Goal: Information Seeking & Learning: Learn about a topic

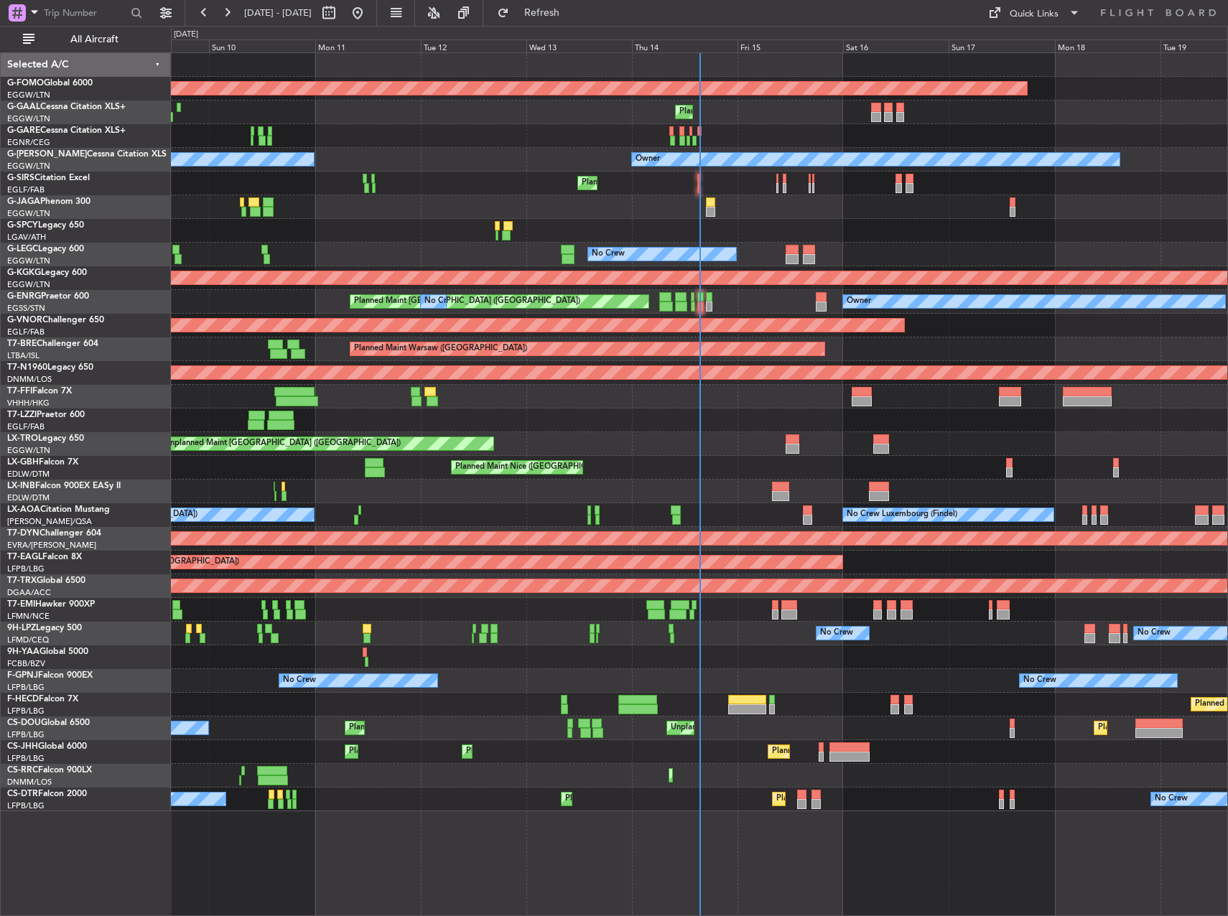
click at [77, 27] on div "All Aircraft" at bounding box center [92, 39] width 184 height 27
click at [77, 30] on button "All Aircraft" at bounding box center [86, 39] width 140 height 23
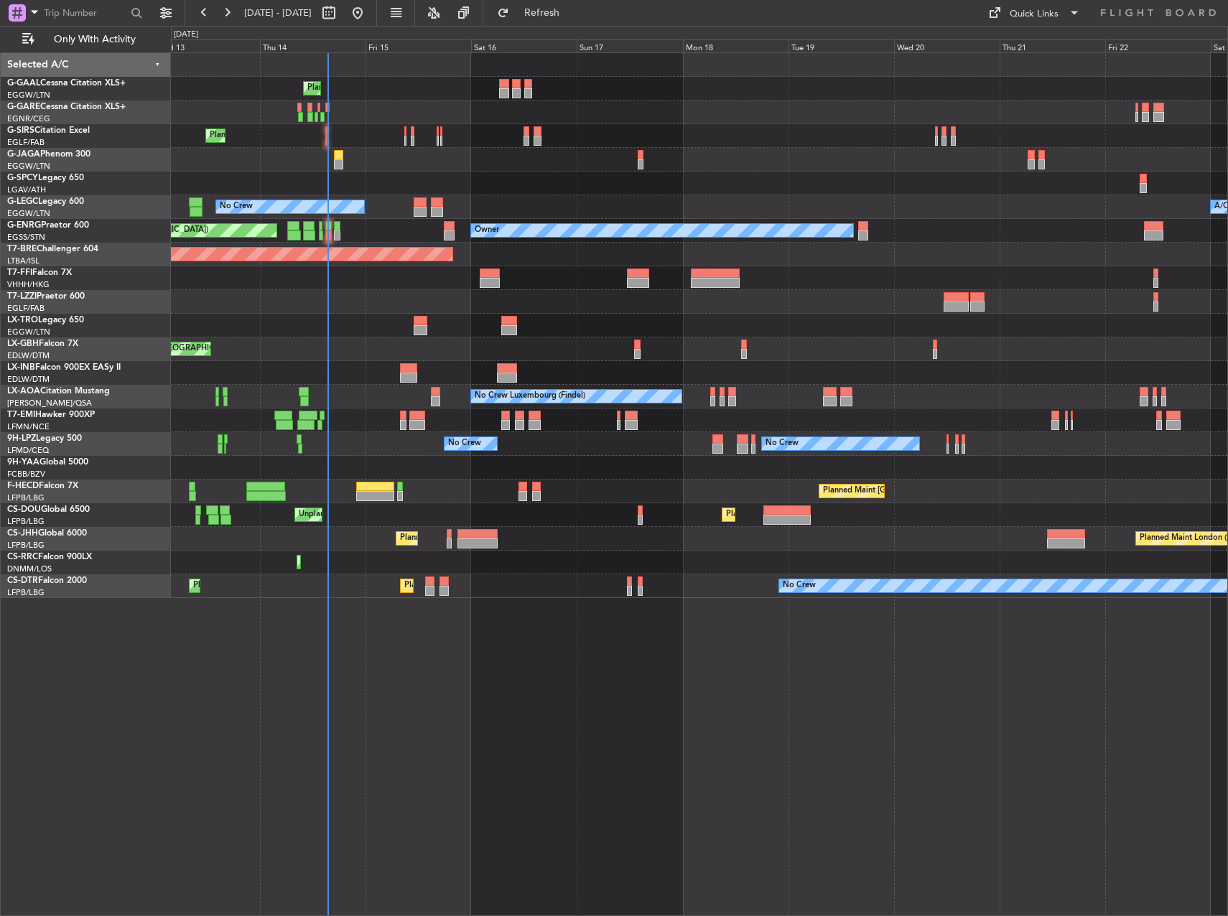
click at [380, 130] on div "Planned Maint Planned Maint [GEOGRAPHIC_DATA] ([GEOGRAPHIC_DATA]) No Crew A/C U…" at bounding box center [699, 325] width 1056 height 545
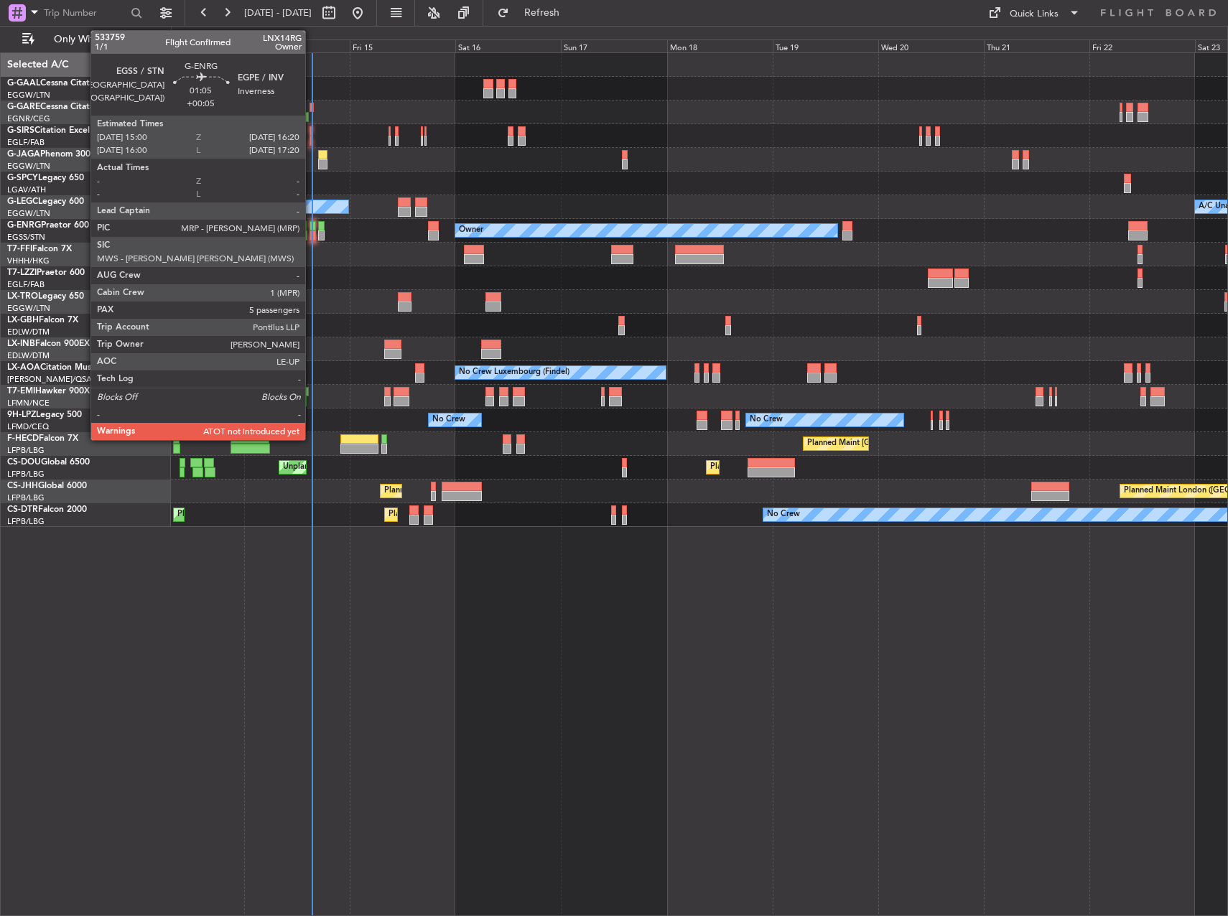
click at [312, 227] on div at bounding box center [312, 226] width 6 height 10
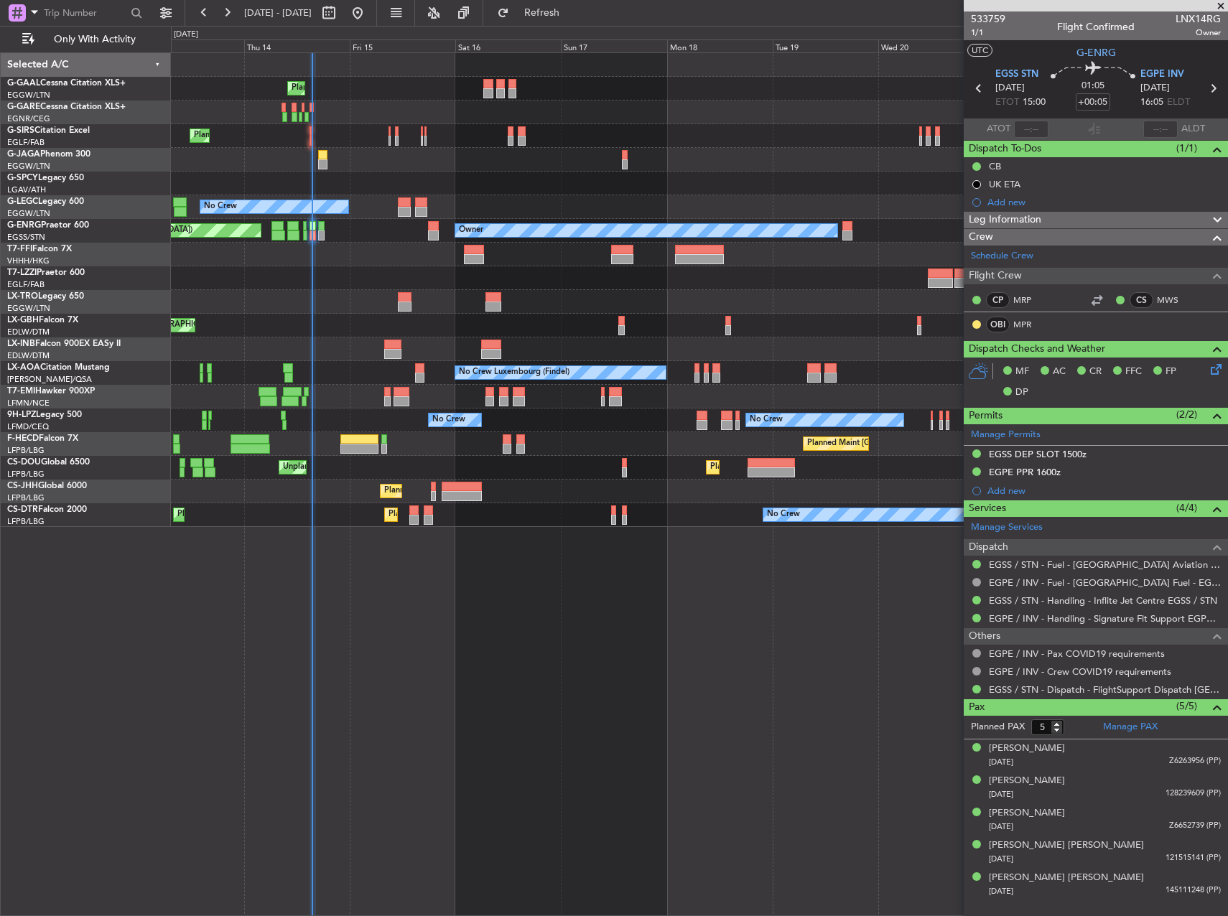
click at [584, 632] on div "Planned Maint Planned Maint London (Farnborough) No Crew A/C Unavailable London…" at bounding box center [699, 484] width 1057 height 864
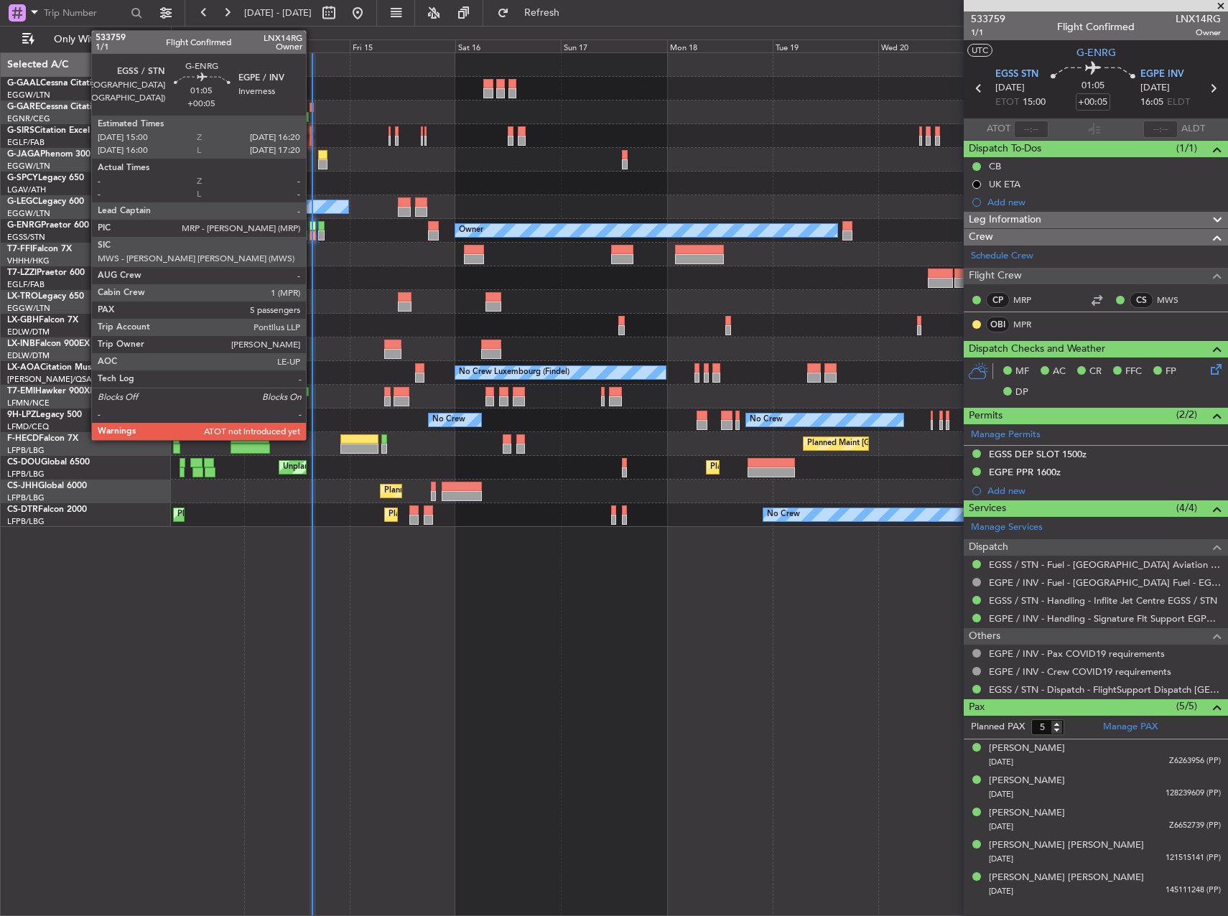
click at [312, 231] on div at bounding box center [312, 235] width 6 height 10
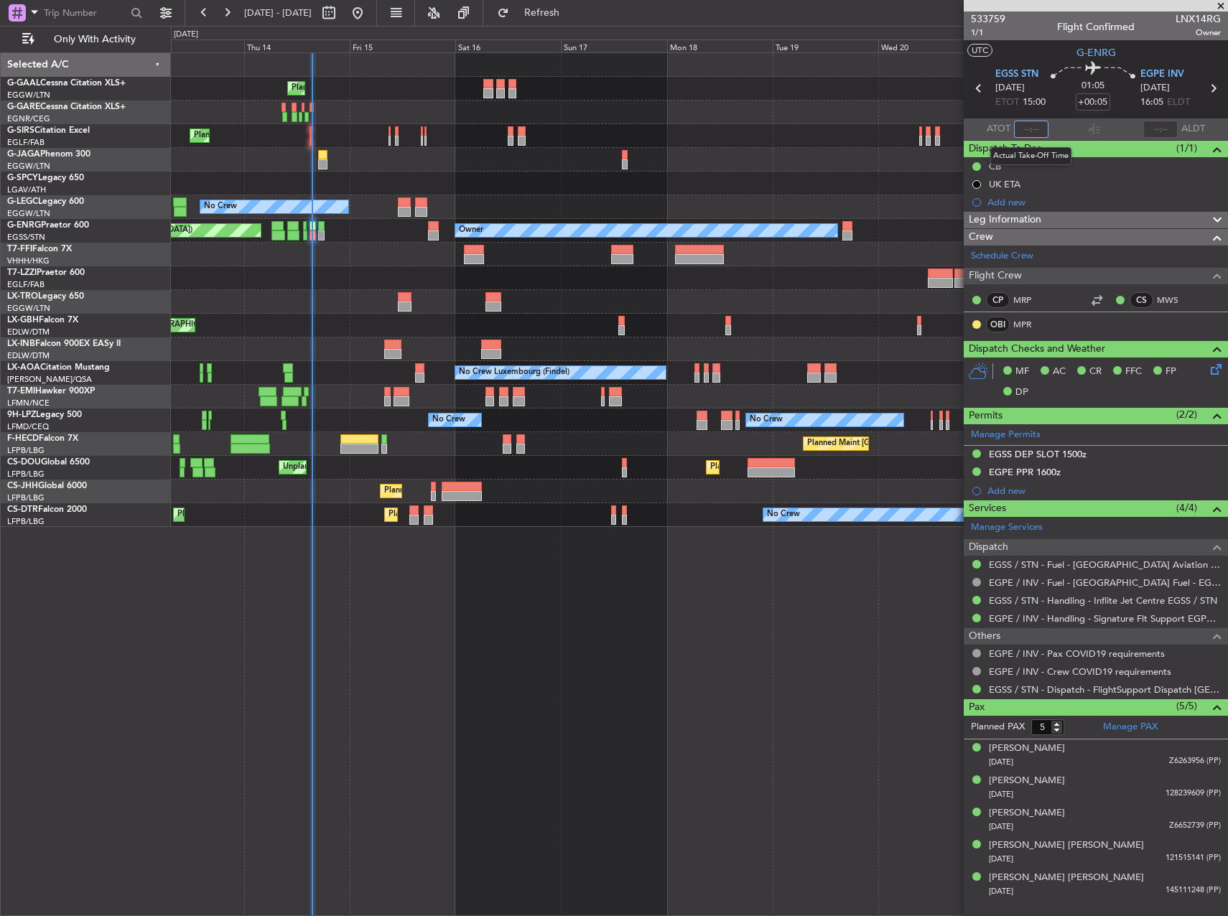
click at [1036, 134] on input "text" at bounding box center [1031, 129] width 34 height 17
click at [774, 167] on div at bounding box center [699, 160] width 1056 height 24
type input "15:26"
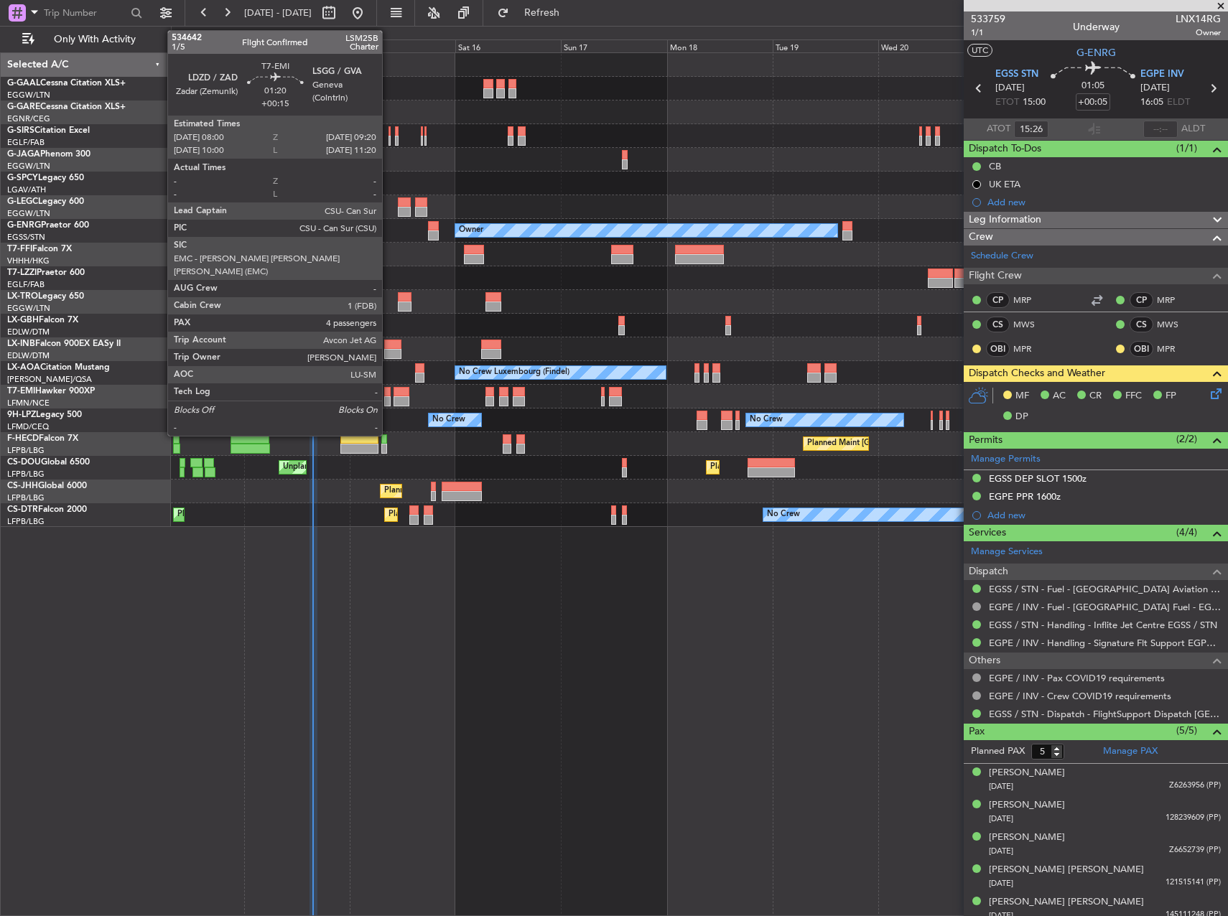
click at [388, 397] on div at bounding box center [387, 401] width 6 height 10
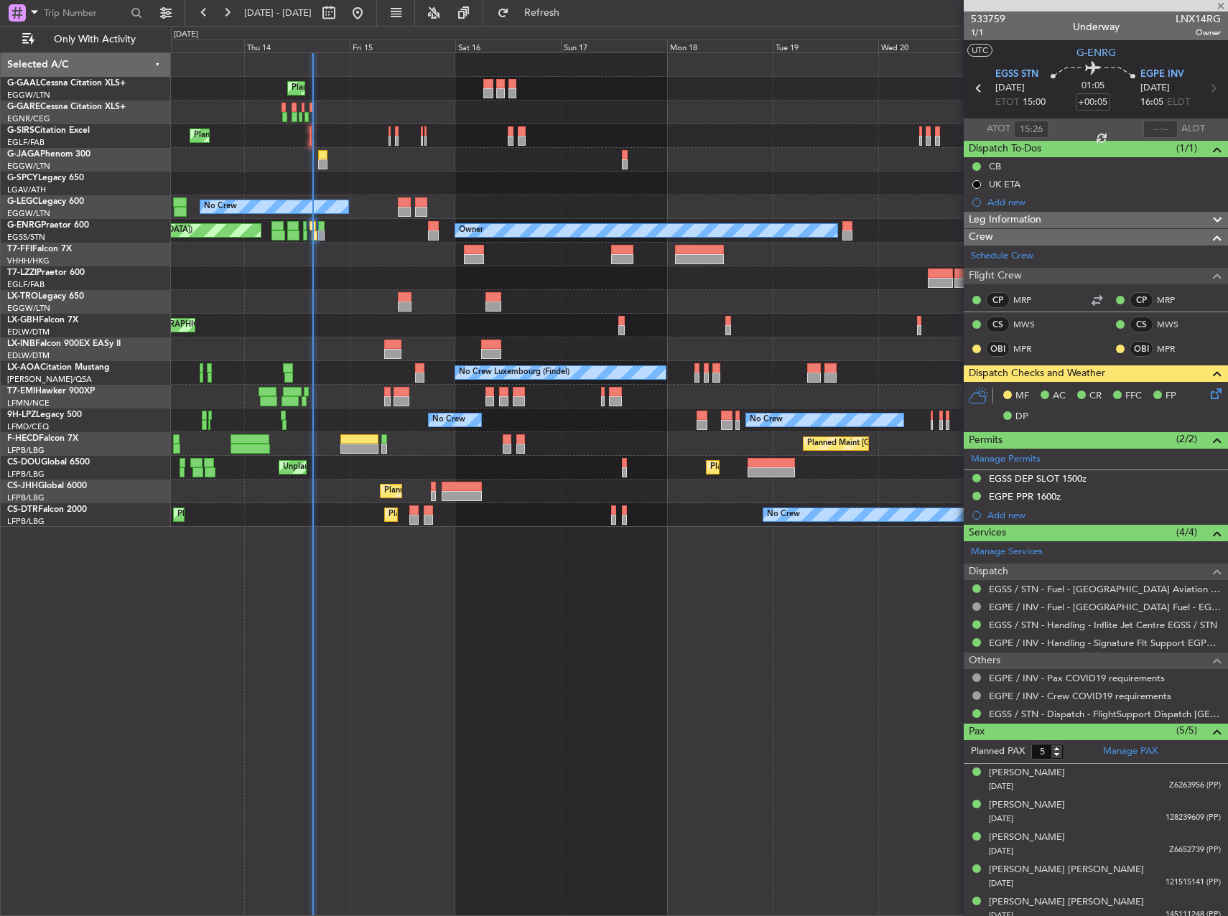
type input "+00:15"
type input "4"
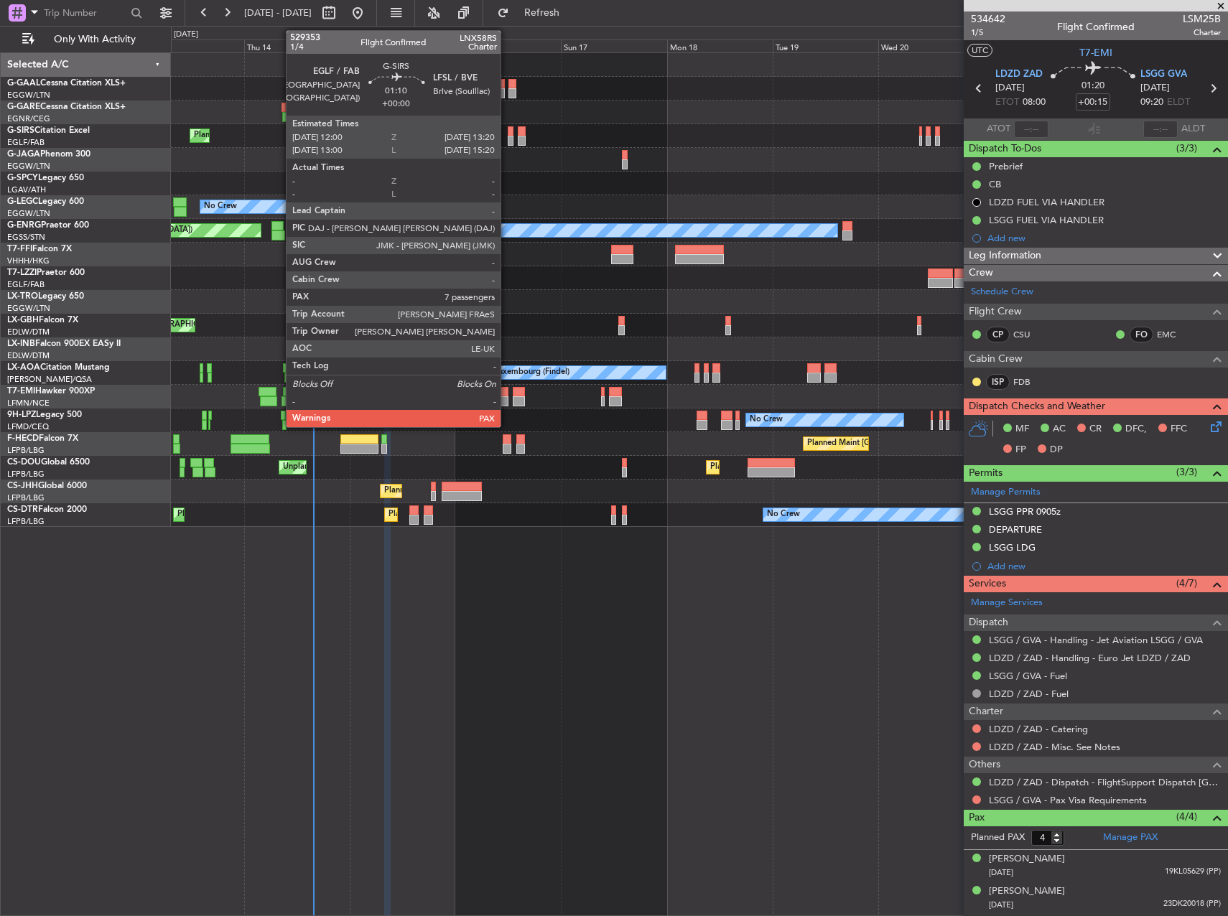
click at [508, 134] on div at bounding box center [511, 131] width 6 height 10
type input "7"
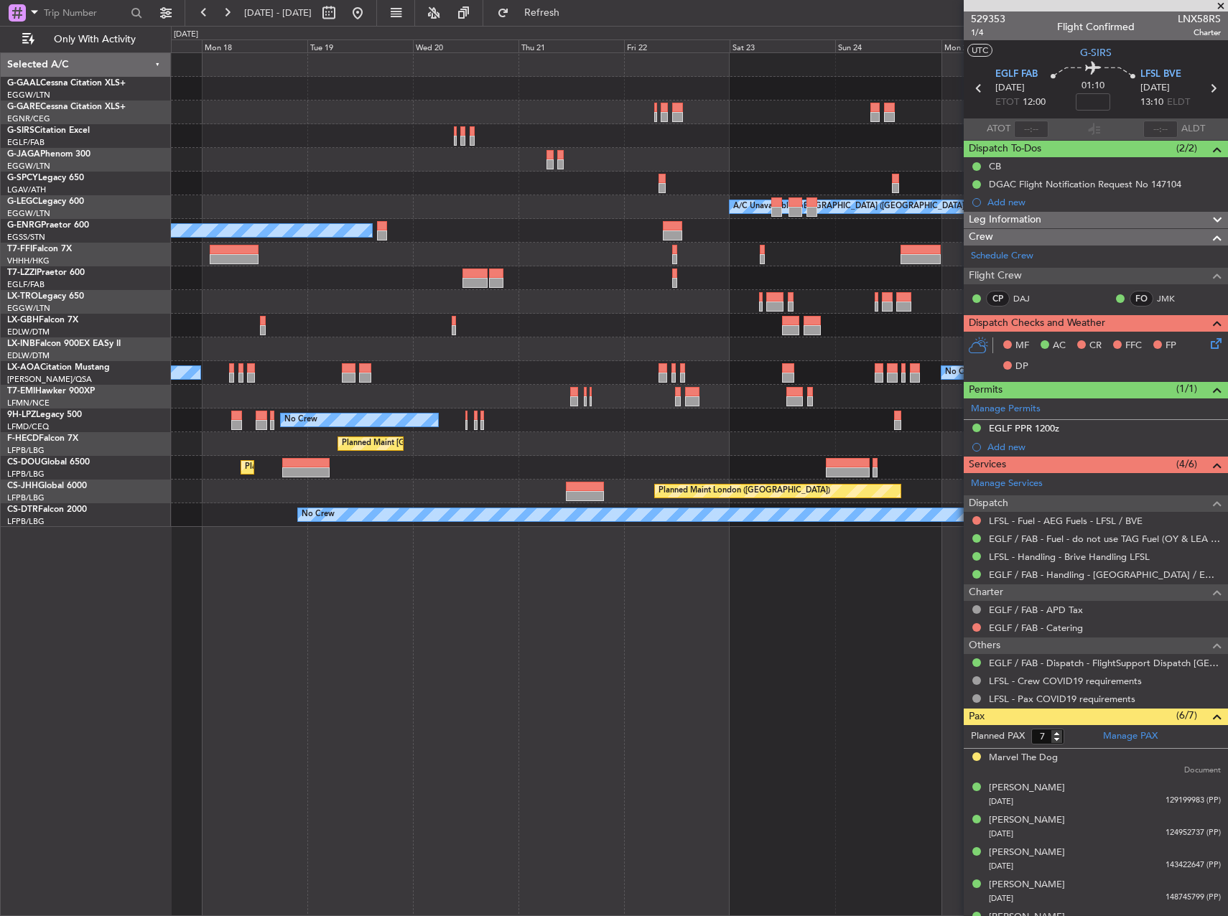
click at [218, 304] on div "Planned Maint Dusseldorf A/C Unavailable London (Luton) Owner No Crew Luxembour…" at bounding box center [699, 290] width 1056 height 474
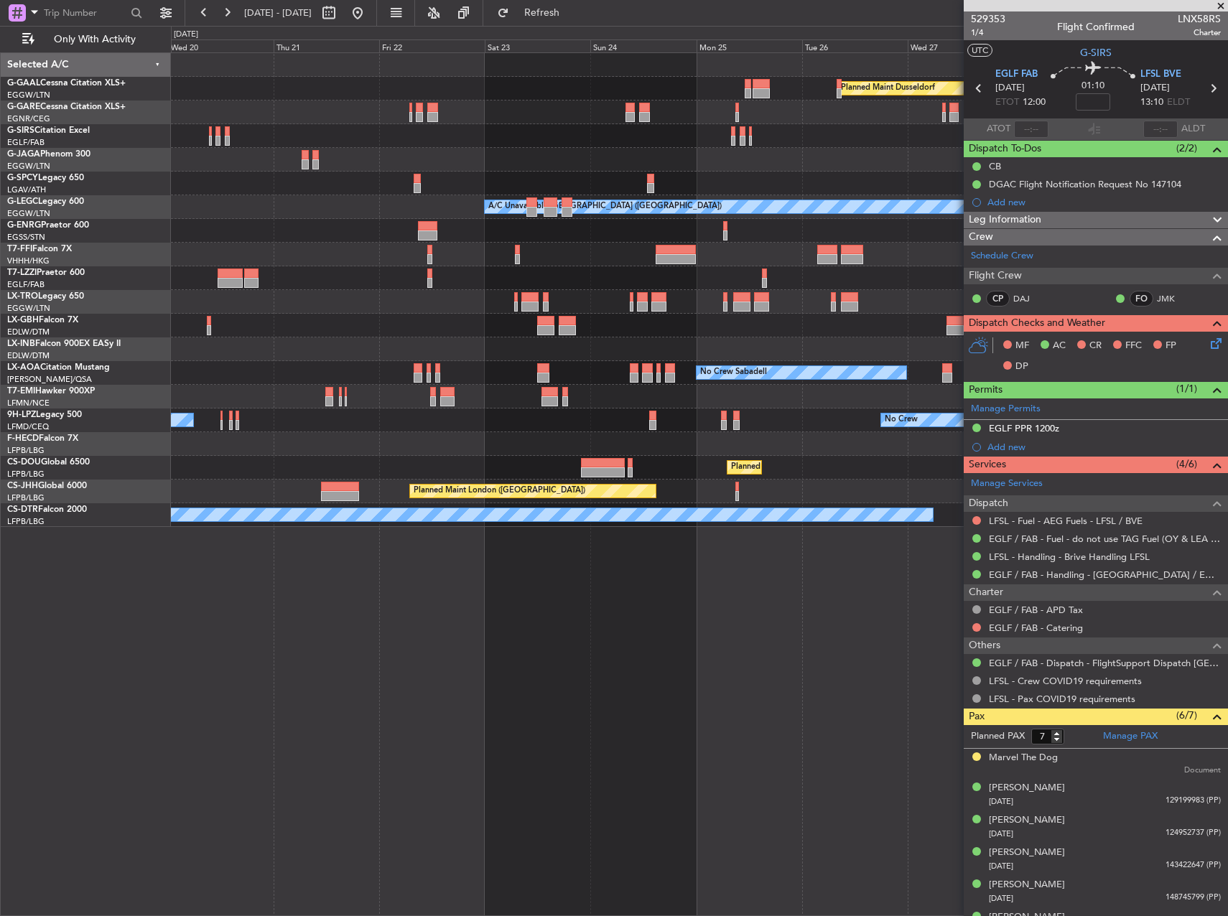
click at [260, 295] on div at bounding box center [699, 302] width 1056 height 24
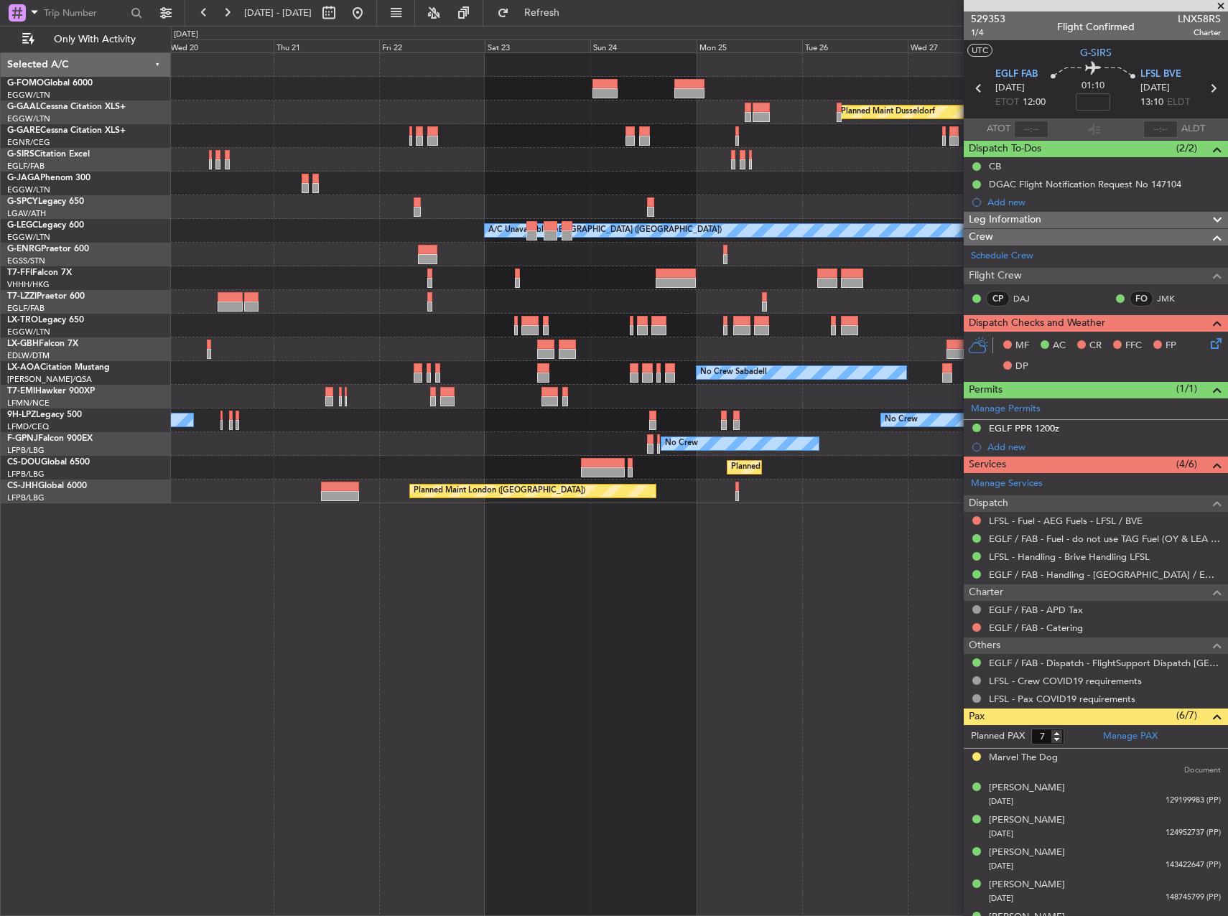
click at [442, 571] on div "Planned Maint Windsor Locks (Bradley Intl) Planned Maint Dusseldorf A/C Unavail…" at bounding box center [699, 484] width 1057 height 864
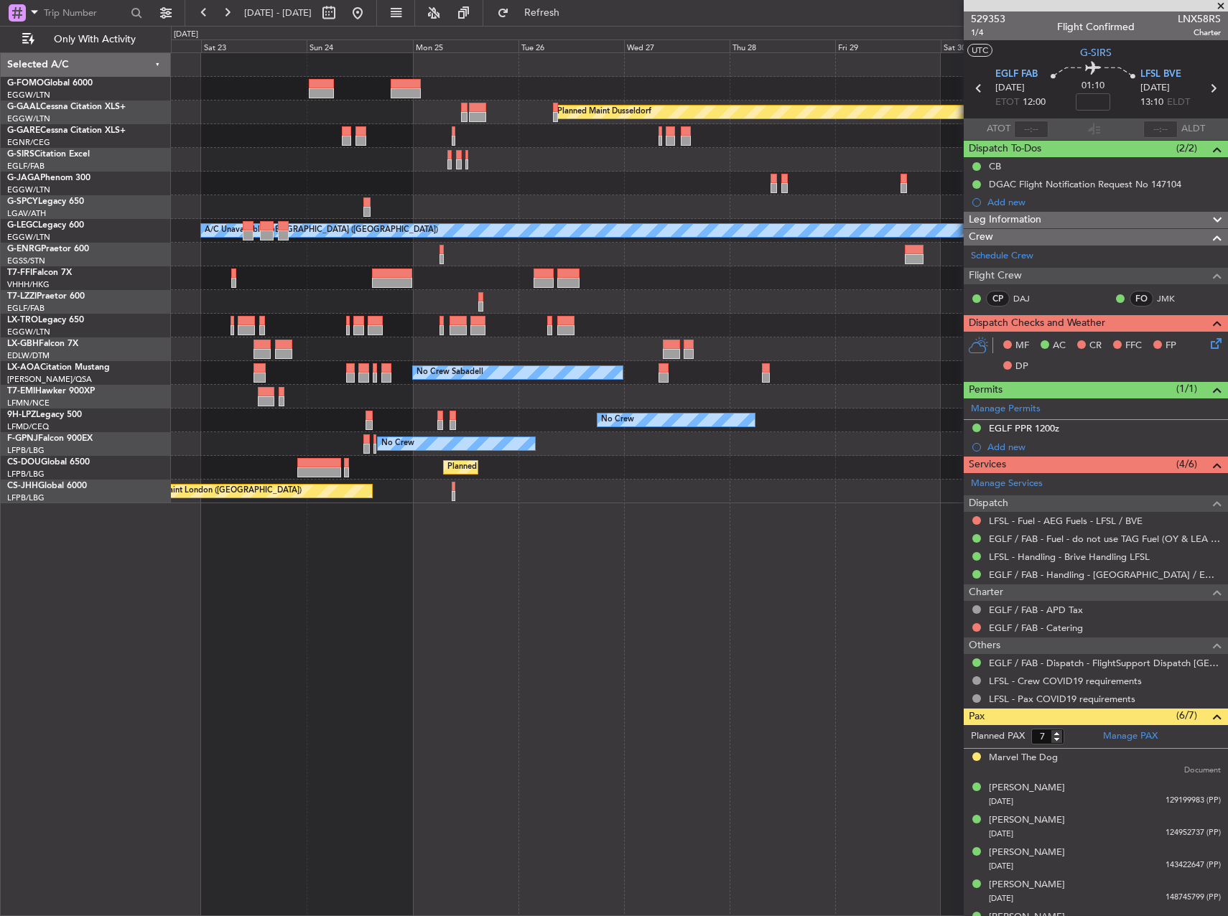
click at [343, 585] on div "Planned Maint Dusseldorf Planned Maint London (Luton) A/C Unavailable London (L…" at bounding box center [699, 484] width 1057 height 864
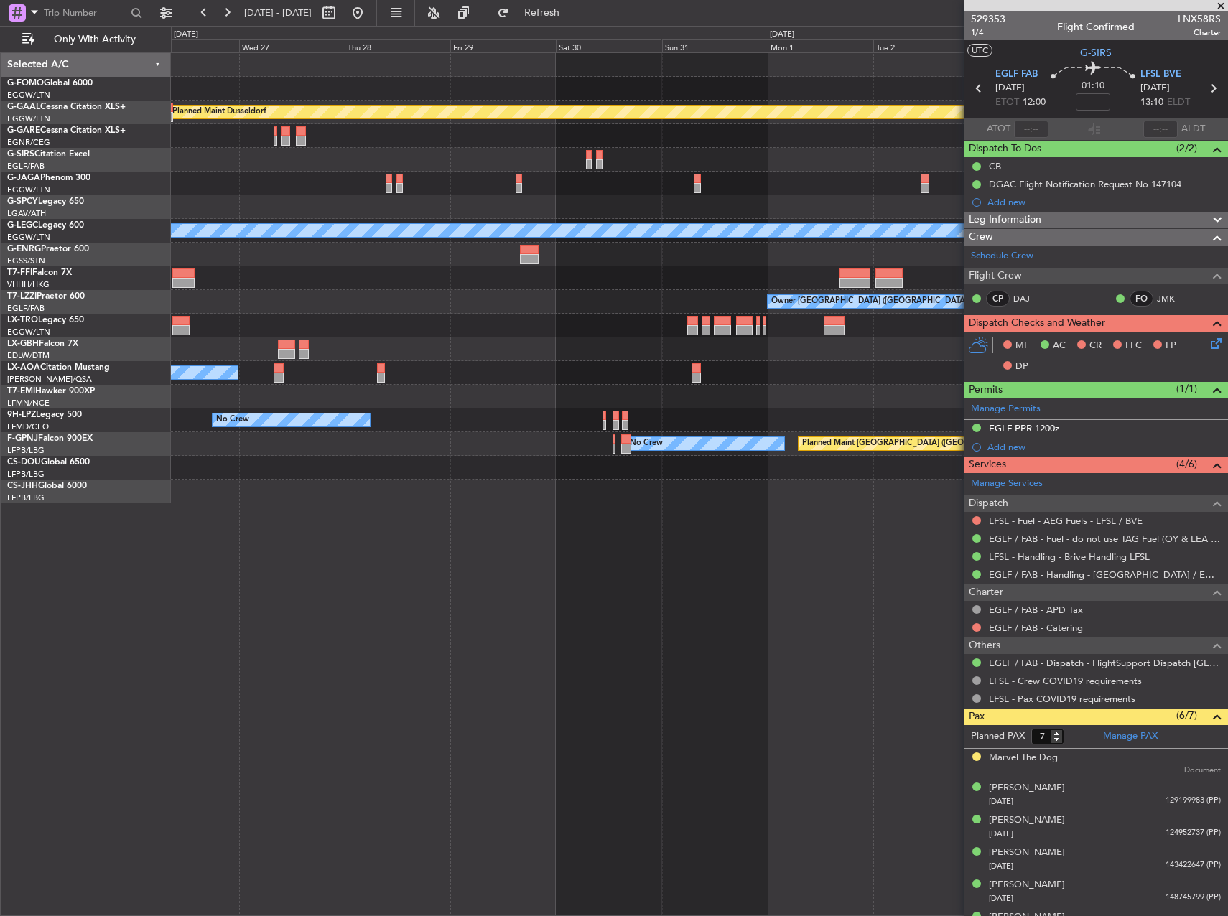
click at [344, 574] on div "Planned Maint Dusseldorf Planned Maint London (Luton) A/C Unavailable London (L…" at bounding box center [699, 484] width 1057 height 864
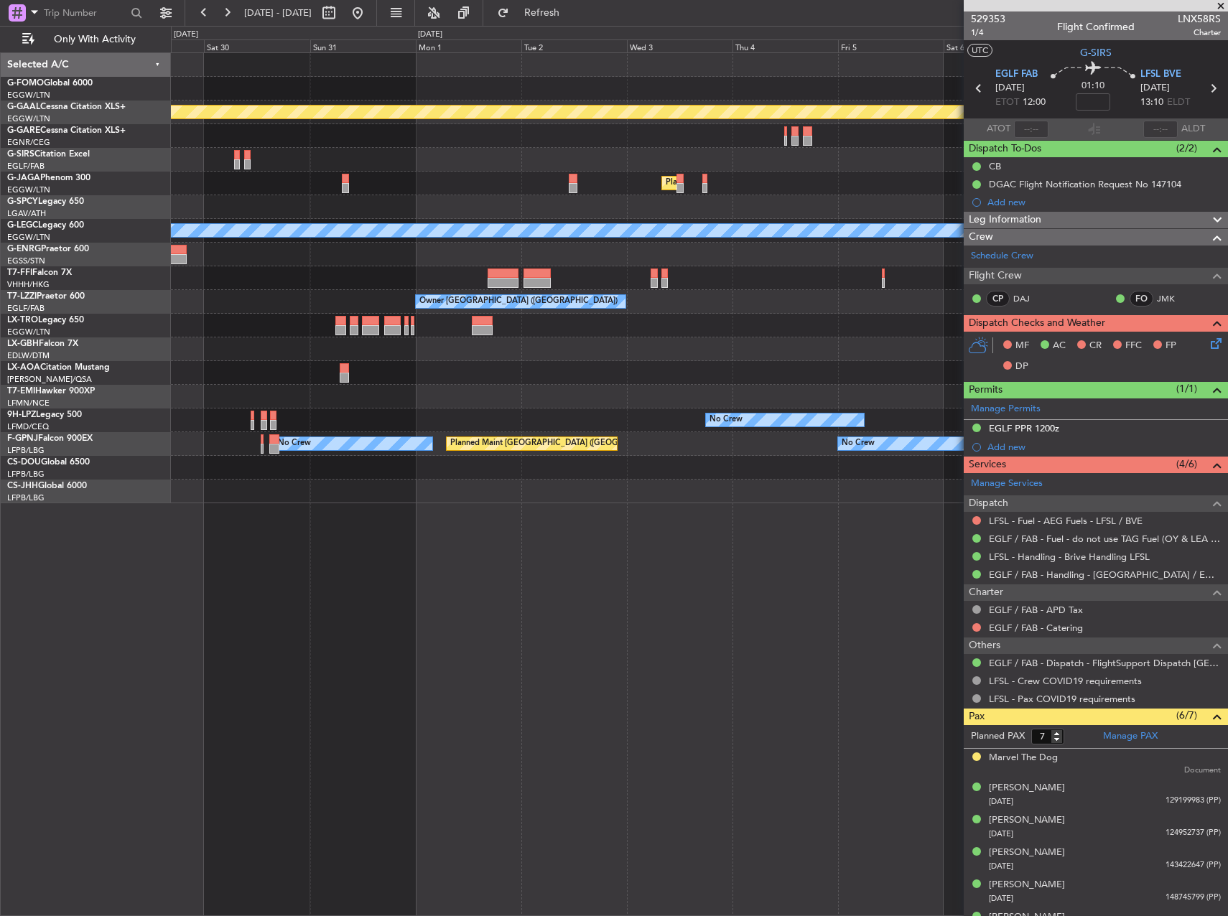
click at [363, 564] on div "Planned Maint Dusseldorf Planned Maint London (Luton) A/C Unavailable London (L…" at bounding box center [699, 484] width 1057 height 864
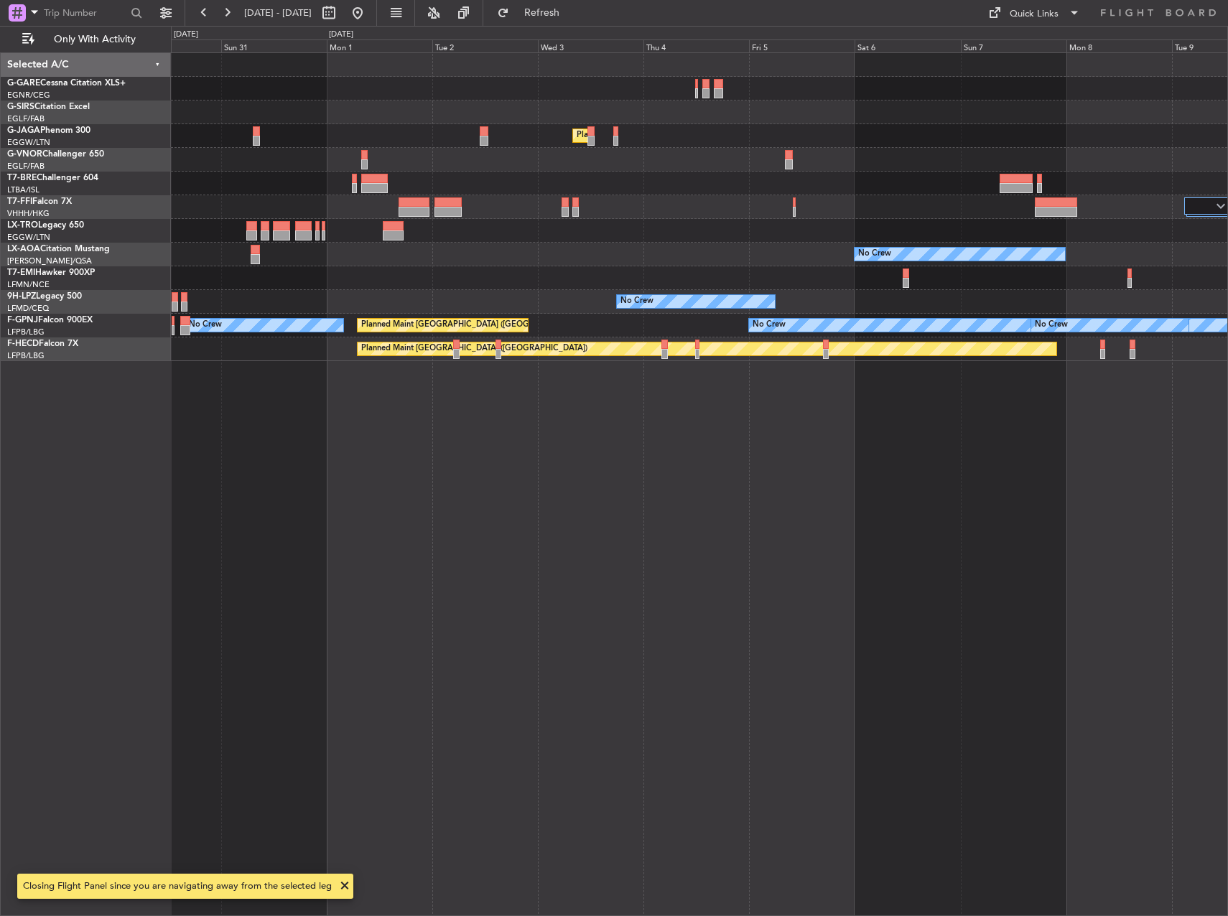
click at [470, 235] on div at bounding box center [699, 231] width 1056 height 24
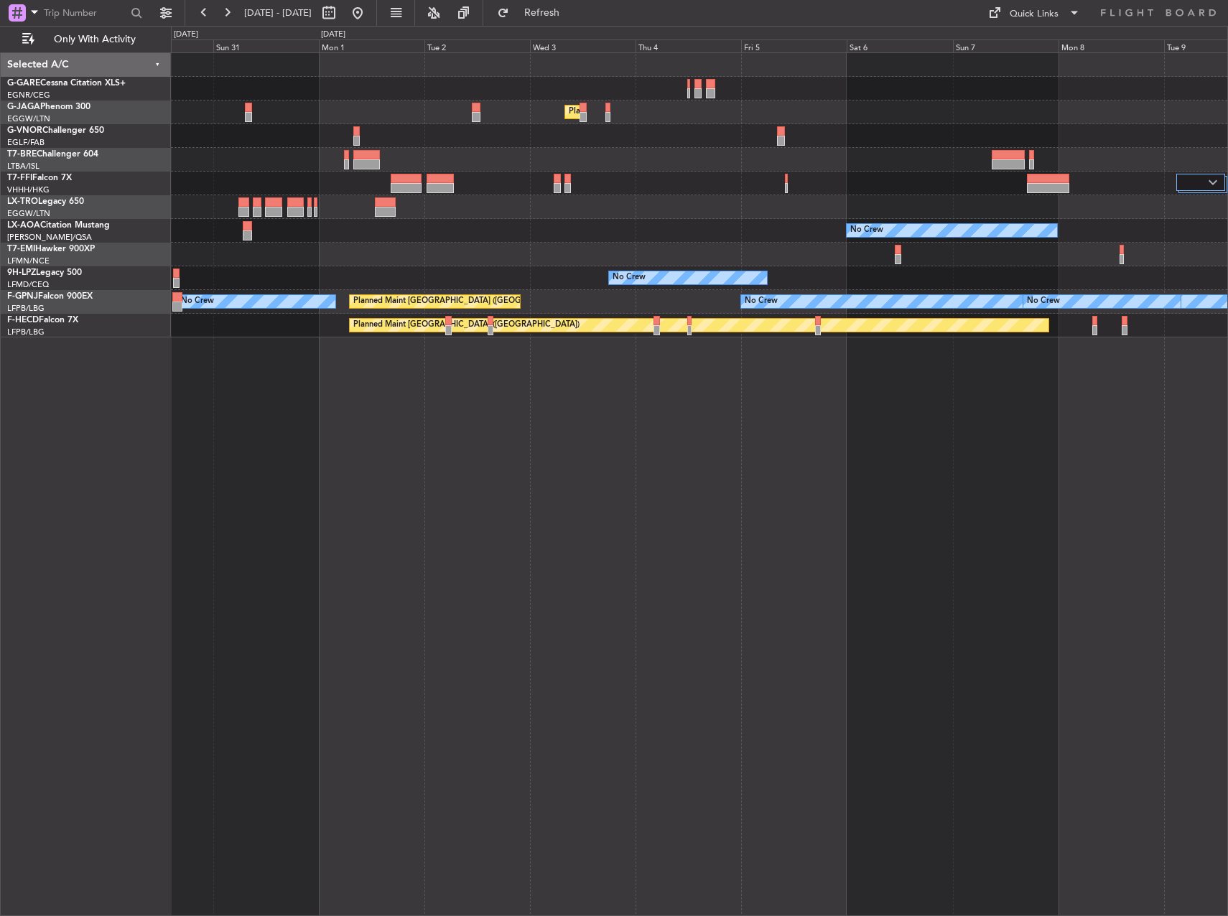
click at [548, 164] on div at bounding box center [699, 160] width 1056 height 24
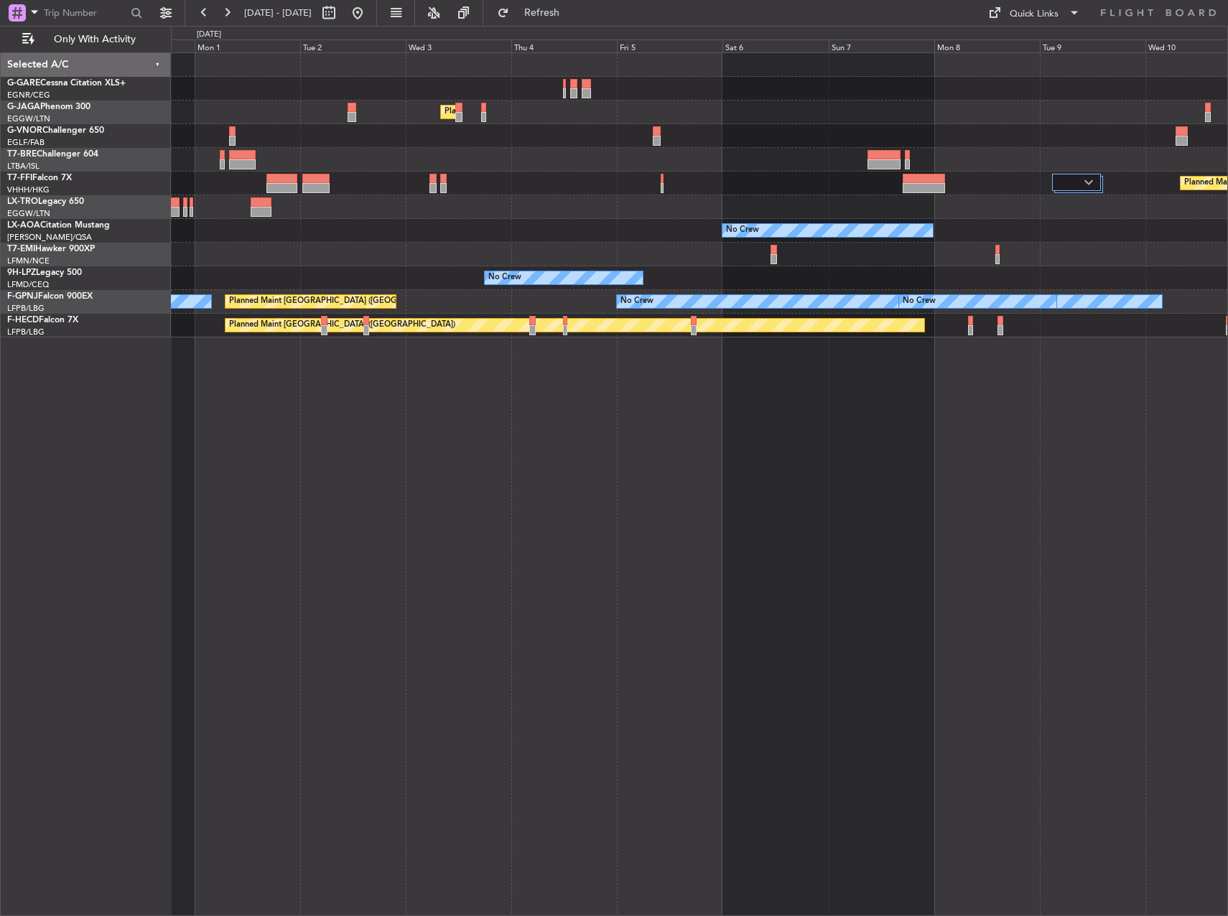
click at [414, 215] on div at bounding box center [699, 207] width 1056 height 24
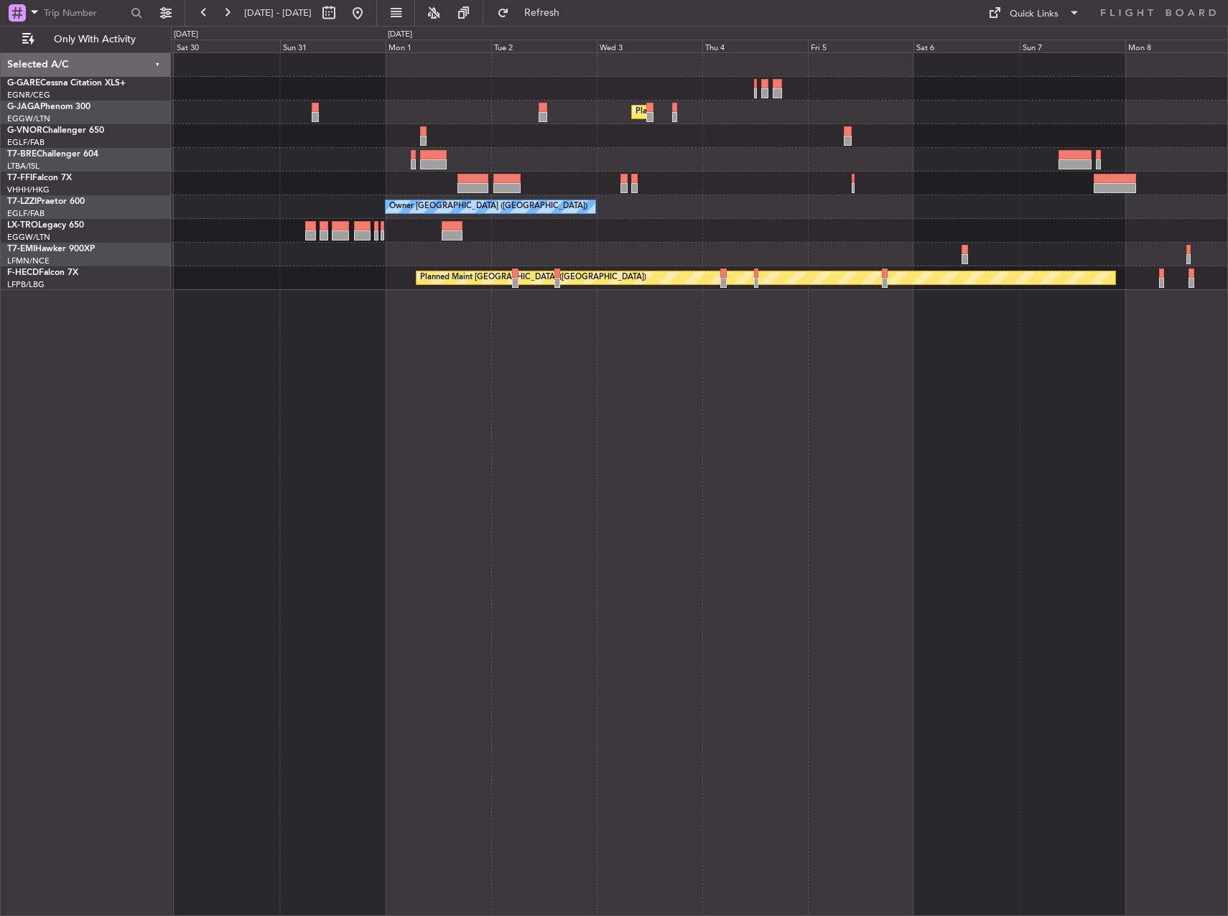
click at [470, 150] on div at bounding box center [699, 160] width 1056 height 24
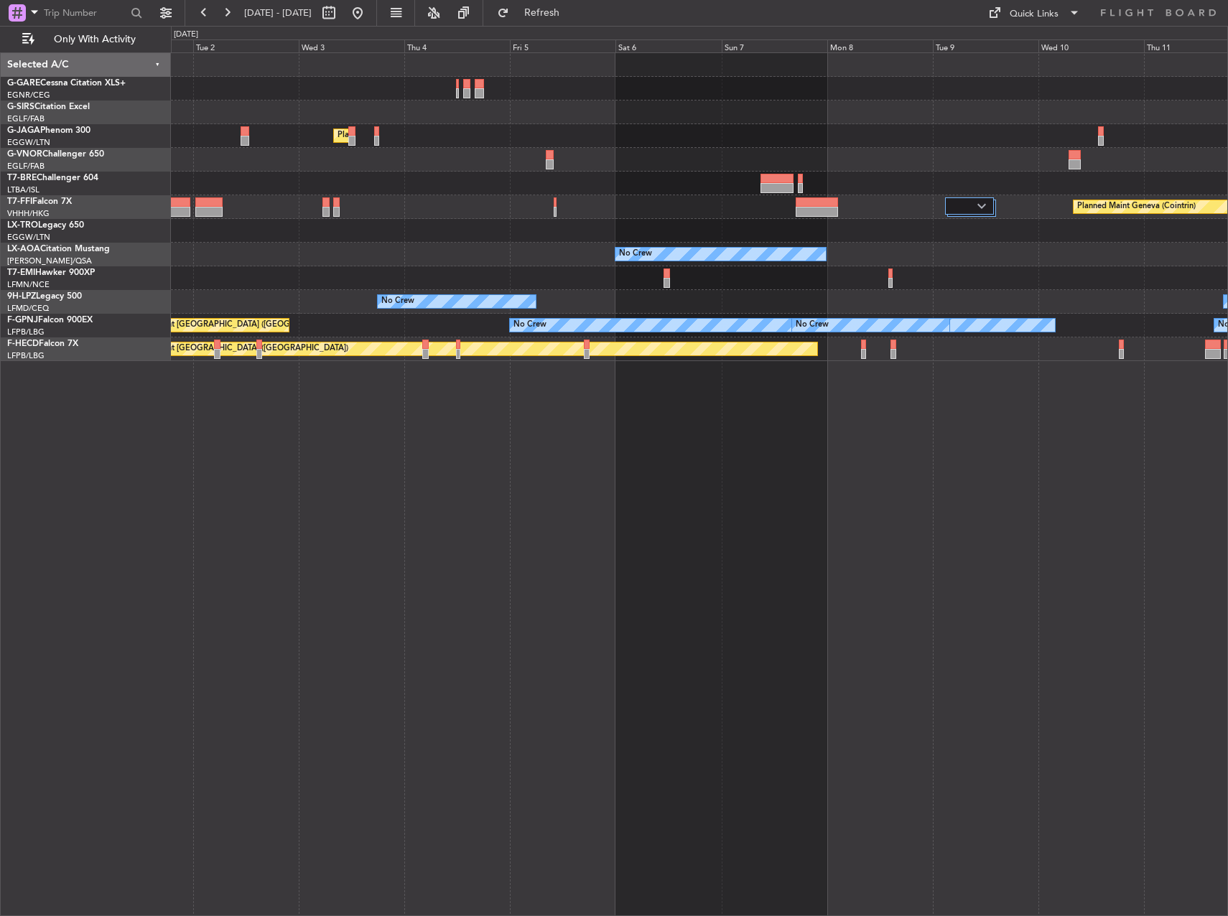
click at [395, 159] on div "Planned Maint London (Luton) Planned Maint Geneva (Cointrin) No Crew No Crew Sa…" at bounding box center [699, 207] width 1056 height 308
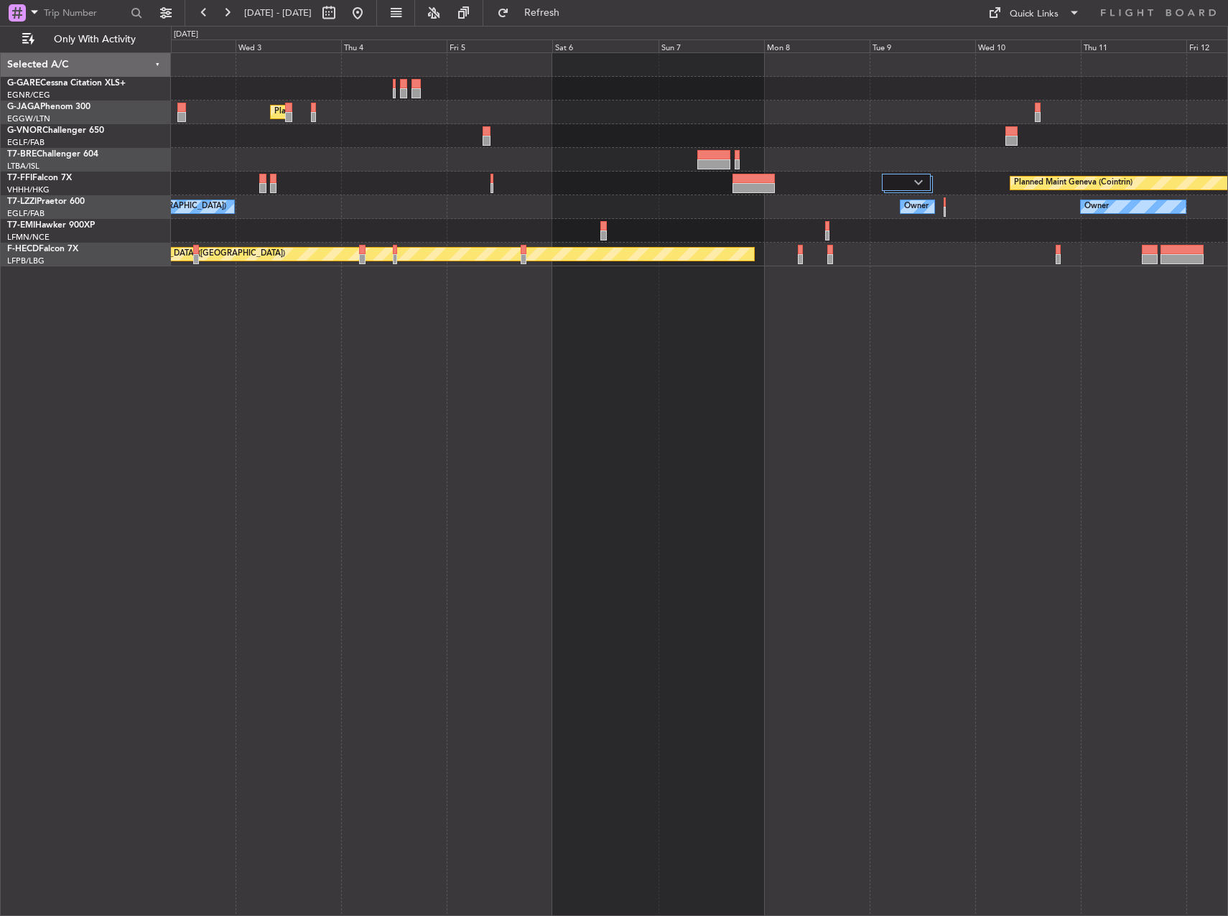
click at [691, 140] on div "Planned Maint London (Luton) Planned Maint Geneva (Cointrin) Owner London (Farn…" at bounding box center [699, 159] width 1056 height 213
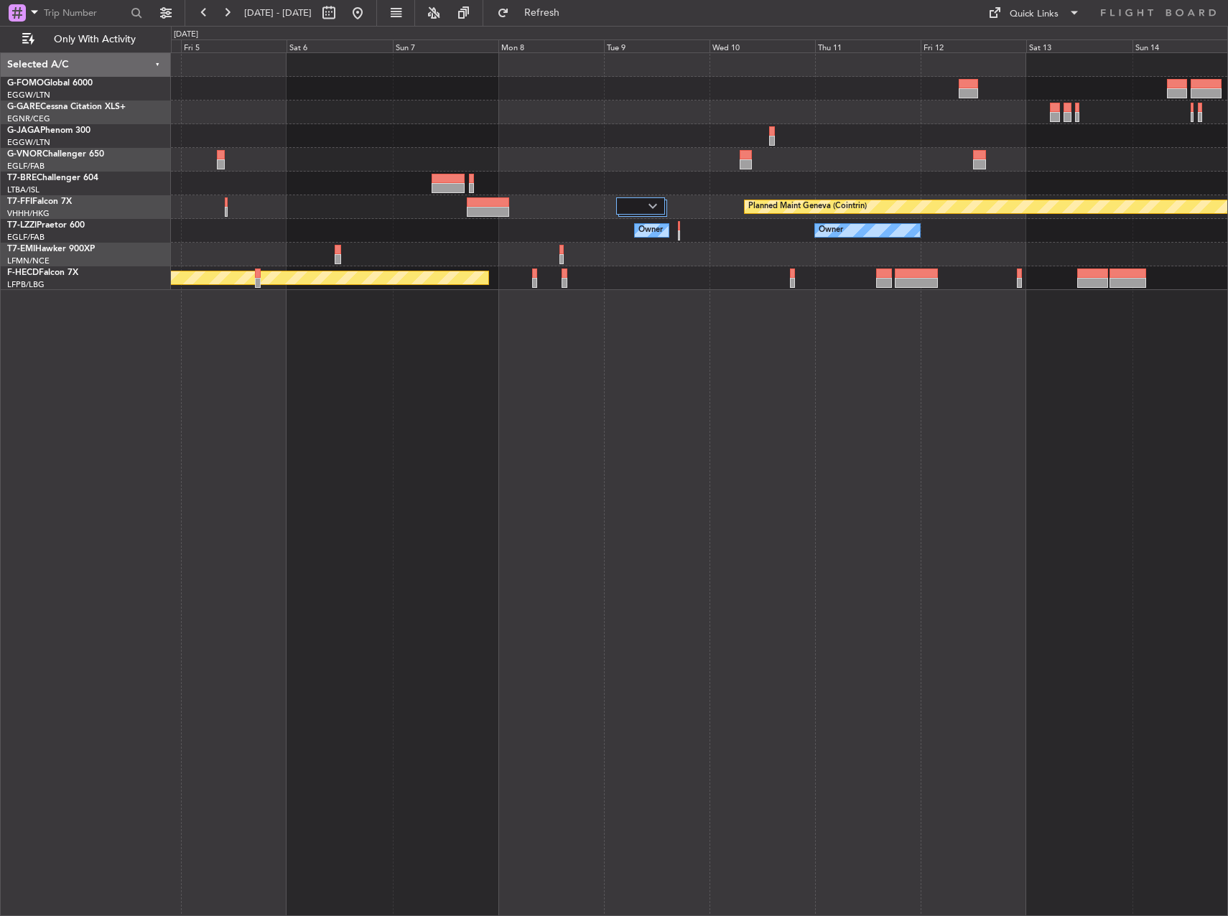
click at [620, 249] on div at bounding box center [699, 255] width 1056 height 24
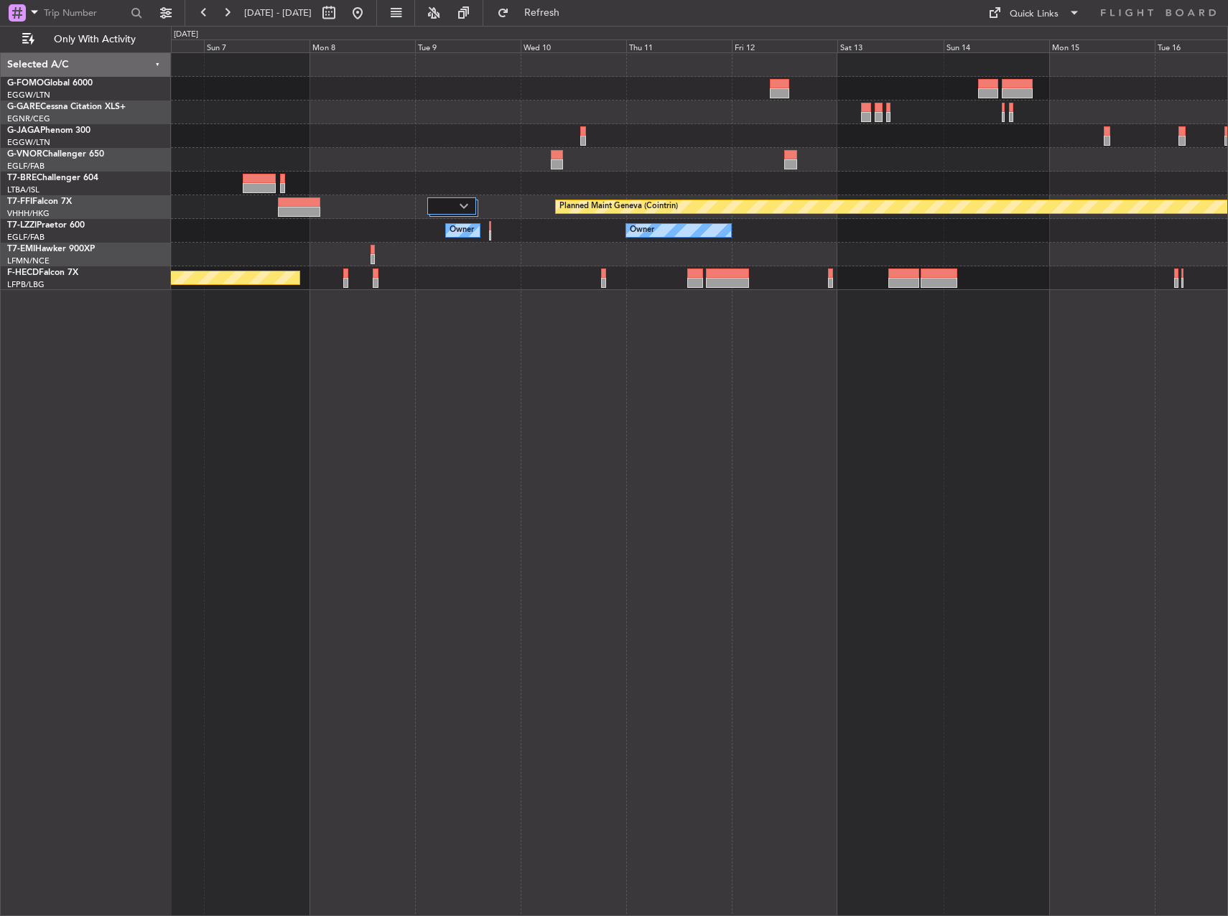
click at [623, 244] on div at bounding box center [699, 255] width 1056 height 24
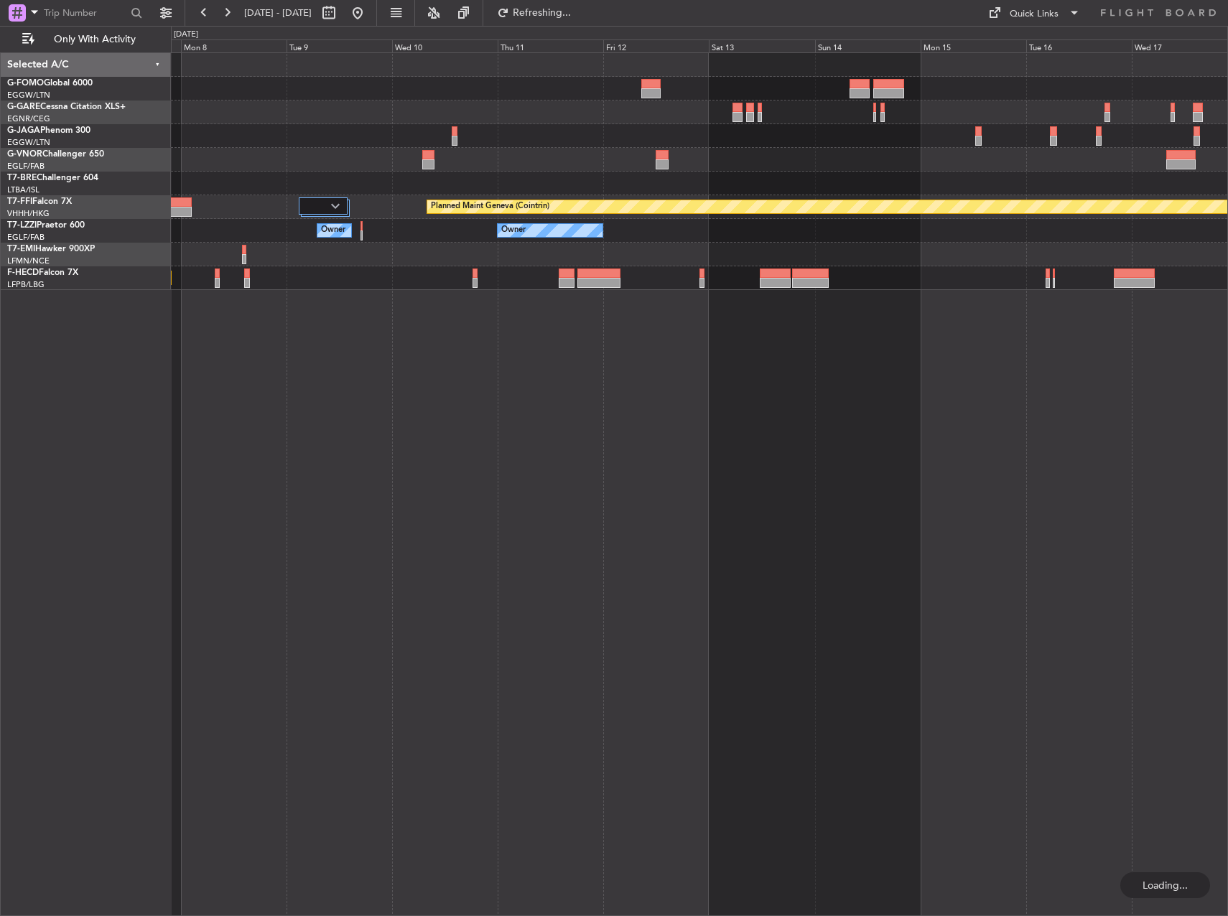
click at [699, 238] on div "Owner Owner Owner" at bounding box center [699, 231] width 1056 height 24
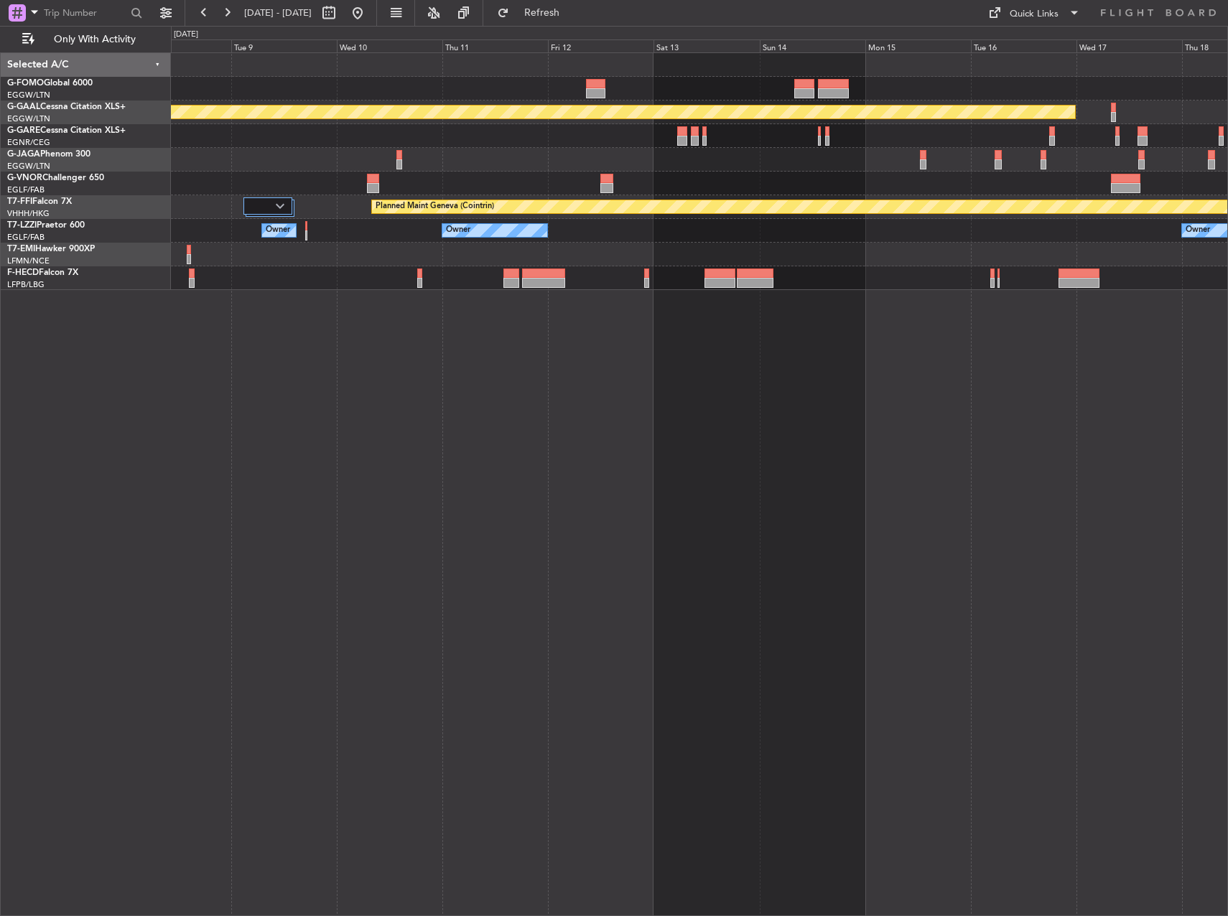
click at [553, 172] on div at bounding box center [699, 184] width 1056 height 24
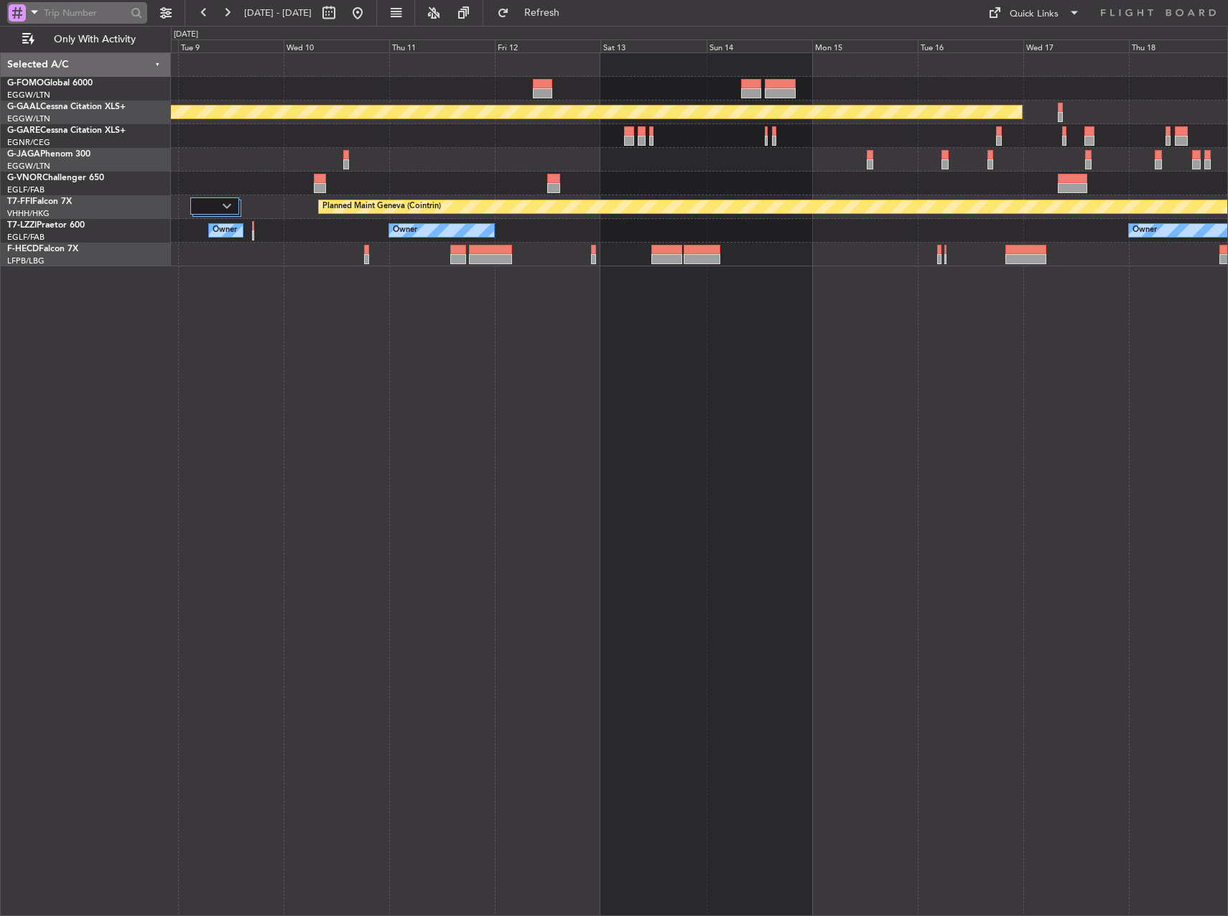
click at [16, 10] on div at bounding box center [17, 12] width 17 height 17
click at [57, 111] on span "Airport" at bounding box center [48, 115] width 31 height 14
click at [77, 14] on input "text" at bounding box center [85, 13] width 83 height 22
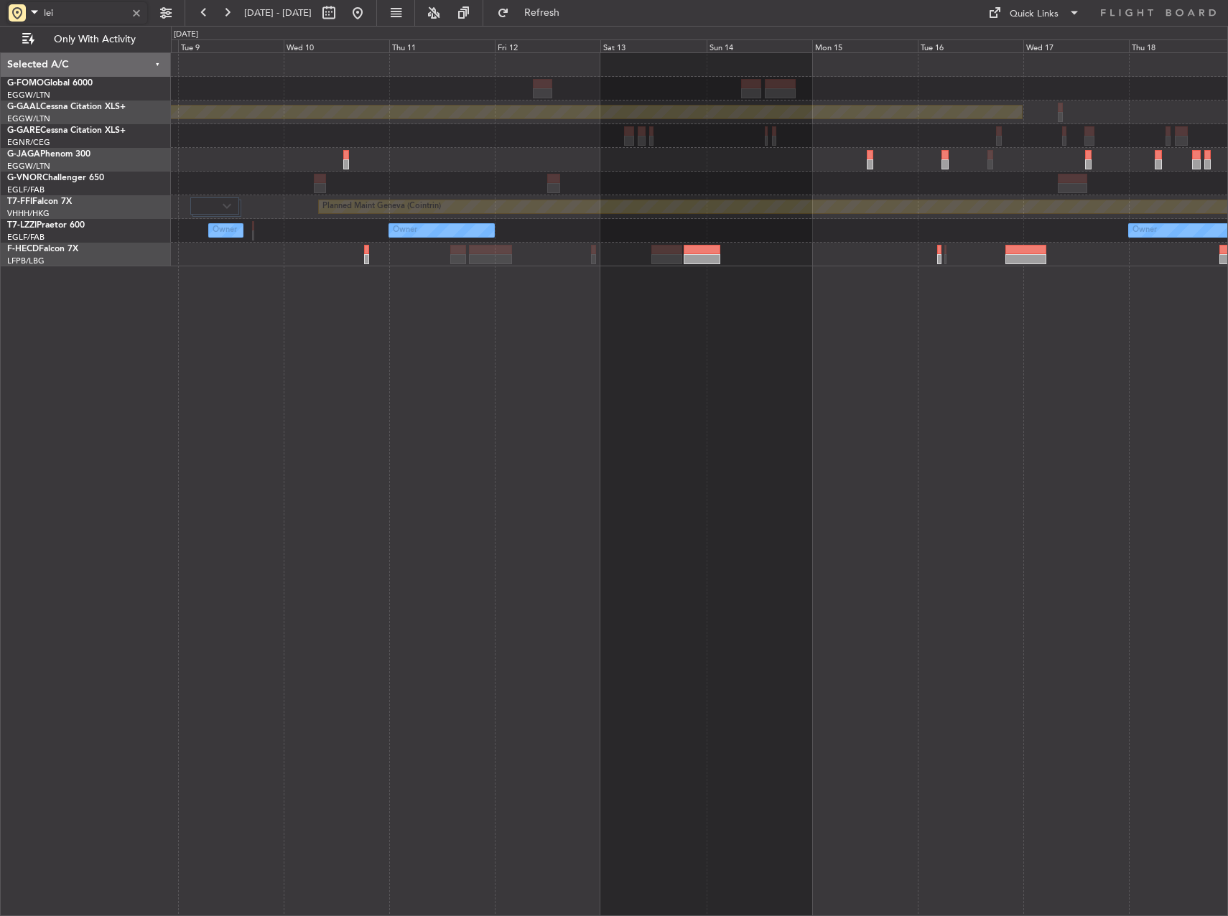
type input "leib"
click at [589, 409] on div "Planned Maint Dusseldorf Planned Maint Geneva (Cointrin) Owner Owner Owner No C…" at bounding box center [699, 484] width 1057 height 864
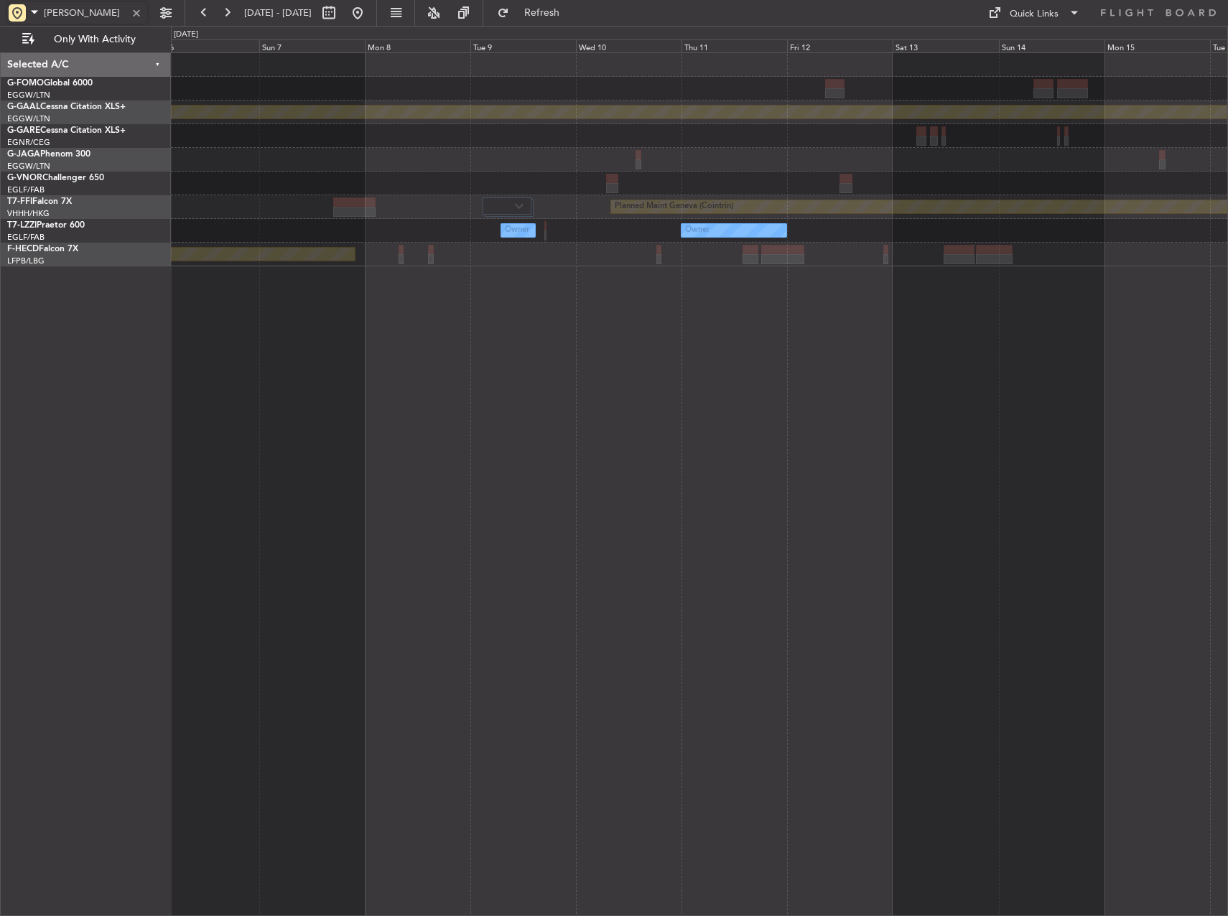
click at [985, 406] on div "Planned Maint Dusseldorf Planned Maint Geneva (Cointrin) Owner Owner Owner Plan…" at bounding box center [699, 484] width 1057 height 864
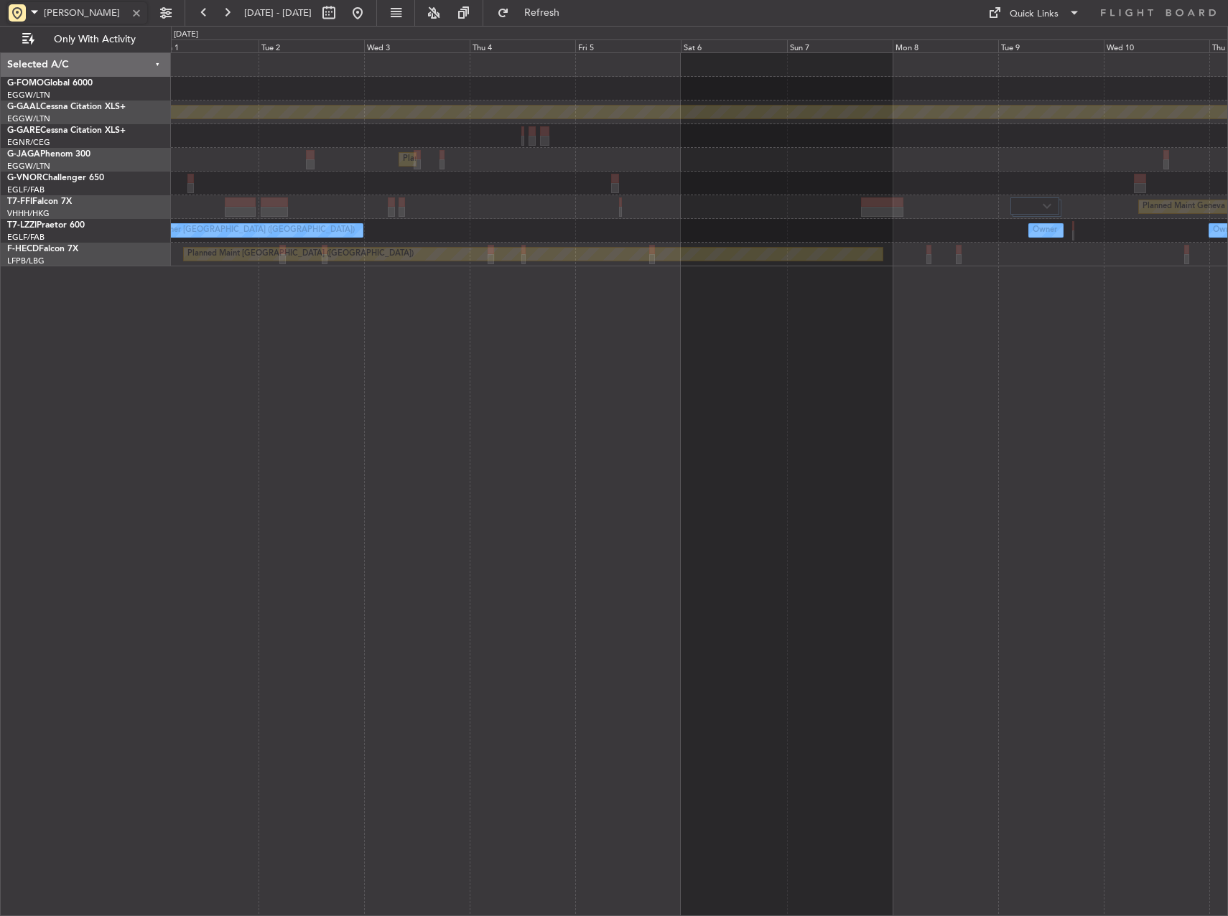
click at [972, 392] on div "Planned Maint Dusseldorf Planned Maint London (Luton) Planned Maint Geneva (Coi…" at bounding box center [699, 484] width 1057 height 864
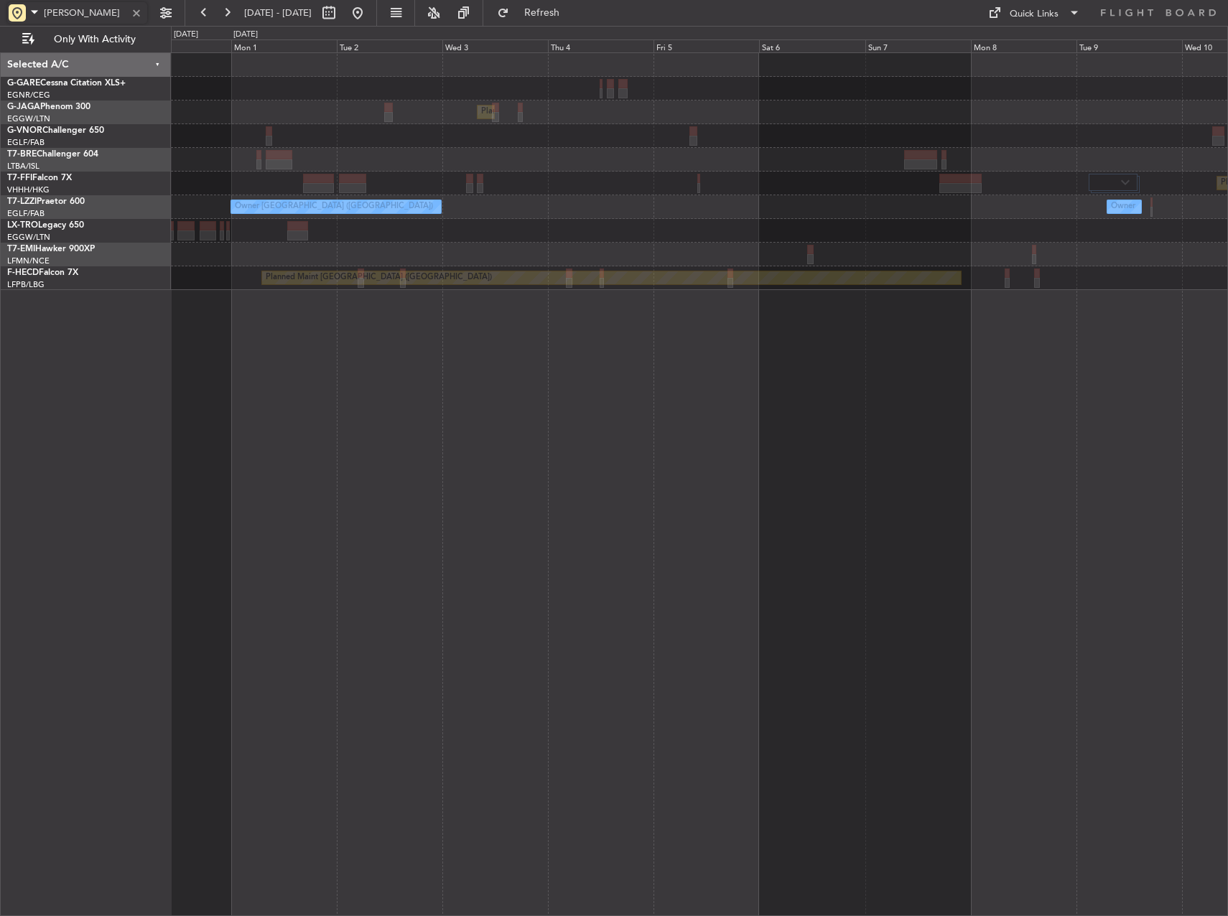
click at [818, 441] on div "Planned Maint London (Luton) Planned Maint Geneva (Cointrin) Owner Owner London…" at bounding box center [699, 484] width 1057 height 864
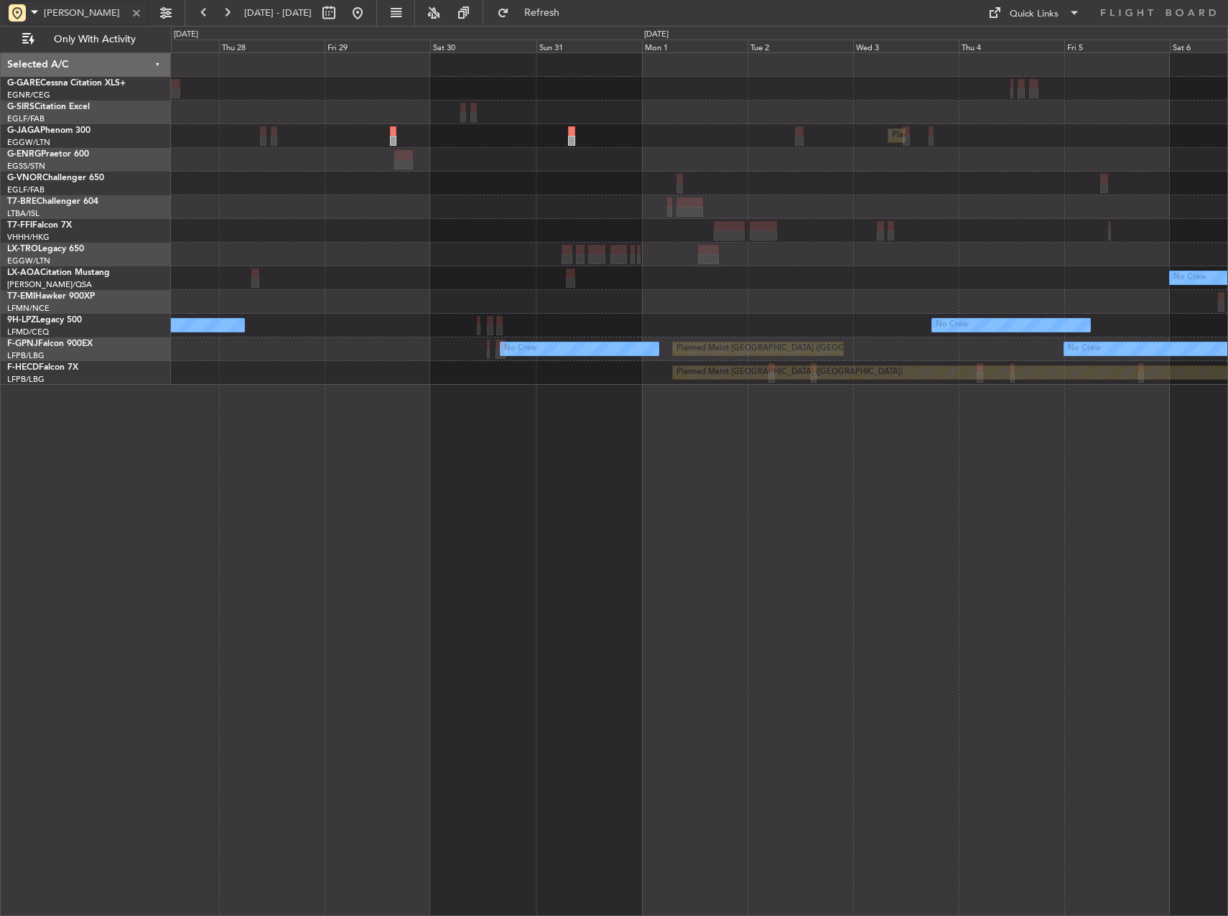
click at [897, 447] on div "Planned Maint London (Luton) Owner No Crew No Crew Sabadell No Crew No Crew No …" at bounding box center [699, 484] width 1057 height 864
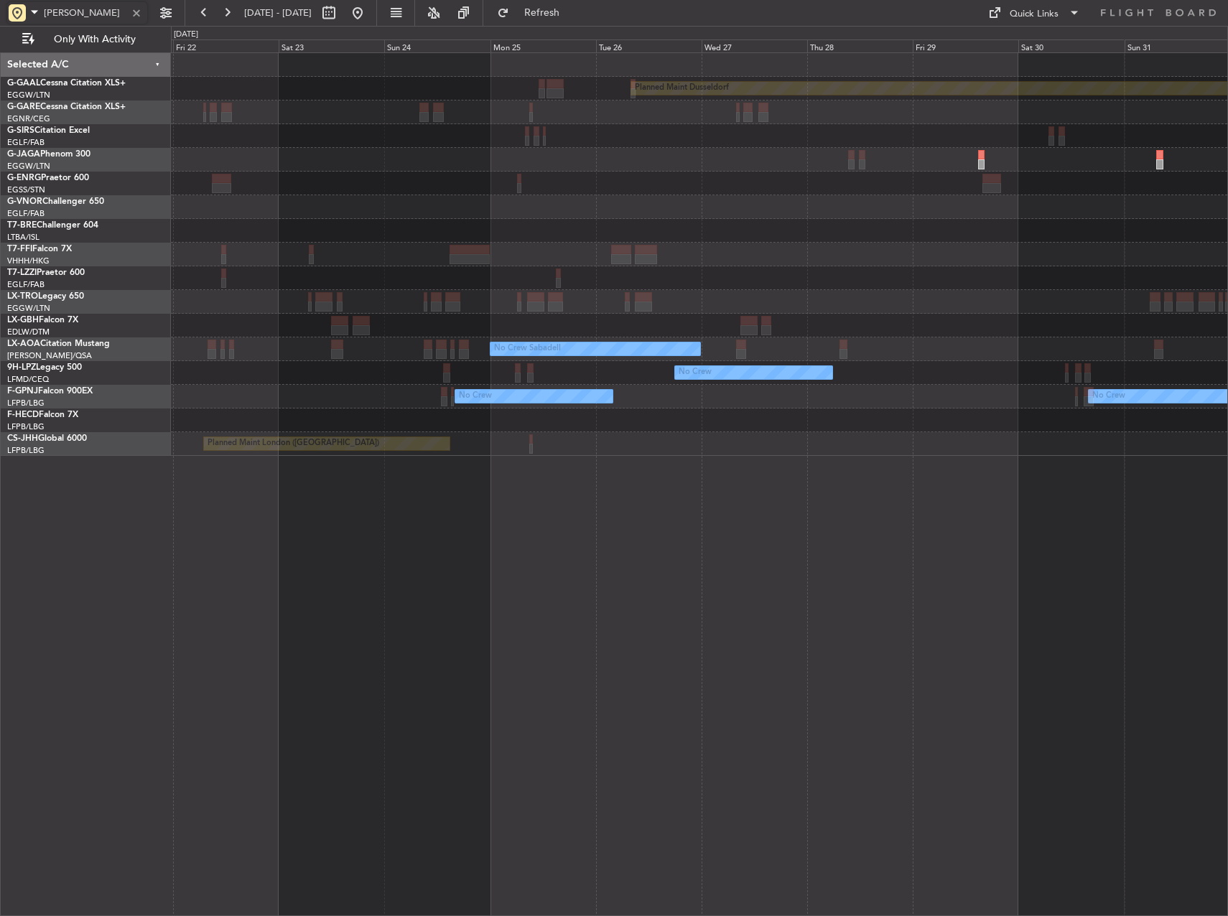
click at [1069, 485] on div "Planned Maint Dusseldorf Planned Maint London (Luton) Owner Owner London (Farnb…" at bounding box center [699, 484] width 1057 height 864
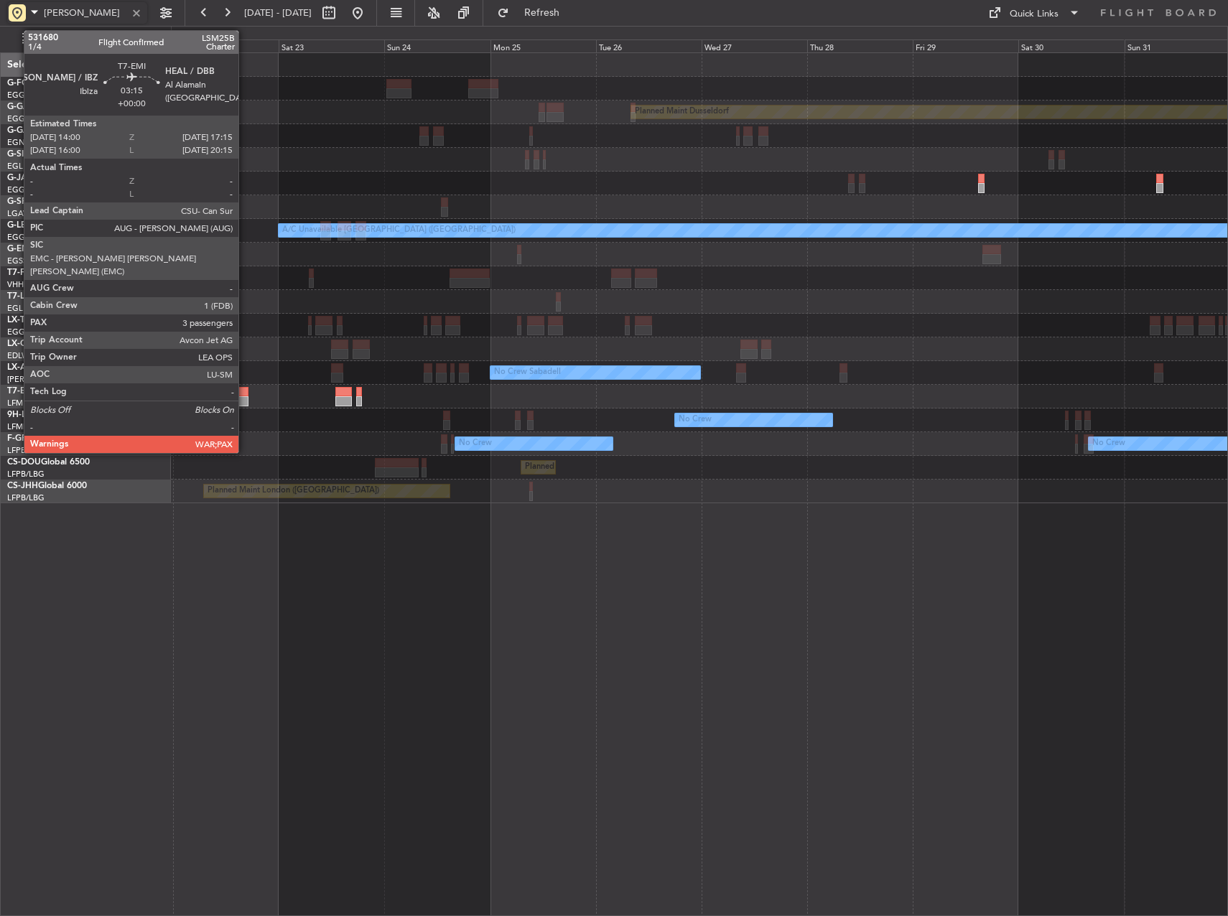
click at [244, 402] on div at bounding box center [241, 401] width 14 height 10
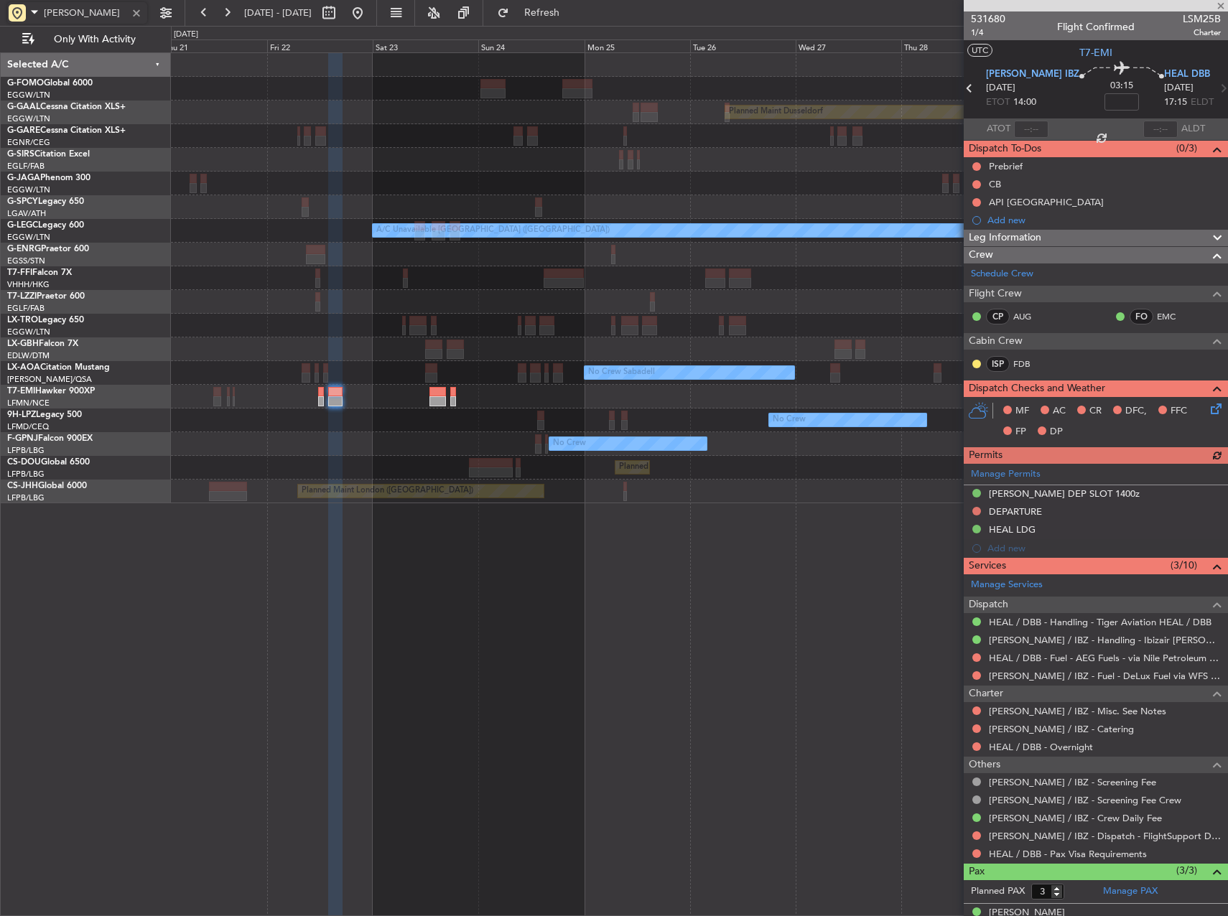
click at [864, 551] on div "Planned Maint Dusseldorf A/C Unavailable London (Luton) Owner Owner London (Far…" at bounding box center [699, 484] width 1057 height 864
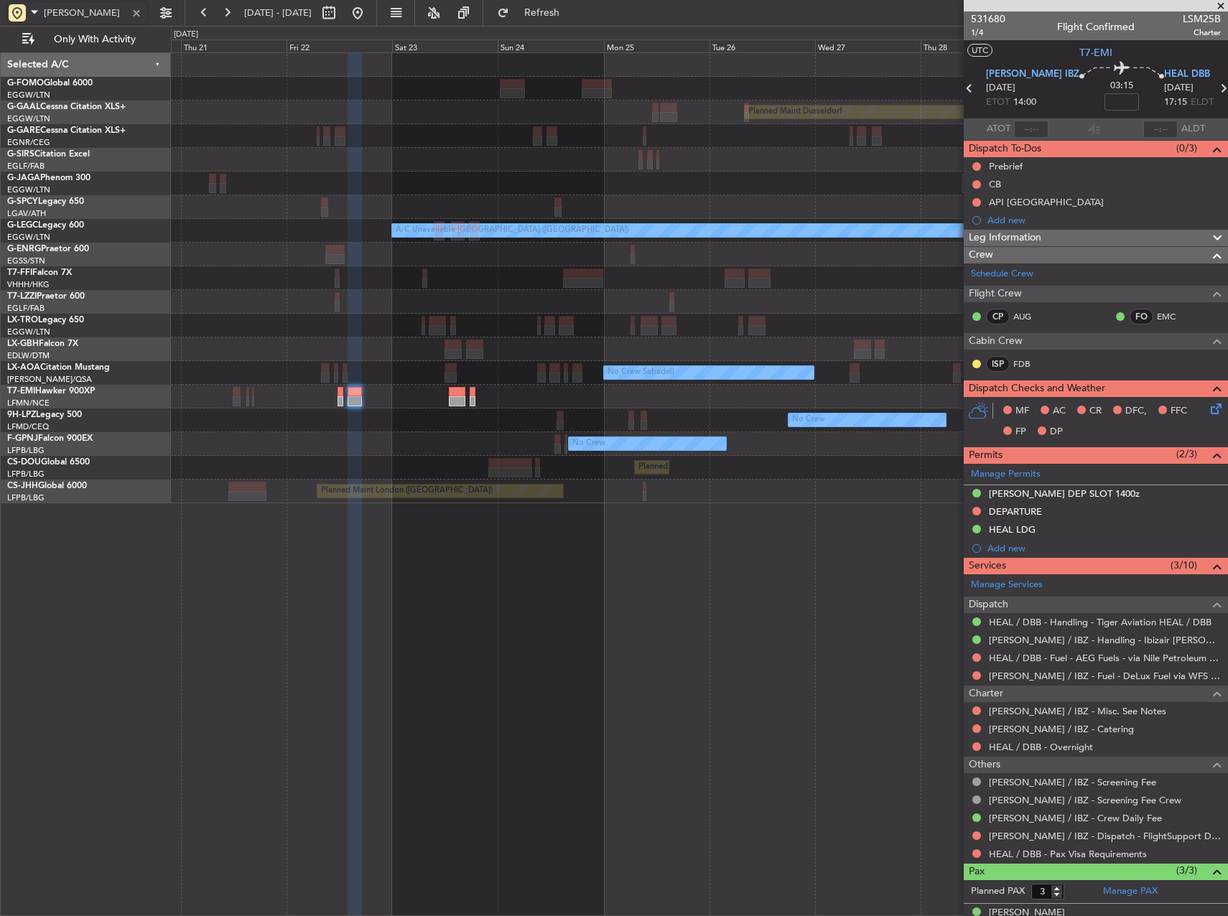
click at [765, 556] on div "Planned Maint Dusseldorf A/C Unavailable London (Luton) Owner Owner London (Far…" at bounding box center [699, 484] width 1057 height 864
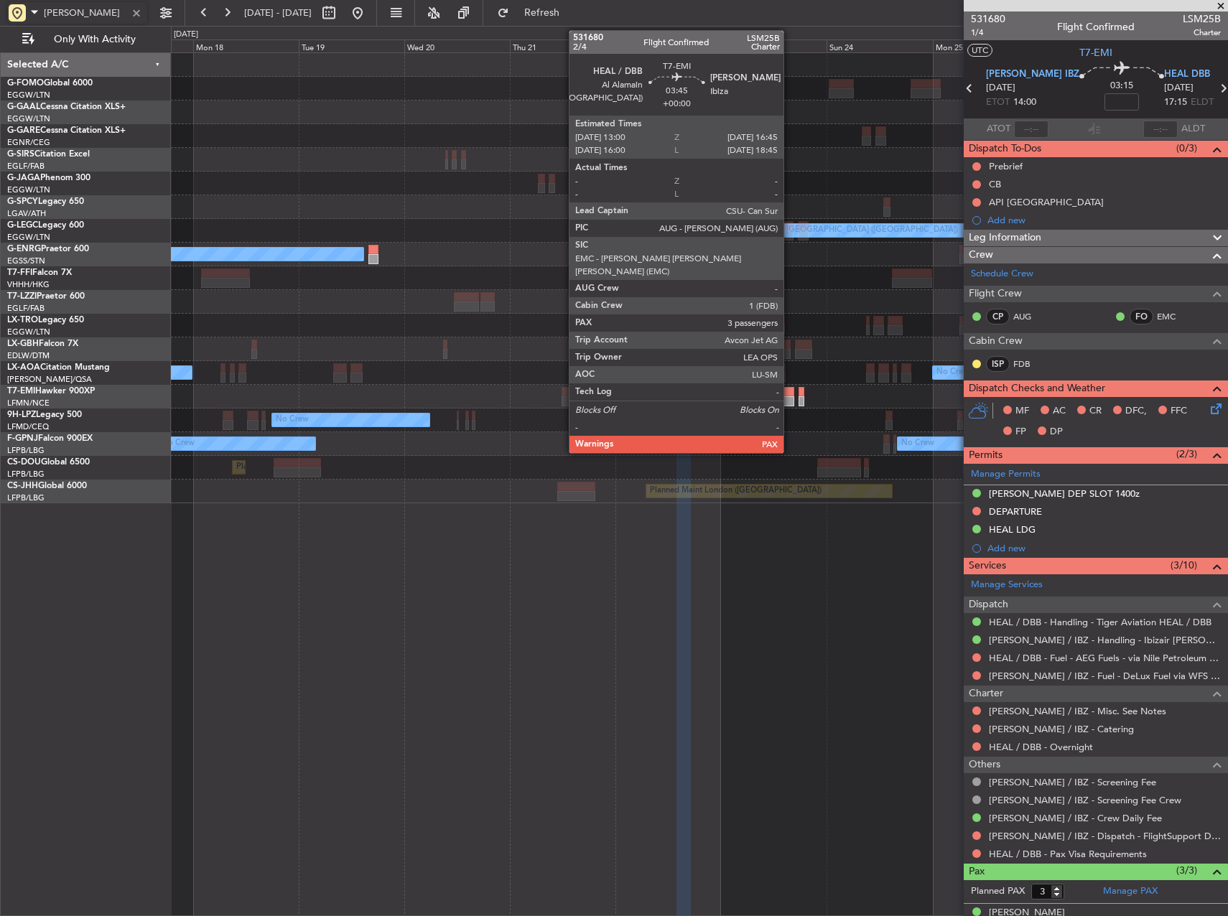
click at [790, 403] on div at bounding box center [786, 401] width 17 height 10
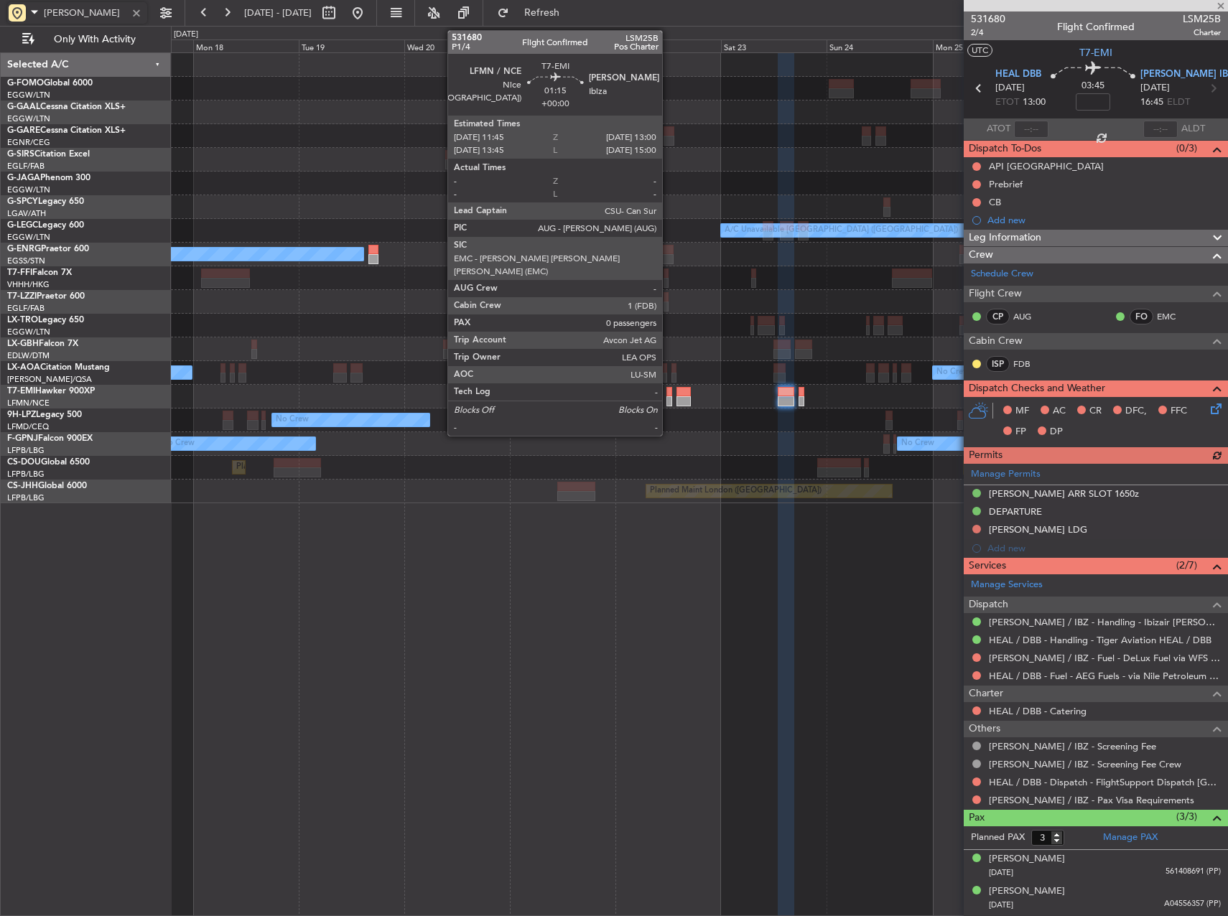
click at [668, 403] on div at bounding box center [669, 401] width 6 height 10
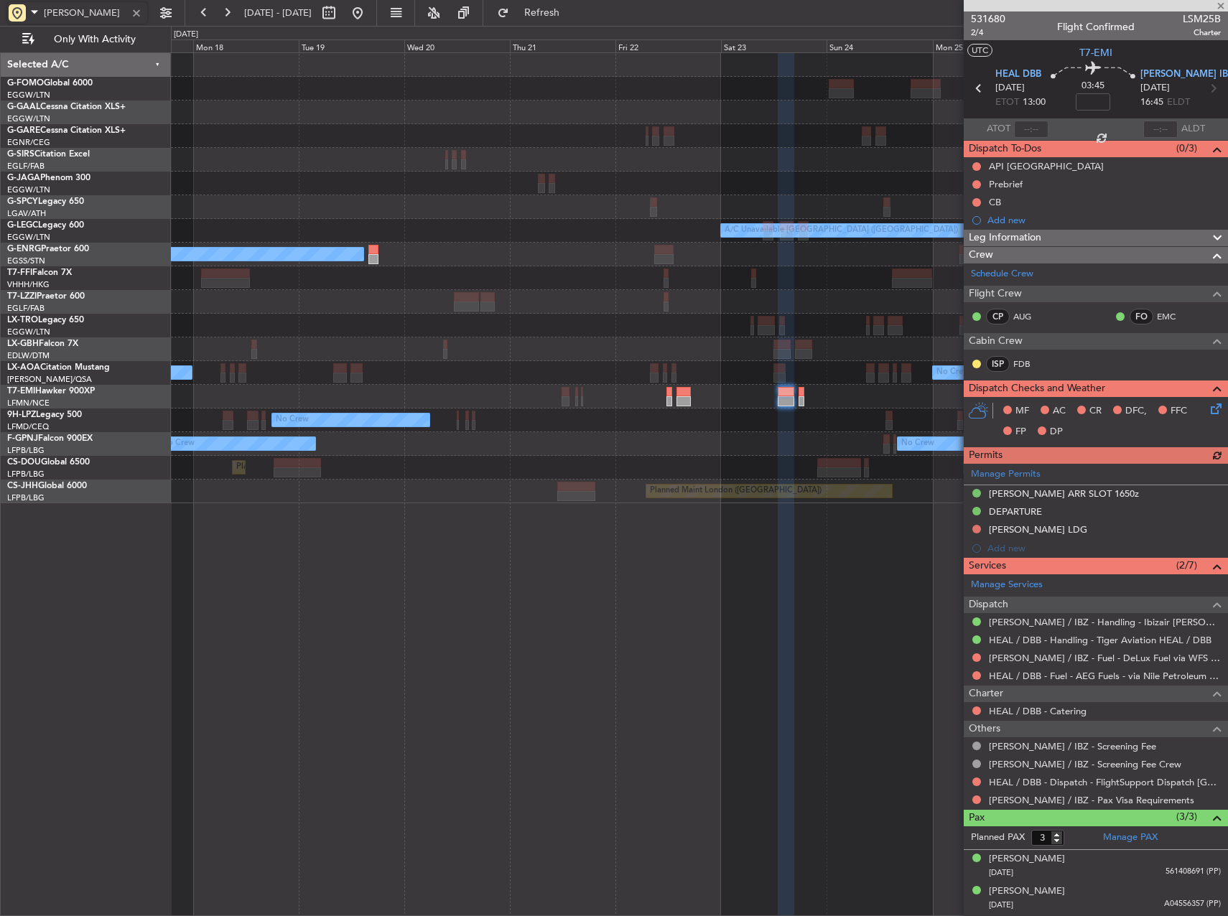
type input "0"
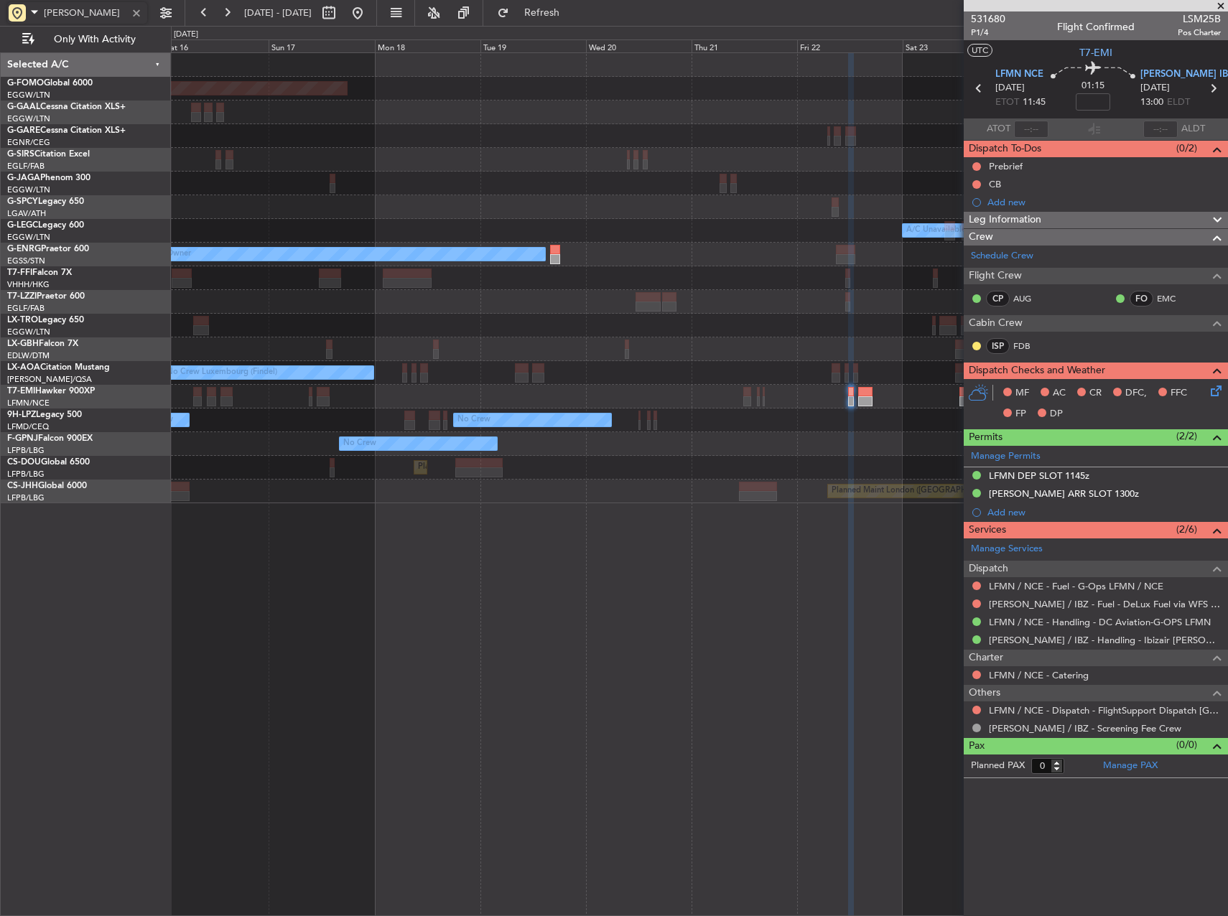
click at [770, 559] on div "Planned Maint Windsor Locks (Bradley Intl) Planned Maint Planned Maint Dusseldo…" at bounding box center [699, 484] width 1057 height 864
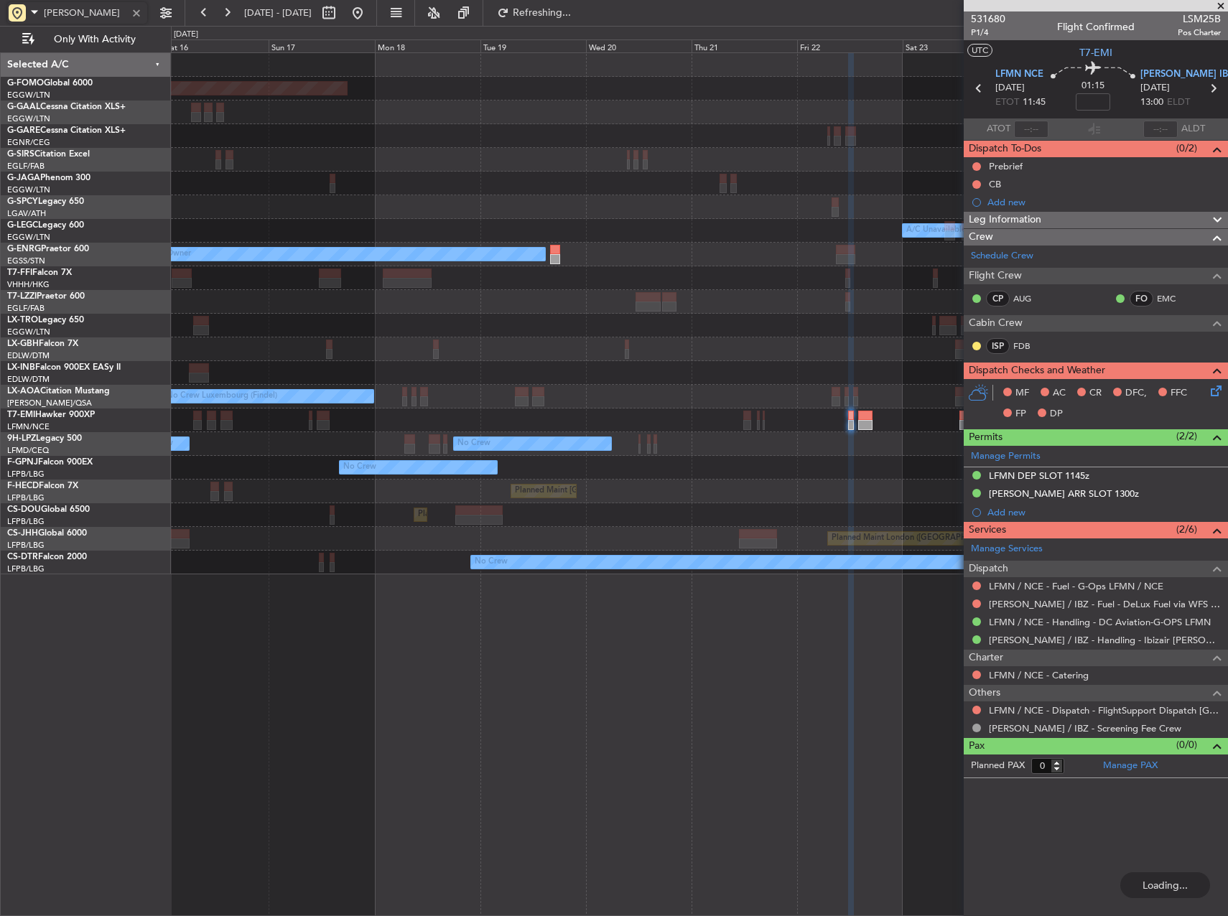
click at [765, 411] on div at bounding box center [699, 420] width 1056 height 24
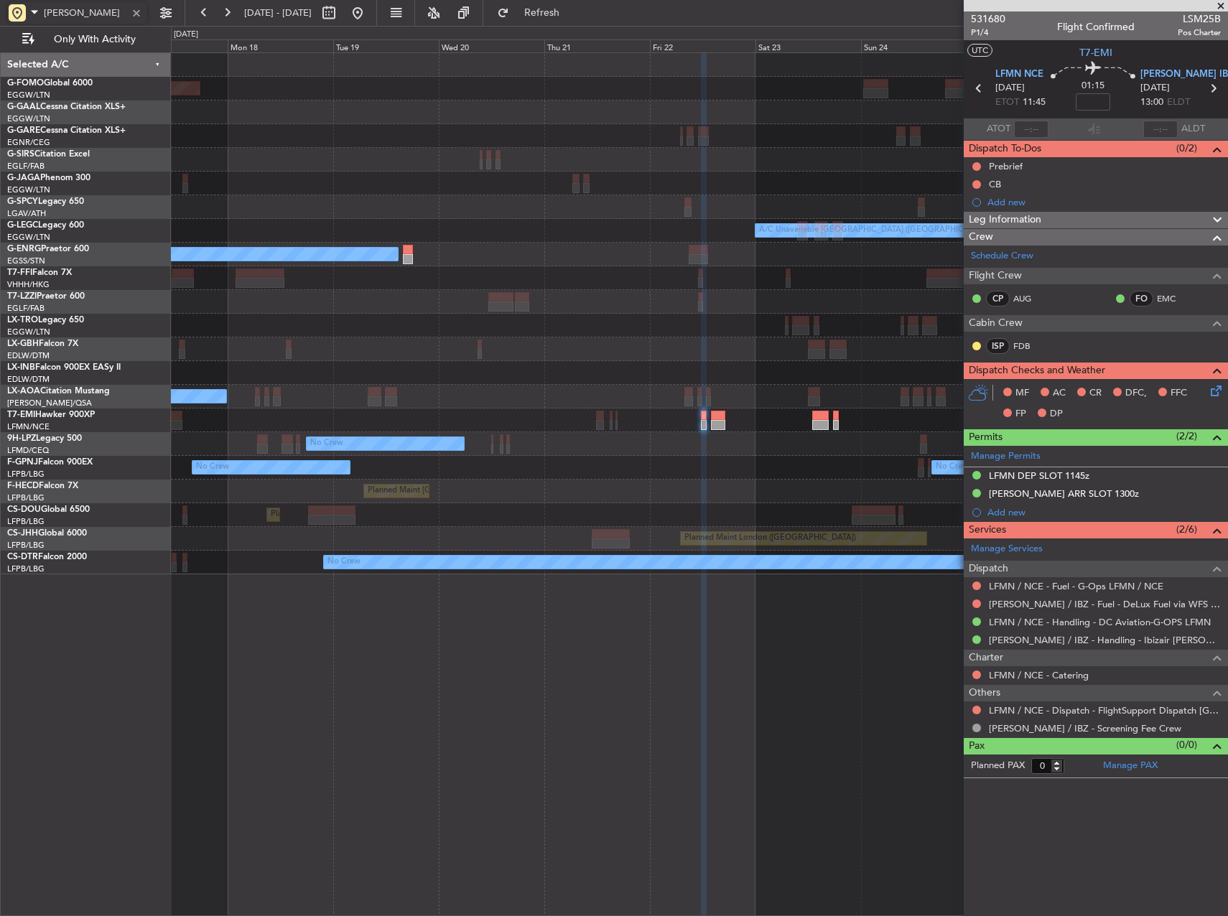
click at [612, 399] on div "Planned Maint Windsor Locks (Bradley Intl) Planned Maint Dusseldorf A/C Unavail…" at bounding box center [699, 313] width 1056 height 521
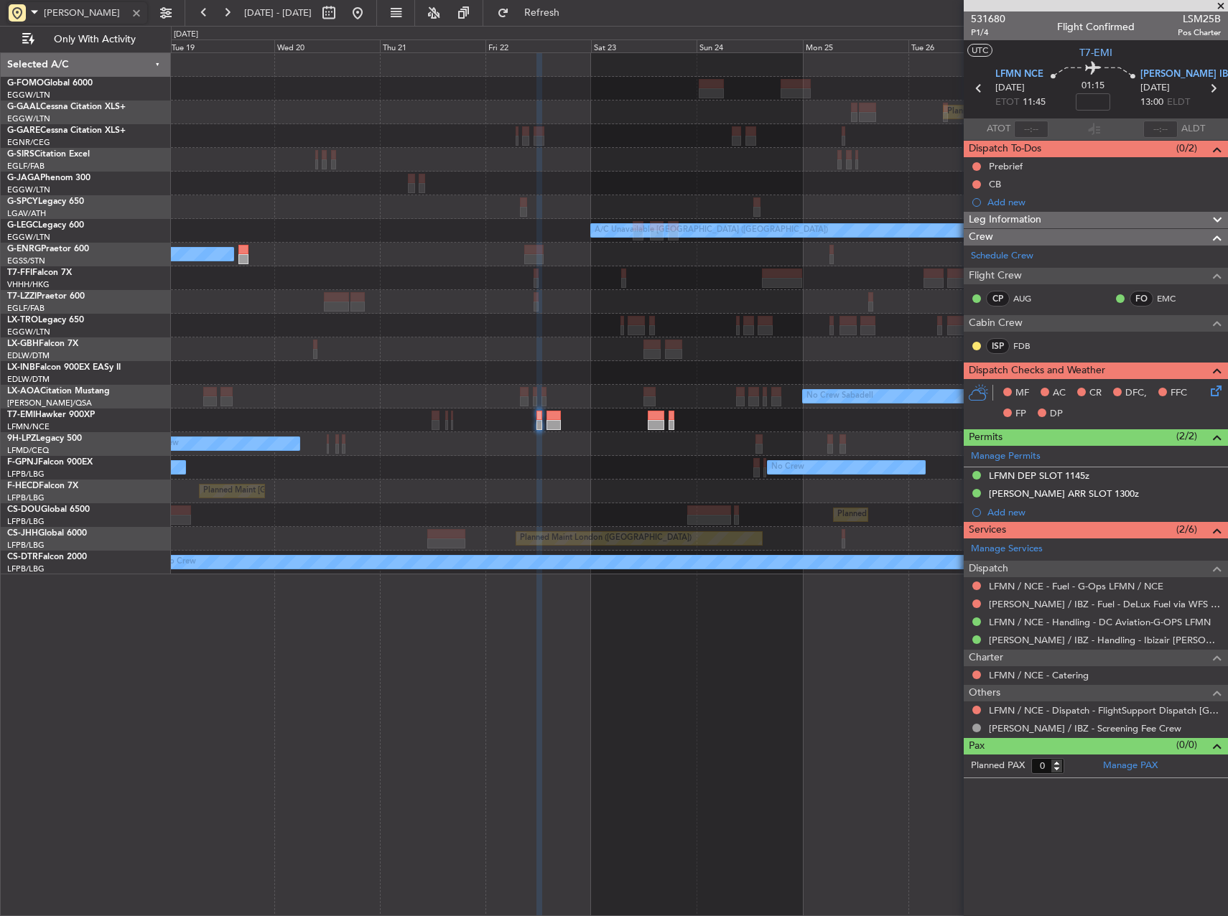
click at [578, 411] on div at bounding box center [699, 420] width 1056 height 24
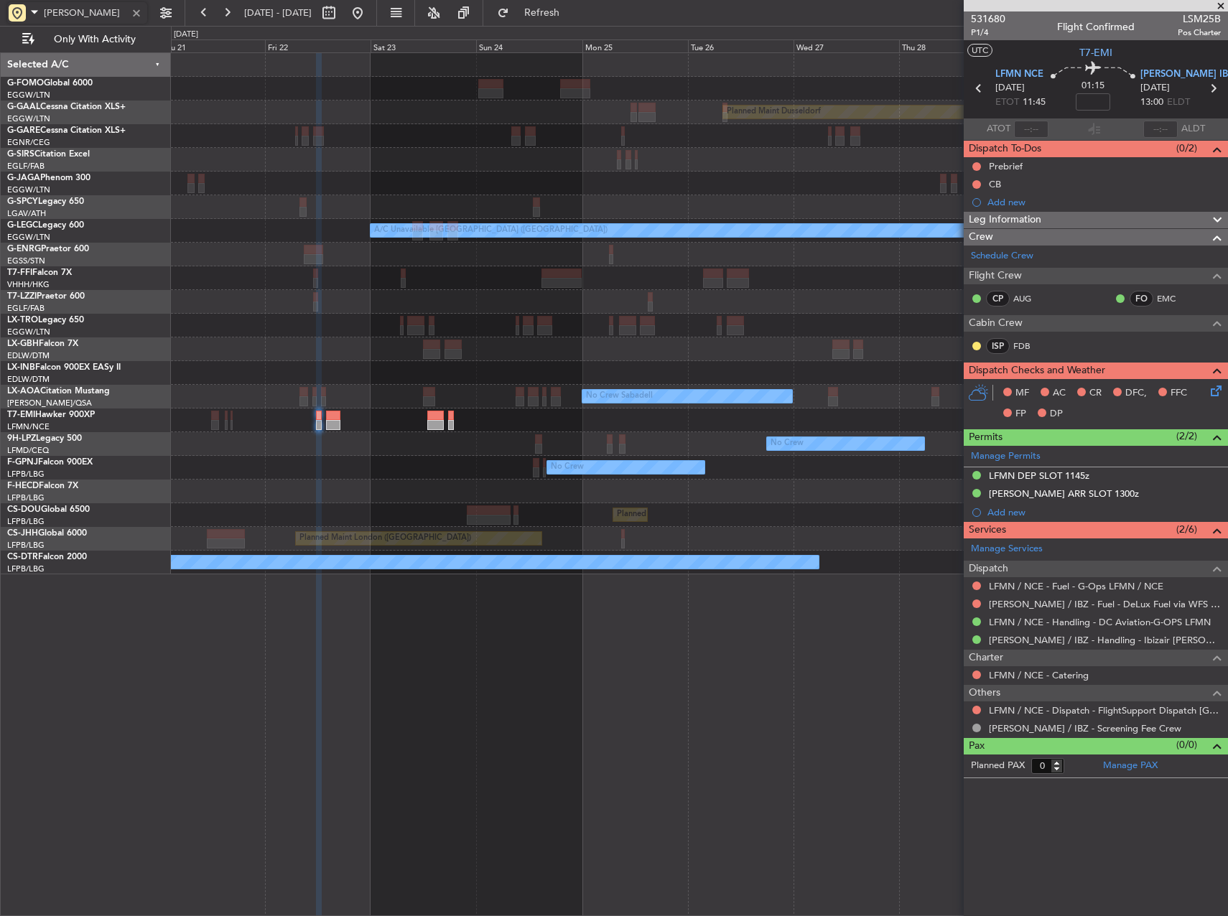
click at [477, 414] on div at bounding box center [699, 420] width 1056 height 24
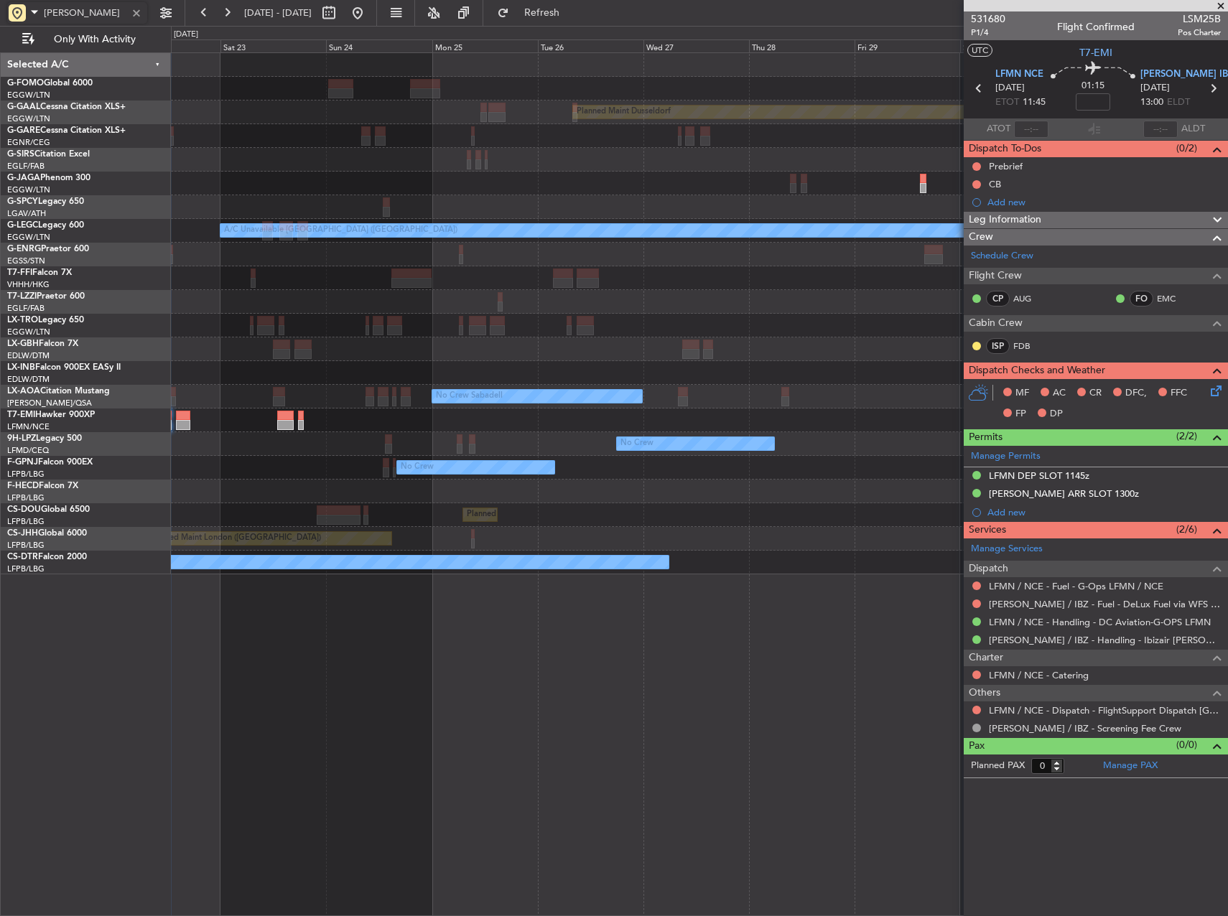
click at [459, 413] on div at bounding box center [699, 420] width 1056 height 24
click at [459, 419] on div at bounding box center [699, 420] width 1056 height 24
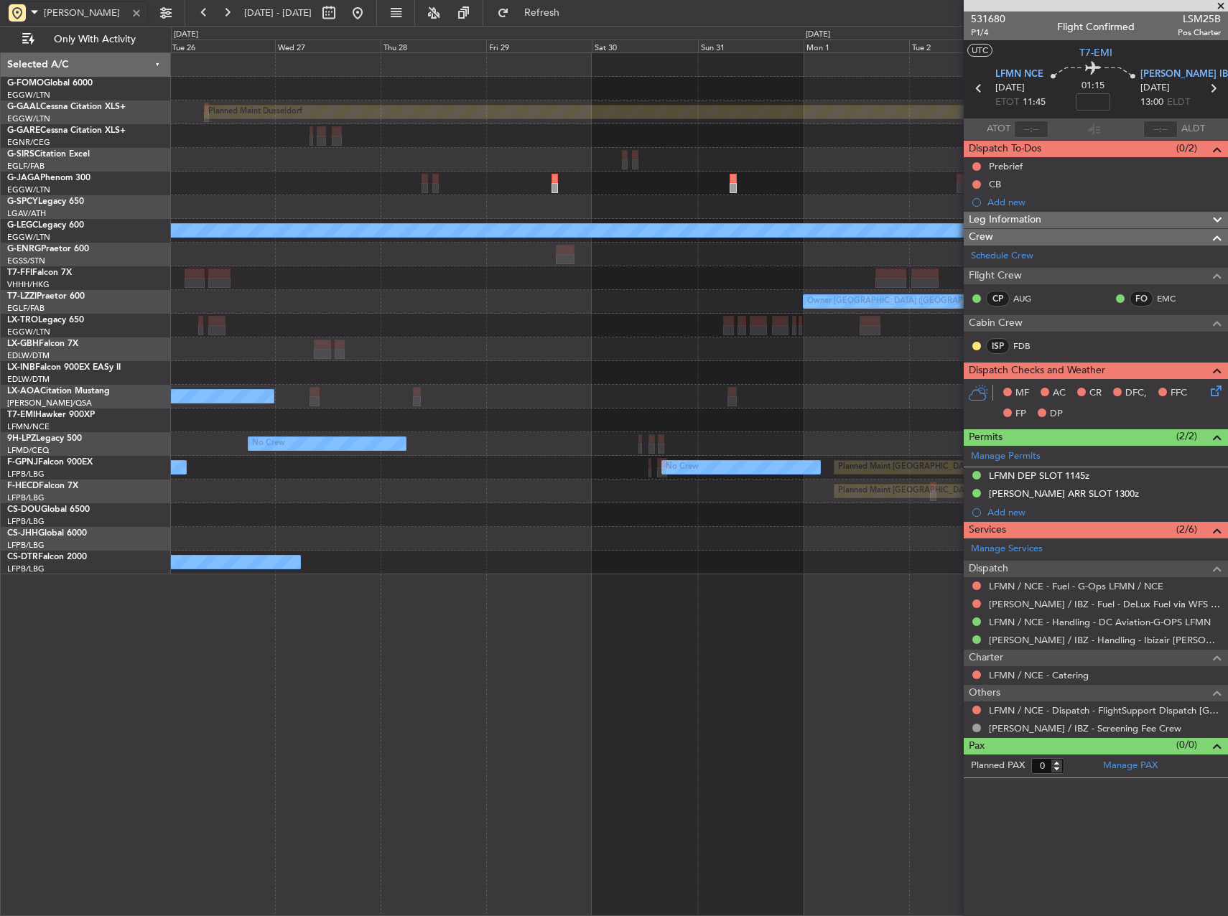
click at [408, 421] on div at bounding box center [699, 420] width 1056 height 24
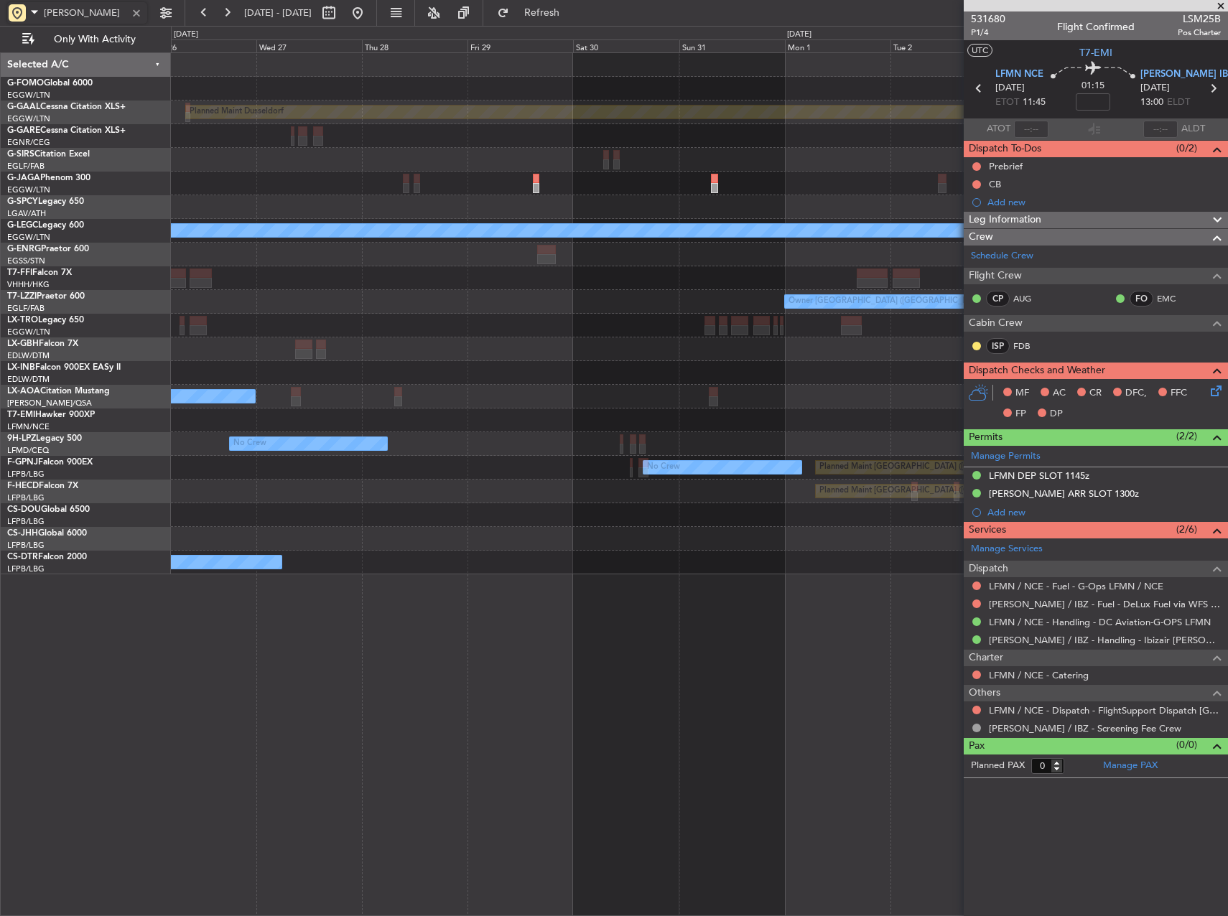
click at [341, 411] on div "Planned Maint Dusseldorf Planned Maint London (Luton) A/C Unavailable London (L…" at bounding box center [699, 313] width 1056 height 521
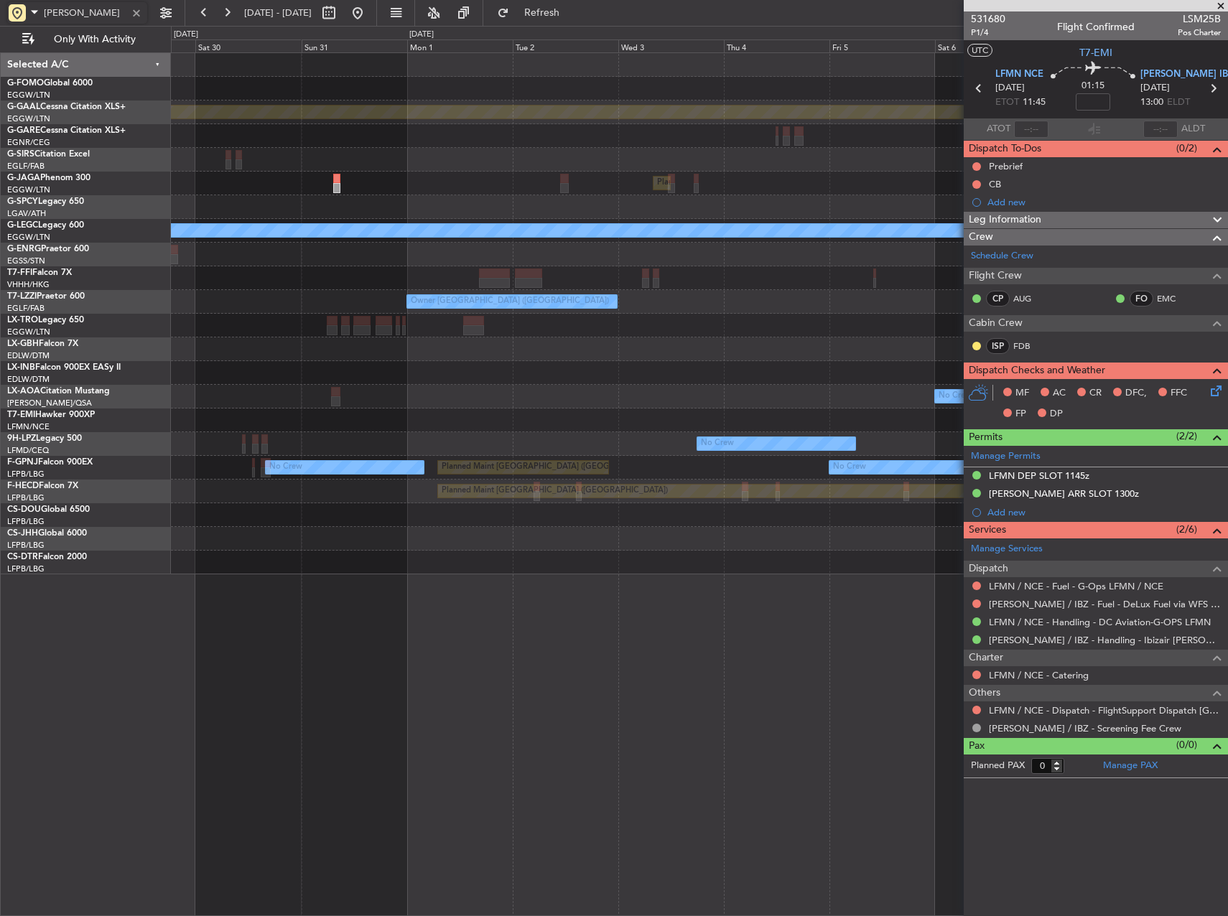
click at [476, 400] on div "No Crew" at bounding box center [699, 397] width 1056 height 24
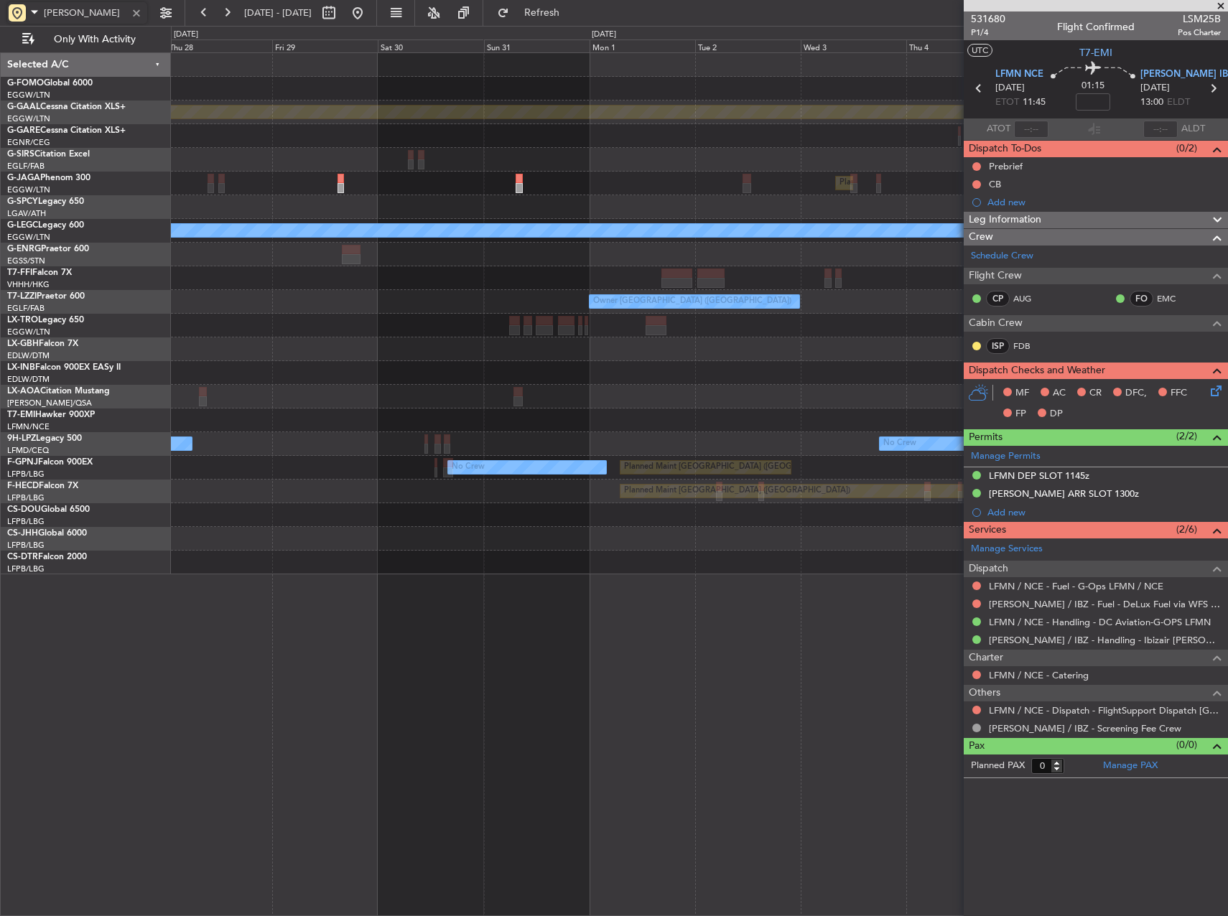
click at [719, 401] on div "No Crew No Crew Sabadell" at bounding box center [699, 397] width 1056 height 24
click at [431, 395] on div "No Crew No Crew Sabadell" at bounding box center [699, 397] width 1056 height 24
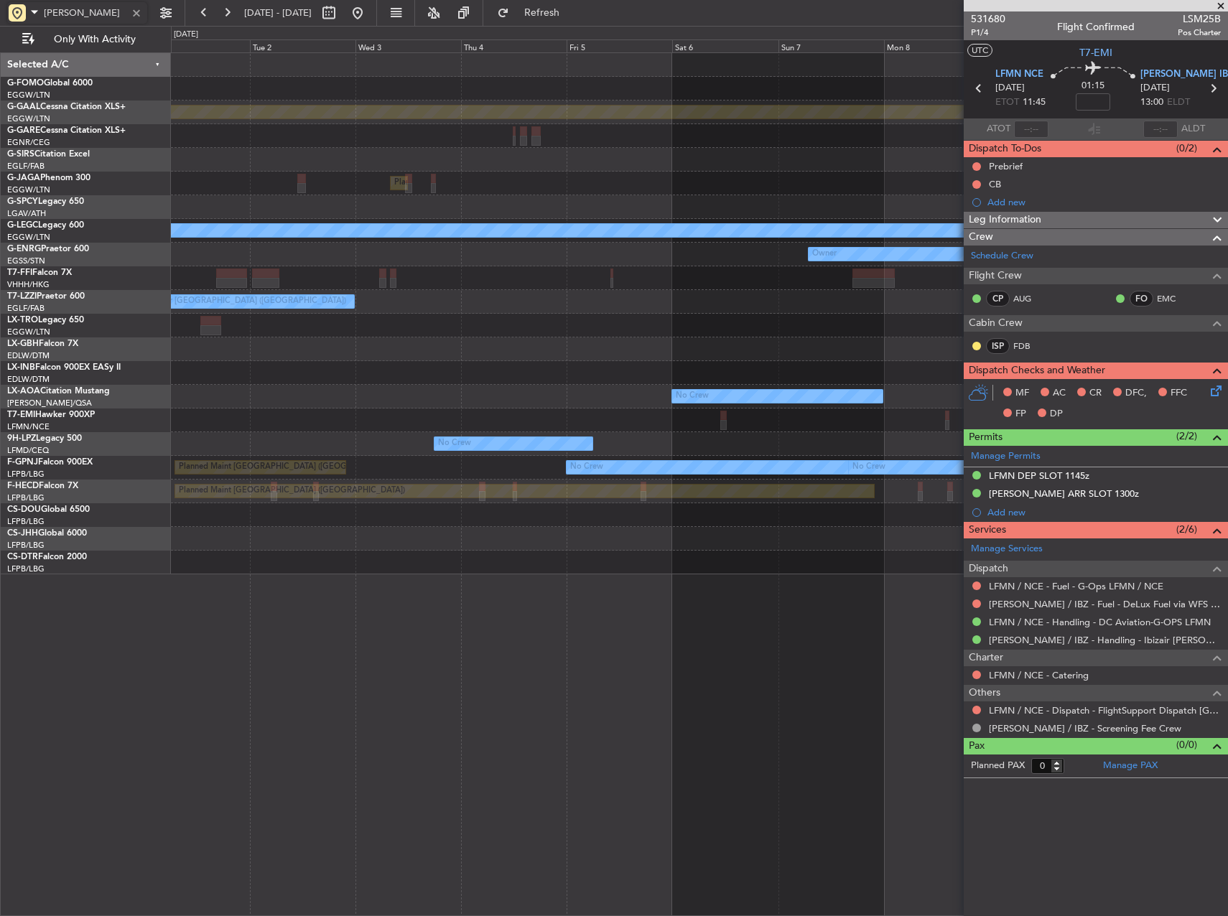
click at [434, 392] on div "No Crew" at bounding box center [699, 397] width 1056 height 24
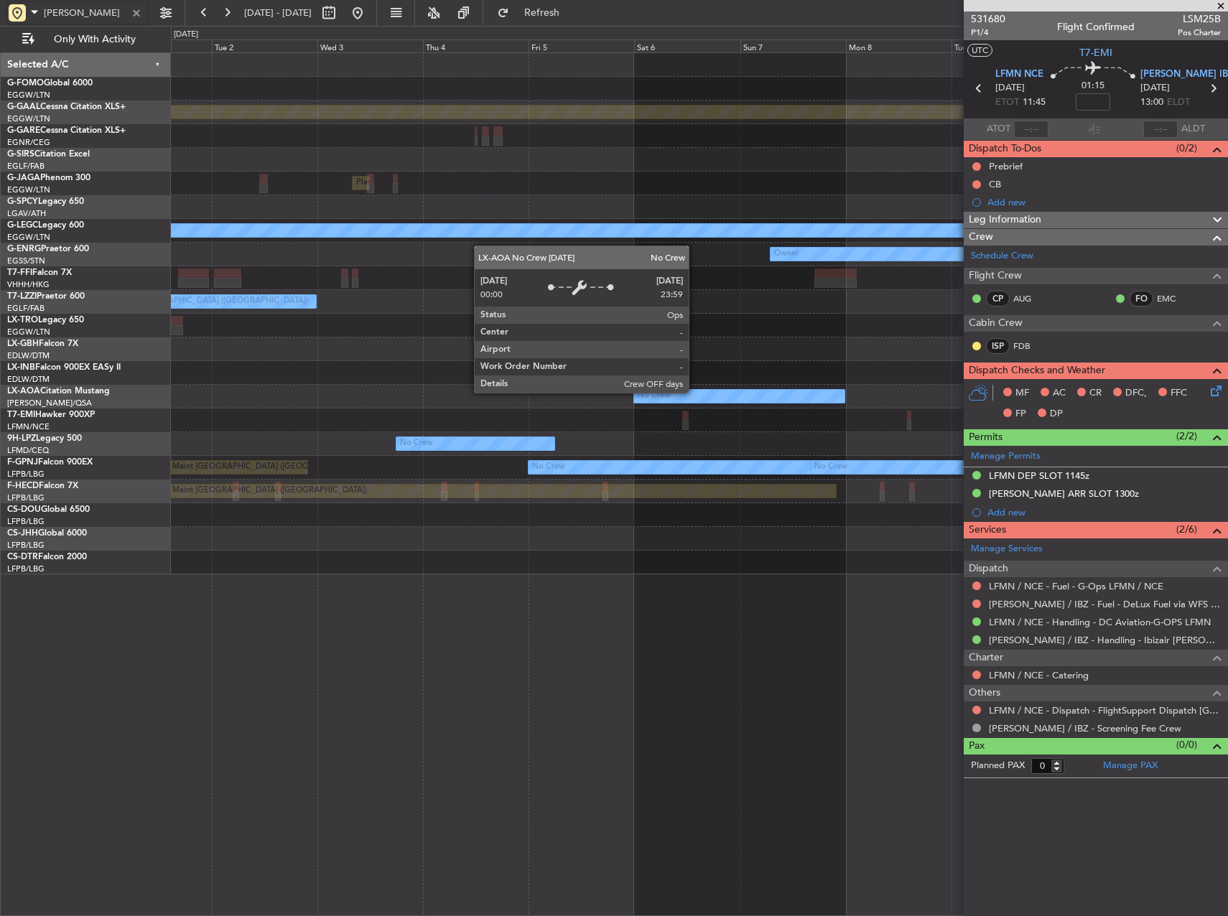
click at [634, 392] on div "No Crew" at bounding box center [739, 396] width 210 height 13
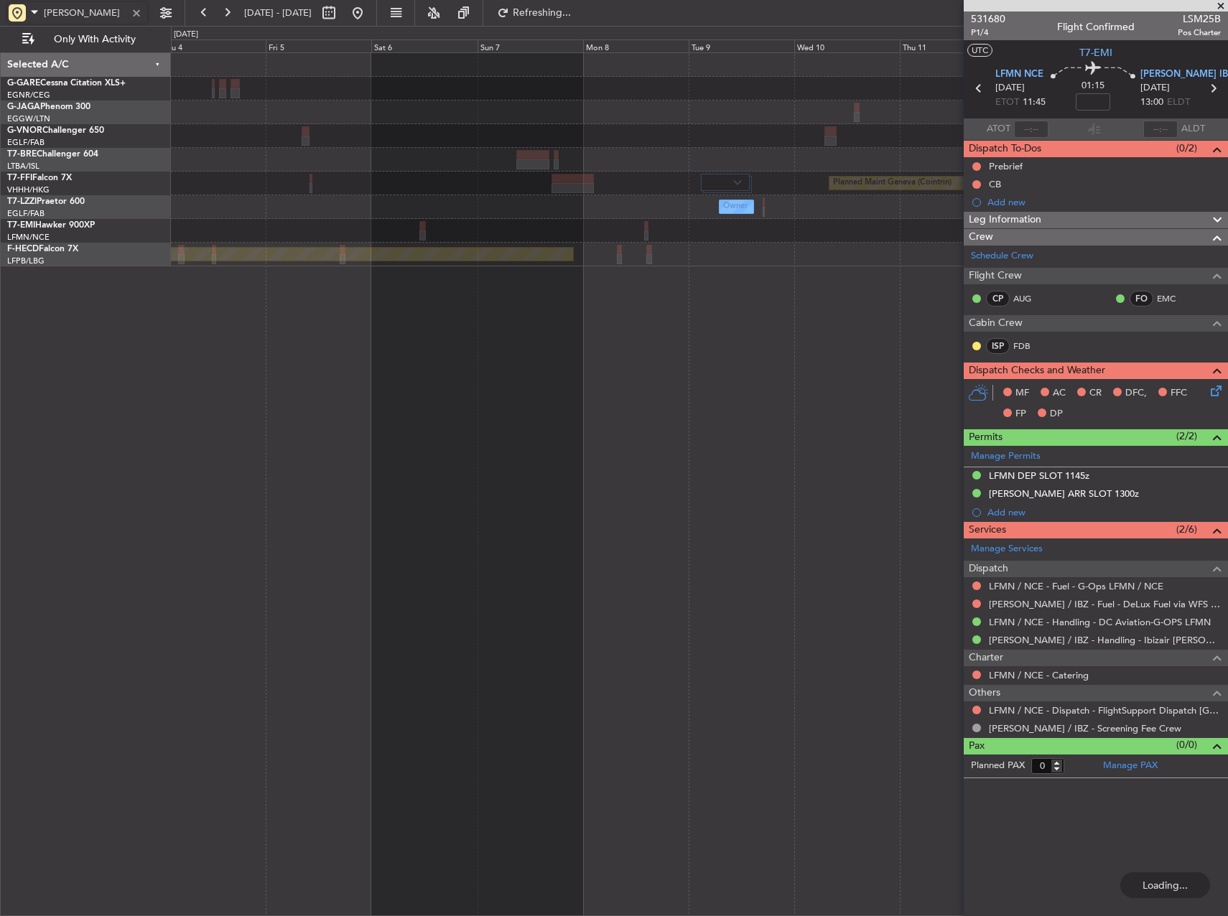
click at [430, 349] on div "Planned Maint London (Luton) Planned Maint Geneva (Cointrin) Owner Owner London…" at bounding box center [699, 484] width 1057 height 864
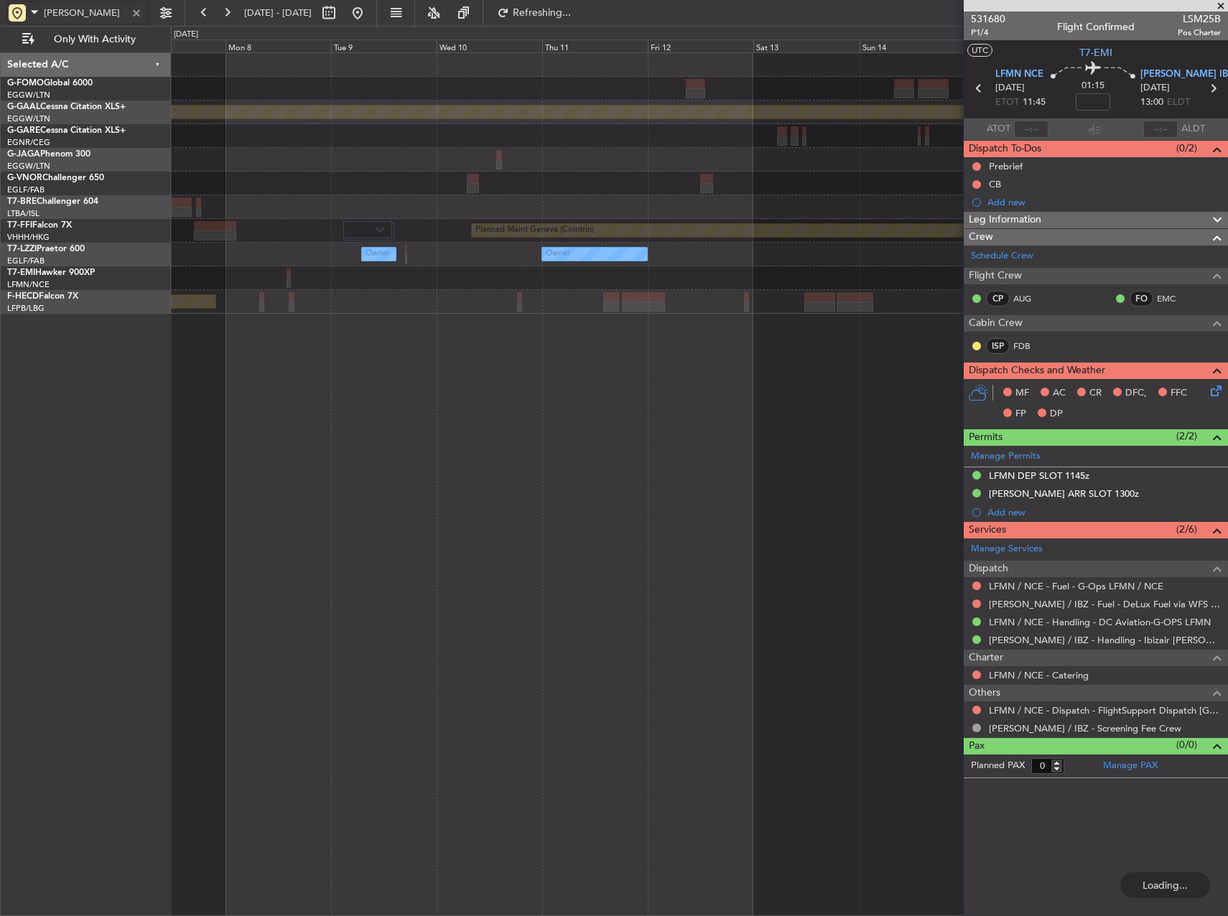
click at [314, 337] on div "Planned Maint Dusseldorf Planned Maint Geneva (Cointrin) Owner Owner Owner Plan…" at bounding box center [699, 484] width 1057 height 864
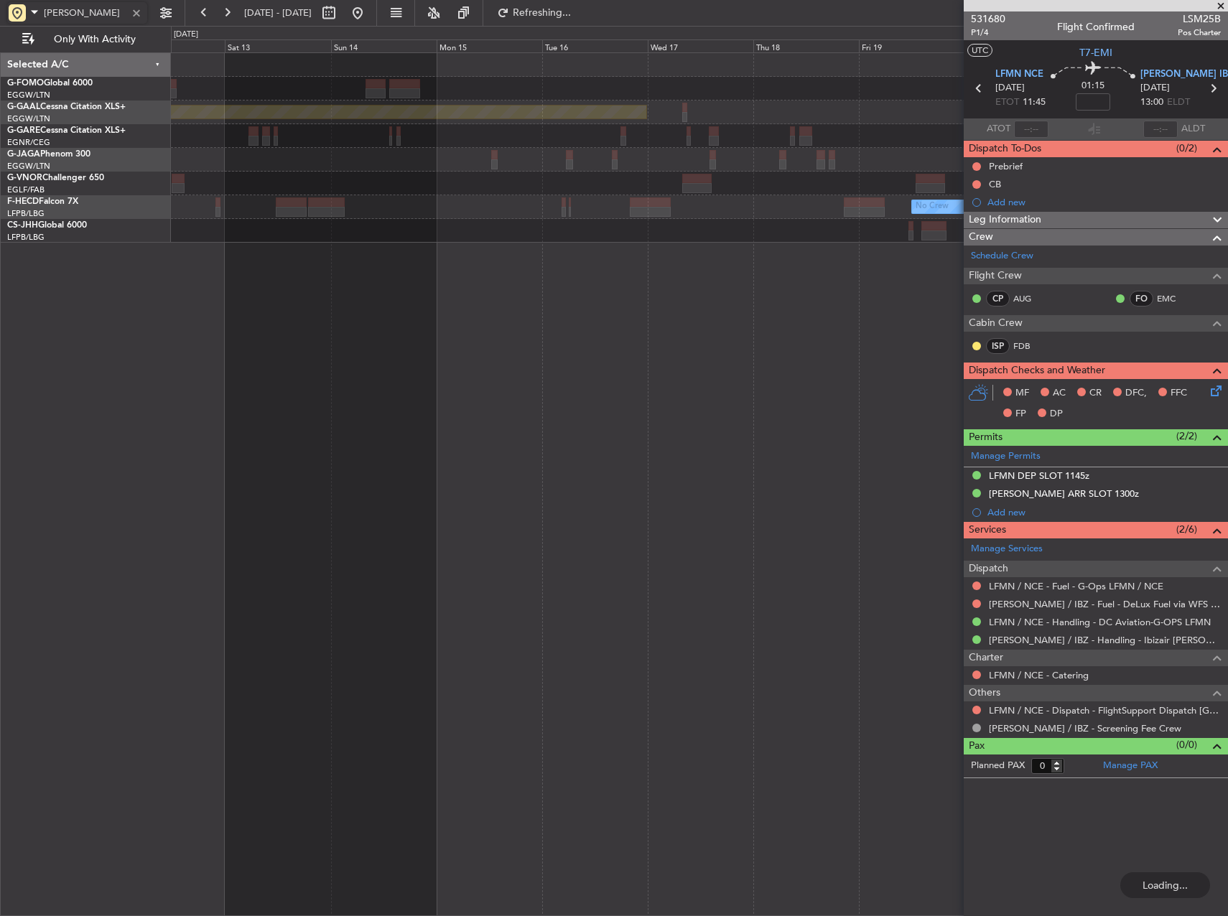
click at [212, 350] on div "Planned Maint Dusseldorf No Crew Planned Maint Paris (Le Bourget)" at bounding box center [699, 484] width 1057 height 864
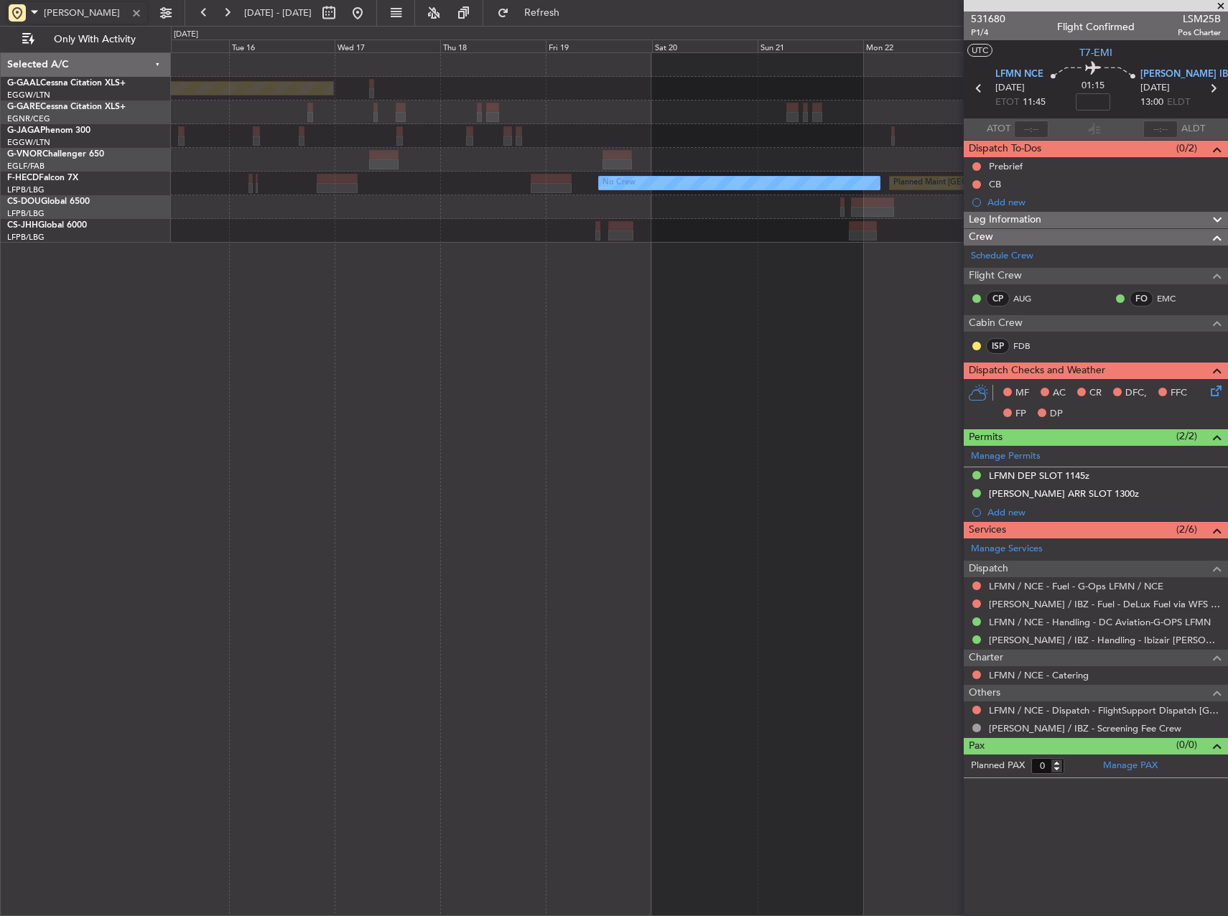
click at [248, 369] on div "Planned Maint Dusseldorf No Crew Planned Maint Paris (Le Bourget)" at bounding box center [699, 484] width 1057 height 864
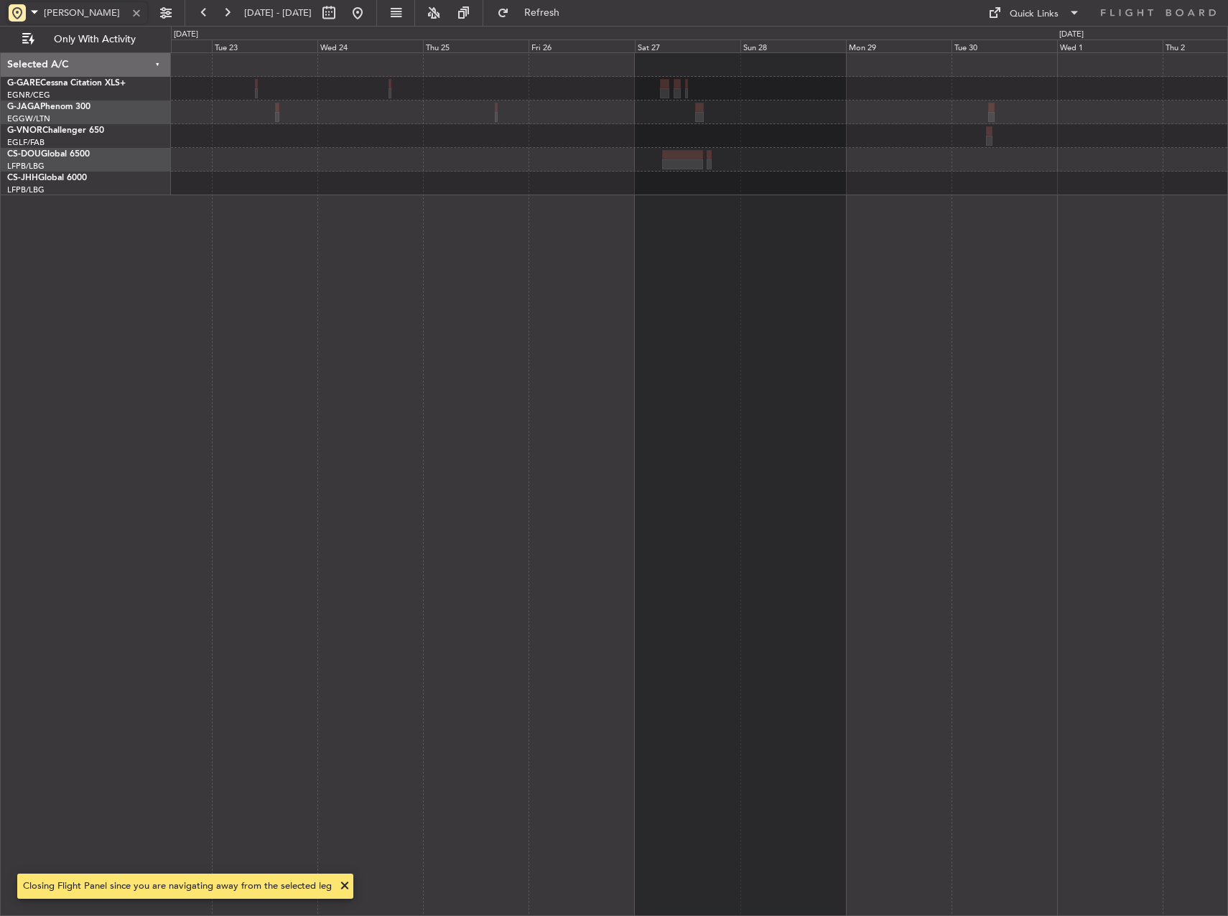
click at [457, 390] on div at bounding box center [699, 484] width 1057 height 864
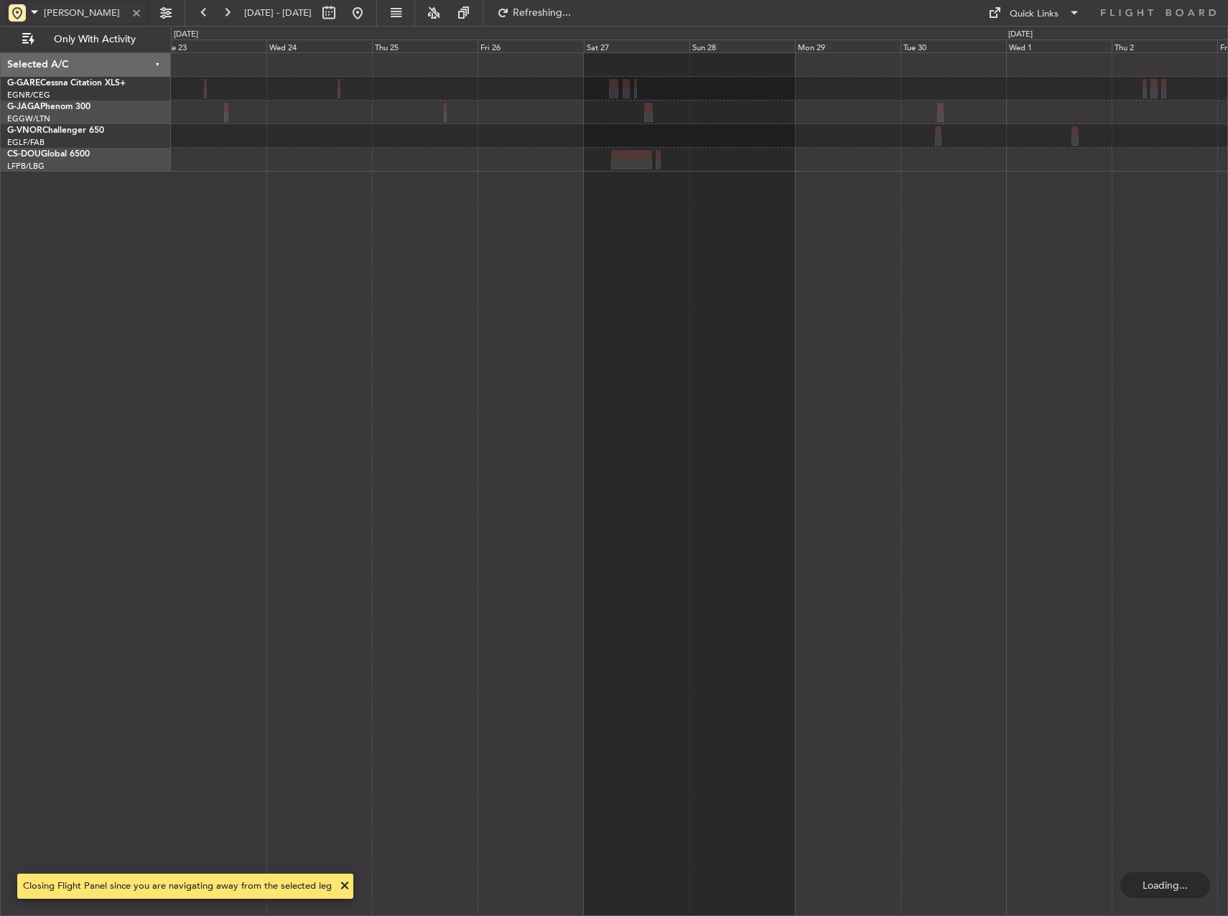
click at [496, 369] on div at bounding box center [699, 484] width 1057 height 864
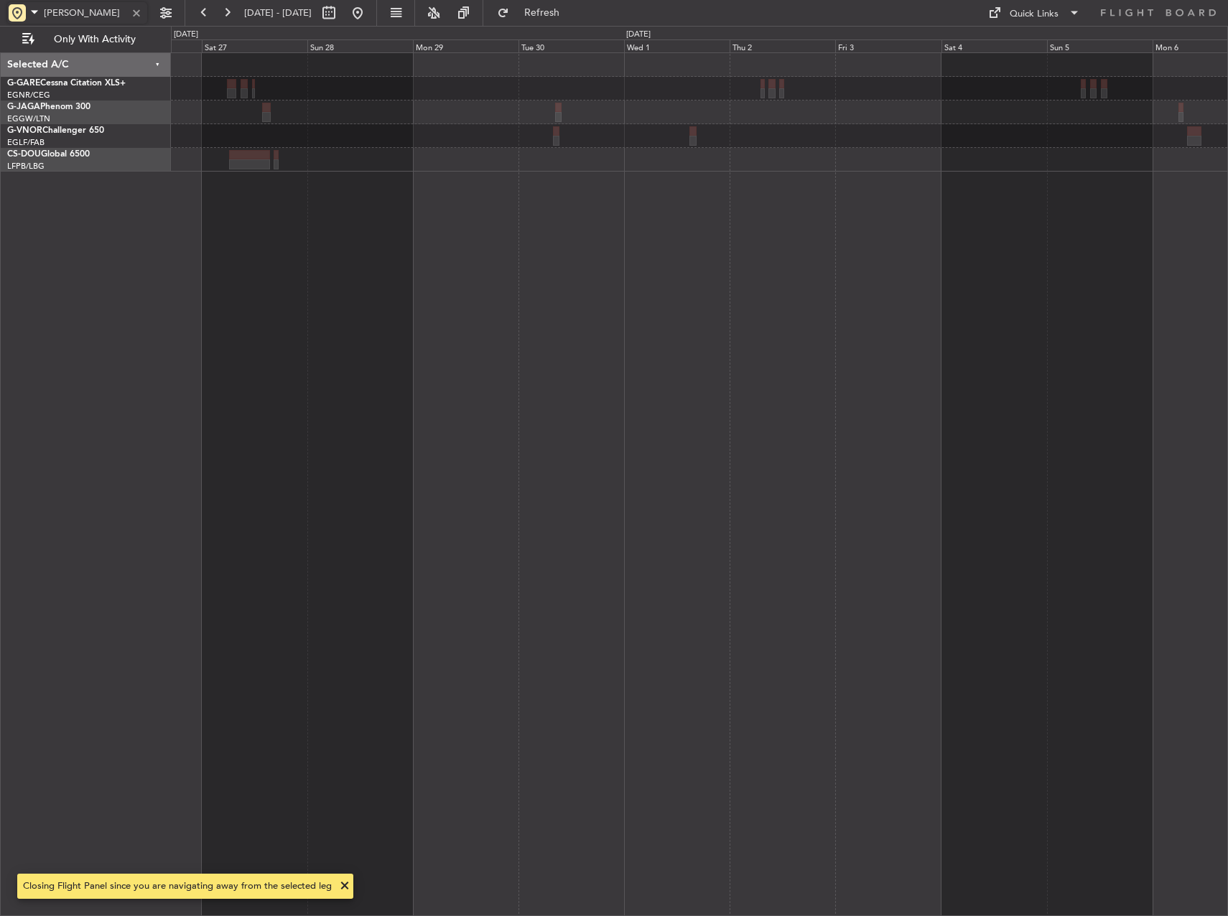
click at [541, 378] on div at bounding box center [699, 484] width 1057 height 864
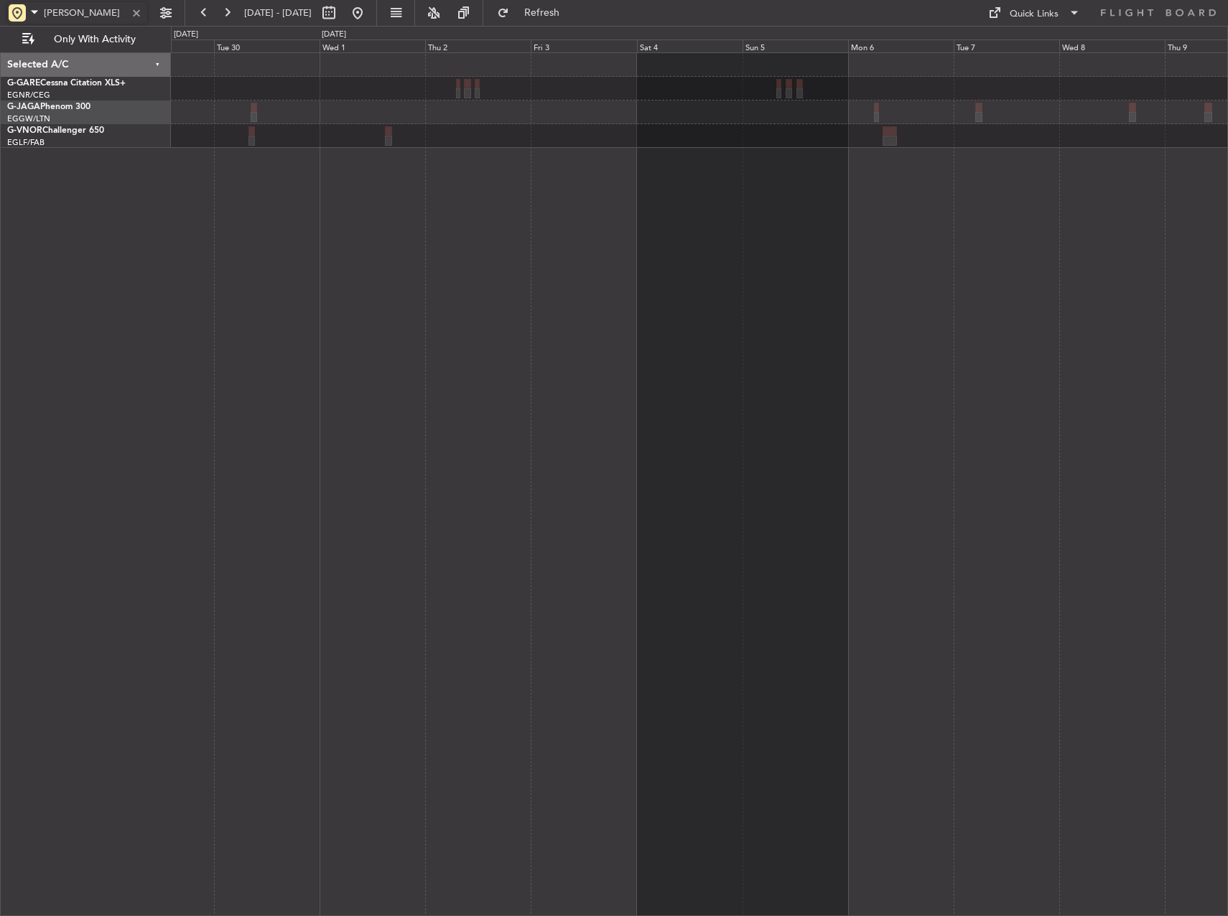
click at [502, 533] on div at bounding box center [699, 484] width 1057 height 864
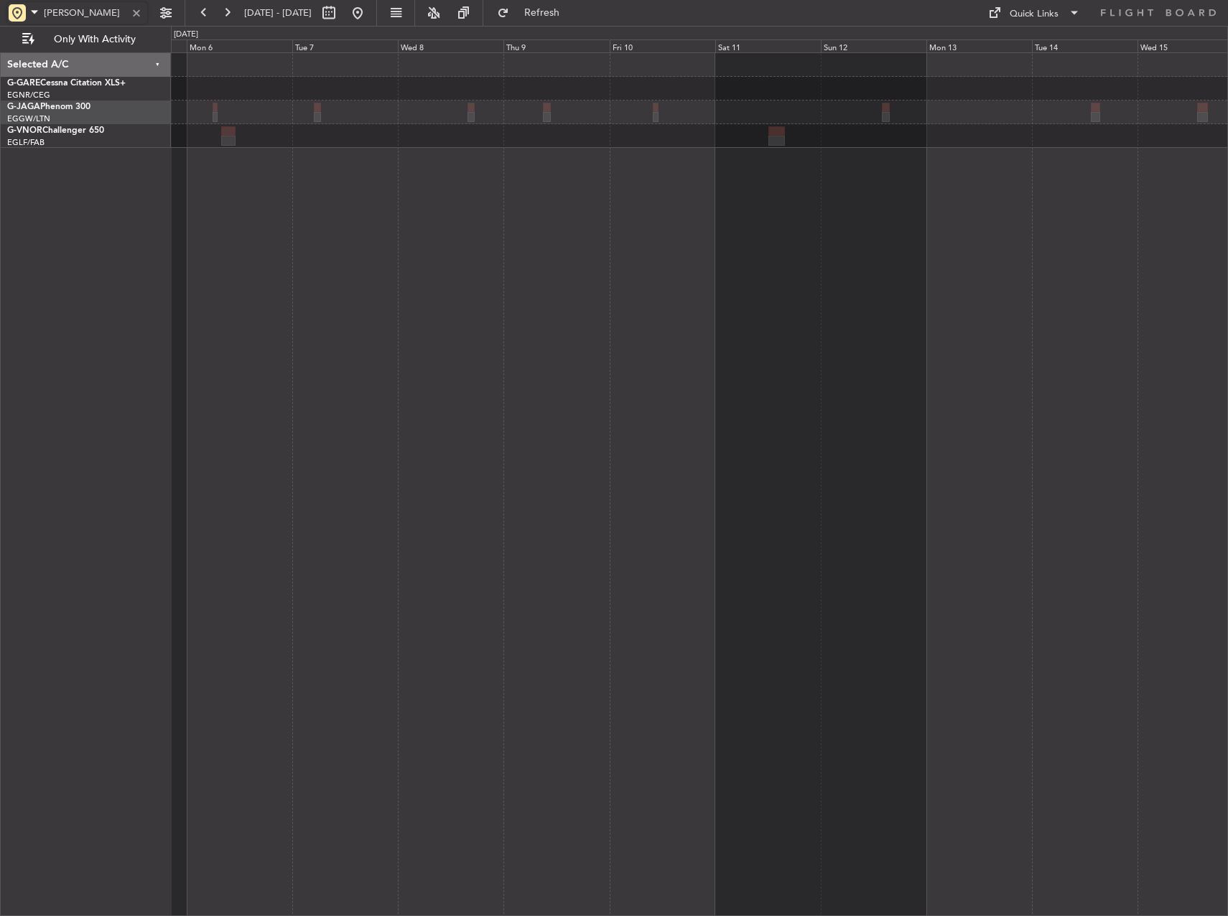
click at [582, 442] on div at bounding box center [699, 484] width 1057 height 864
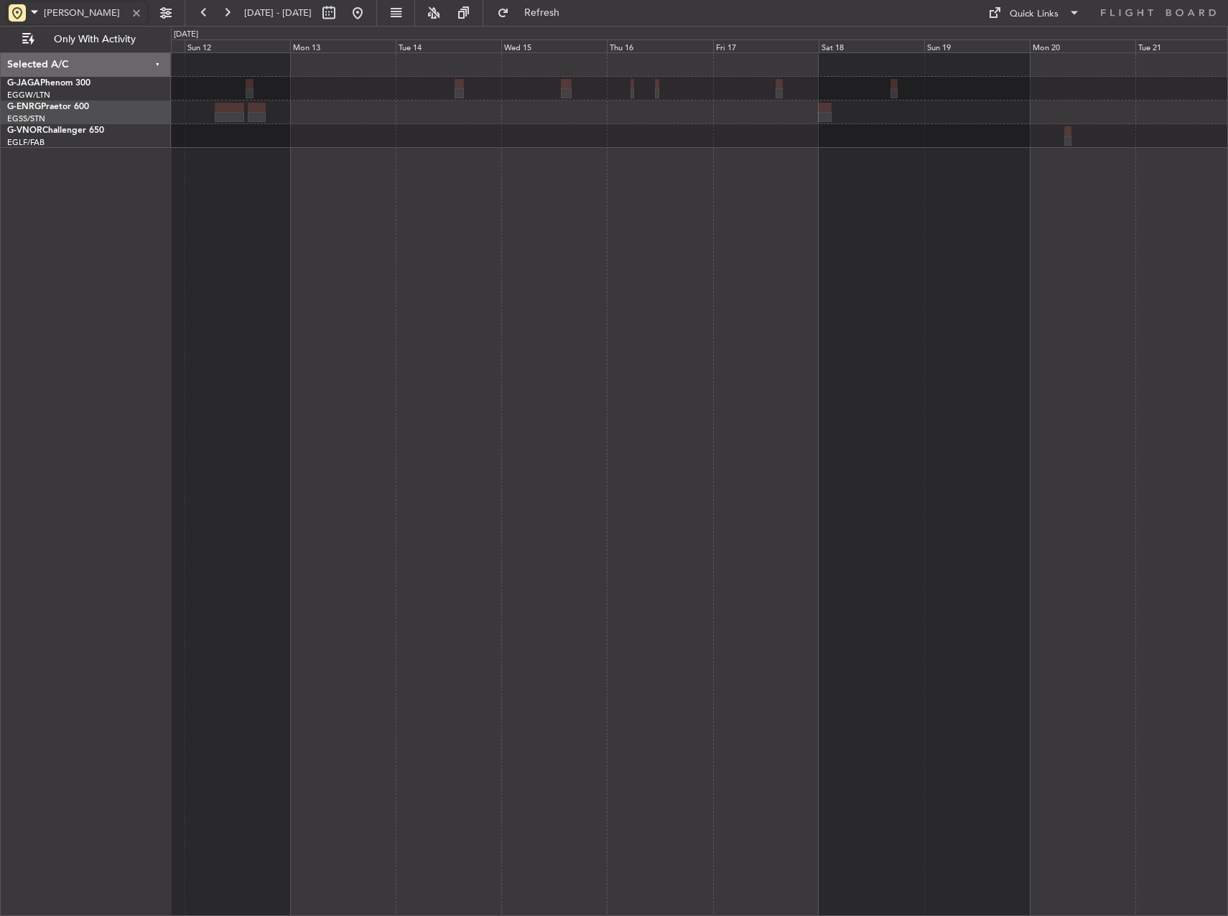
click at [493, 477] on div at bounding box center [699, 484] width 1057 height 864
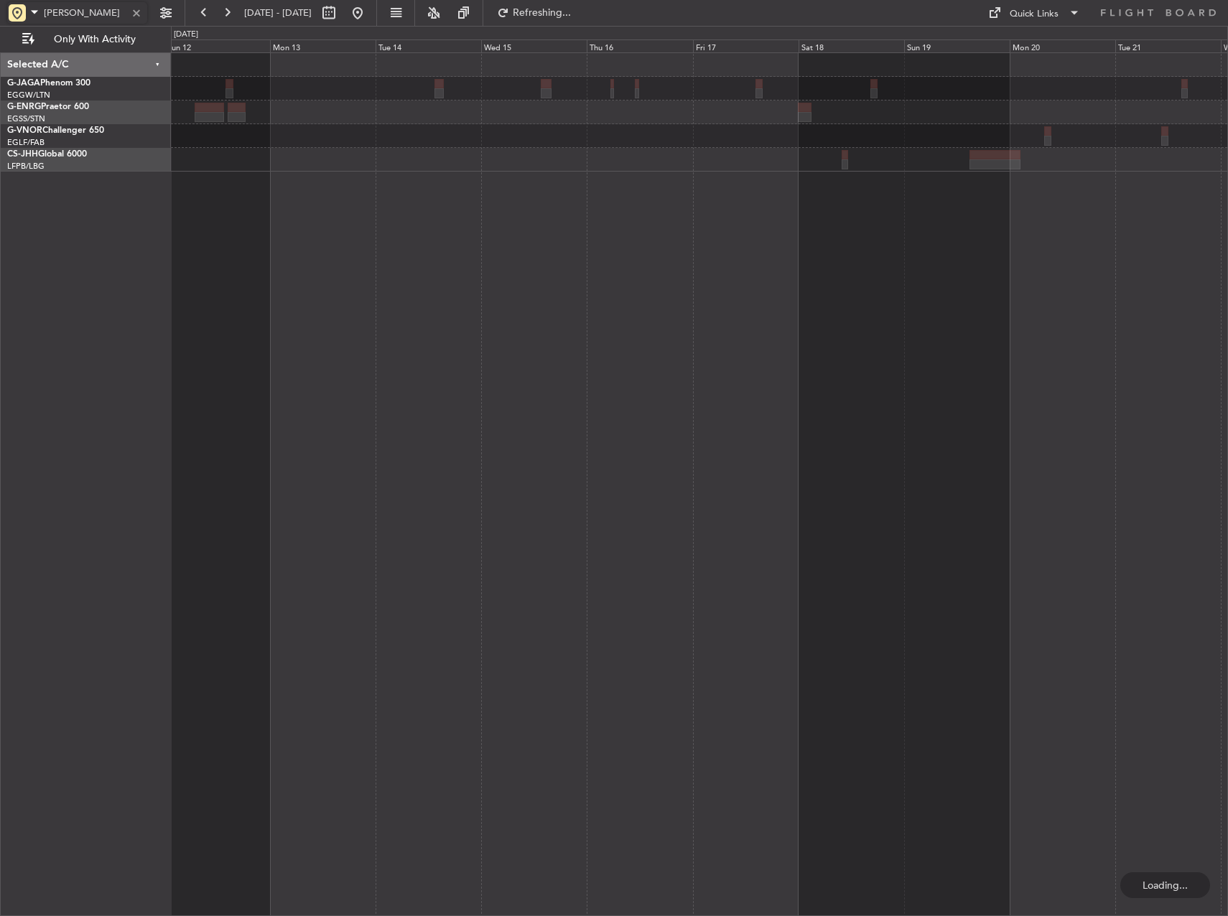
click at [490, 482] on div at bounding box center [699, 484] width 1057 height 864
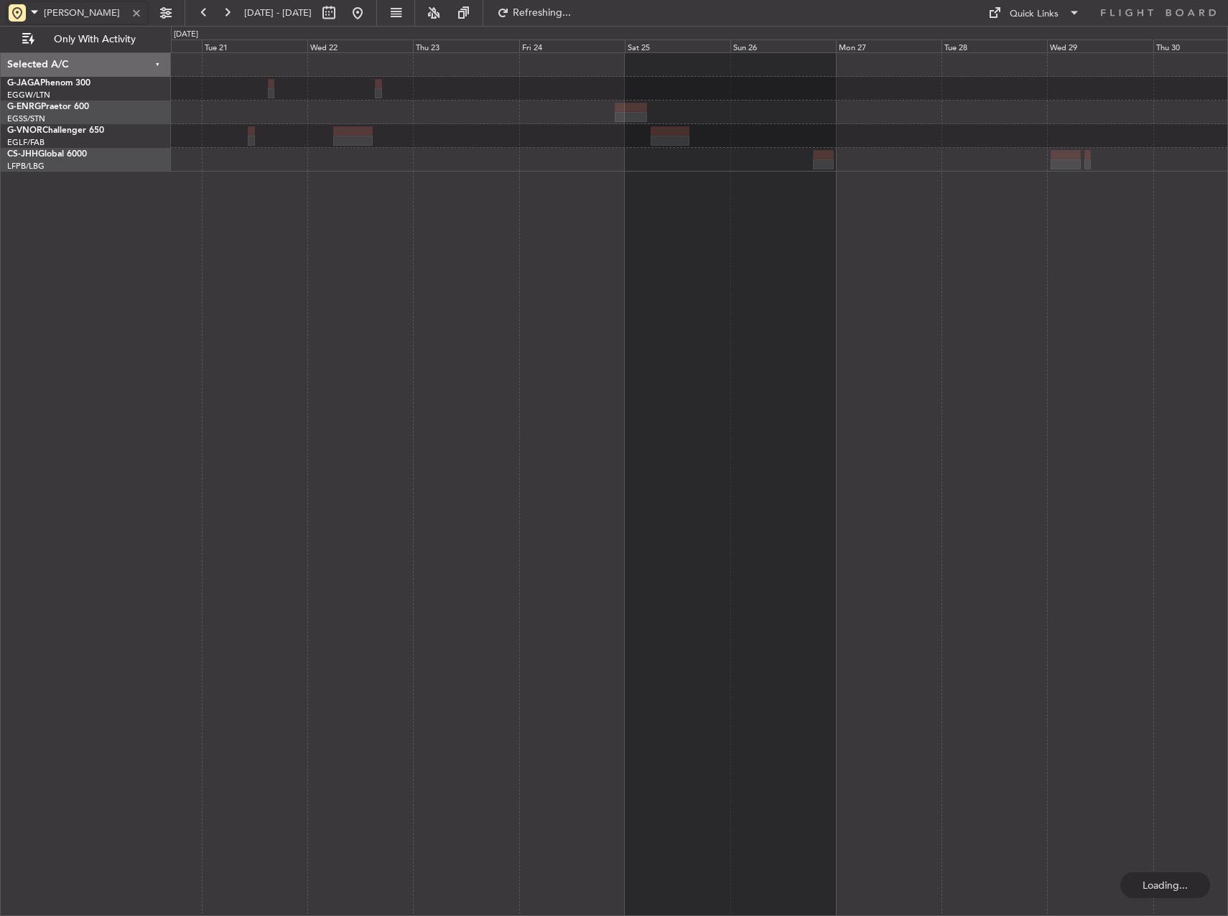
click at [554, 503] on div at bounding box center [699, 484] width 1057 height 864
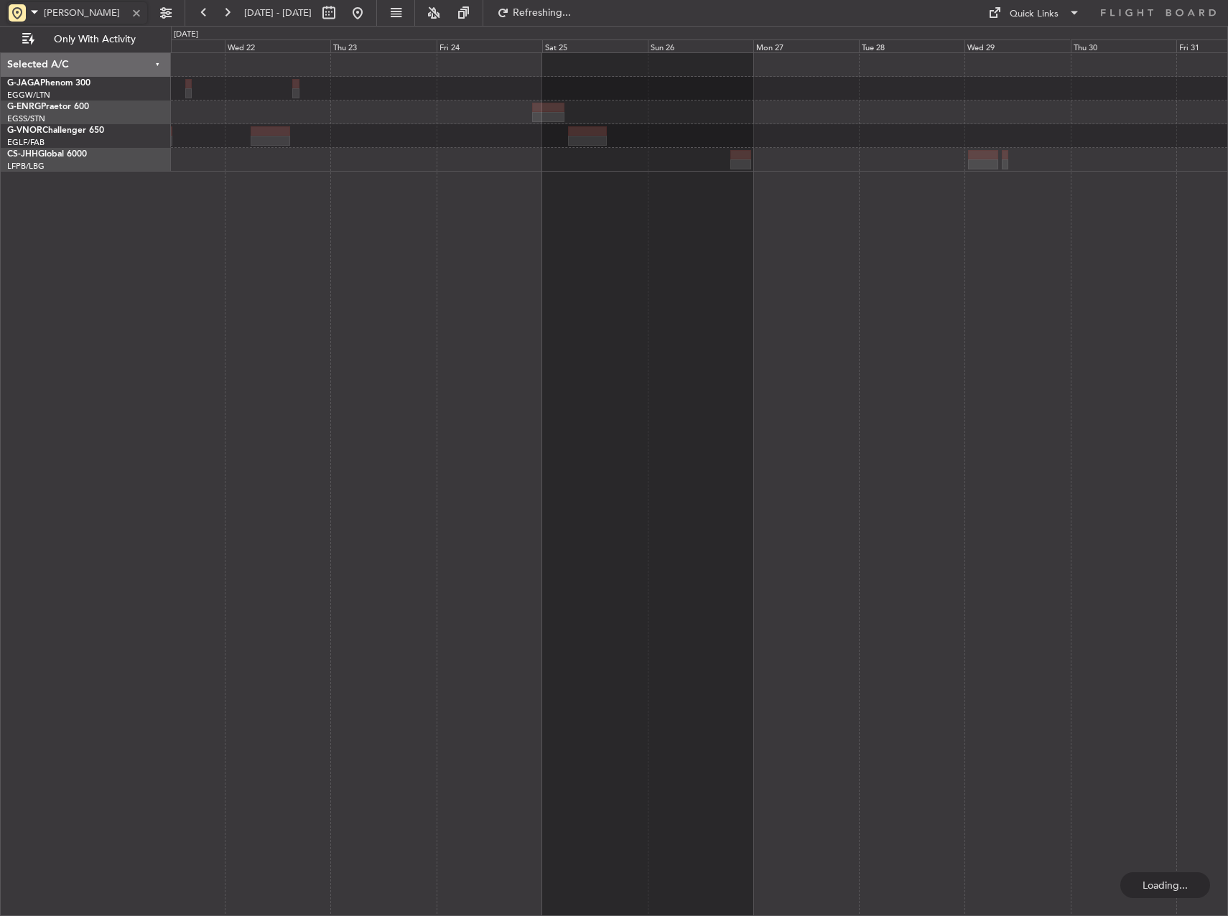
click at [588, 383] on div at bounding box center [699, 484] width 1057 height 864
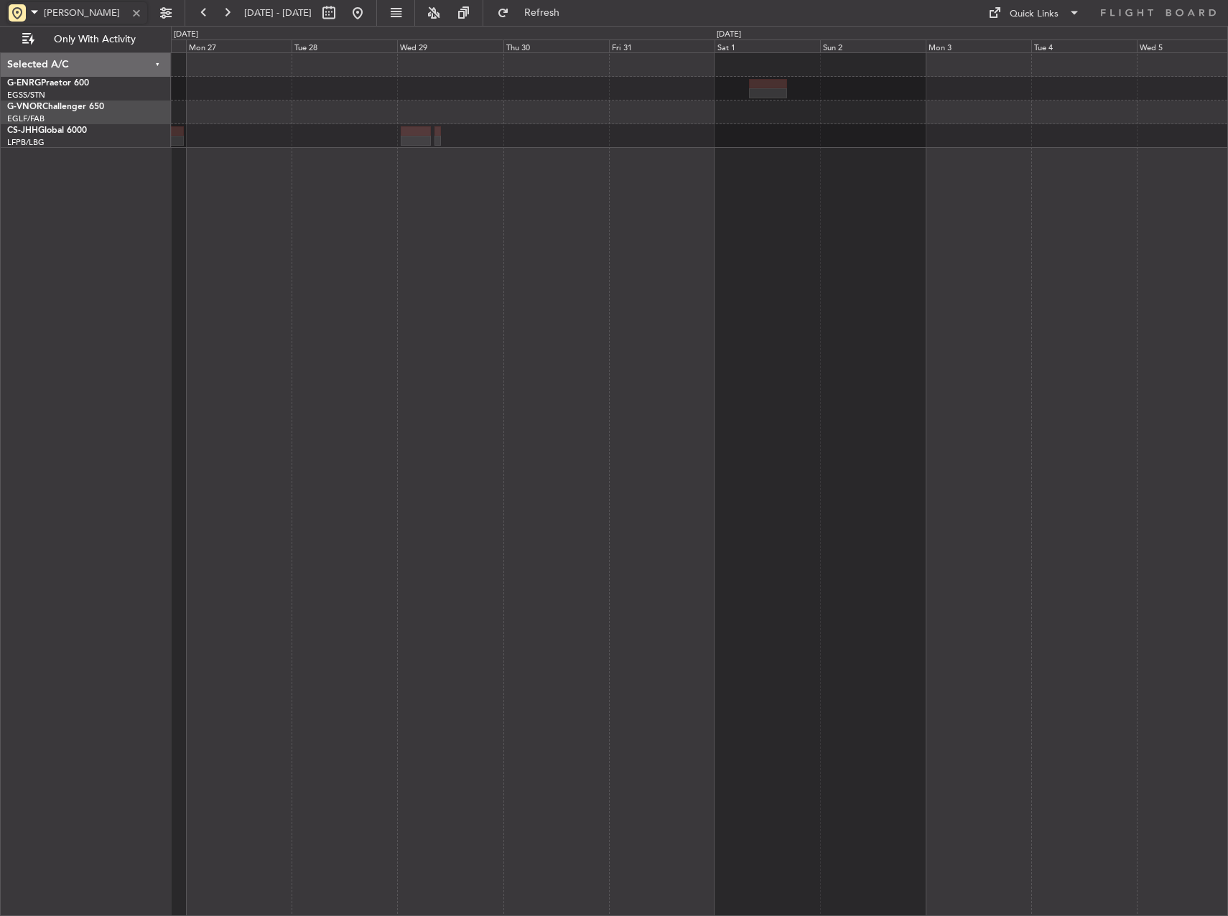
click at [353, 386] on div at bounding box center [699, 484] width 1057 height 864
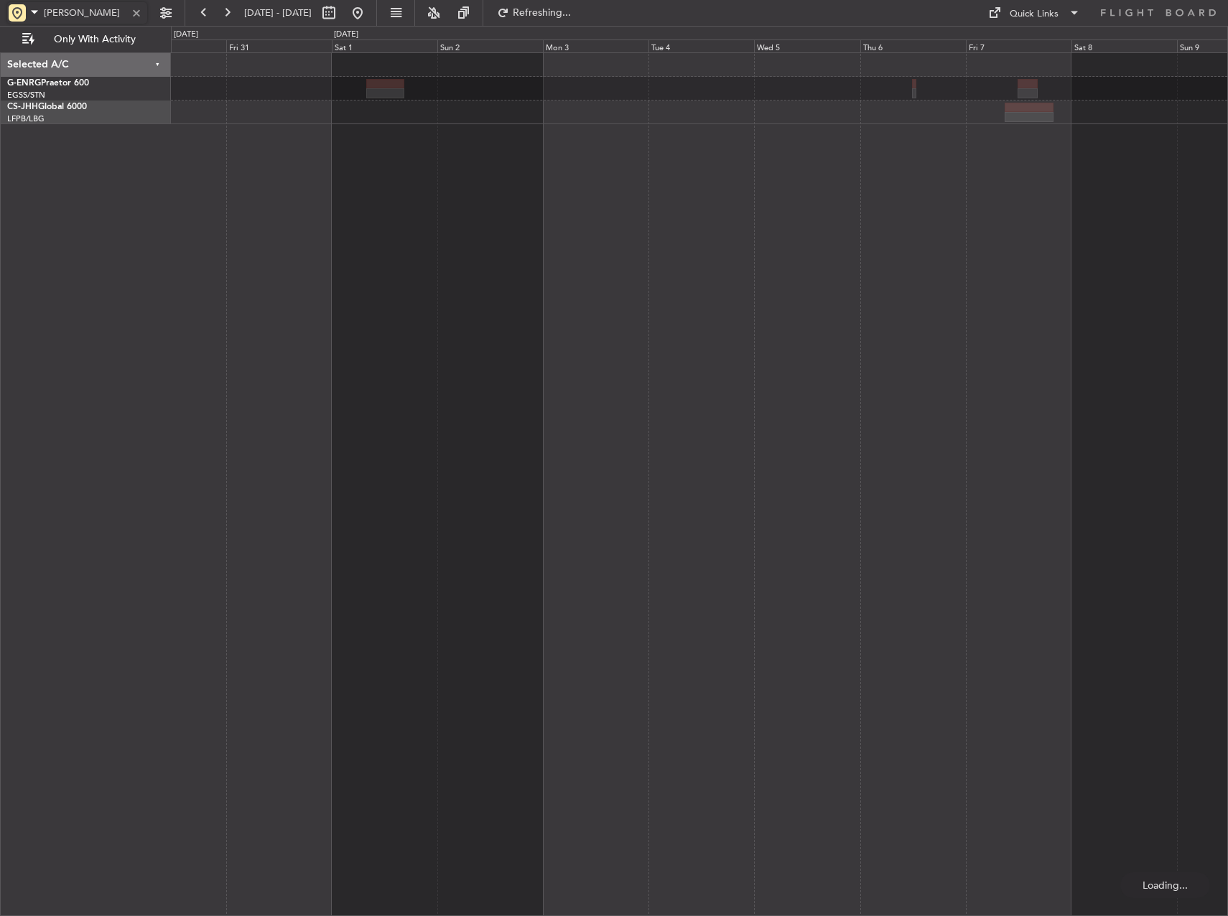
click at [611, 340] on div at bounding box center [699, 484] width 1057 height 864
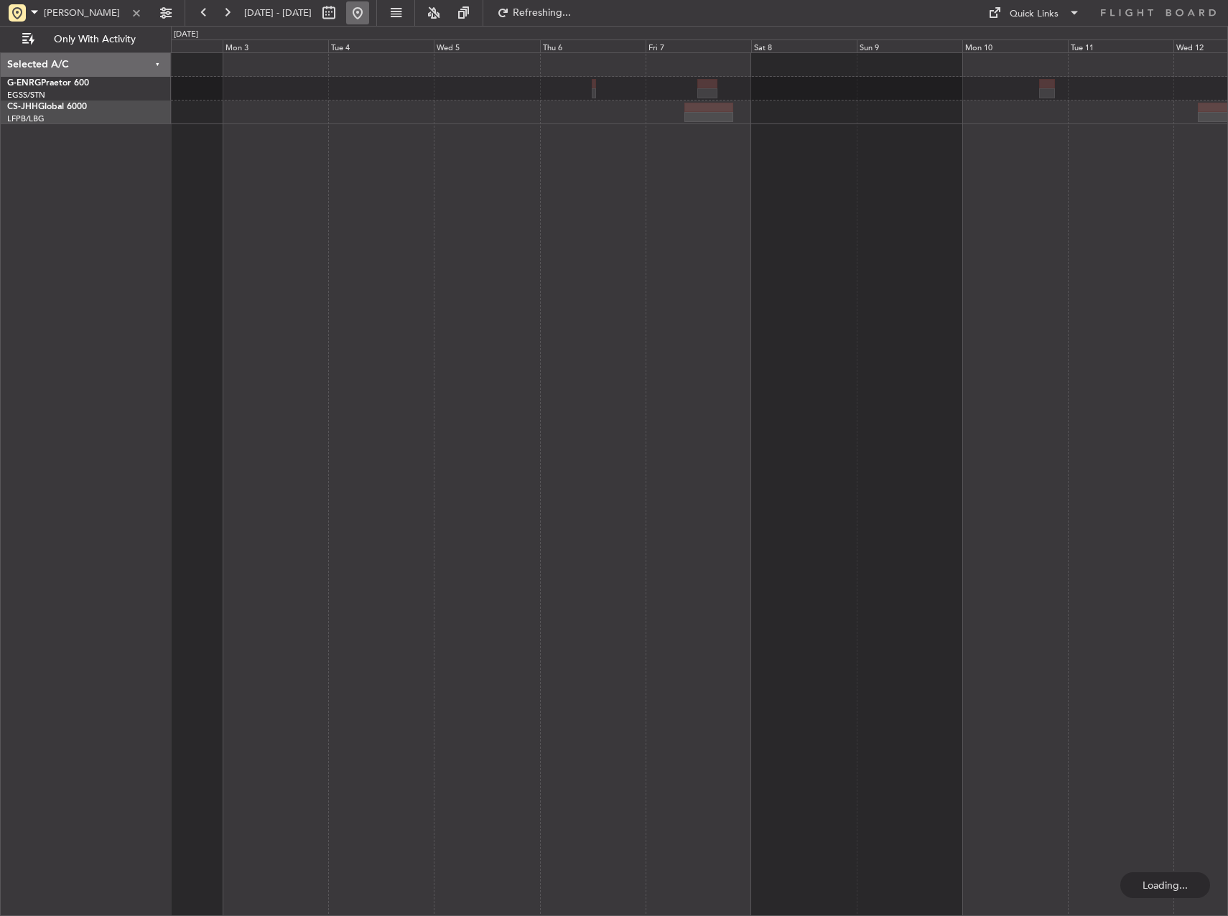
click at [369, 19] on button at bounding box center [357, 12] width 23 height 23
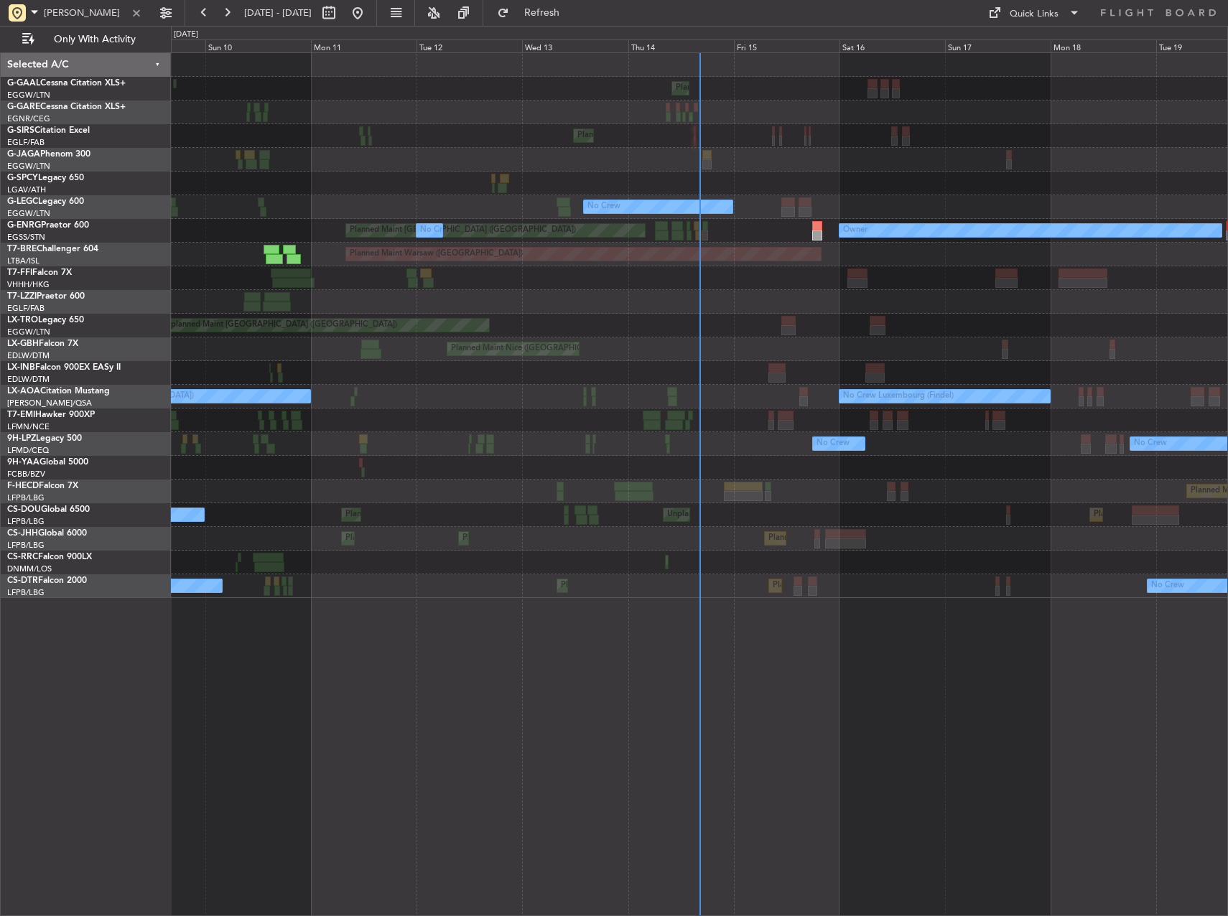
click at [382, 277] on div "Planned Maint Geneva (Cointrin)" at bounding box center [699, 278] width 1056 height 24
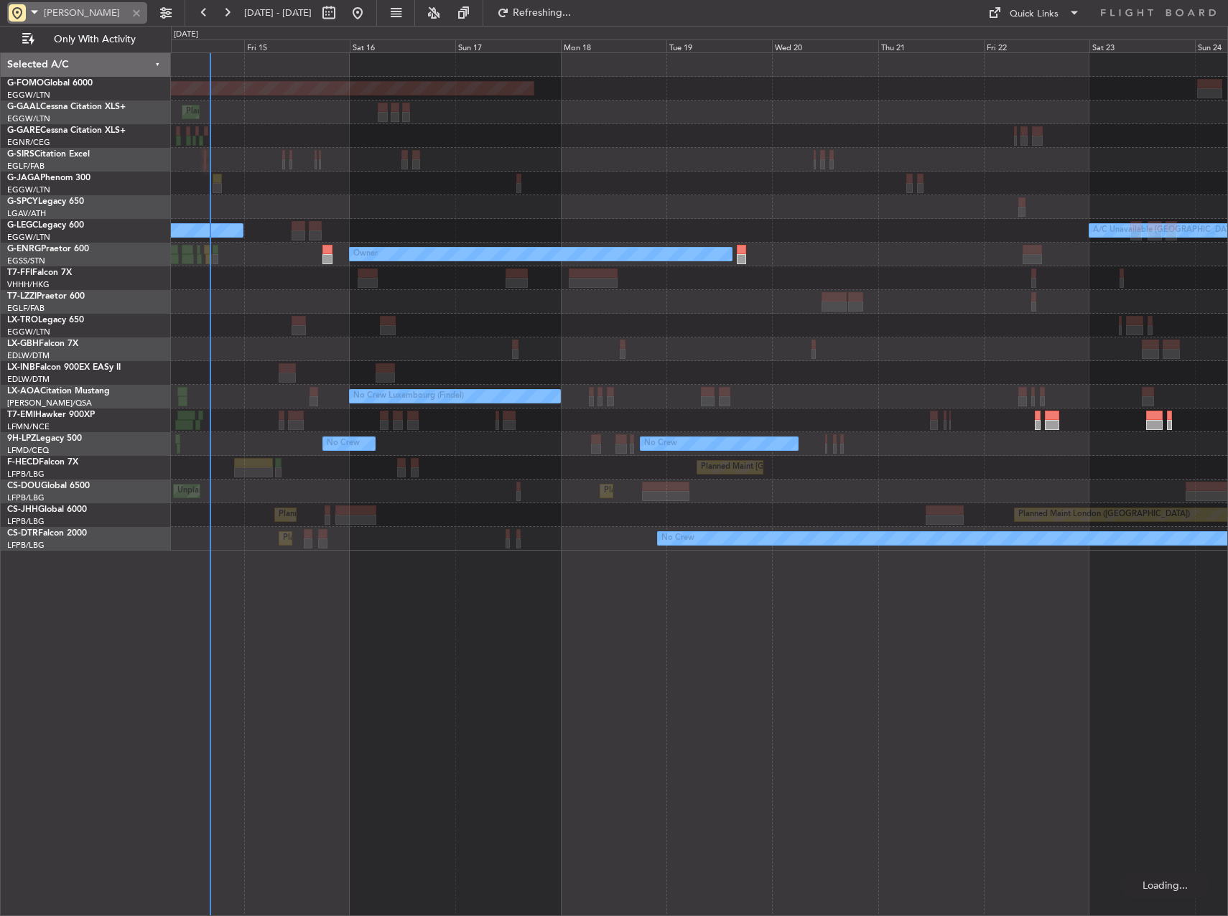
click at [94, 13] on input "leib" at bounding box center [85, 13] width 83 height 22
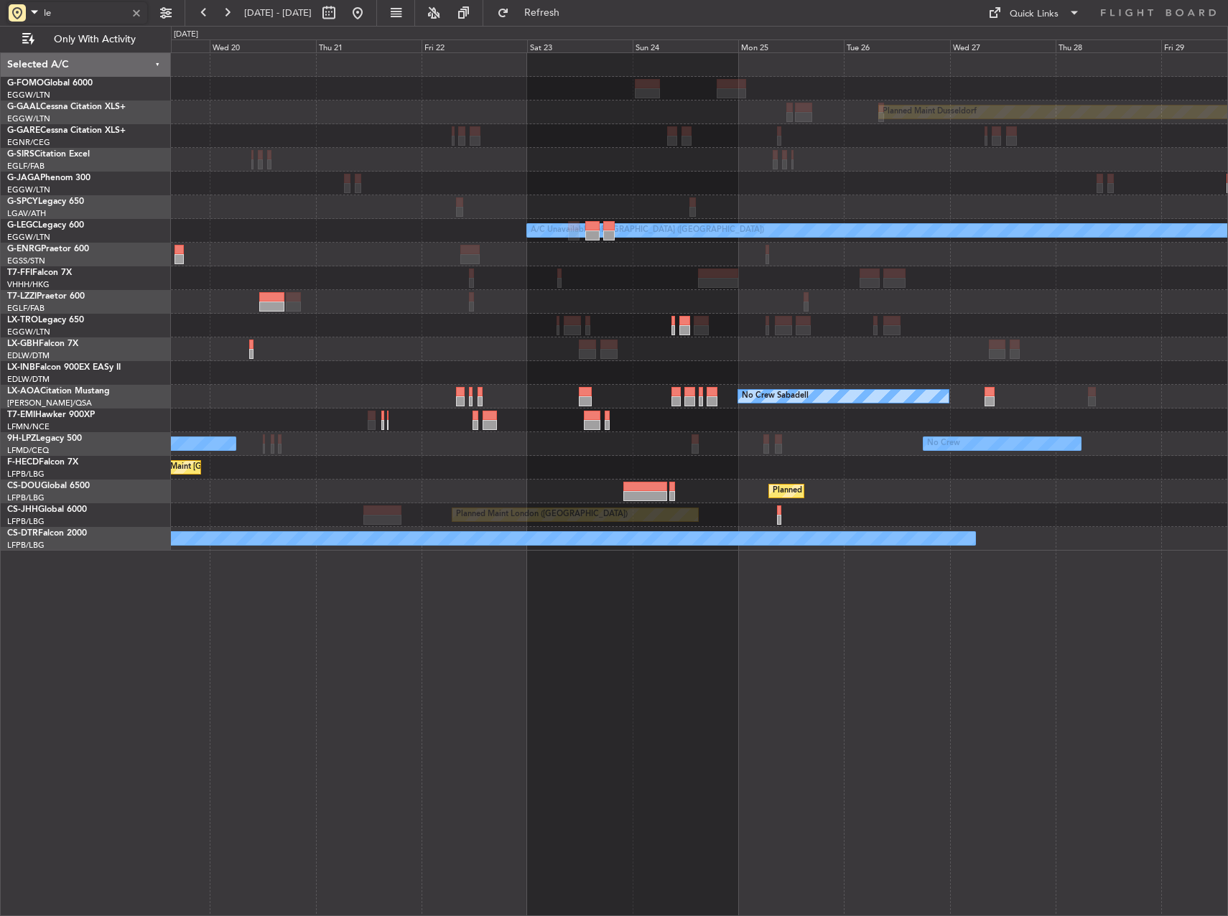
click at [183, 222] on div "Planned Maint Windsor Locks (Bradley Intl) Planned Maint Dusseldorf A/C Unavail…" at bounding box center [699, 302] width 1056 height 498
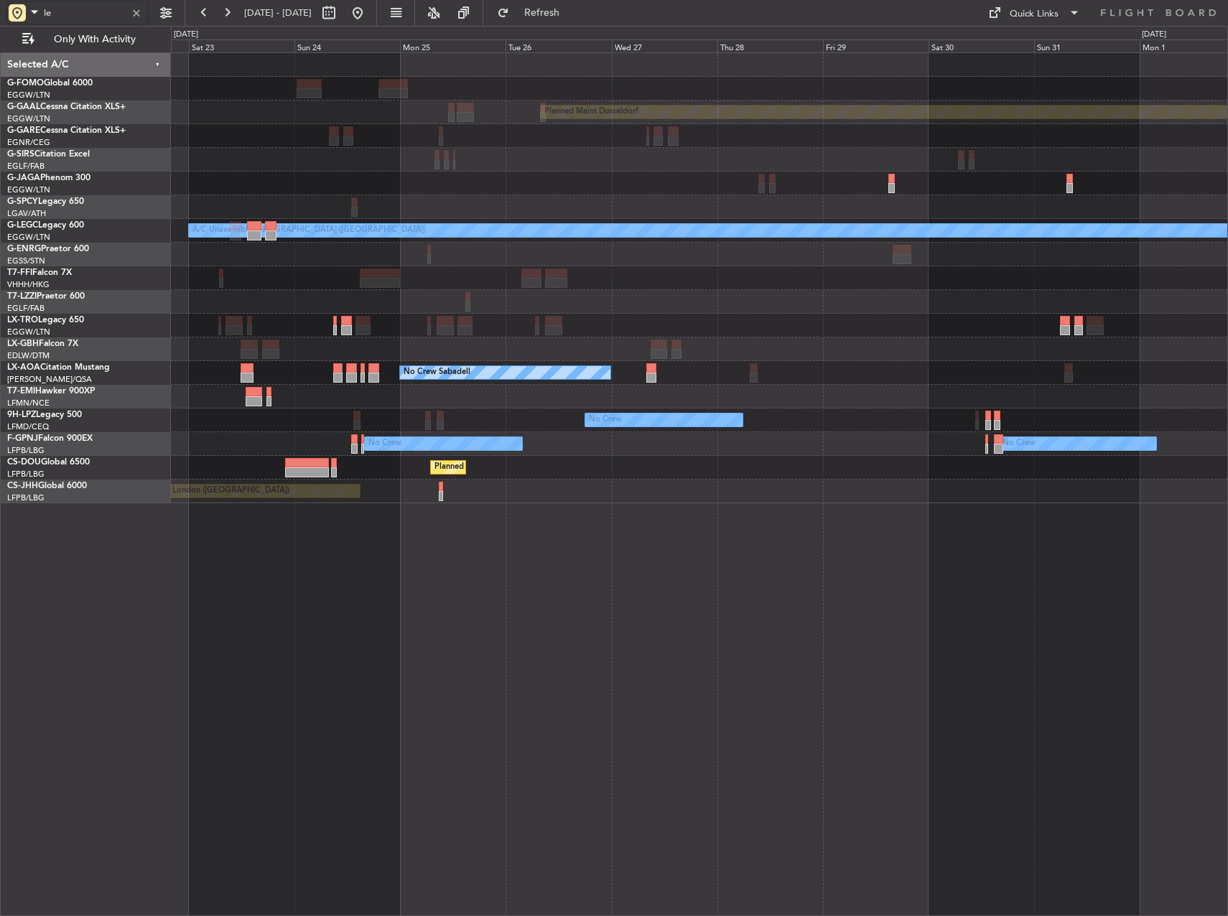
click at [493, 393] on div "Planned Maint Dusseldorf A/C Unavailable London (Luton) No Crew Sabadell No Cre…" at bounding box center [699, 278] width 1056 height 450
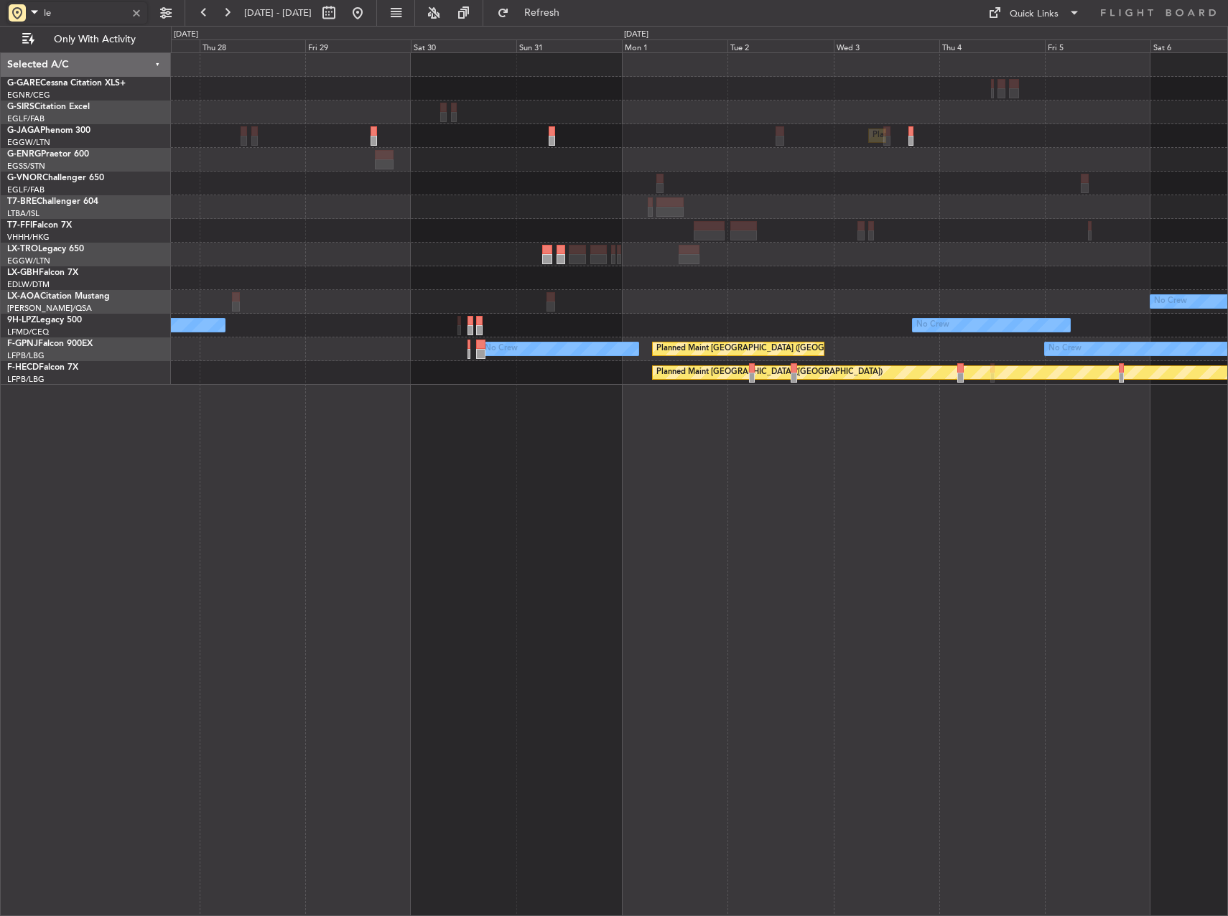
click at [681, 291] on div "No Crew No Crew Sabadell" at bounding box center [699, 302] width 1056 height 24
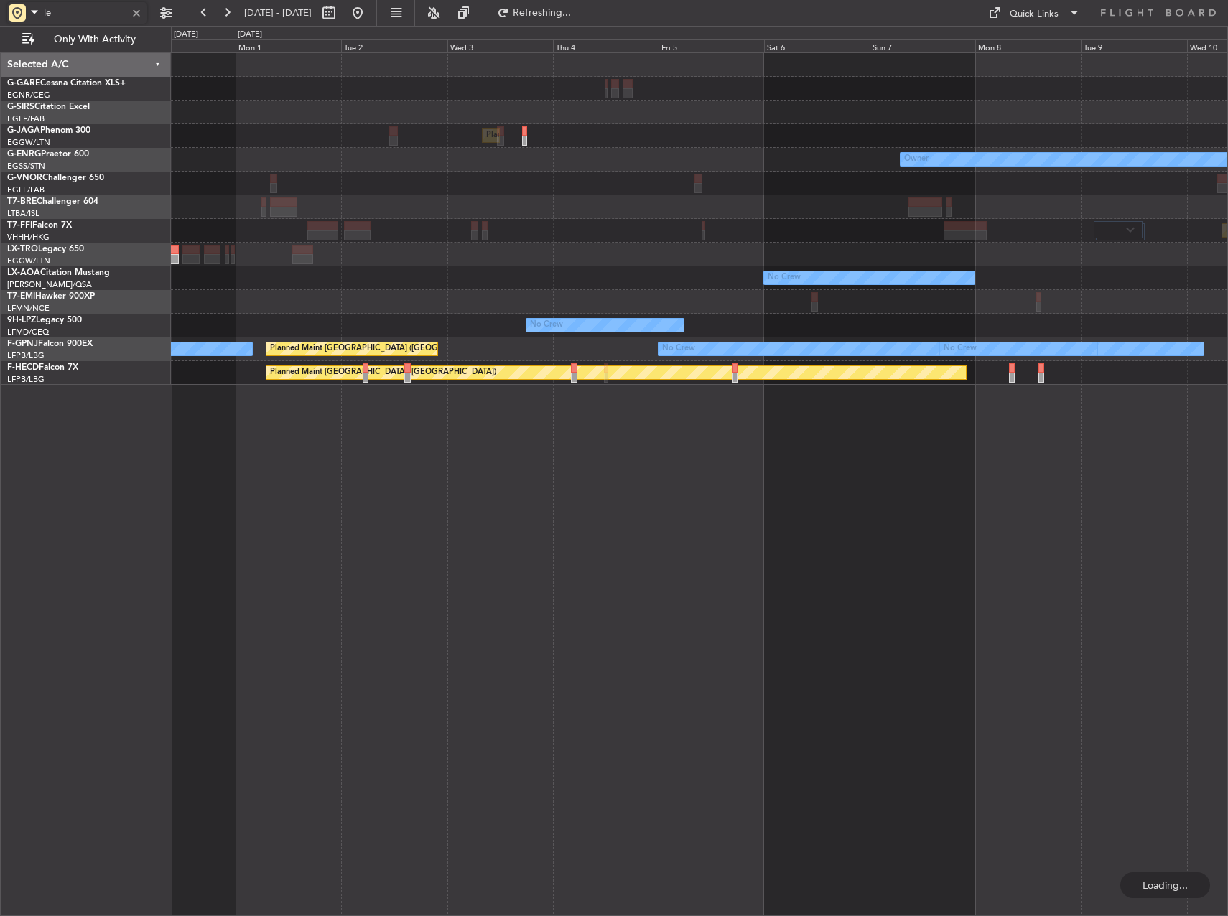
click at [604, 197] on div at bounding box center [699, 207] width 1056 height 24
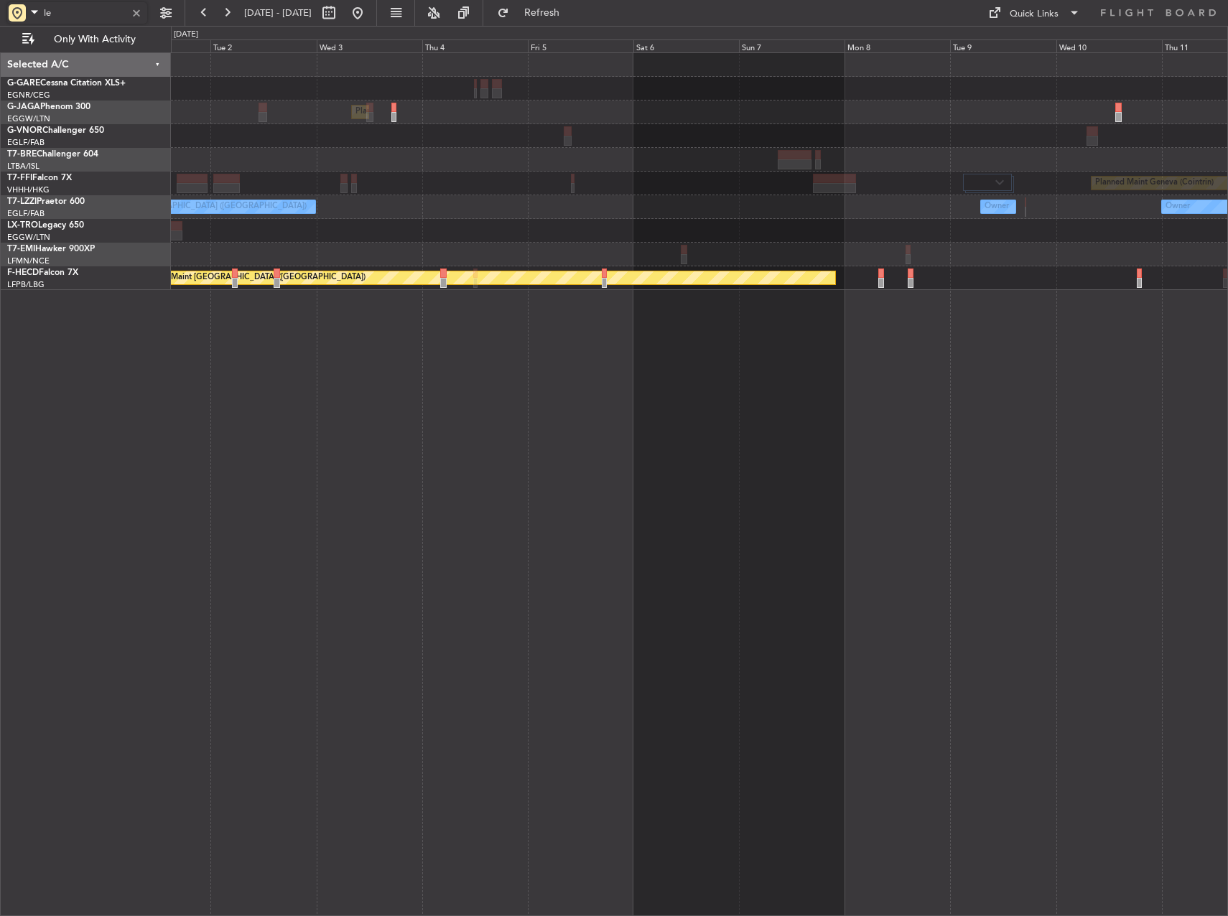
click at [624, 348] on div "Planned Maint London (Luton) Planned Maint Geneva (Cointrin) Owner London (Farn…" at bounding box center [699, 484] width 1057 height 864
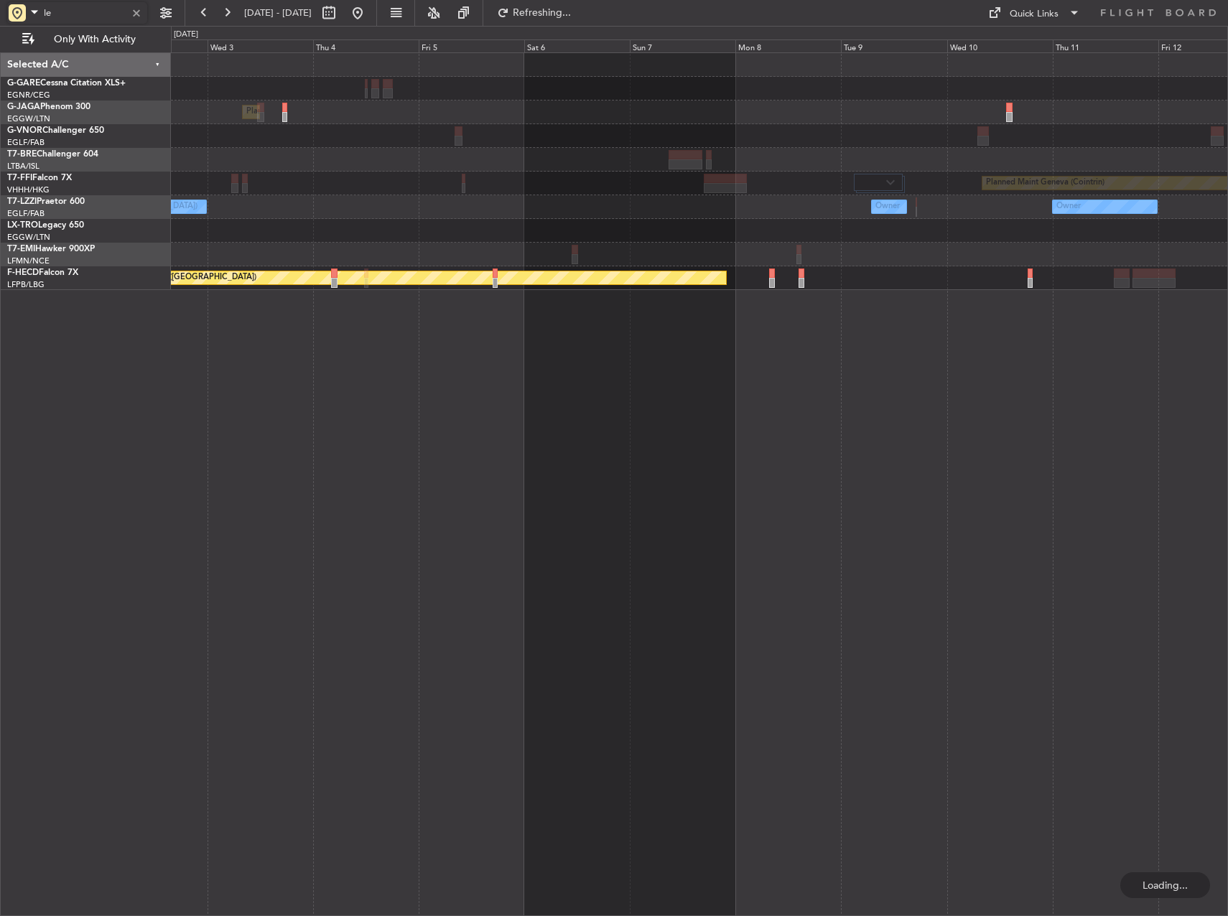
click at [581, 361] on div "Planned Maint London (Luton) Planned Maint Geneva (Cointrin) Owner London (Farn…" at bounding box center [699, 484] width 1057 height 864
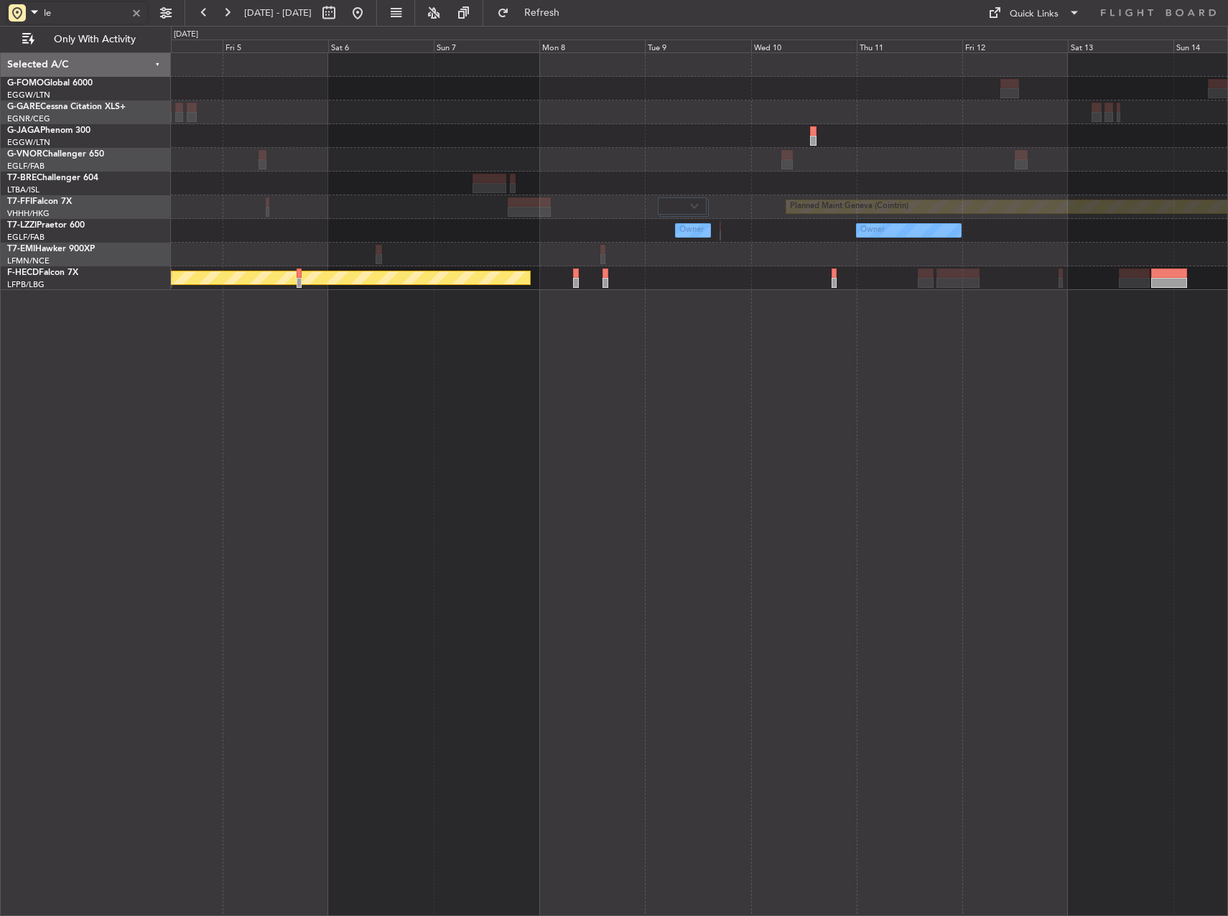
click at [620, 386] on div "Planned Maint London (Luton) Planned Maint Geneva (Cointrin) Owner Owner Owner …" at bounding box center [699, 484] width 1057 height 864
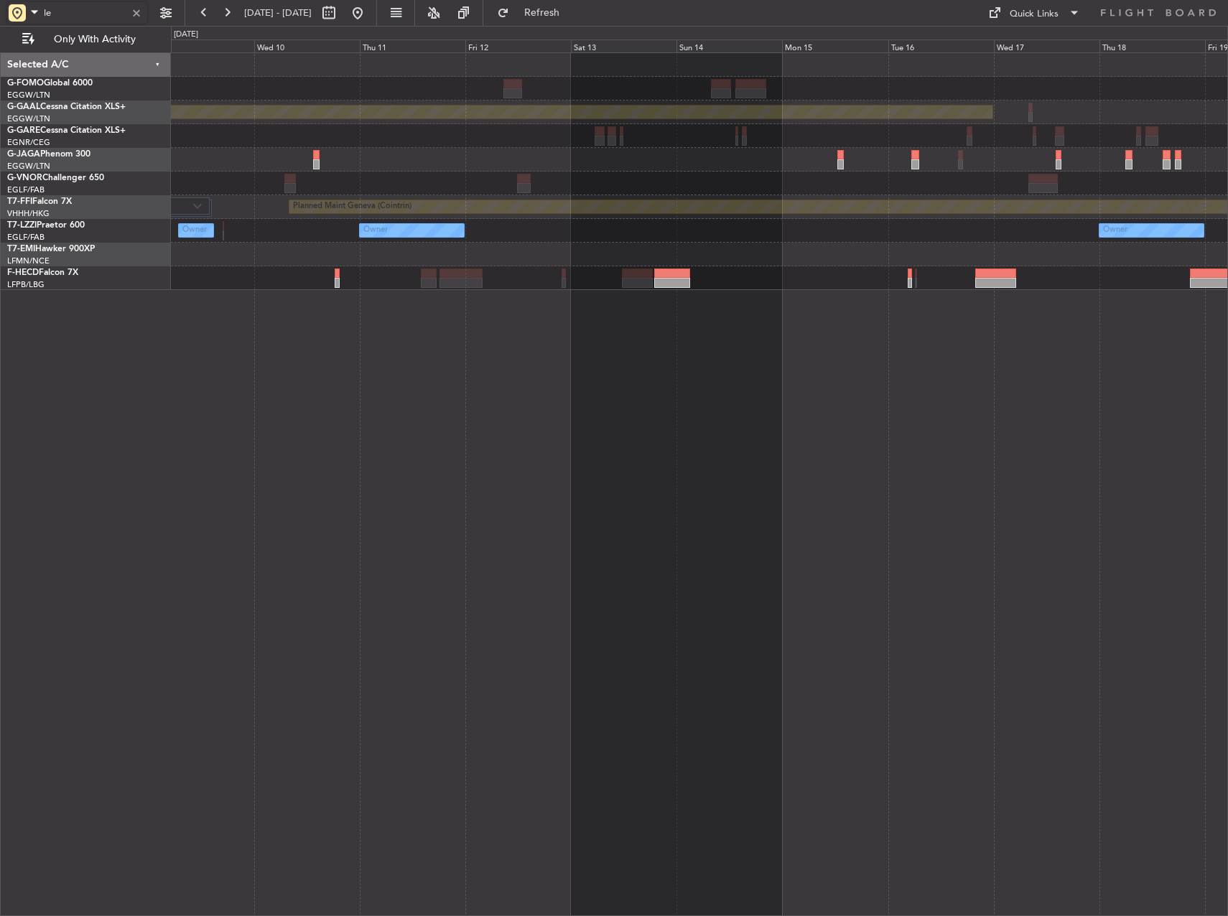
click at [506, 354] on div "Planned Maint Dusseldorf Planned Maint Geneva (Cointrin) Owner Owner Owner No C…" at bounding box center [699, 484] width 1057 height 864
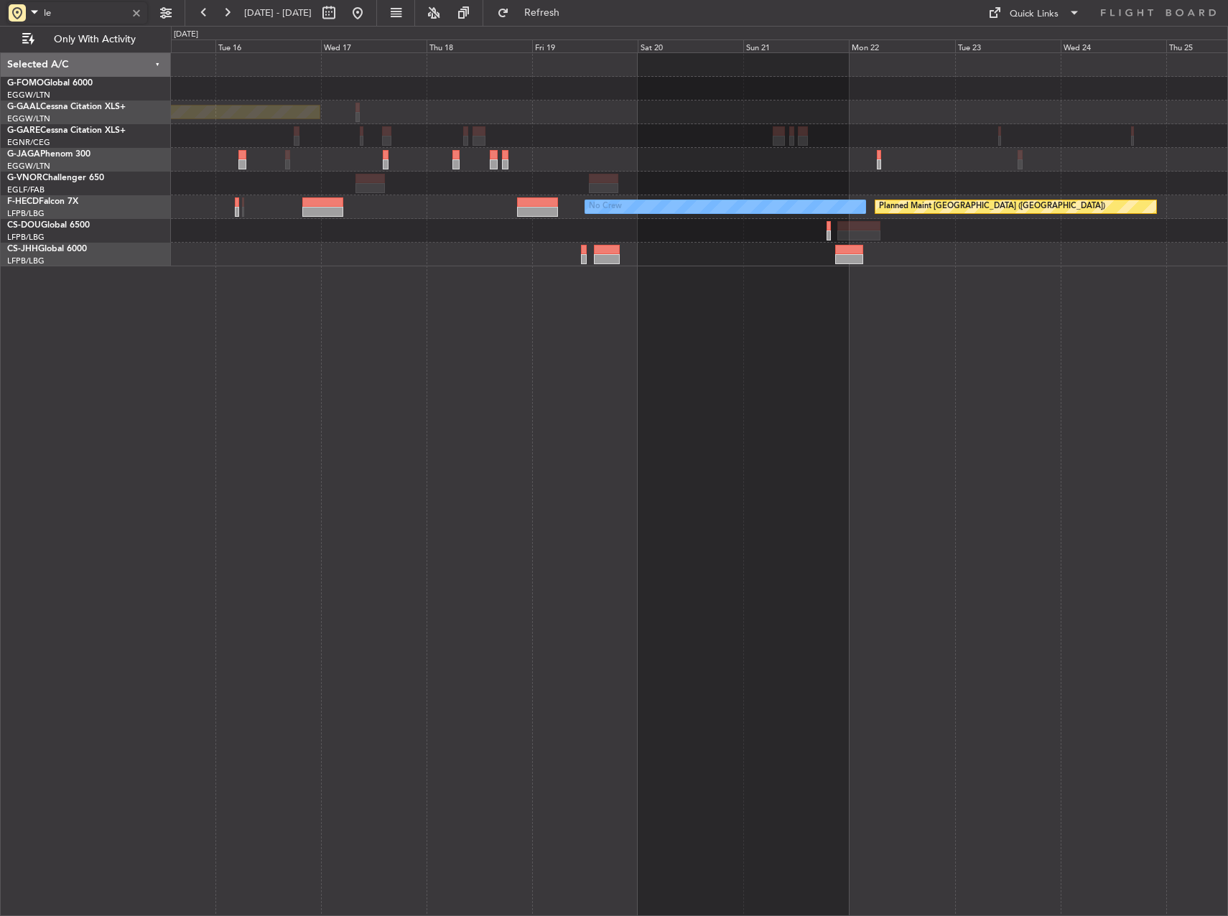
click at [627, 375] on div "Planned Maint Dusseldorf No Crew Planned Maint Paris (Le Bourget)" at bounding box center [699, 484] width 1057 height 864
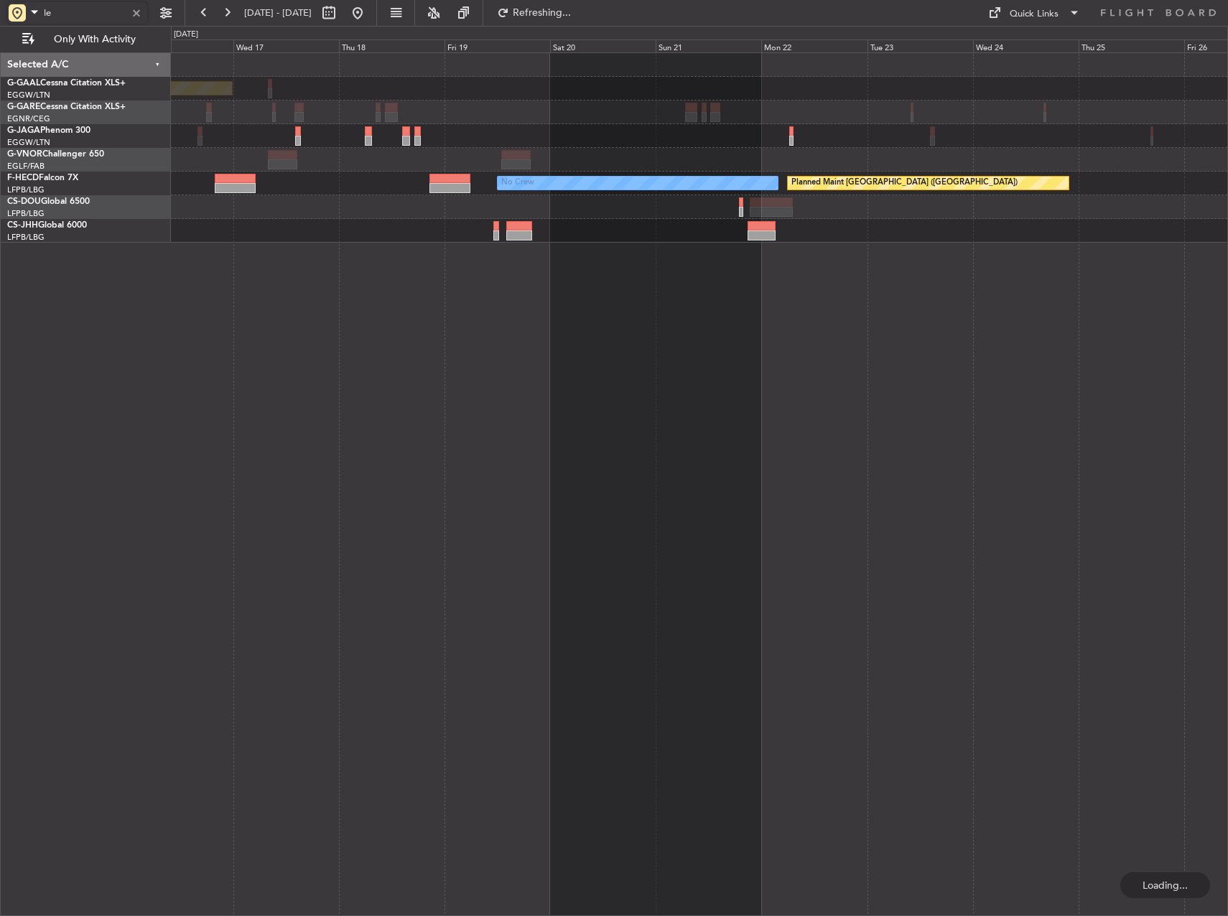
click at [599, 342] on div "Planned Maint Dusseldorf No Crew Planned Maint Paris (Le Bourget)" at bounding box center [699, 484] width 1057 height 864
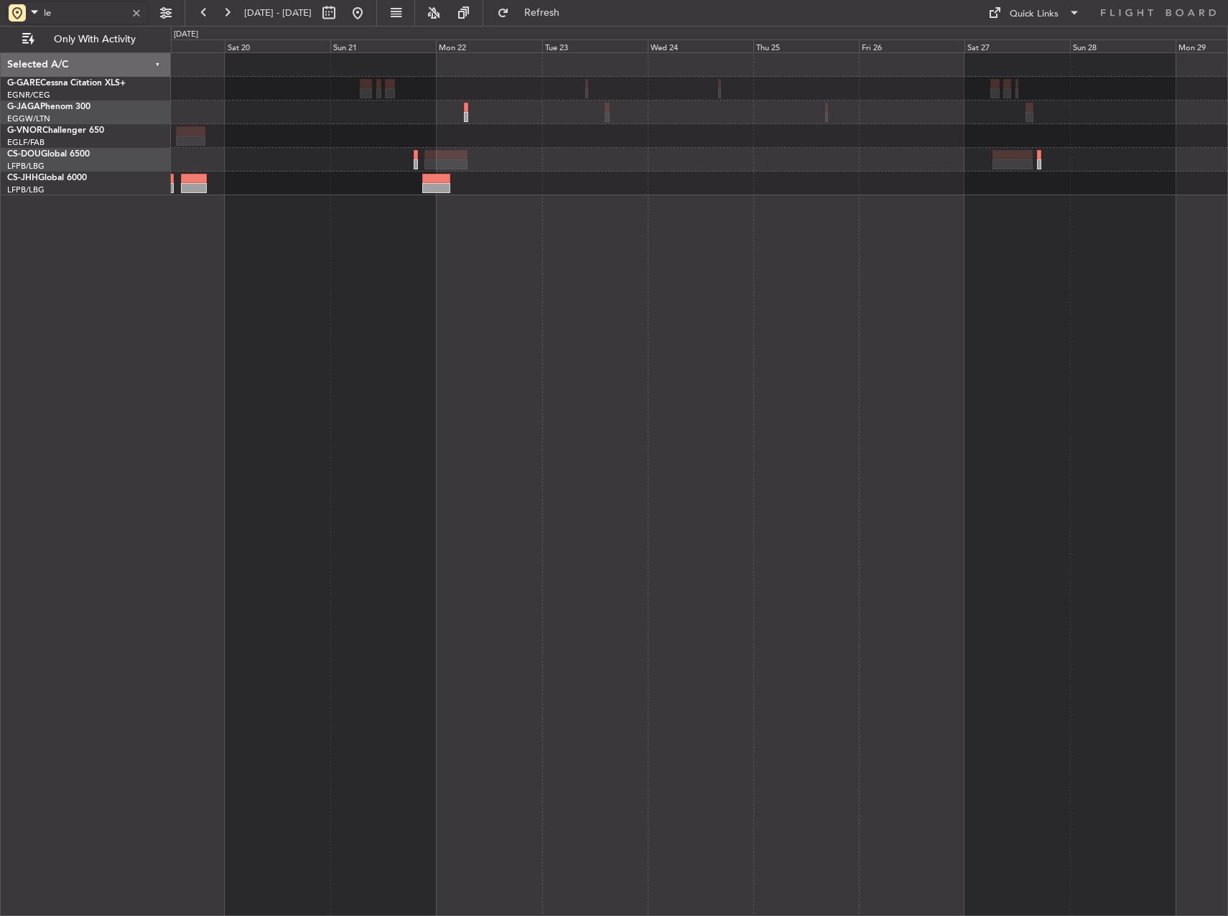
click at [313, 337] on div at bounding box center [699, 484] width 1057 height 864
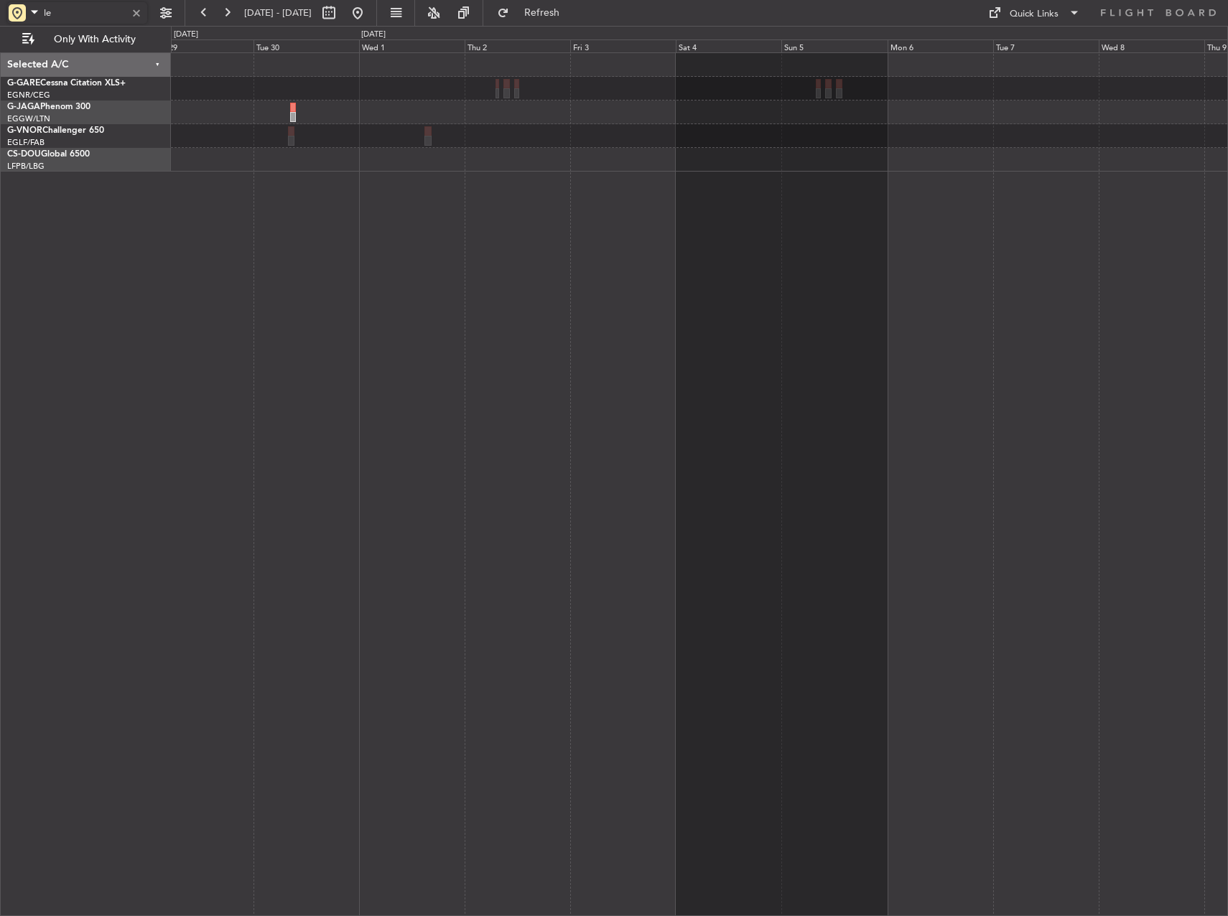
click at [288, 322] on div at bounding box center [699, 484] width 1057 height 864
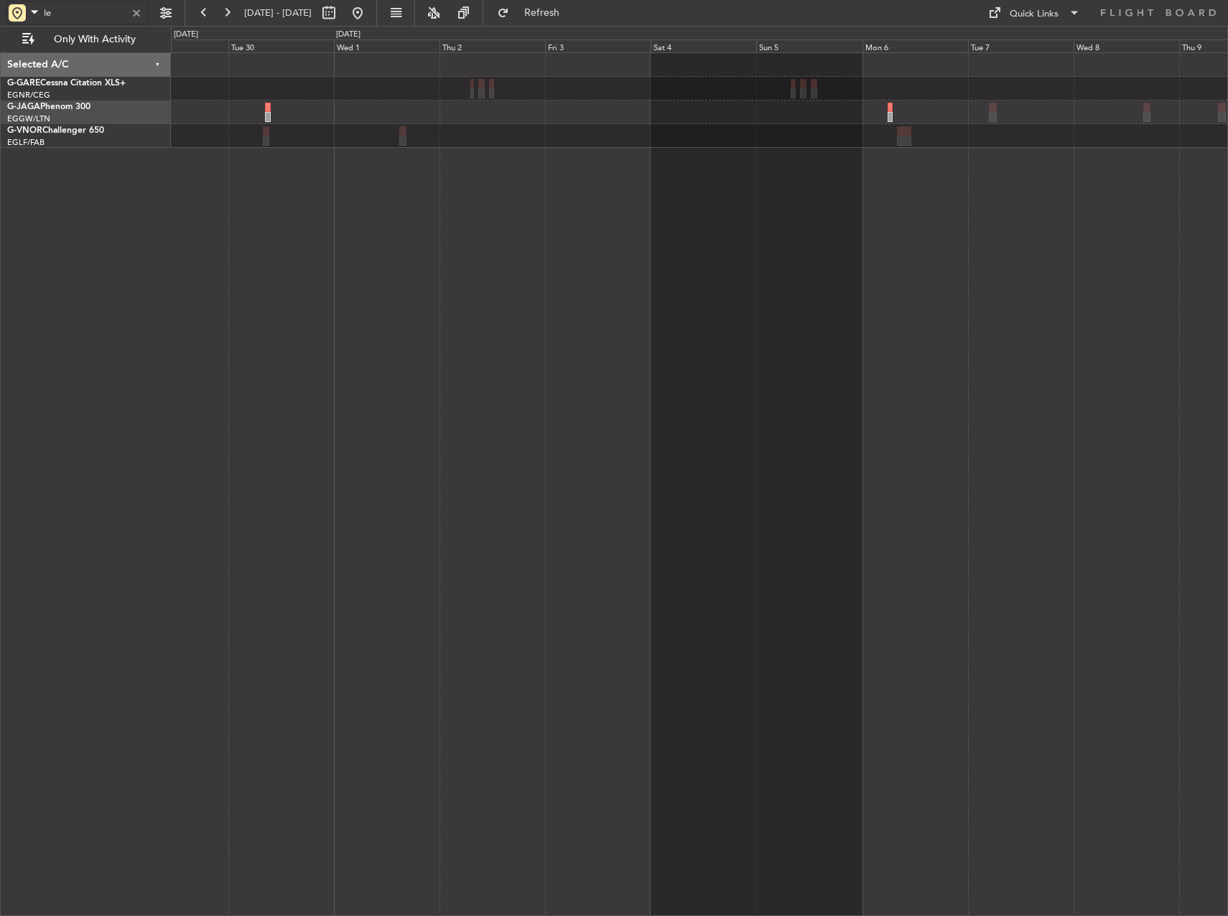
click at [342, 303] on div at bounding box center [699, 484] width 1057 height 864
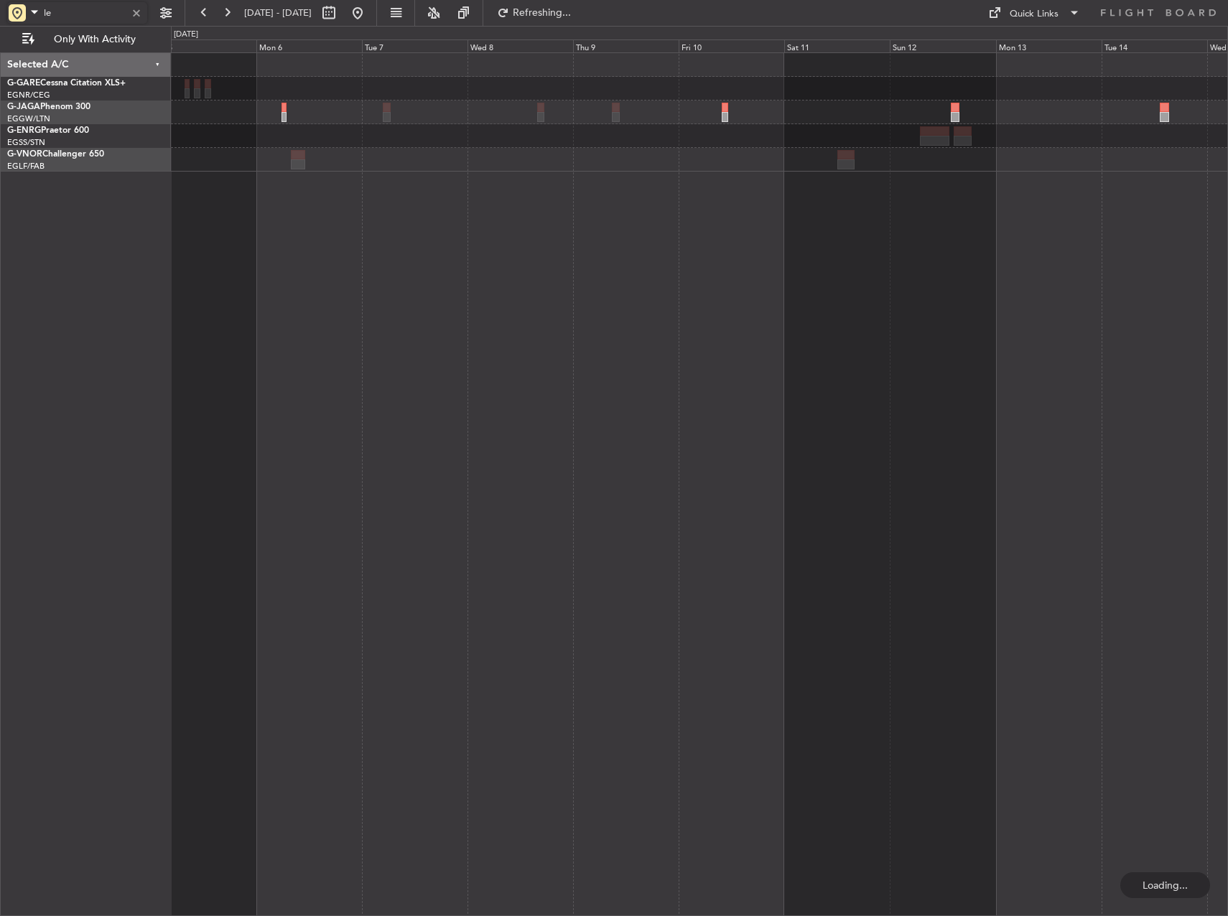
click at [351, 279] on div at bounding box center [699, 484] width 1057 height 864
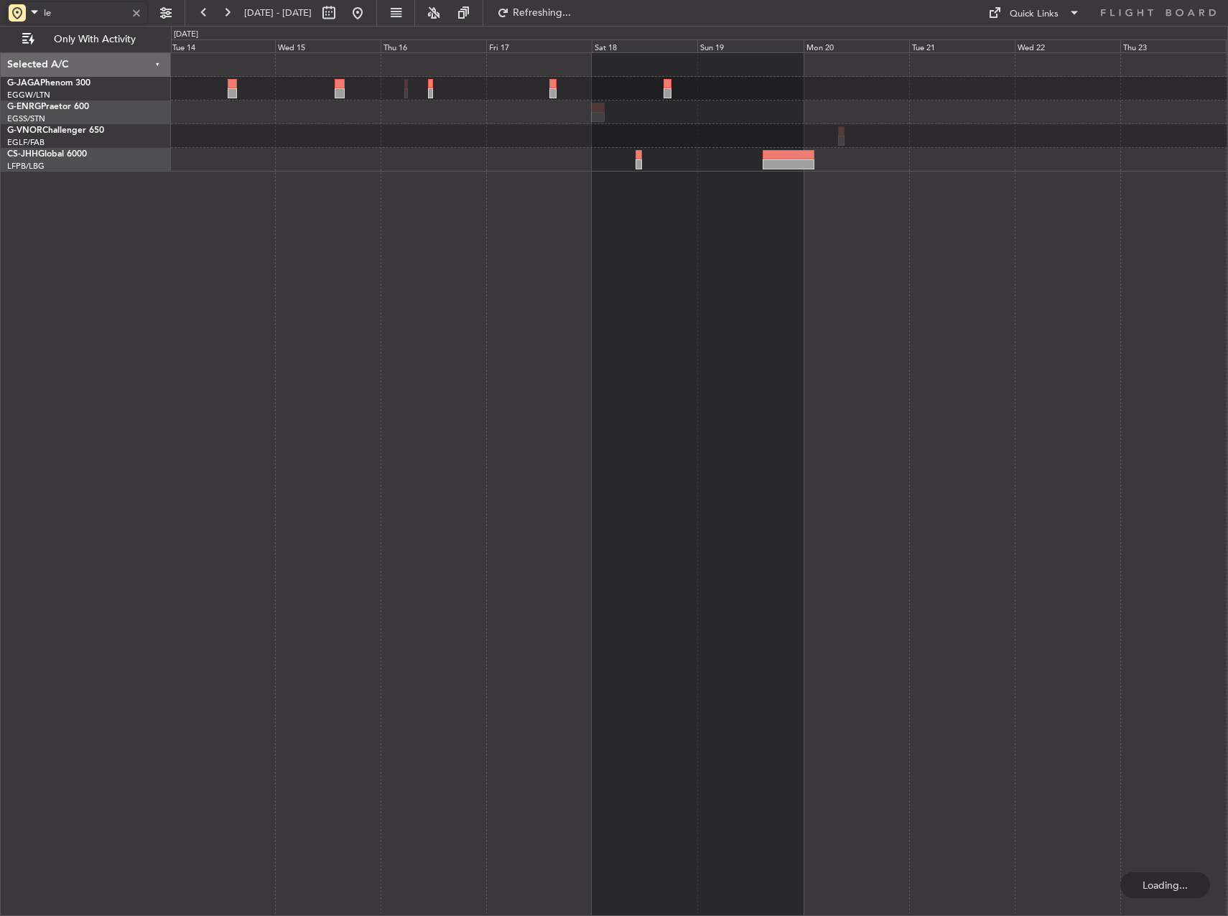
click at [289, 277] on div at bounding box center [699, 484] width 1057 height 864
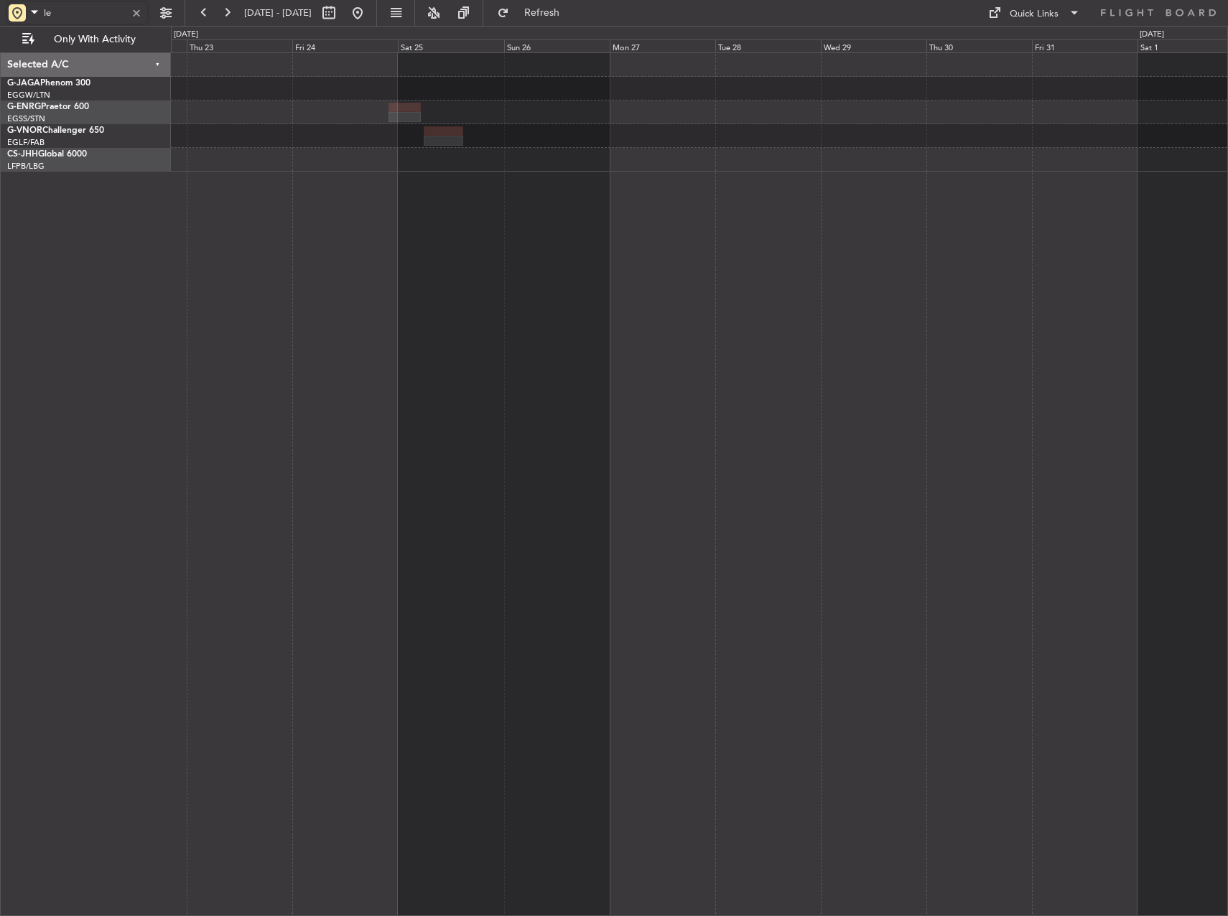
click at [129, 296] on div "Selected A/C G-JAGA Phenom 300 EGGW/LTN London (Luton) G-ENRG Praetor 600 EGSS/…" at bounding box center [614, 471] width 1228 height 890
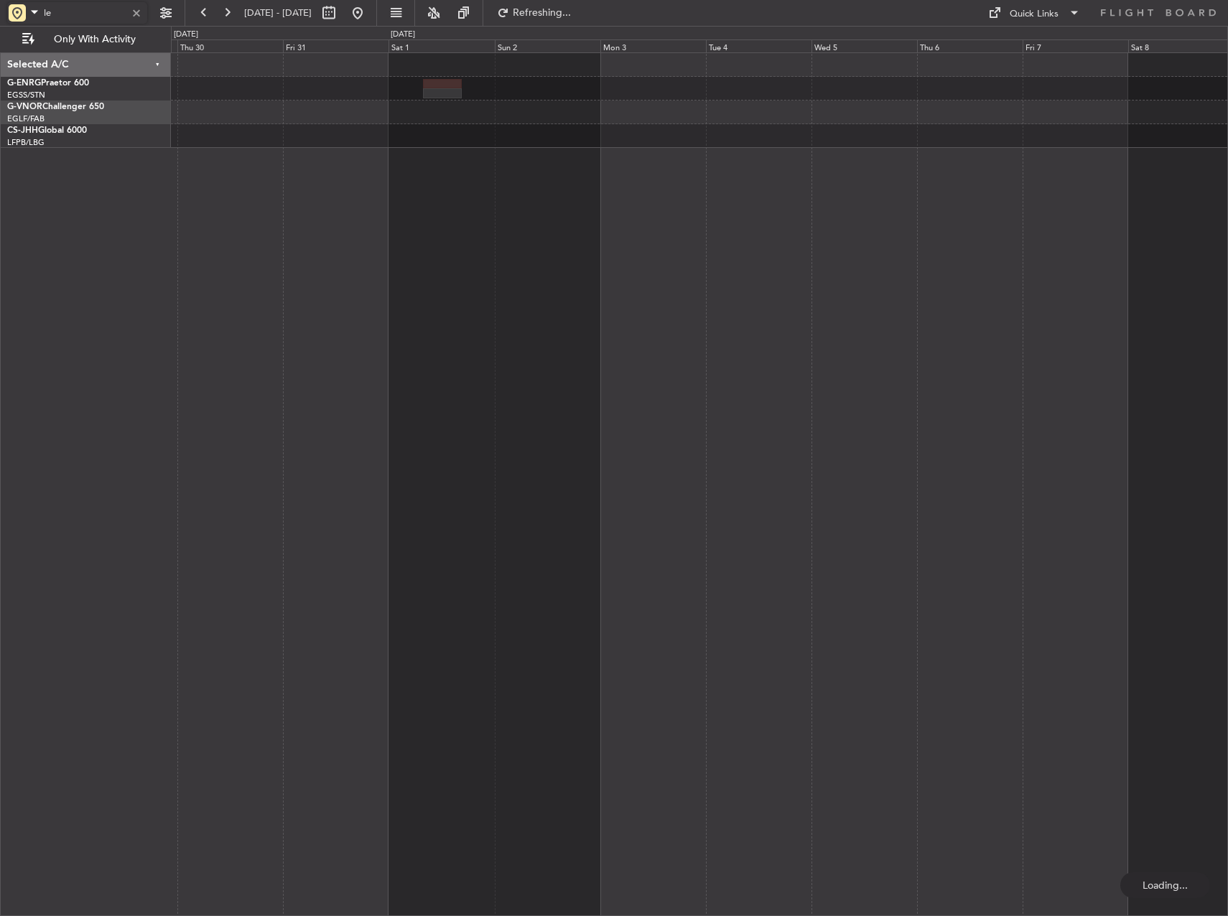
click at [236, 361] on div at bounding box center [699, 484] width 1057 height 864
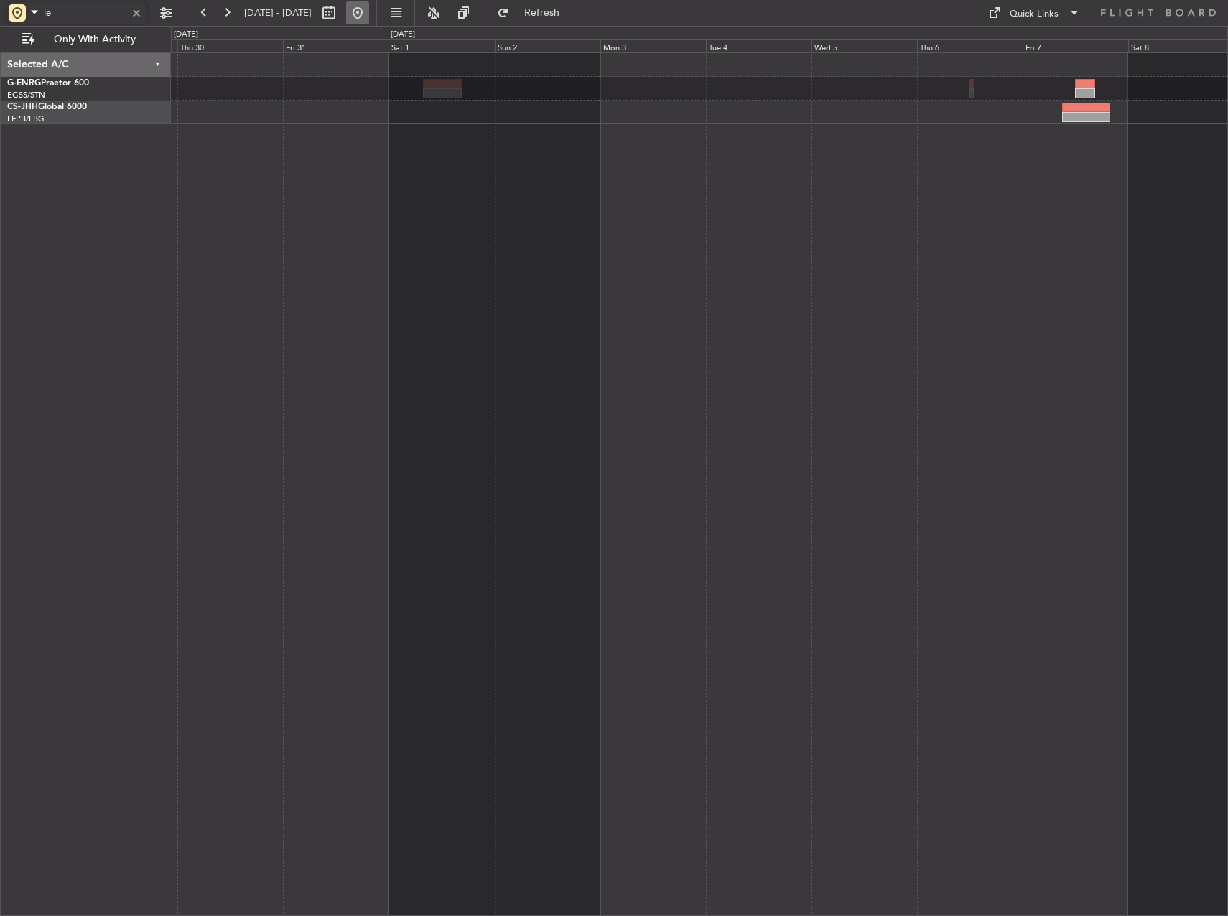
type input "le"
click at [369, 9] on button at bounding box center [357, 12] width 23 height 23
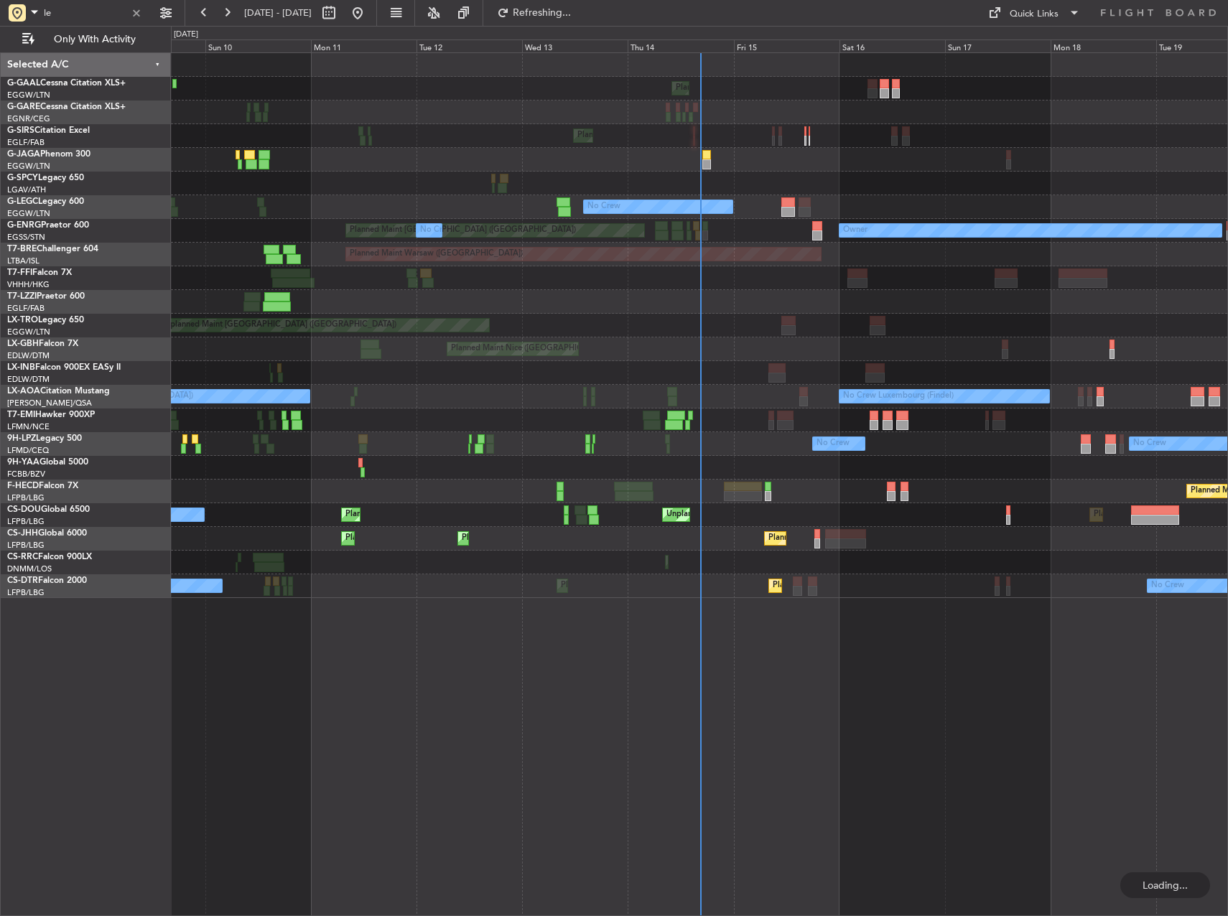
click at [994, 638] on div "Planned Maint No Crew Planned Maint London (Farnborough) No Crew Owner Planned …" at bounding box center [699, 484] width 1057 height 864
click at [137, 15] on div at bounding box center [137, 13] width 16 height 16
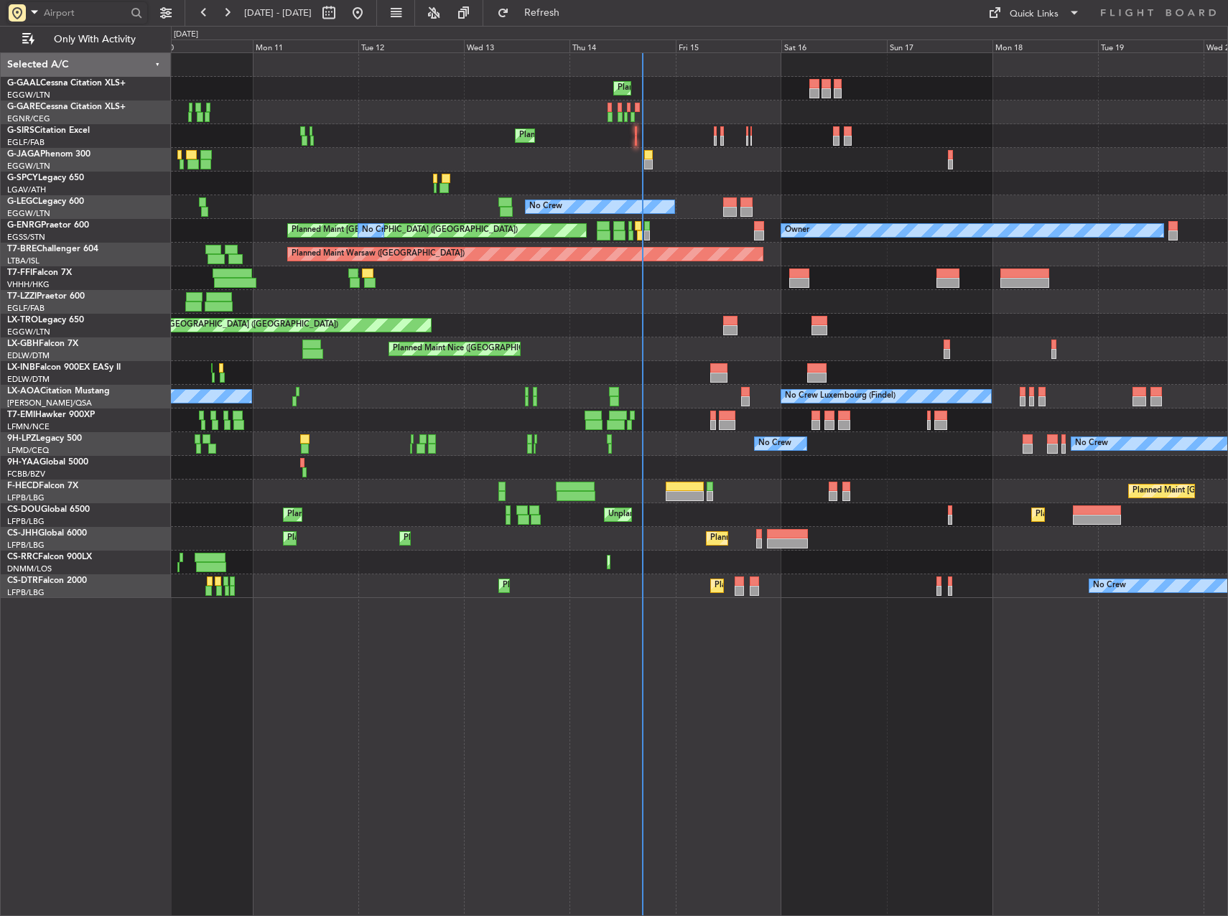
click at [860, 523] on div "Planned Maint No Crew Planned Maint London (Farnborough) No Crew Planned Maint …" at bounding box center [699, 325] width 1056 height 545
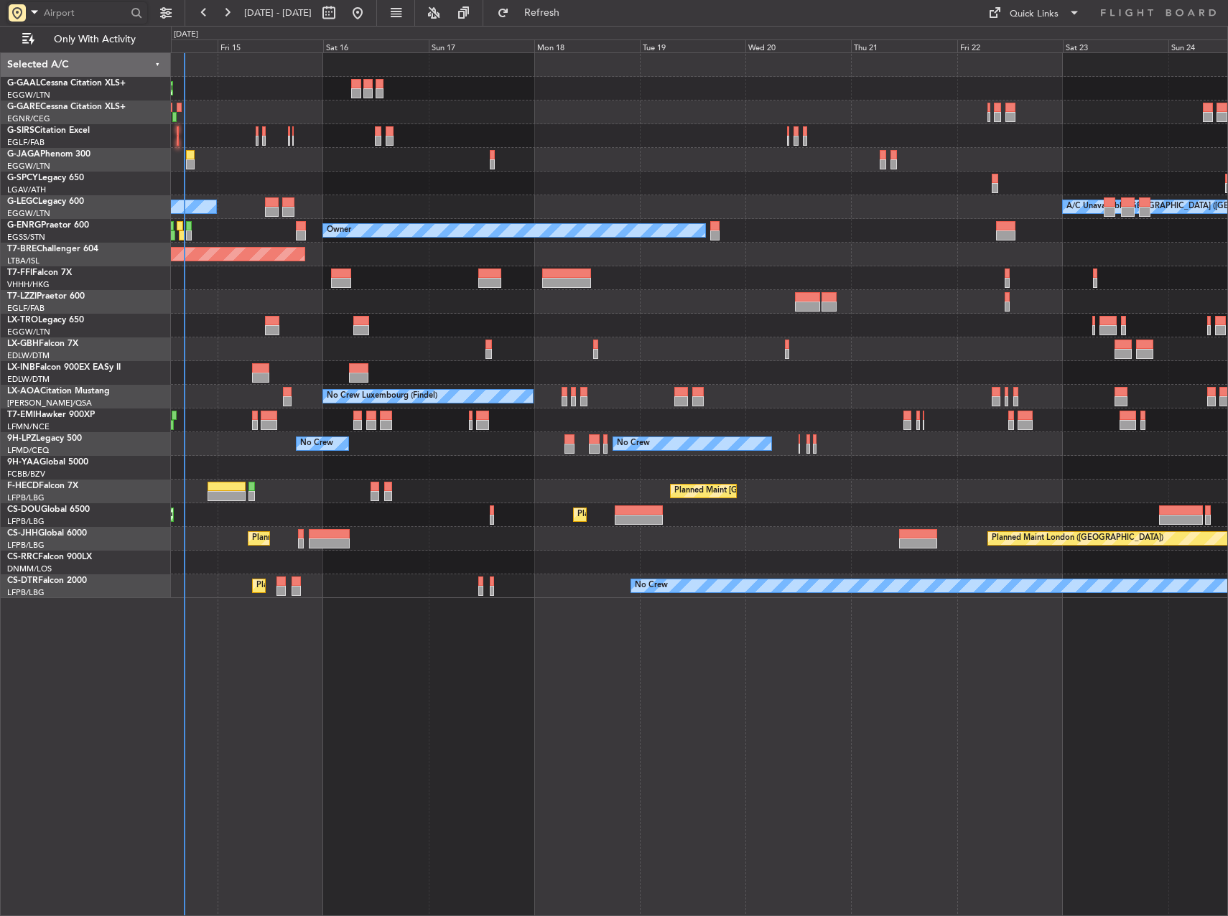
click at [432, 632] on div "Planned Maint Planned [GEOGRAPHIC_DATA] Planned Maint [GEOGRAPHIC_DATA] ([GEOGR…" at bounding box center [699, 484] width 1057 height 864
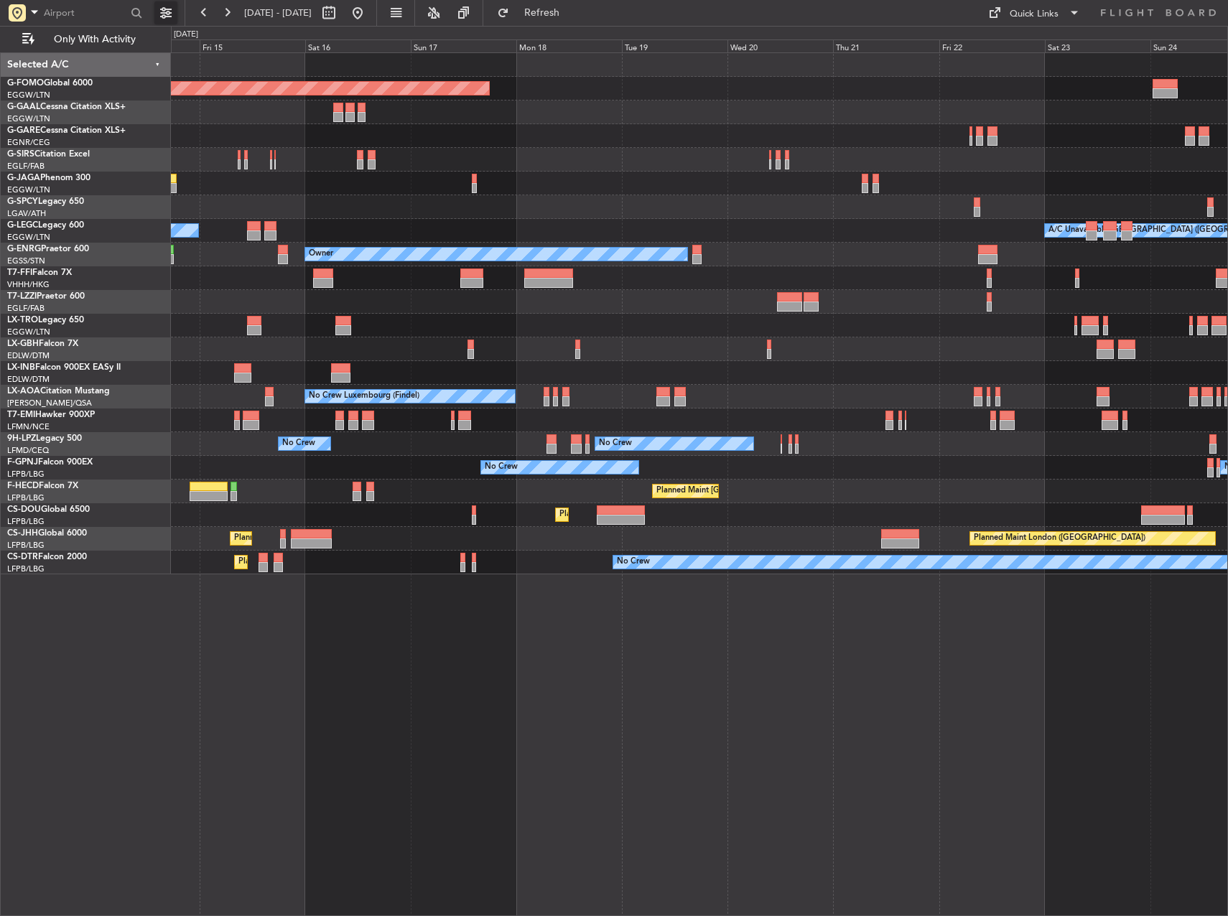
click at [162, 18] on button at bounding box center [165, 12] width 23 height 23
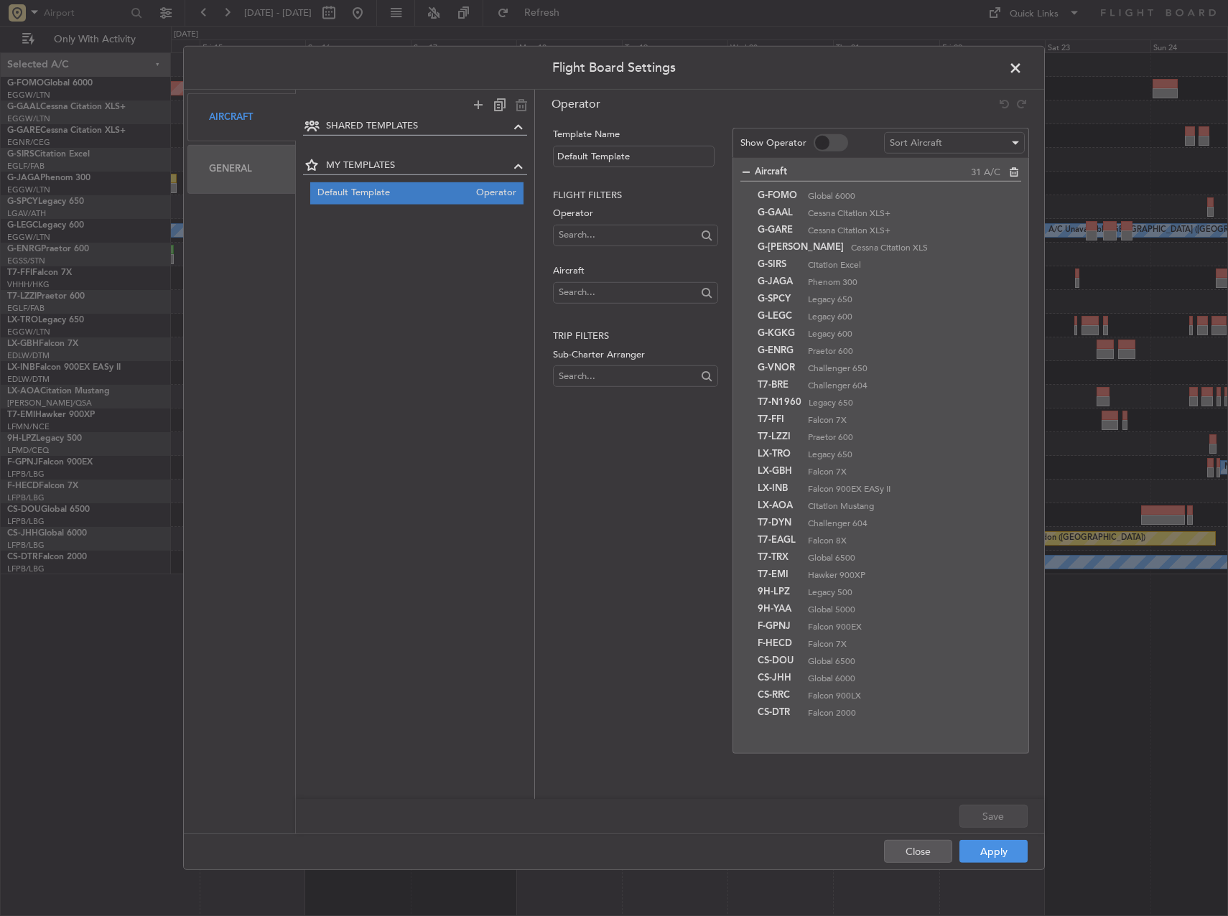
click at [257, 174] on div "General" at bounding box center [241, 169] width 108 height 48
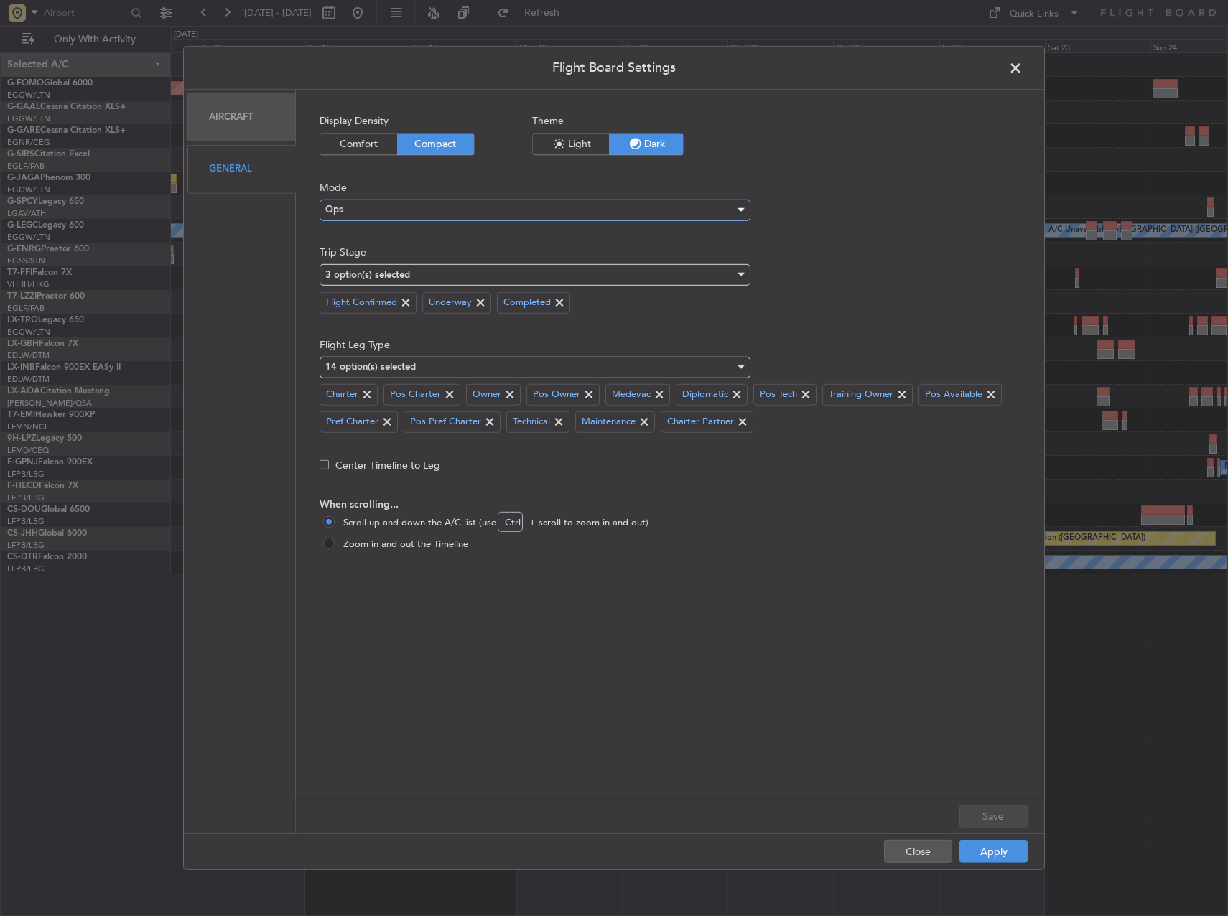
click at [408, 207] on div "Ops" at bounding box center [529, 210] width 409 height 22
click at [659, 312] on div at bounding box center [614, 458] width 1228 height 916
click at [598, 266] on div "3 option(s) selected" at bounding box center [529, 275] width 409 height 22
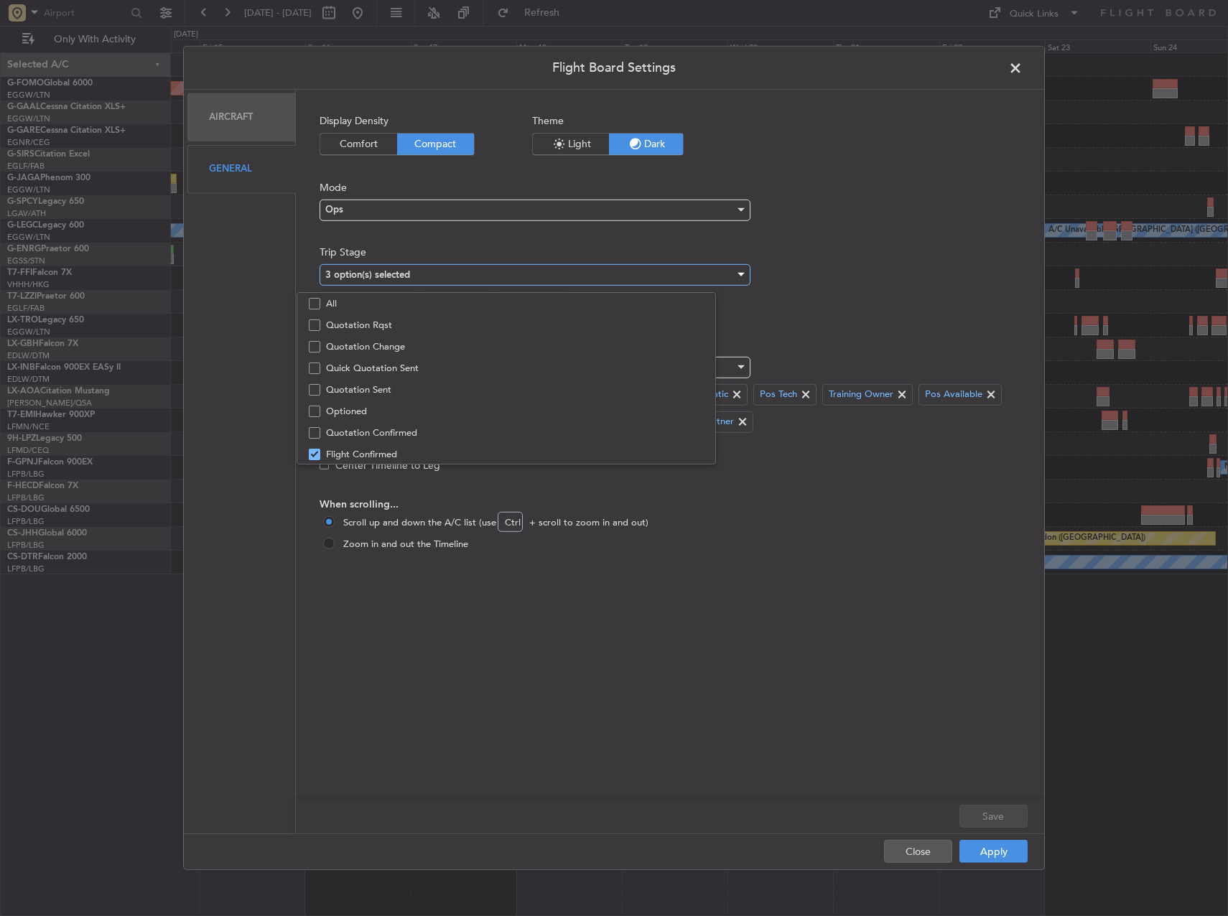
scroll to position [45, 0]
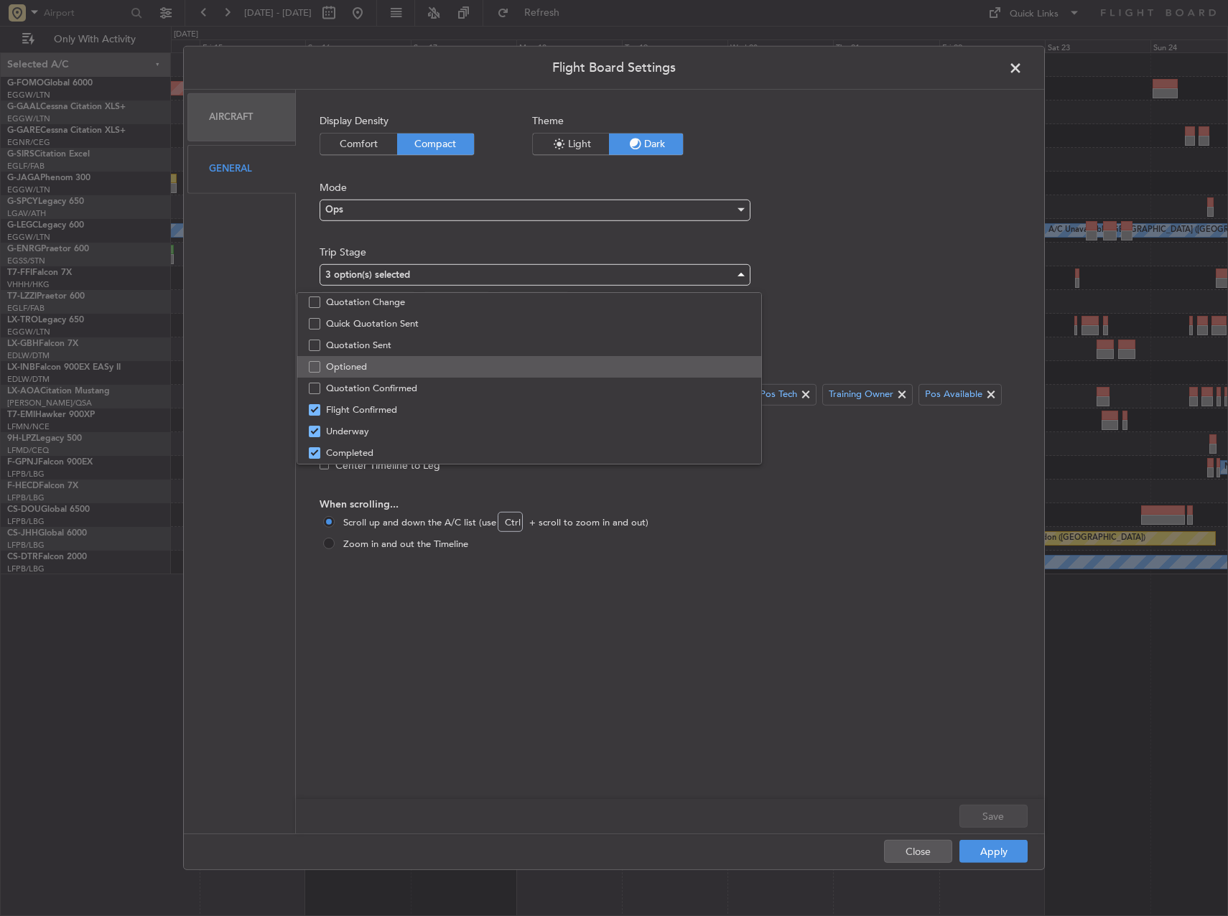
click at [340, 360] on span "Optioned" at bounding box center [538, 367] width 424 height 22
click at [1019, 860] on div at bounding box center [614, 458] width 1228 height 916
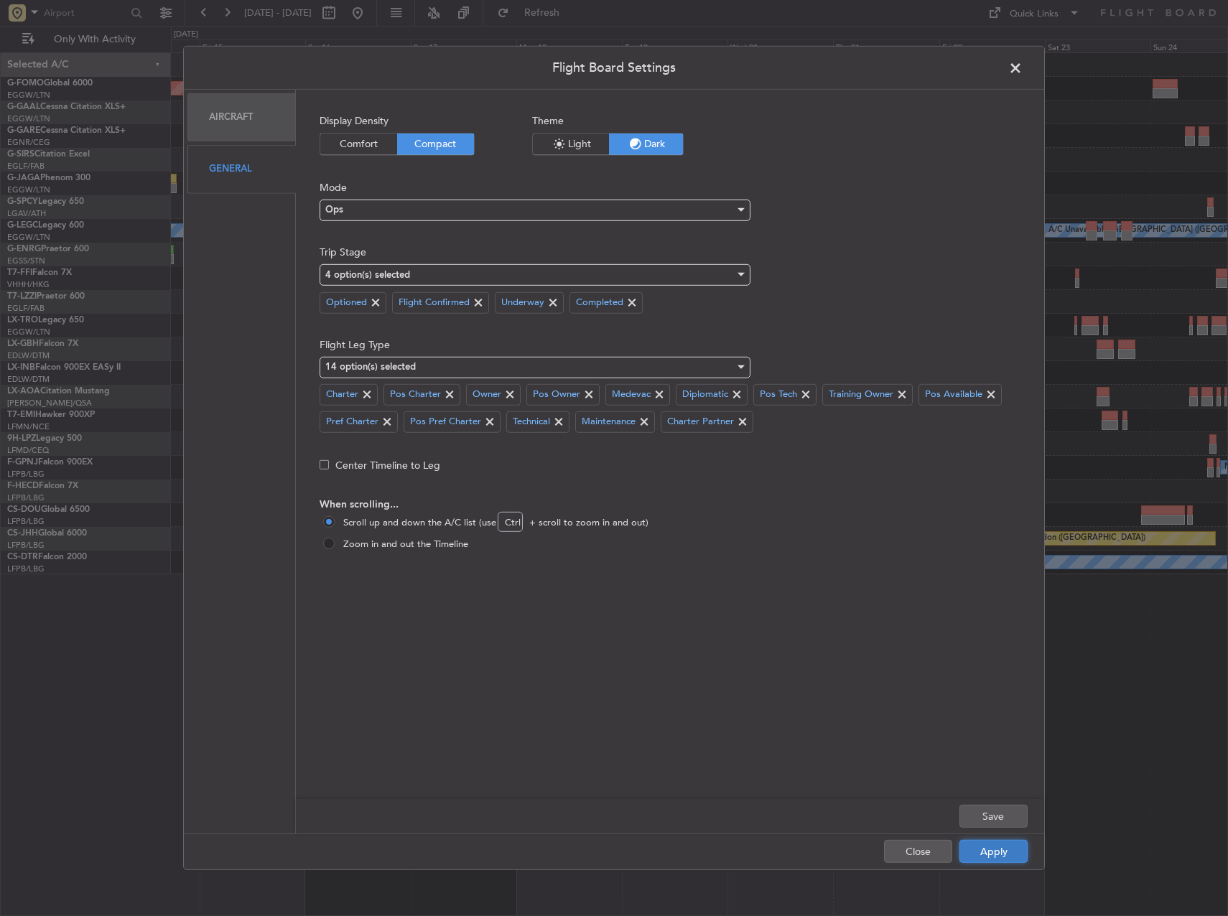
click at [1008, 854] on button "Apply" at bounding box center [993, 851] width 68 height 23
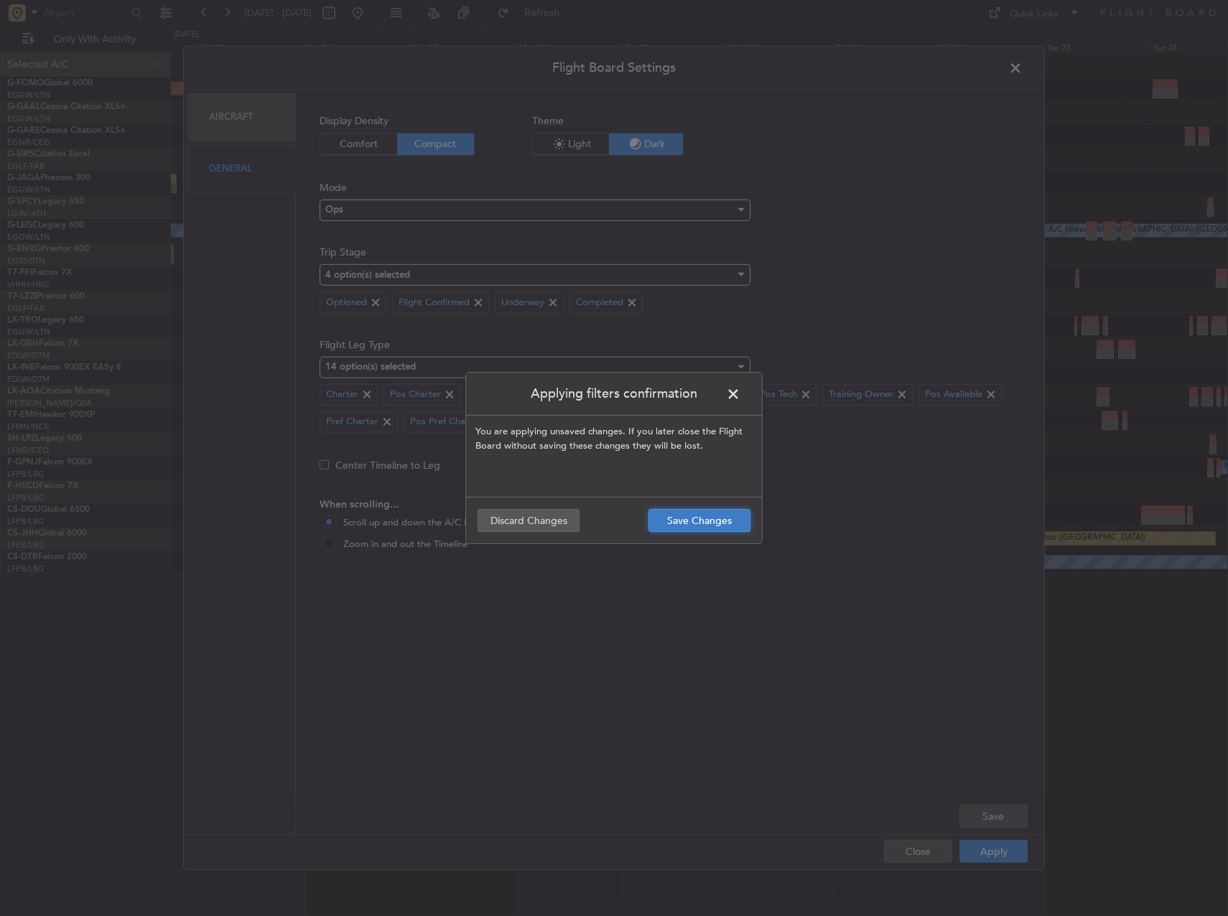
click at [724, 523] on button "Save Changes" at bounding box center [699, 520] width 102 height 23
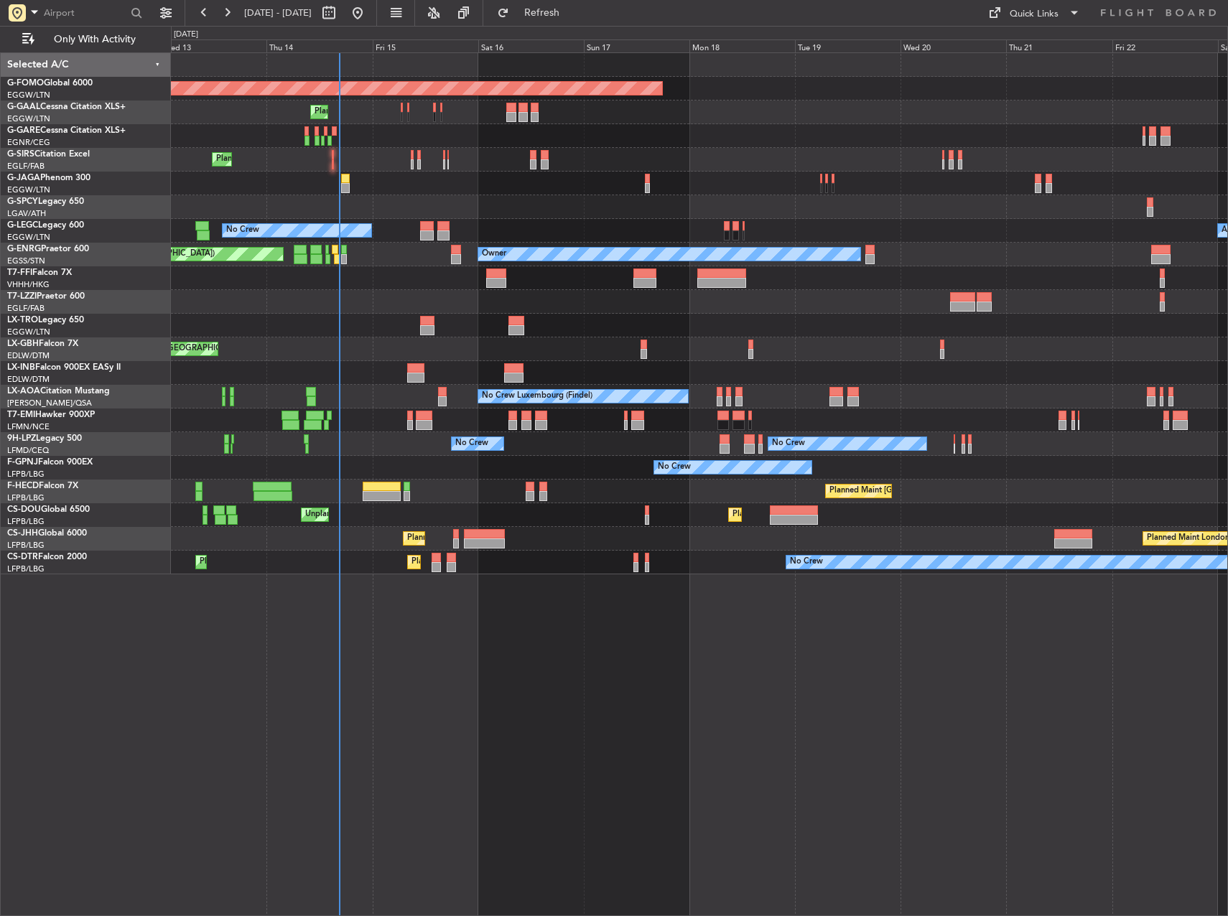
click at [655, 663] on div "Planned Maint Windsor Locks ([PERSON_NAME] Intl) Planned Maint Planned Maint [G…" at bounding box center [699, 484] width 1057 height 864
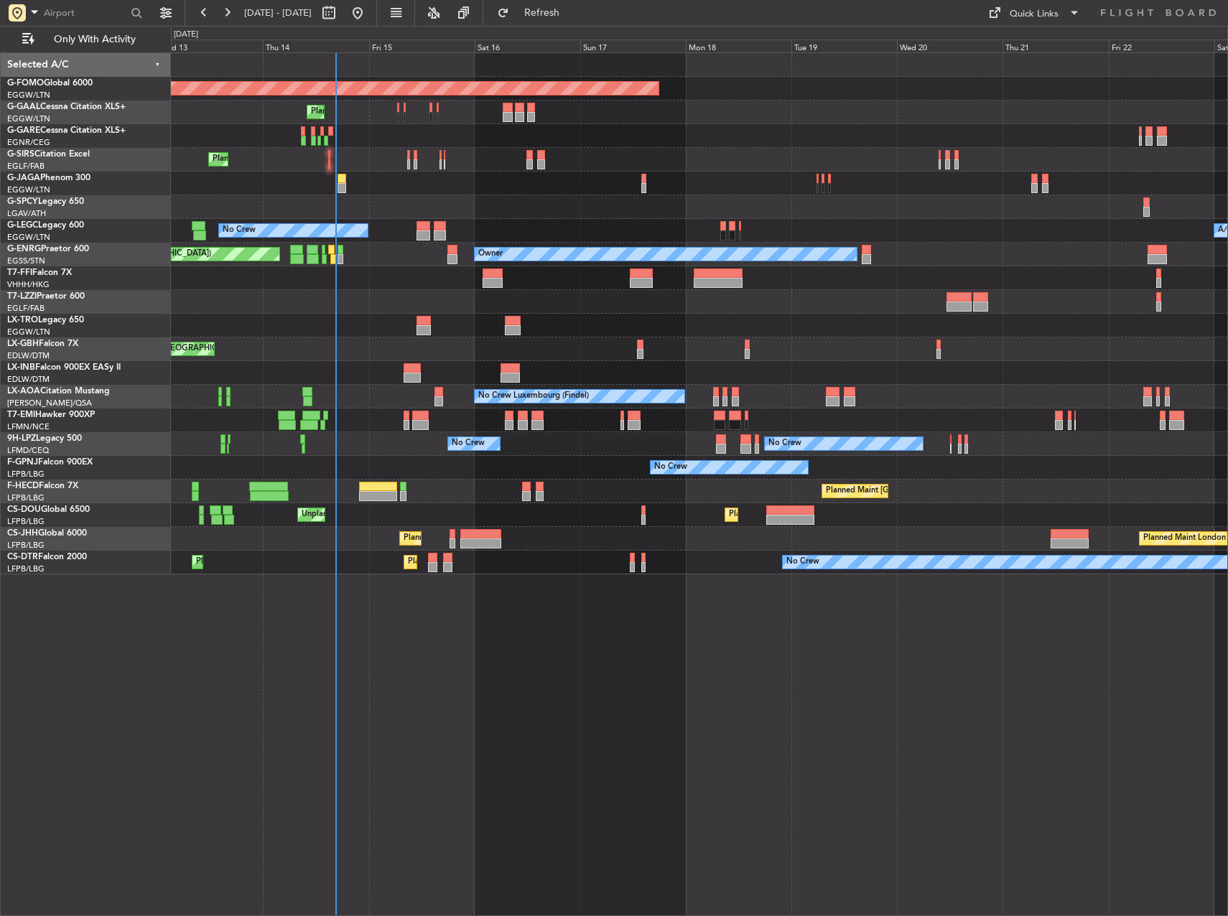
click at [443, 655] on div "Planned Maint Windsor Locks ([PERSON_NAME] Intl) Planned Maint Planned Maint [G…" at bounding box center [699, 484] width 1057 height 864
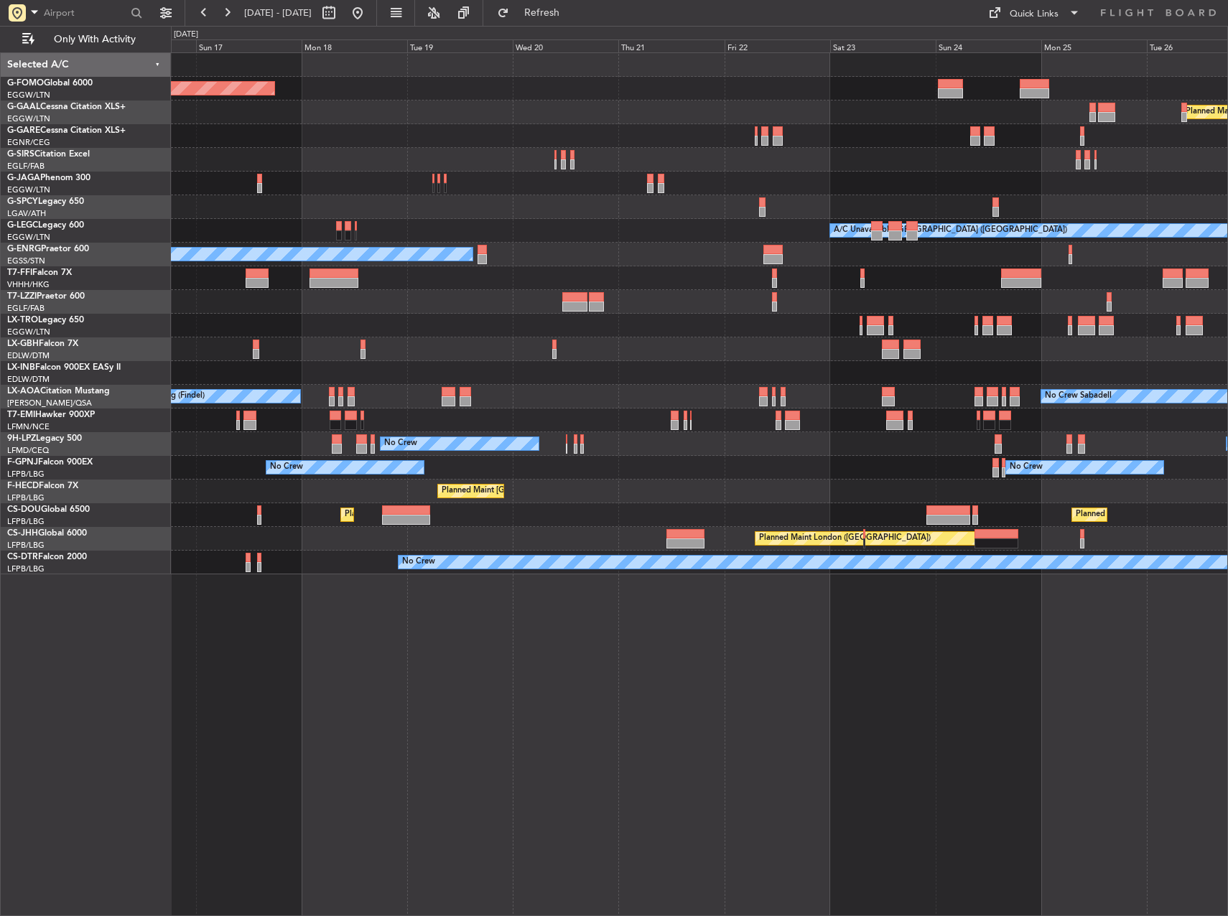
click at [564, 658] on div "Planned Maint Windsor Locks ([PERSON_NAME] Intl) Planned [GEOGRAPHIC_DATA] Plan…" at bounding box center [699, 484] width 1057 height 864
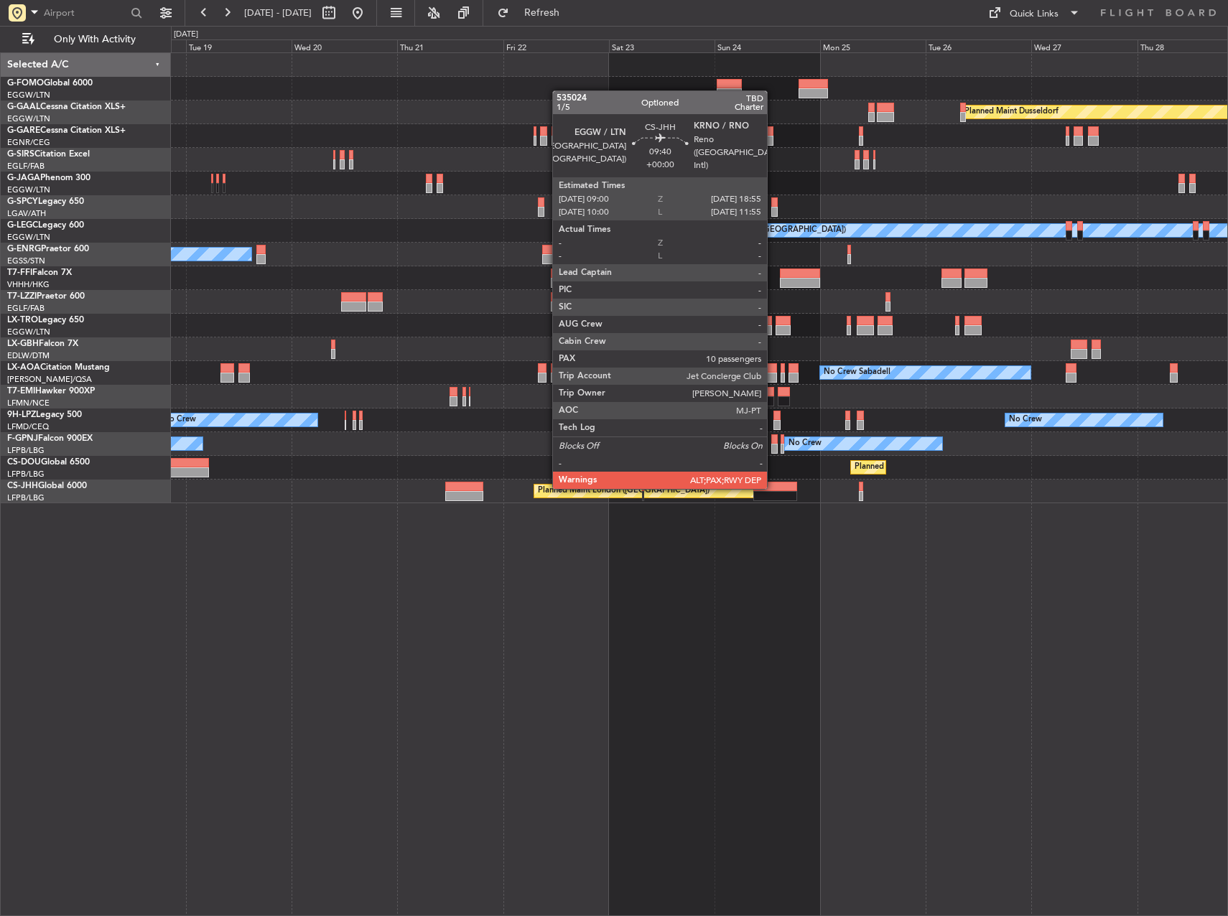
click at [773, 487] on div at bounding box center [775, 487] width 44 height 10
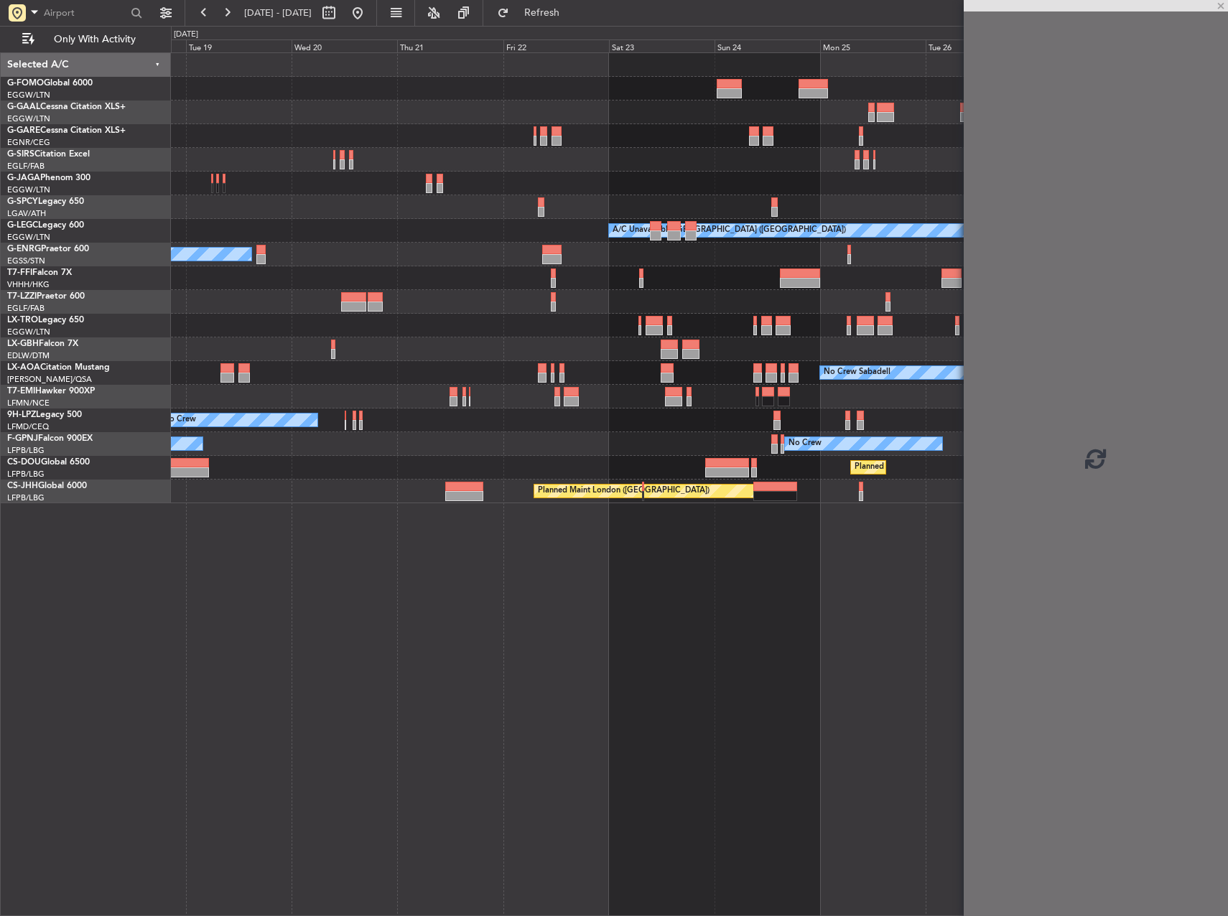
click at [803, 595] on div "Planned Maint Windsor Locks ([PERSON_NAME] Intl) Planned [GEOGRAPHIC_DATA] A/C …" at bounding box center [699, 484] width 1057 height 864
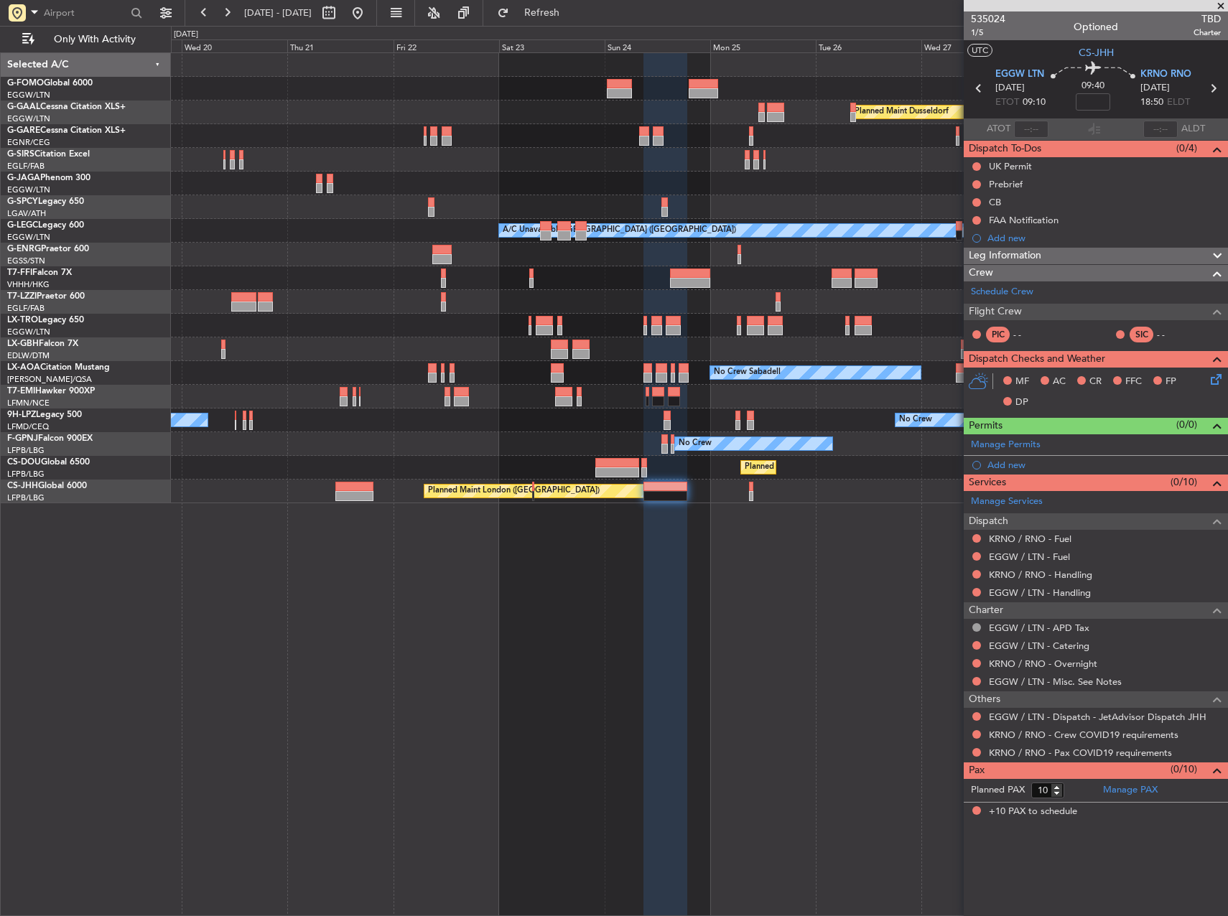
click at [809, 411] on div "No Crew No Crew" at bounding box center [699, 420] width 1056 height 24
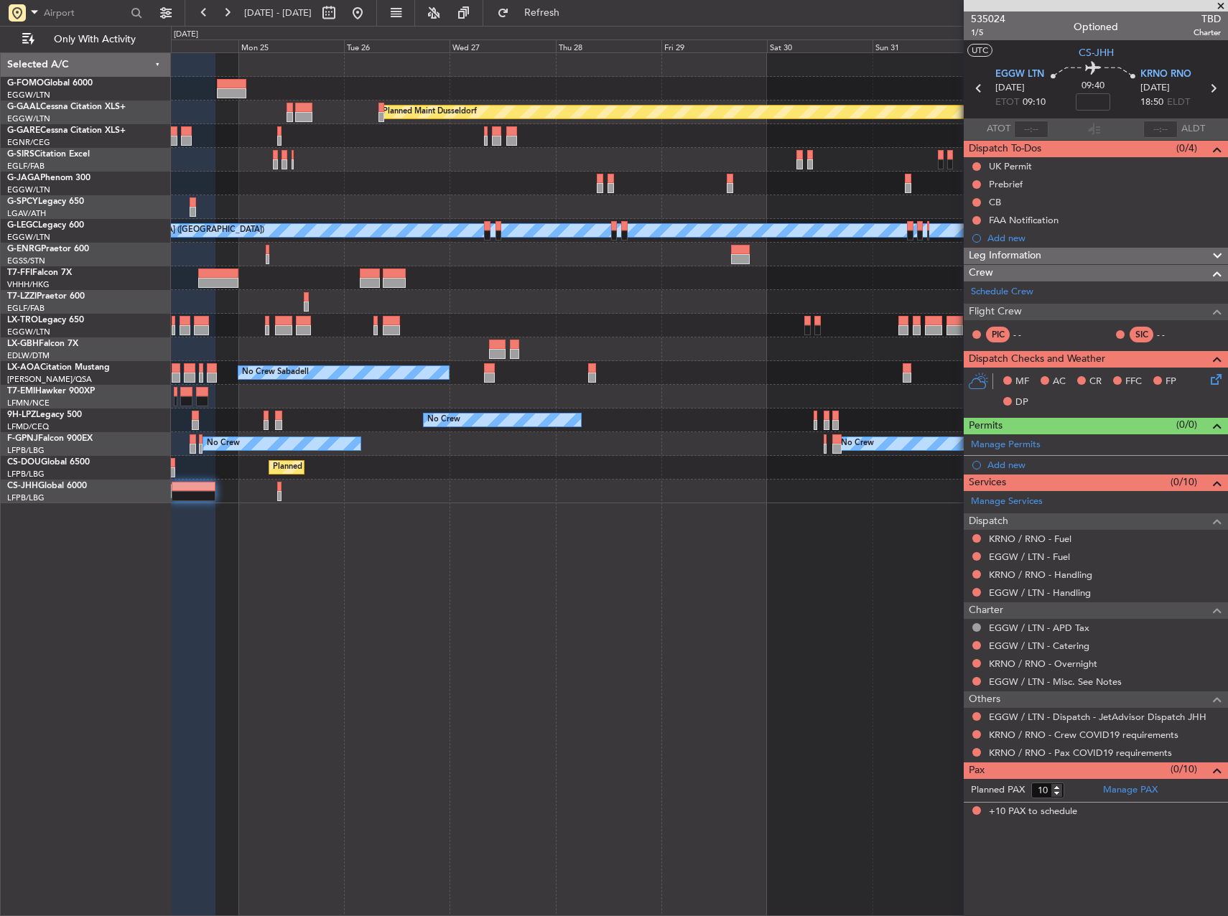
click at [324, 559] on div "Planned Maint Dusseldorf Planned Maint [GEOGRAPHIC_DATA] ([GEOGRAPHIC_DATA]) A/…" at bounding box center [699, 484] width 1057 height 864
click at [352, 554] on div "Planned Maint Dusseldorf Planned Maint [GEOGRAPHIC_DATA] ([GEOGRAPHIC_DATA]) A/…" at bounding box center [699, 484] width 1057 height 864
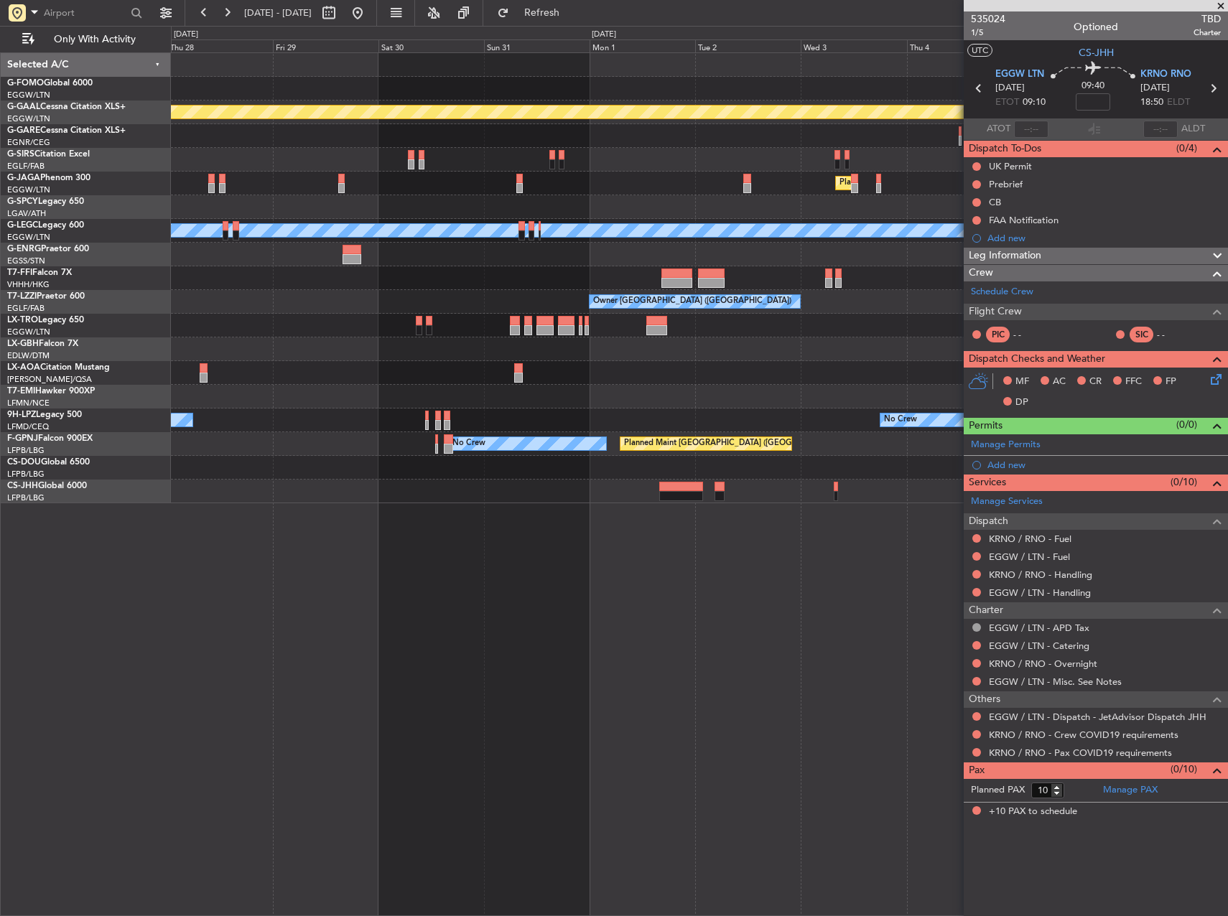
click at [401, 546] on div "Planned Maint Dusseldorf Planned Maint [GEOGRAPHIC_DATA] ([GEOGRAPHIC_DATA]) A/…" at bounding box center [699, 484] width 1057 height 864
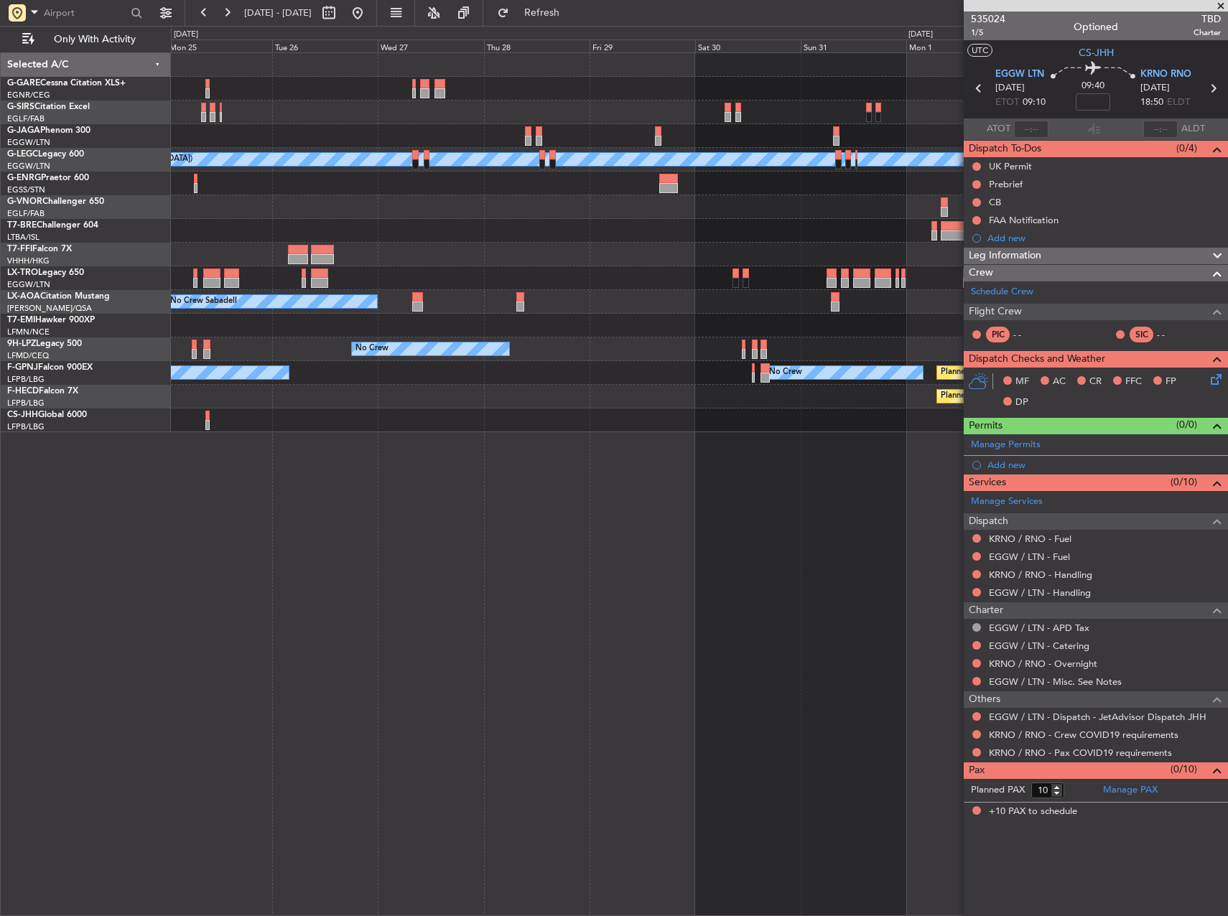
click at [650, 508] on div "Planned Maint [GEOGRAPHIC_DATA] ([GEOGRAPHIC_DATA]) A/C Unavailable [GEOGRAPHIC…" at bounding box center [699, 484] width 1057 height 864
click at [564, 464] on div "Planned Maint [GEOGRAPHIC_DATA] ([GEOGRAPHIC_DATA]) A/C Unavailable [GEOGRAPHIC…" at bounding box center [699, 484] width 1057 height 864
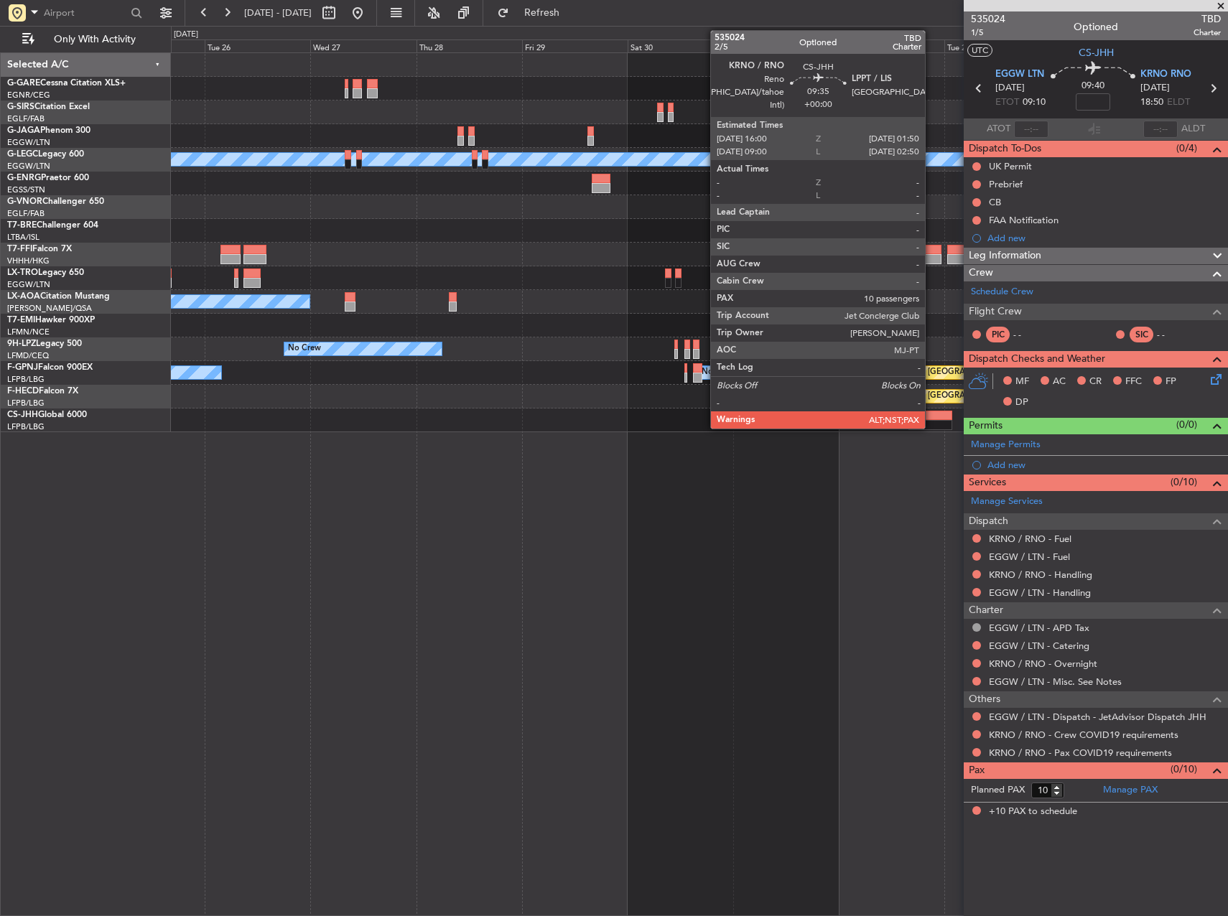
click at [931, 419] on div at bounding box center [930, 416] width 44 height 10
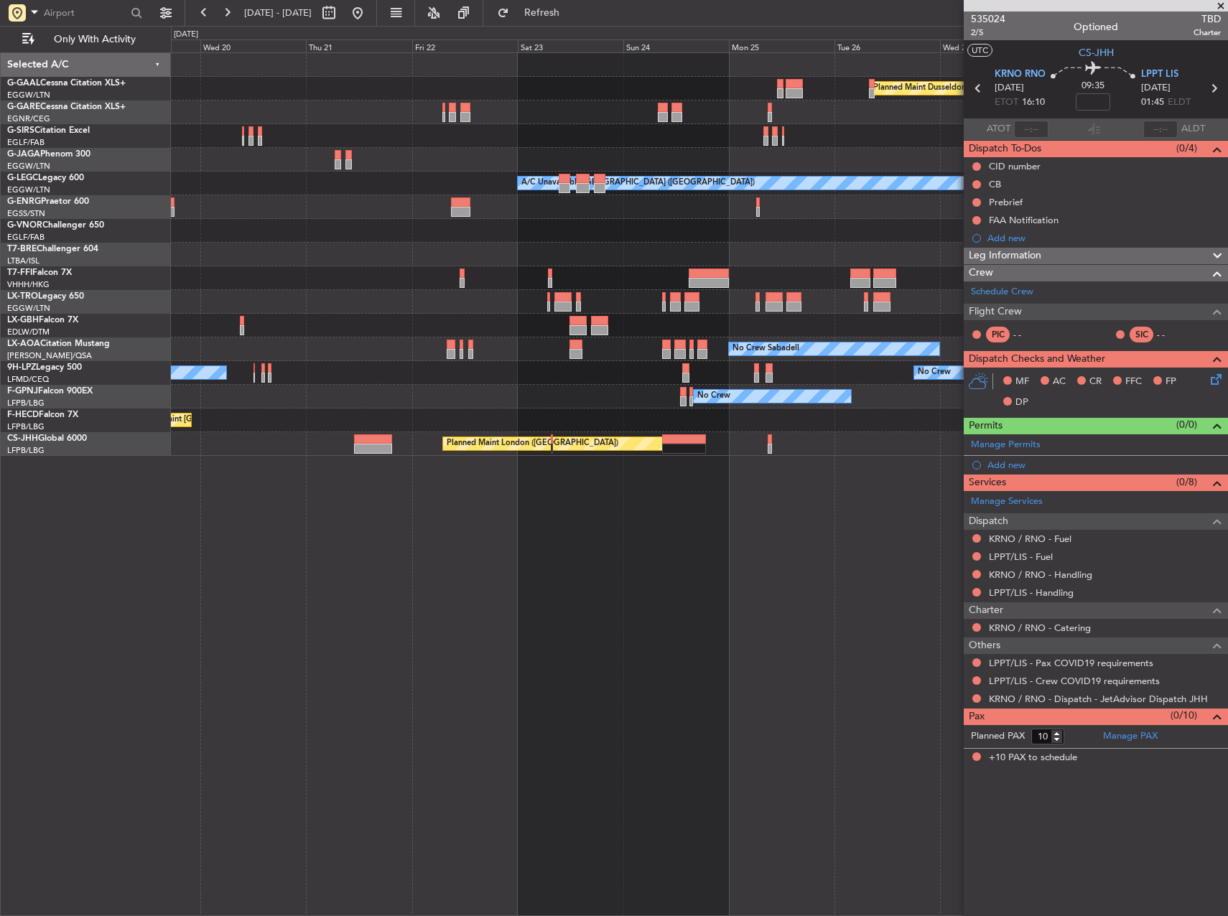
click at [1117, 396] on fb-app "[DATE] - [DATE] Refresh Quick Links Only With Activity Planned [GEOGRAPHIC_DATA…" at bounding box center [614, 463] width 1228 height 905
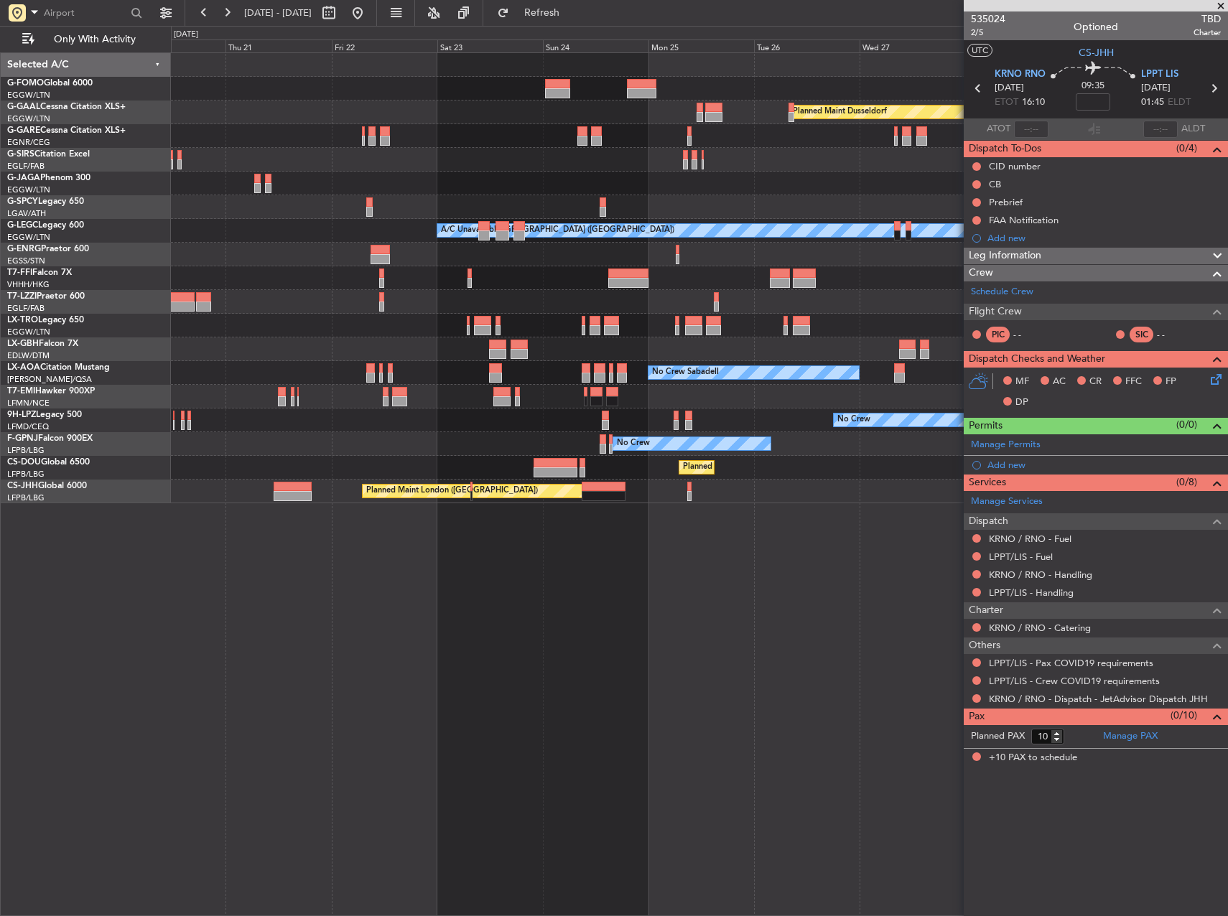
click at [739, 547] on div "Planned Maint Dusseldorf A/C Unavailable [GEOGRAPHIC_DATA] ([GEOGRAPHIC_DATA]) …" at bounding box center [699, 484] width 1057 height 864
click at [1019, 72] on span "KRNO RNO" at bounding box center [1019, 74] width 51 height 14
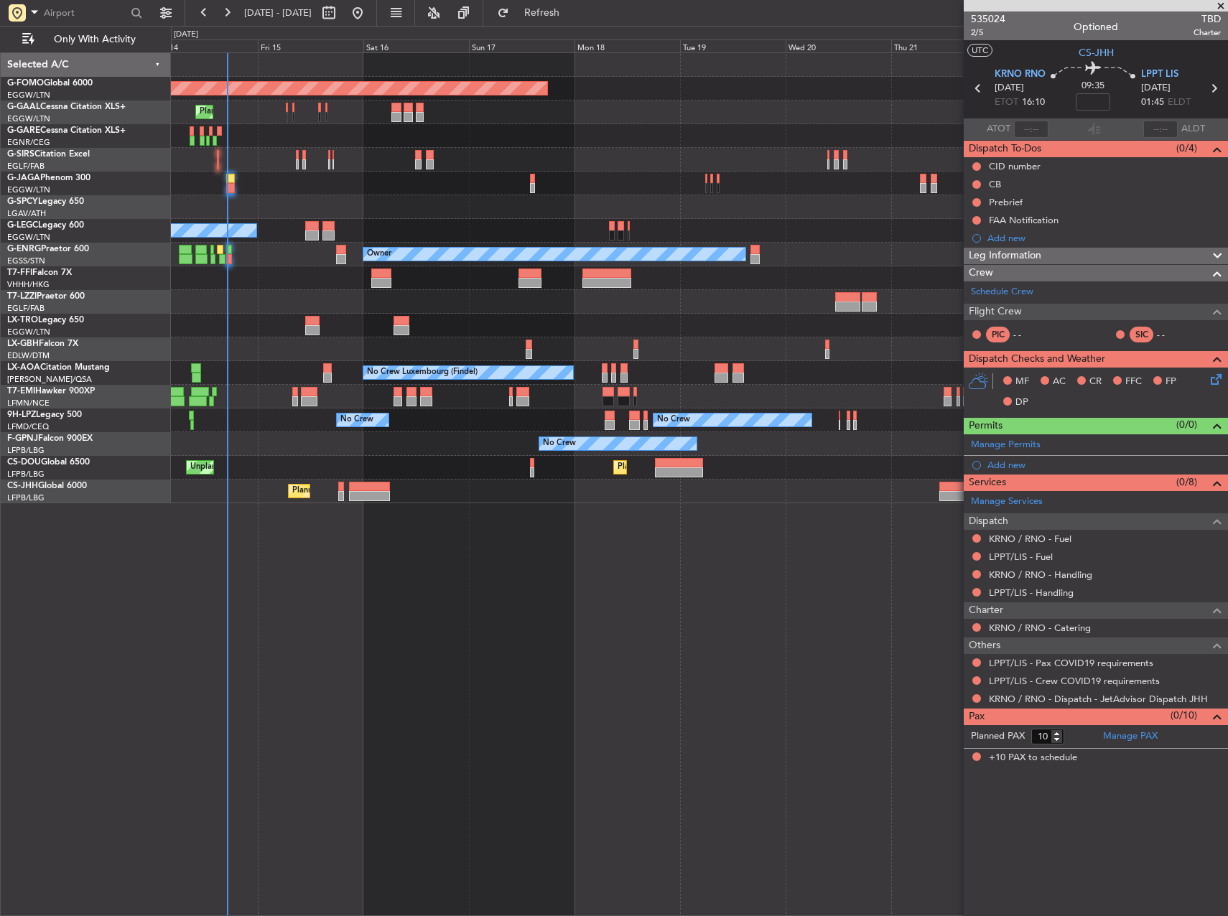
click at [1001, 561] on fb-app "[DATE] - [DATE] Refresh Quick Links Only With Activity Planned Maint Windsor Lo…" at bounding box center [614, 463] width 1228 height 905
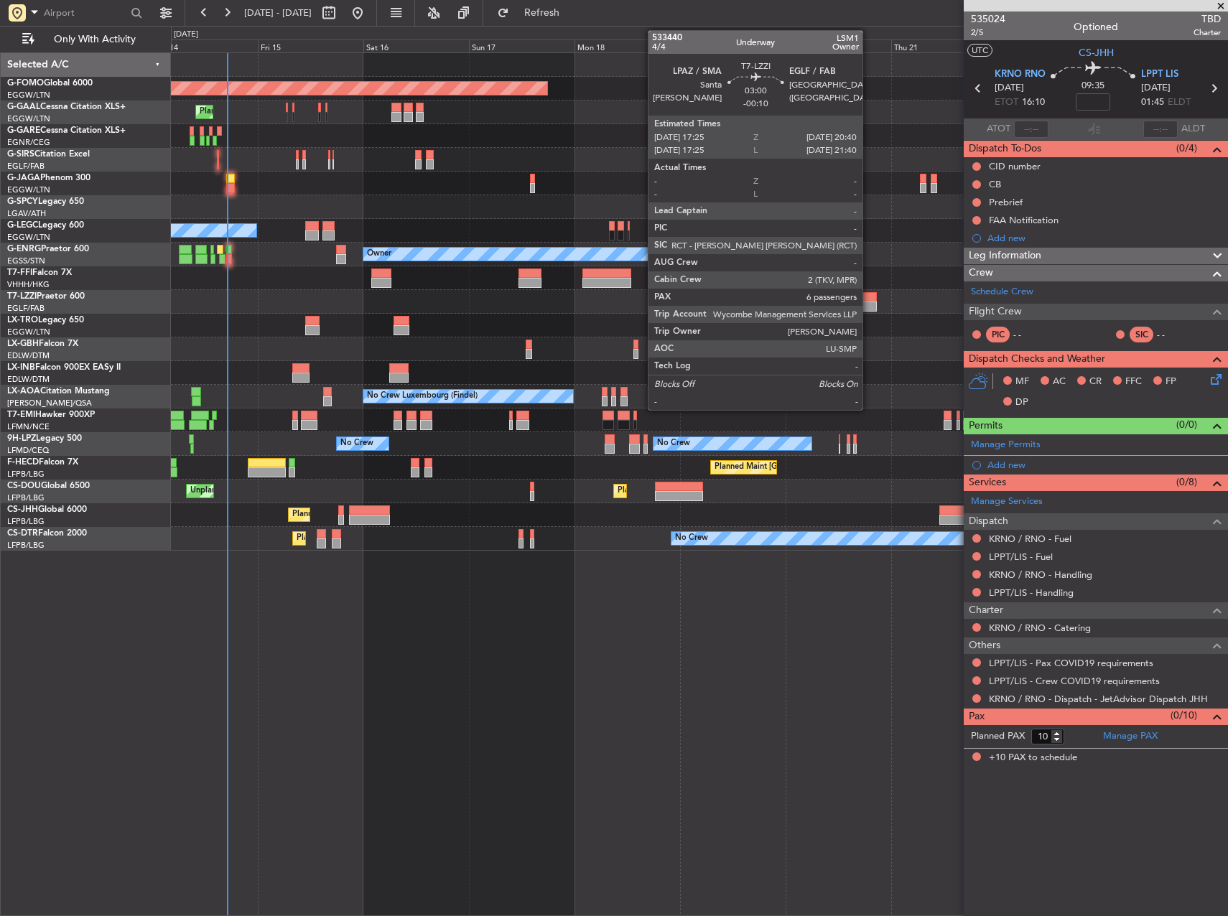
click at [869, 295] on div at bounding box center [869, 297] width 14 height 10
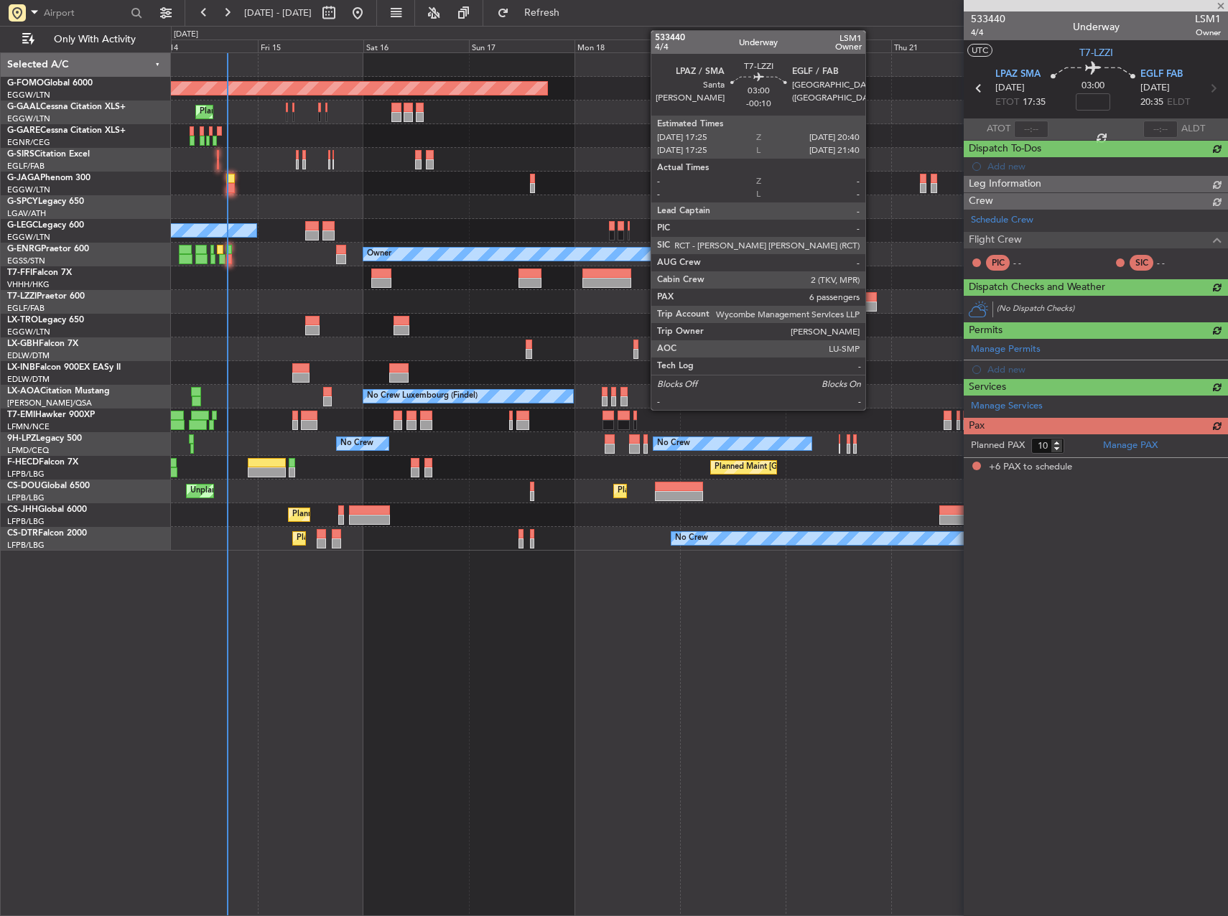
type input "-00:10"
type input "6"
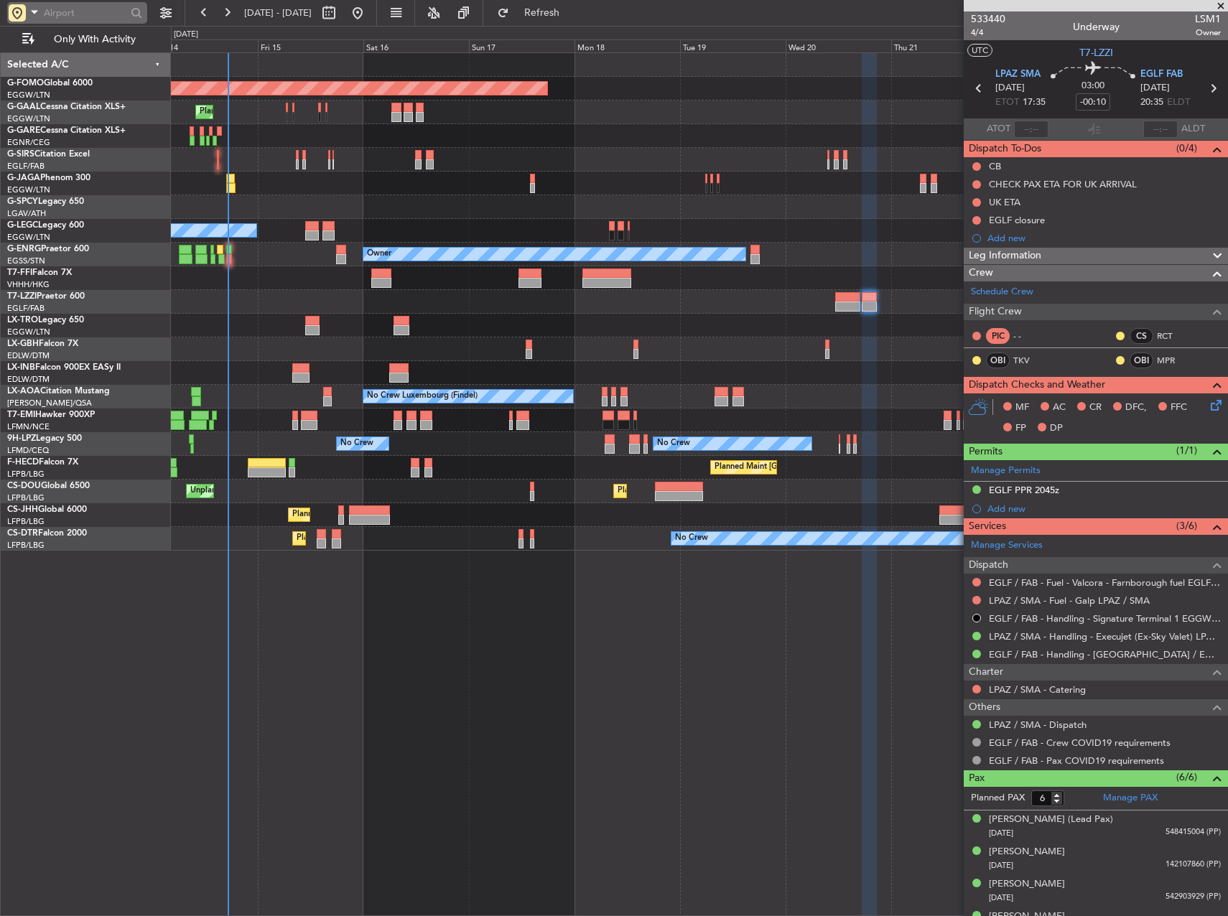
click at [22, 7] on div at bounding box center [17, 12] width 17 height 17
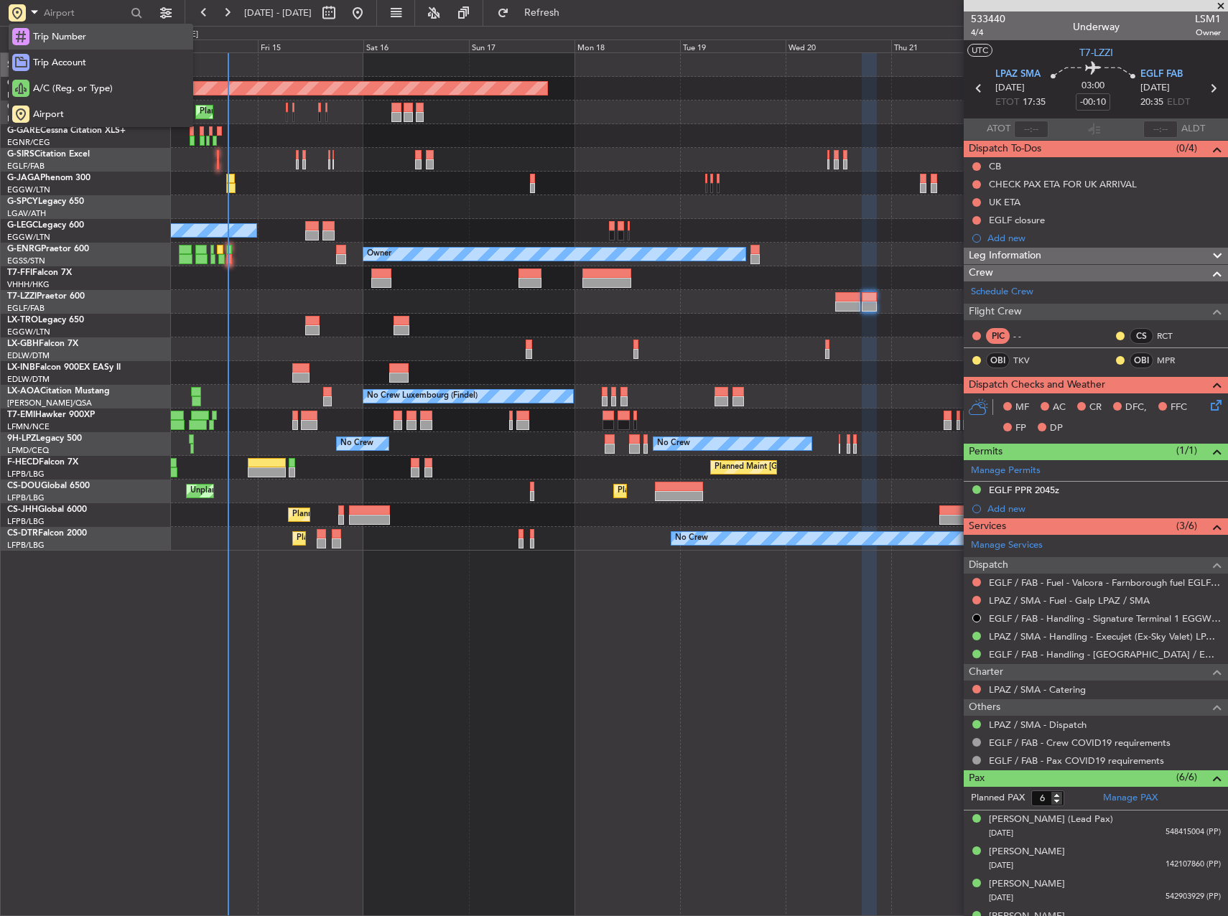
click at [66, 38] on span "Trip Number" at bounding box center [59, 37] width 53 height 14
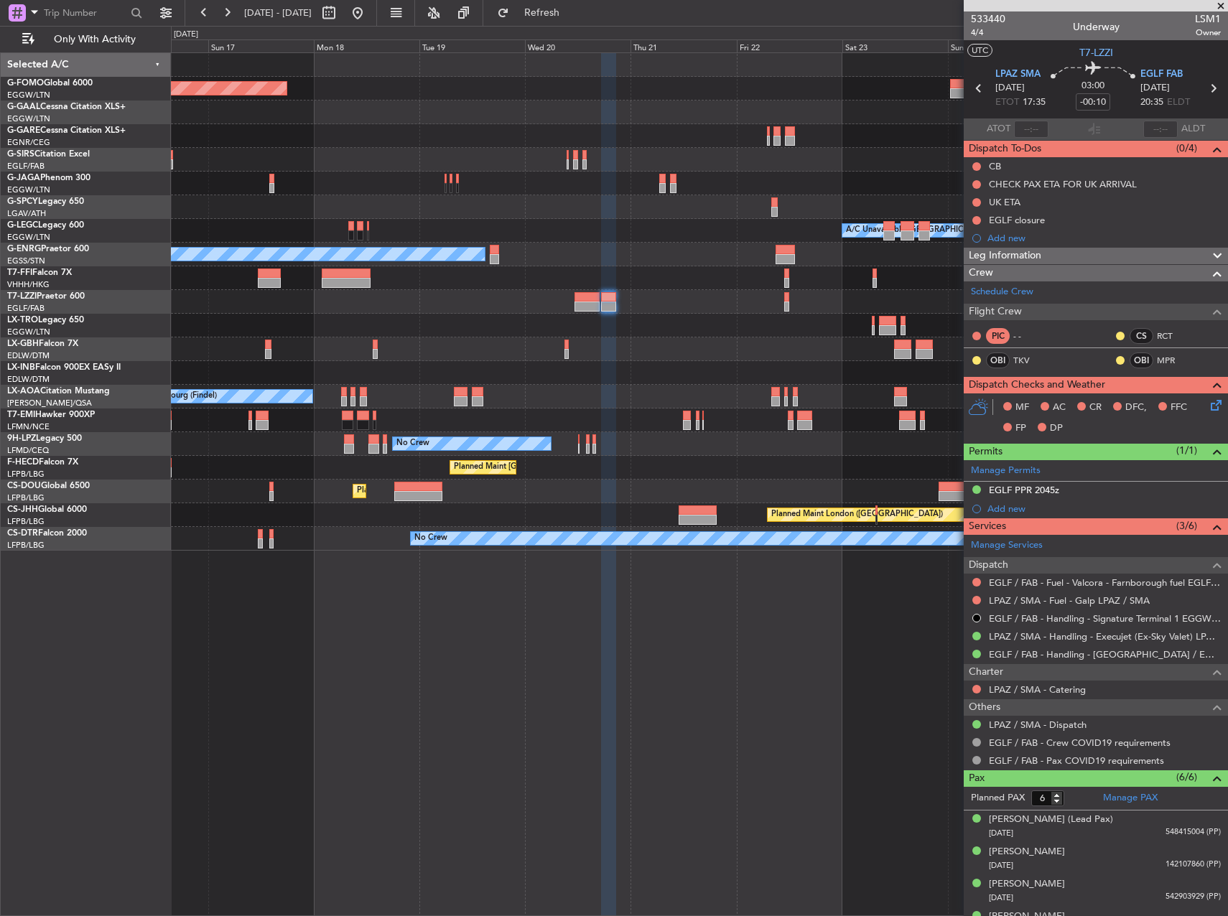
click at [491, 338] on div at bounding box center [699, 349] width 1056 height 24
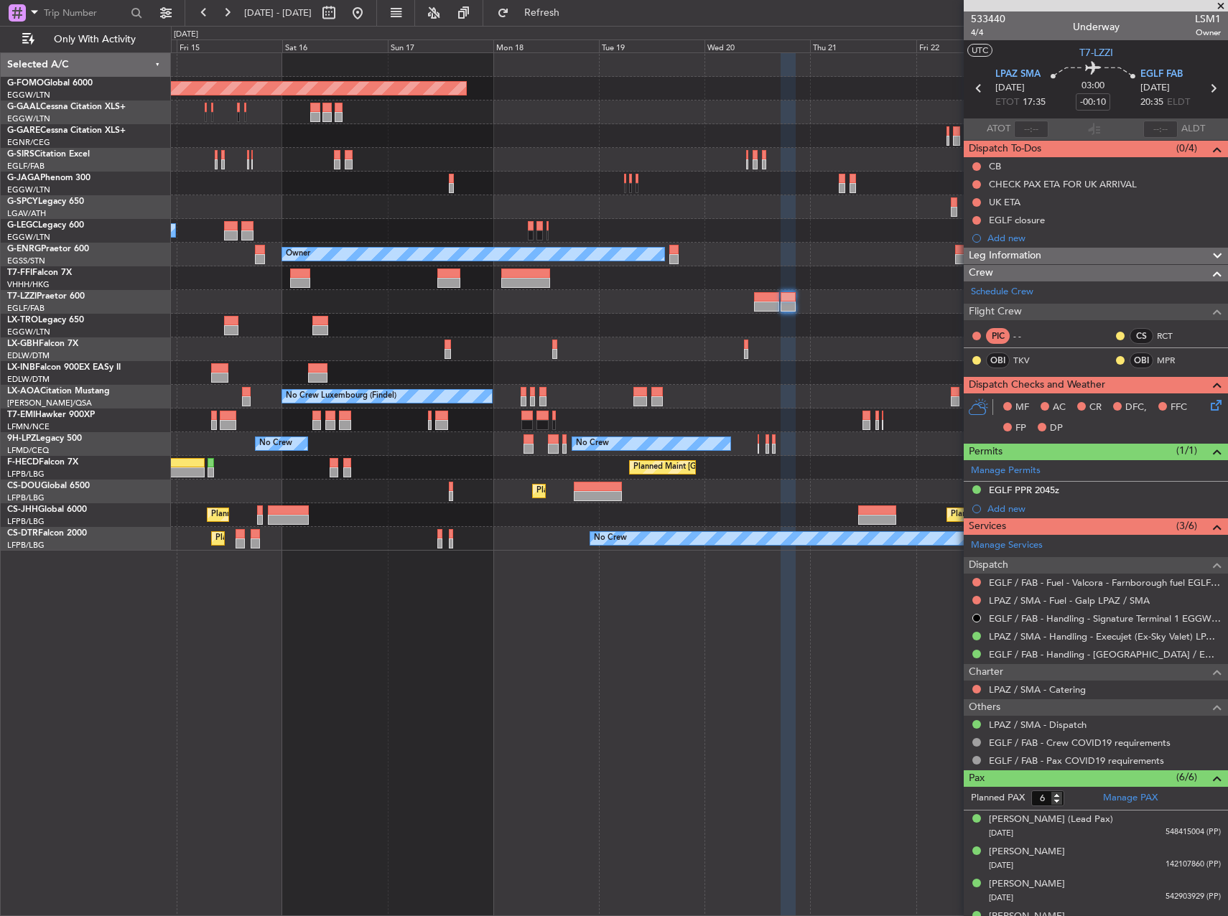
click at [765, 332] on div "Planned Maint Windsor Locks ([PERSON_NAME] Intl) Planned Maint Planned [GEOGRAP…" at bounding box center [699, 302] width 1056 height 498
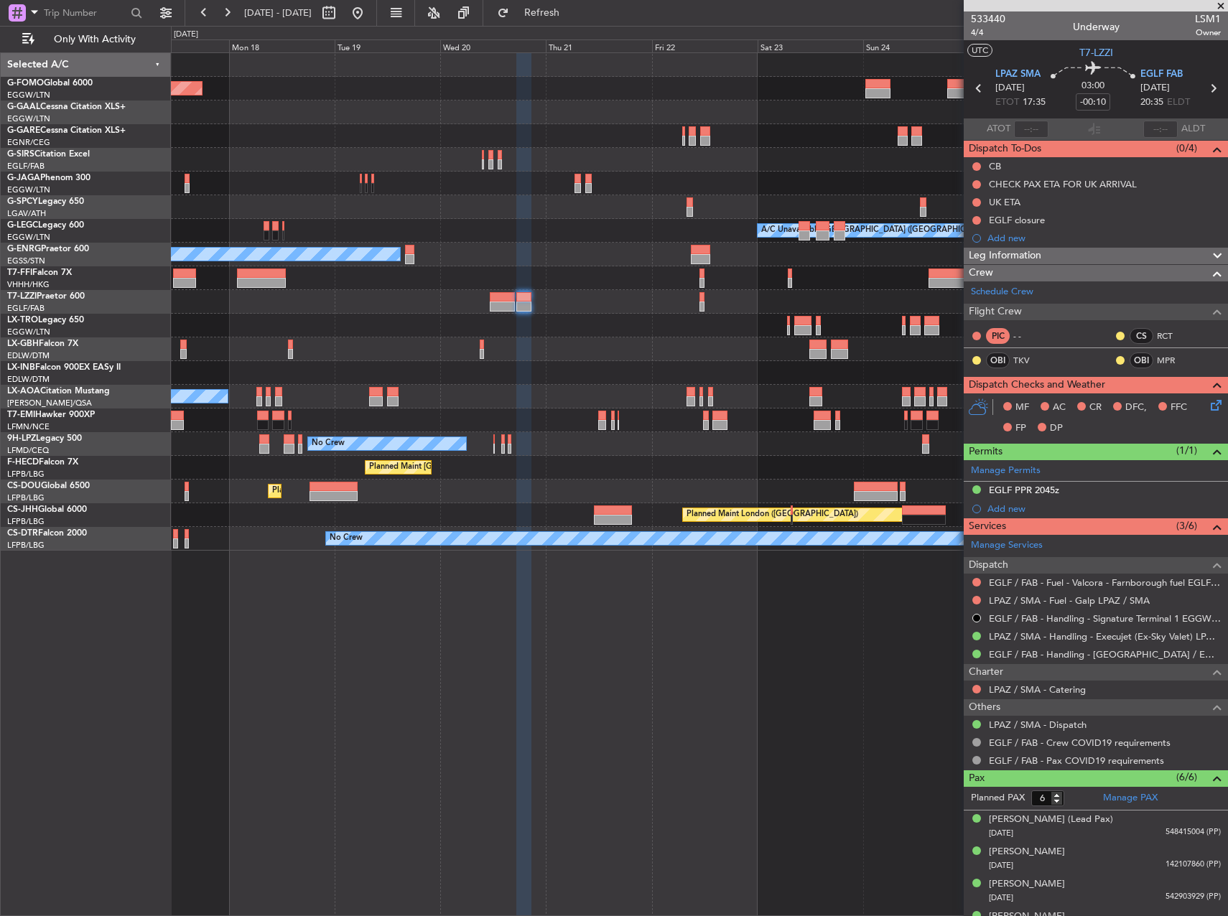
click at [229, 304] on div "Planned Maint Windsor Locks ([PERSON_NAME] Intl) Planned [GEOGRAPHIC_DATA] A/C …" at bounding box center [699, 302] width 1056 height 498
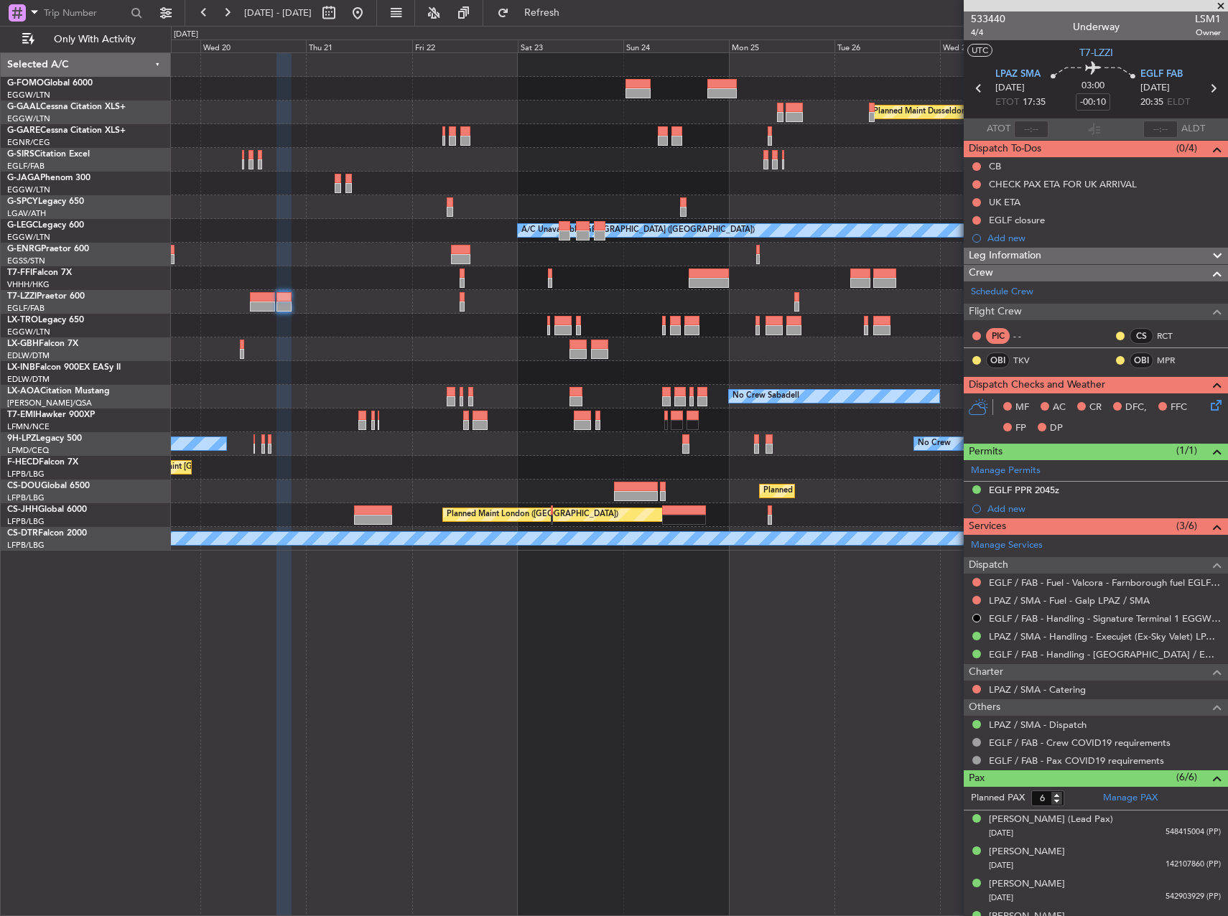
click at [414, 314] on div "Planned Maint Windsor Locks ([PERSON_NAME] Intl) Planned [GEOGRAPHIC_DATA] A/C …" at bounding box center [699, 302] width 1056 height 498
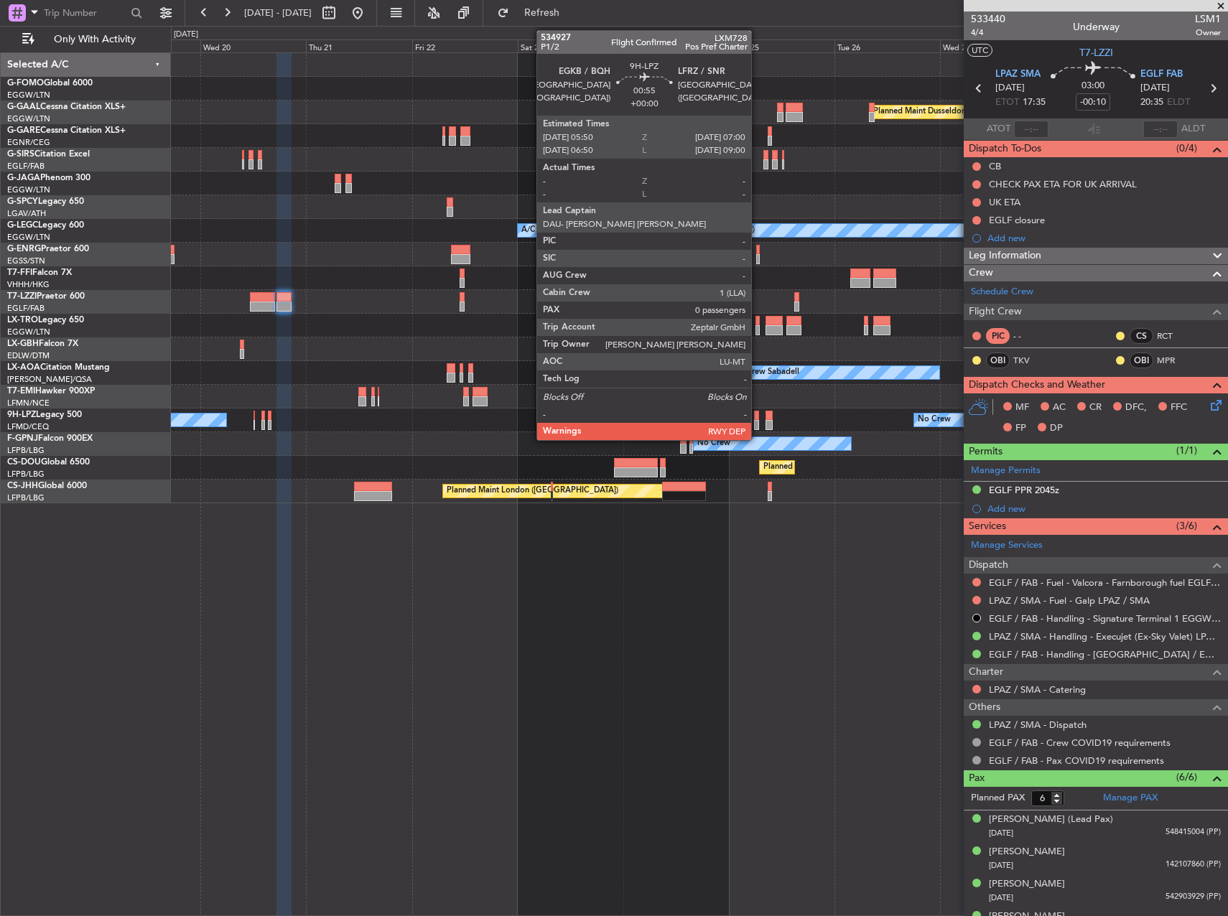
click at [757, 420] on div at bounding box center [757, 425] width 6 height 10
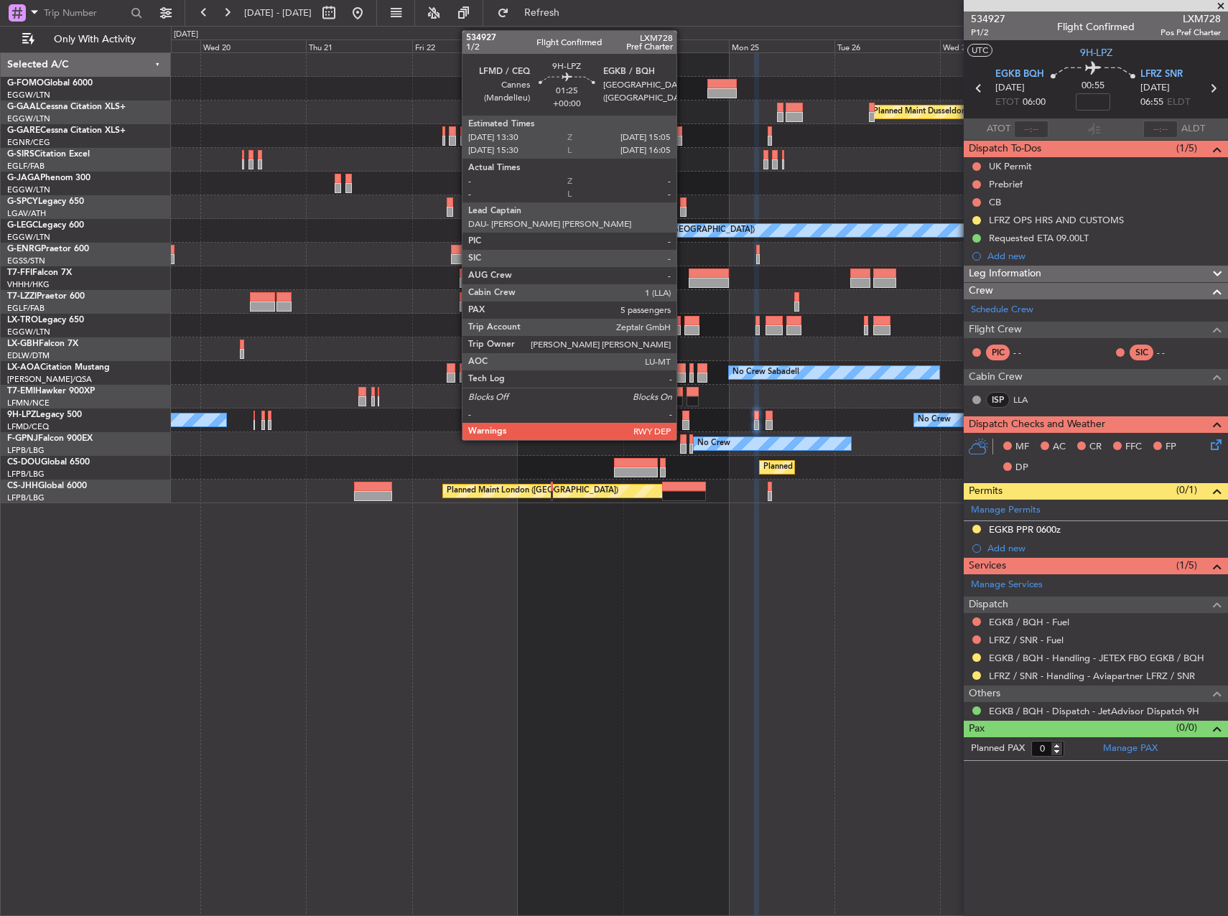
click at [683, 419] on div at bounding box center [685, 416] width 7 height 10
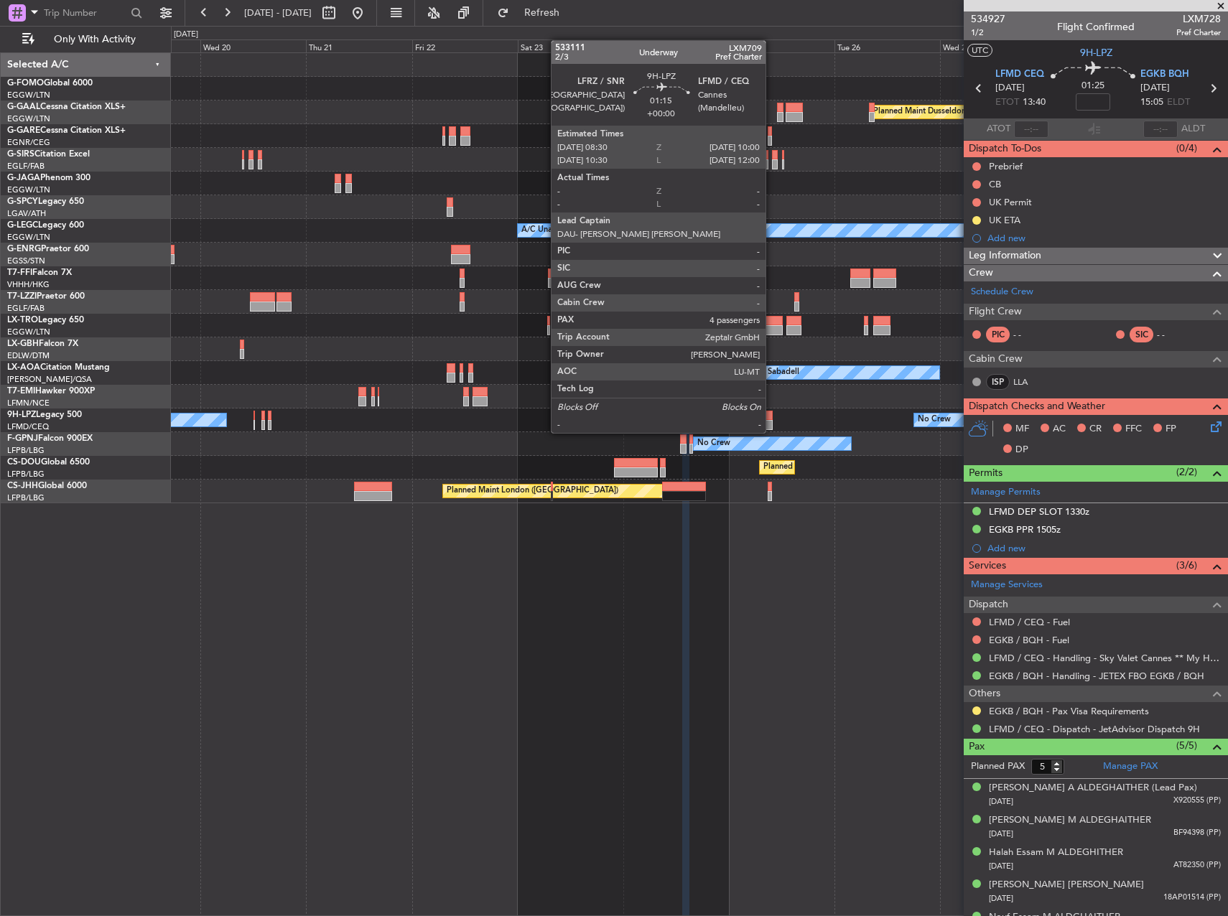
click at [772, 419] on div at bounding box center [768, 416] width 7 height 10
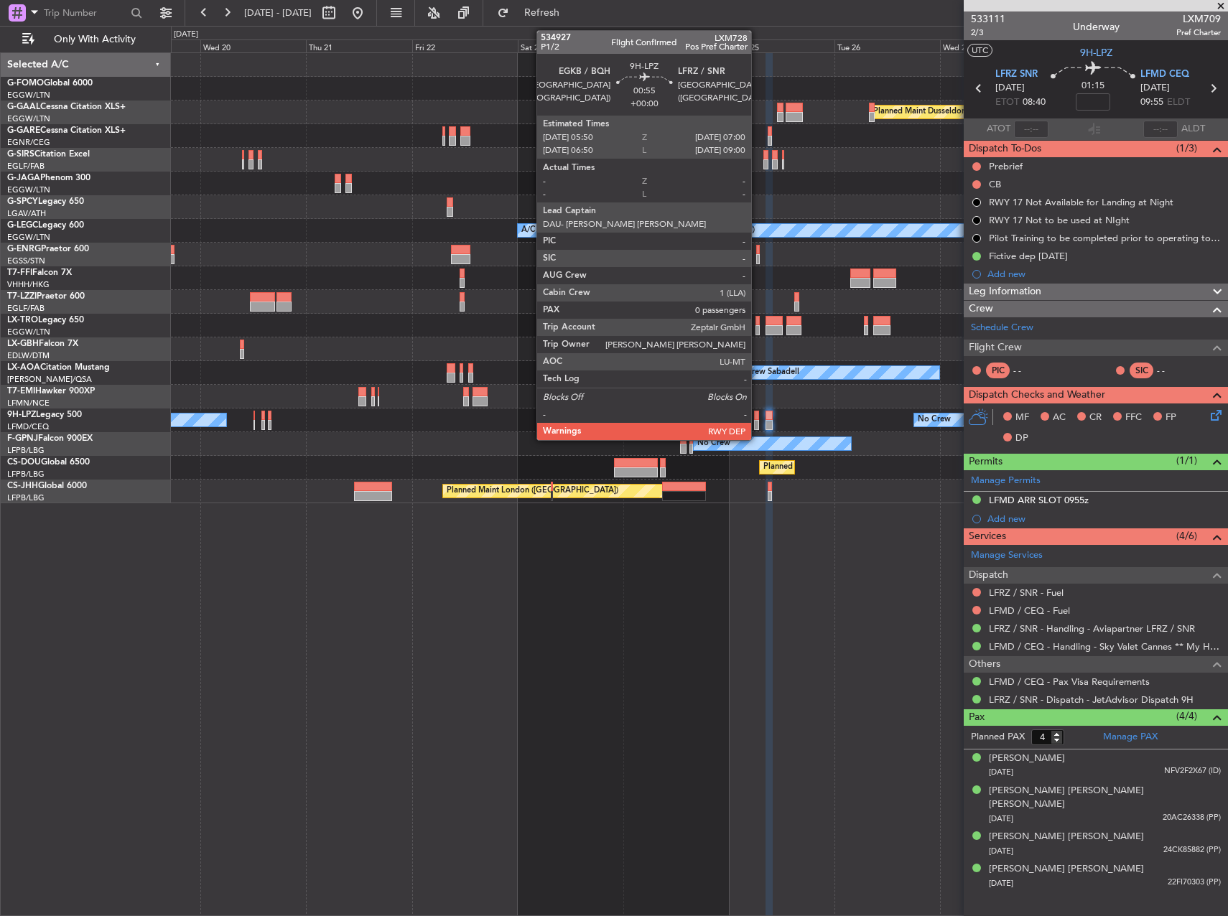
click at [757, 421] on div at bounding box center [757, 425] width 6 height 10
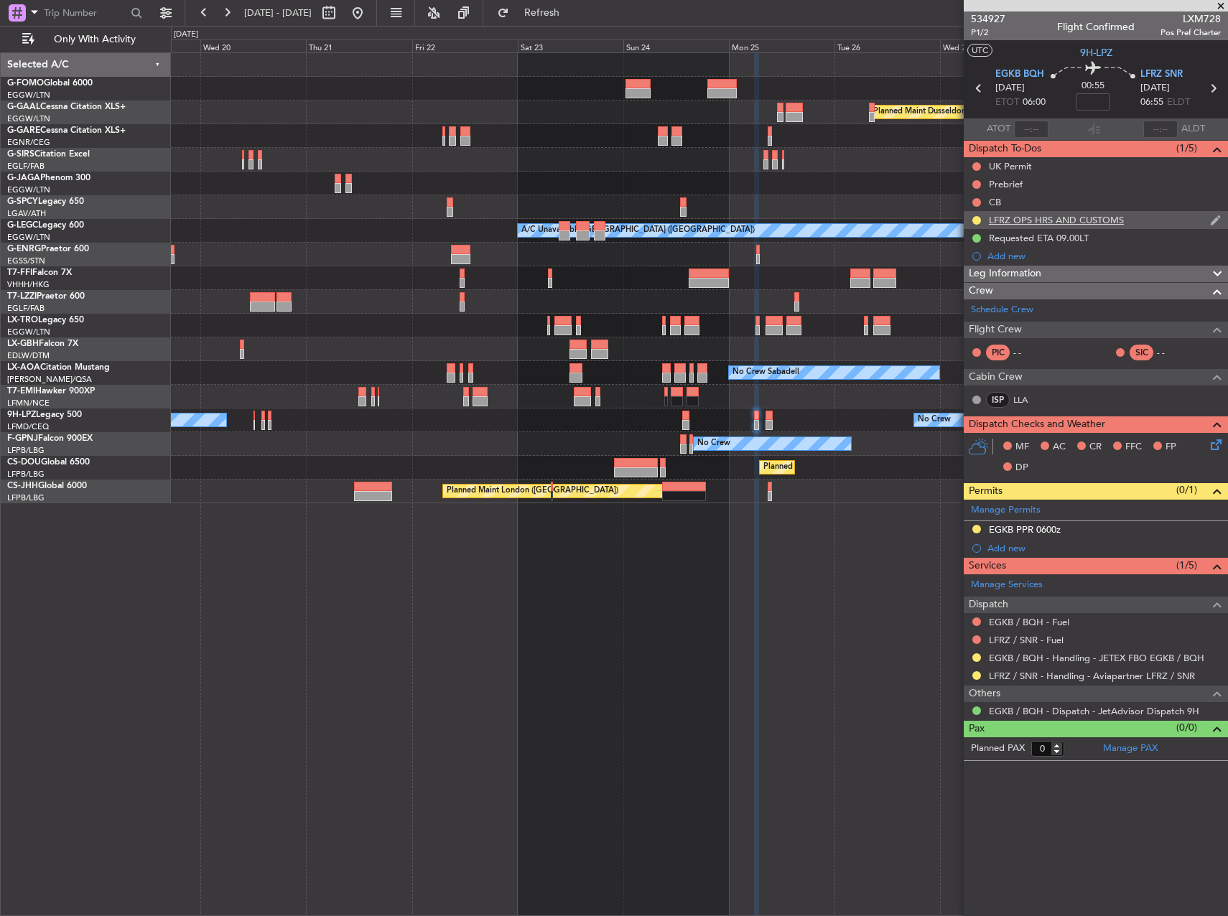
click at [1078, 216] on div "LFRZ OPS HRS AND CUSTOMS" at bounding box center [1056, 220] width 135 height 12
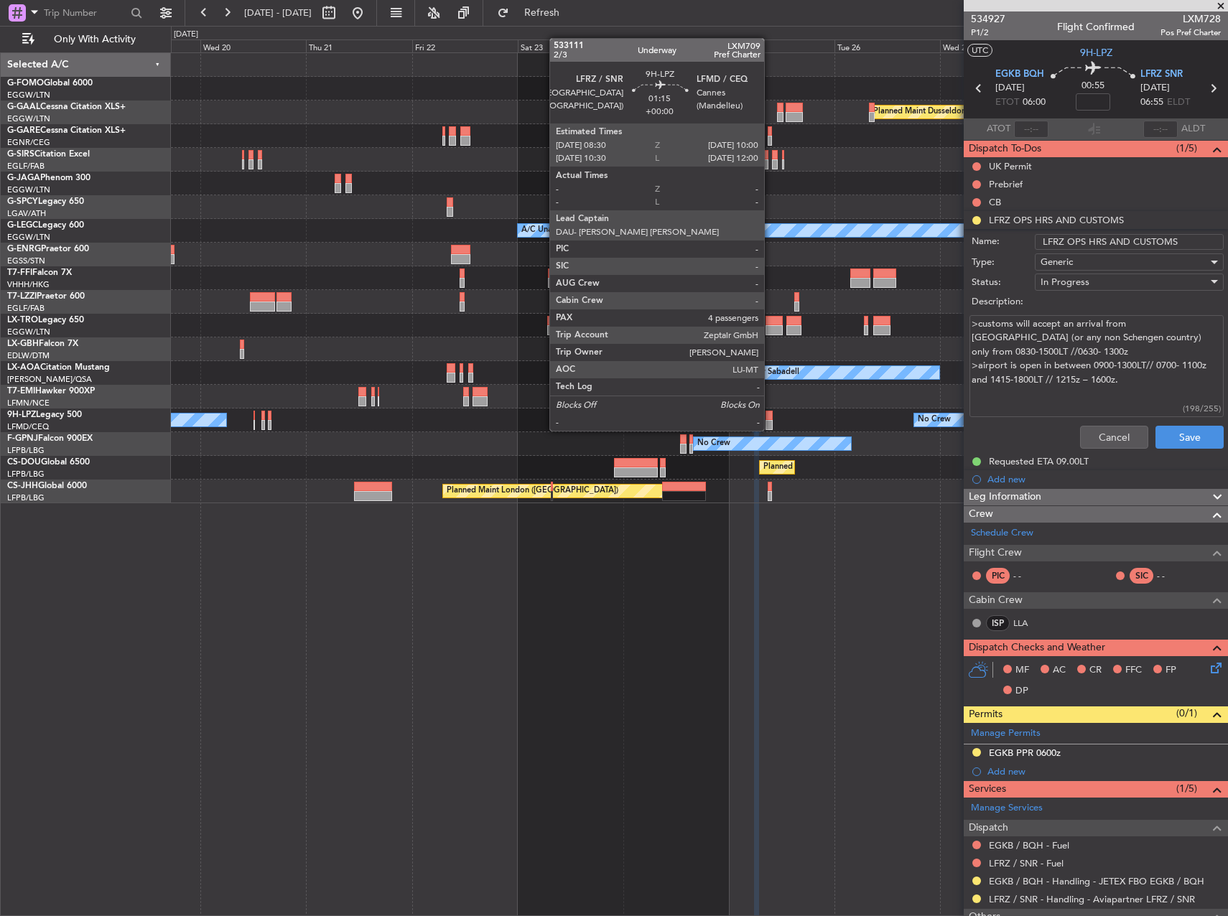
click at [770, 416] on div at bounding box center [768, 416] width 7 height 10
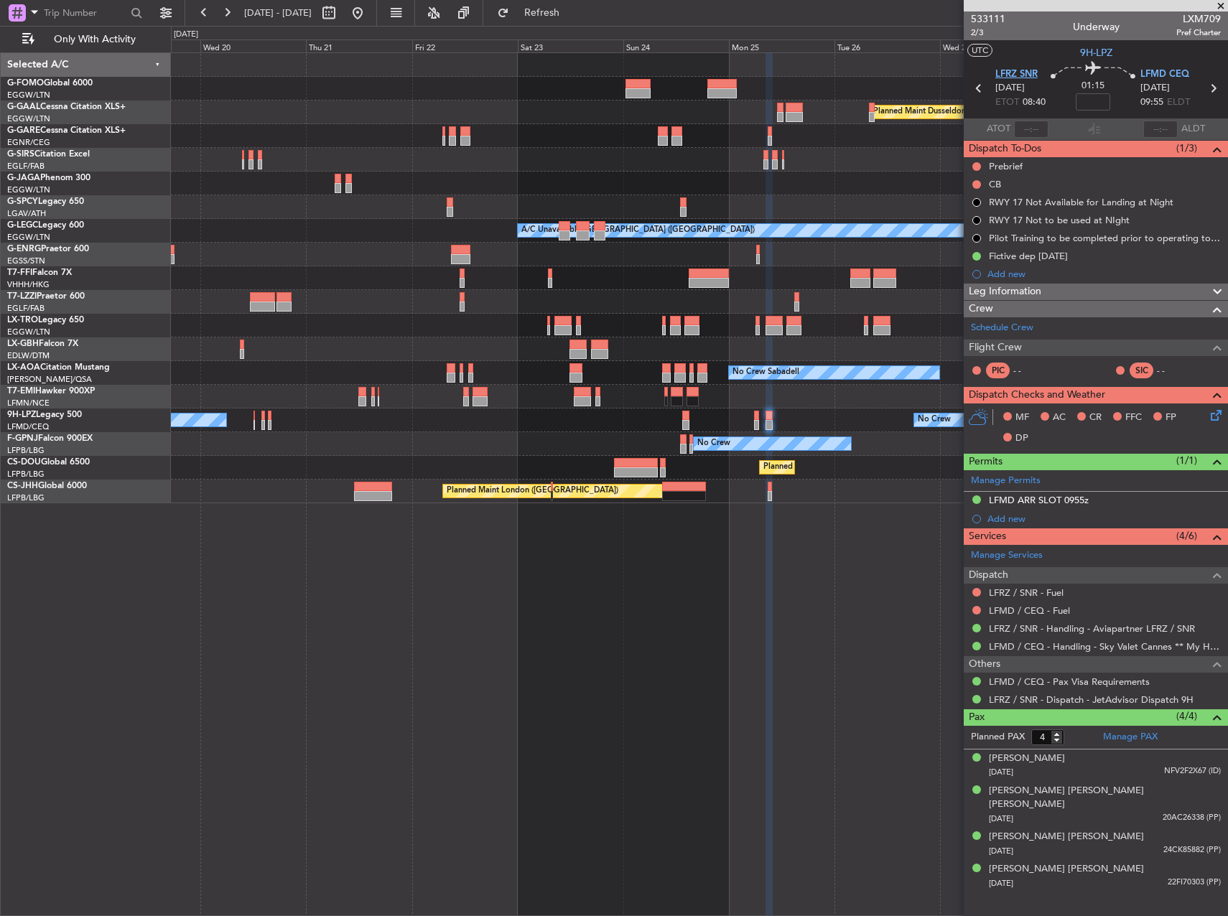
click at [1019, 75] on span "LFRZ SNR" at bounding box center [1016, 74] width 42 height 14
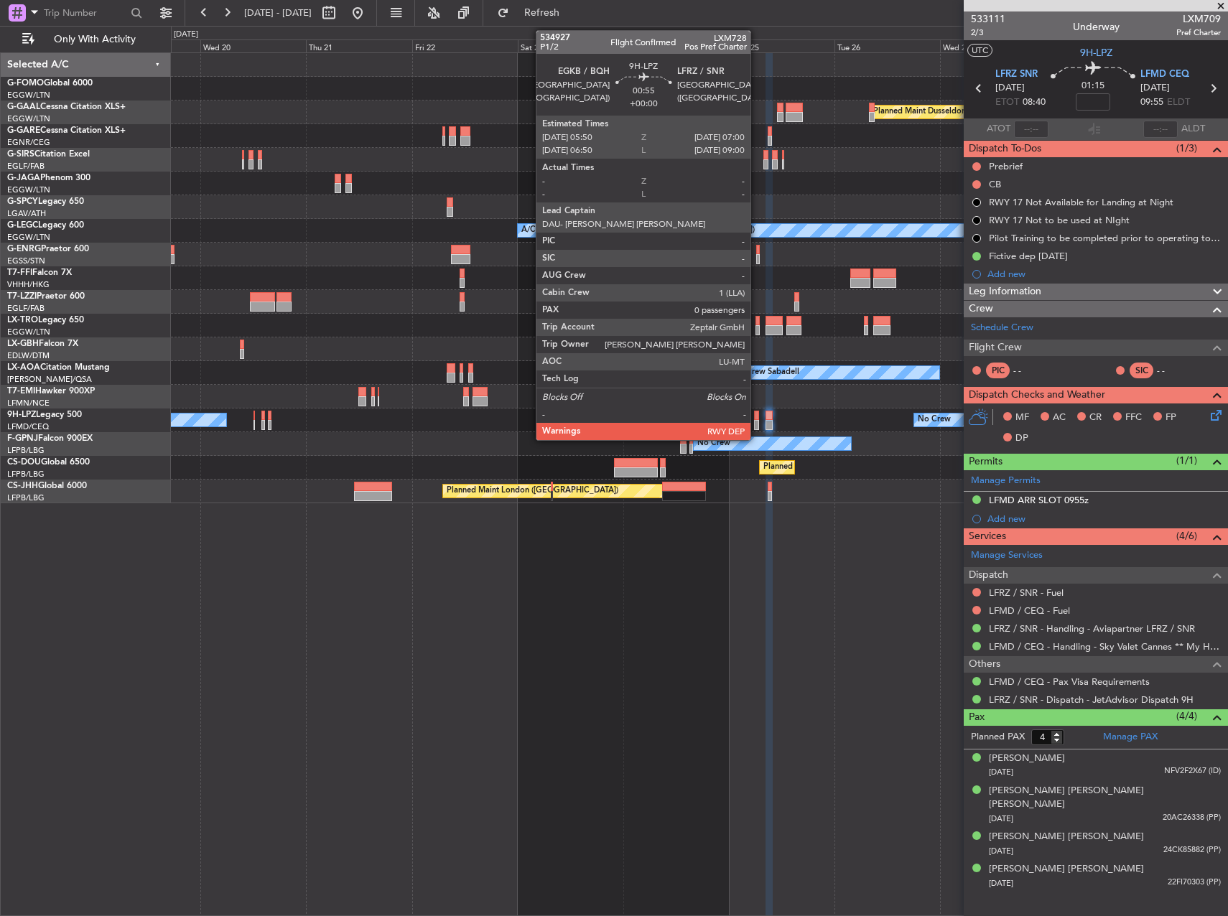
click at [757, 419] on div at bounding box center [757, 416] width 6 height 10
type input "0"
